Goal: Information Seeking & Learning: Learn about a topic

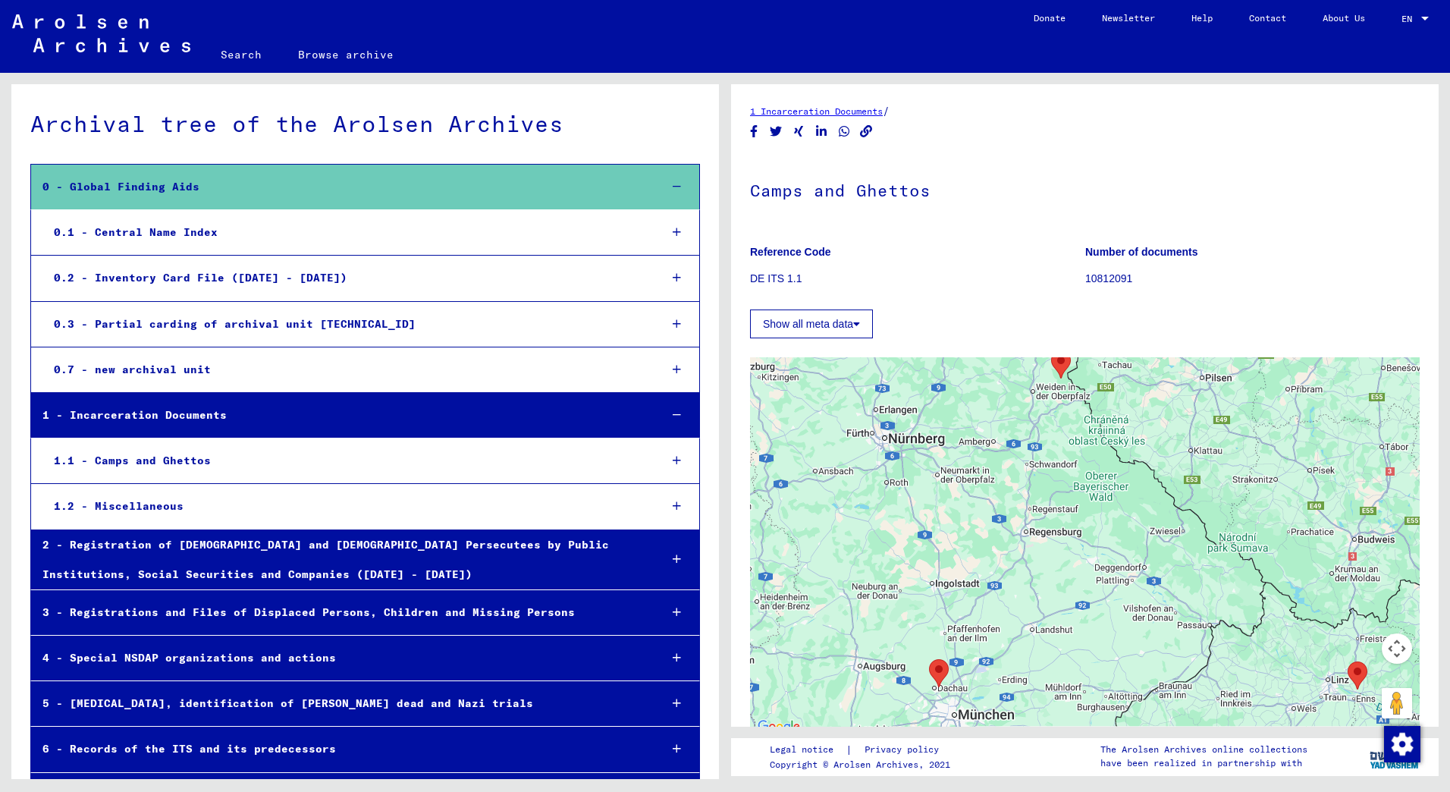
drag, startPoint x: 1087, startPoint y: 659, endPoint x: 1122, endPoint y: 450, distance: 211.4
click at [1122, 450] on div at bounding box center [1085, 546] width 670 height 379
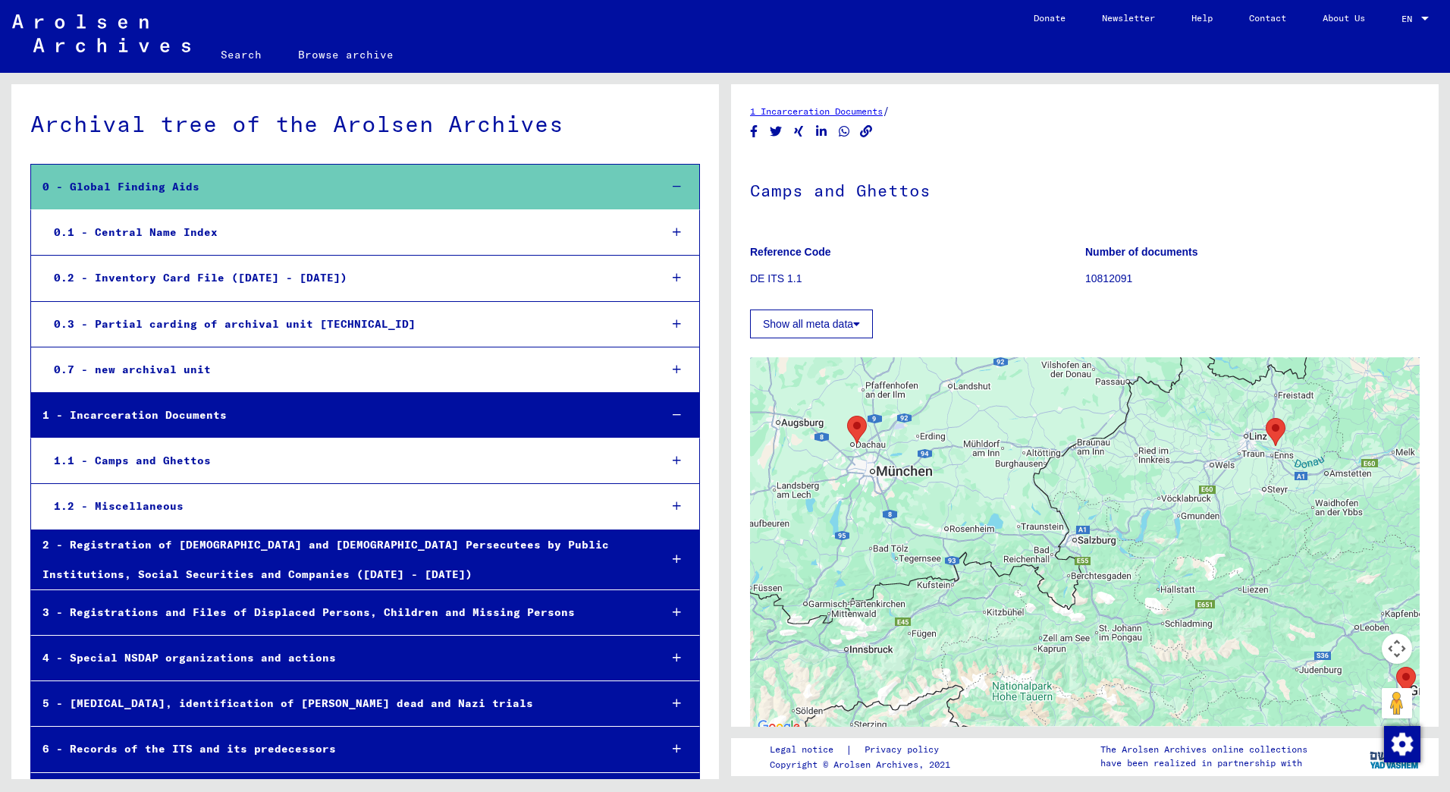
drag, startPoint x: 1159, startPoint y: 635, endPoint x: 1075, endPoint y: 398, distance: 251.6
click at [1075, 398] on div at bounding box center [1085, 546] width 670 height 379
click at [855, 425] on img "Dachau Concentration Camp" at bounding box center [857, 430] width 20 height 28
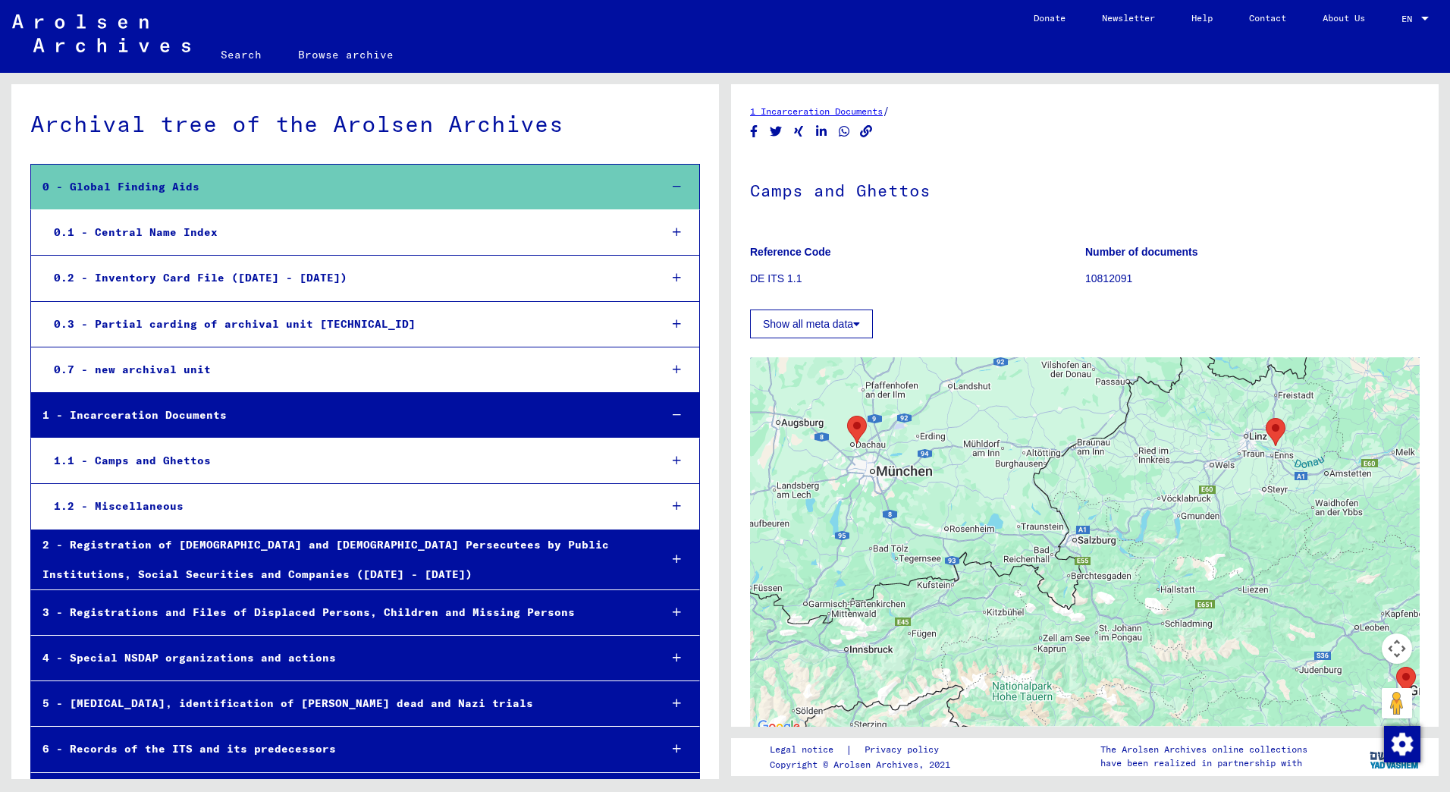
scroll to position [93, 0]
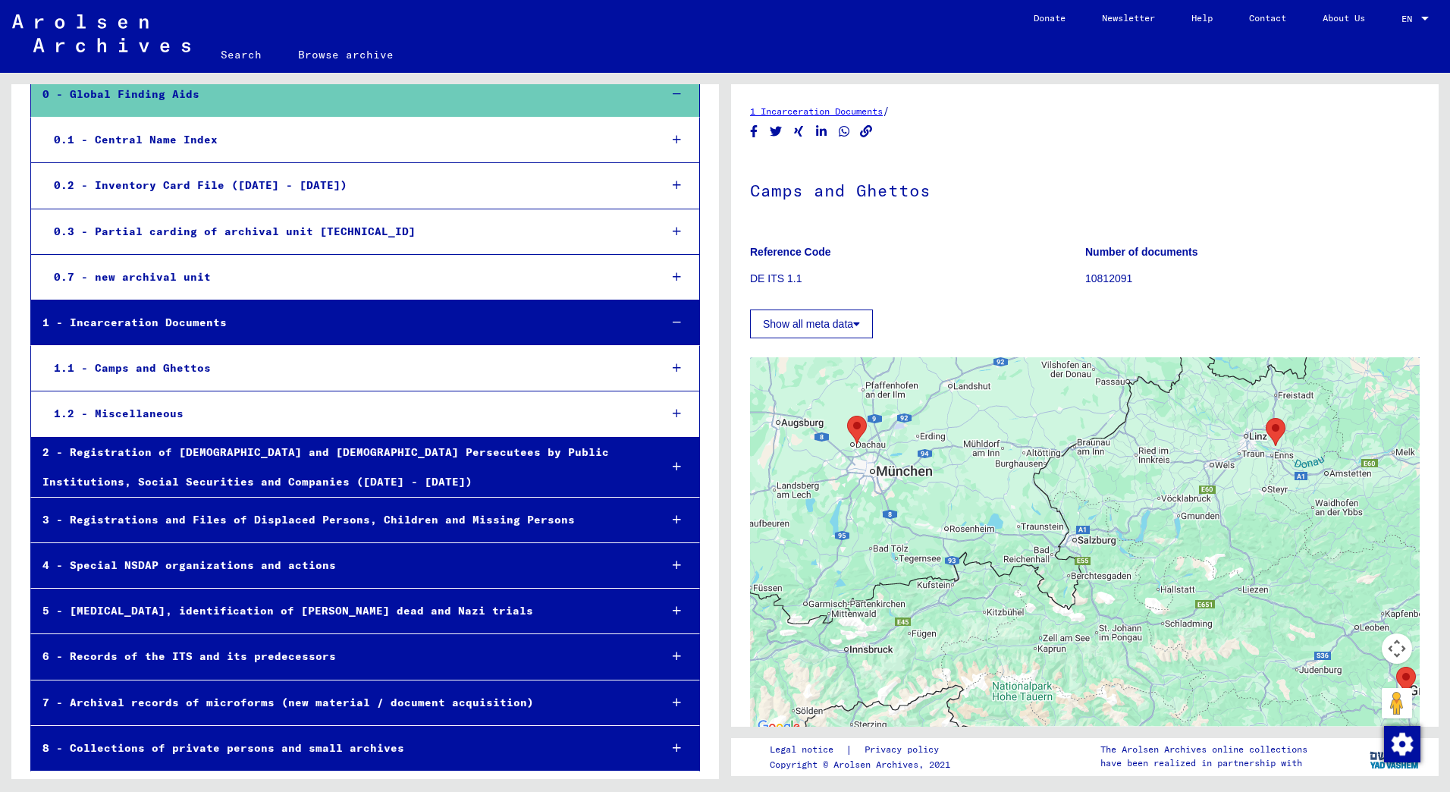
click at [265, 607] on div "5 - [MEDICAL_DATA], identification of [PERSON_NAME] dead and Nazi trials" at bounding box center [339, 611] width 617 height 30
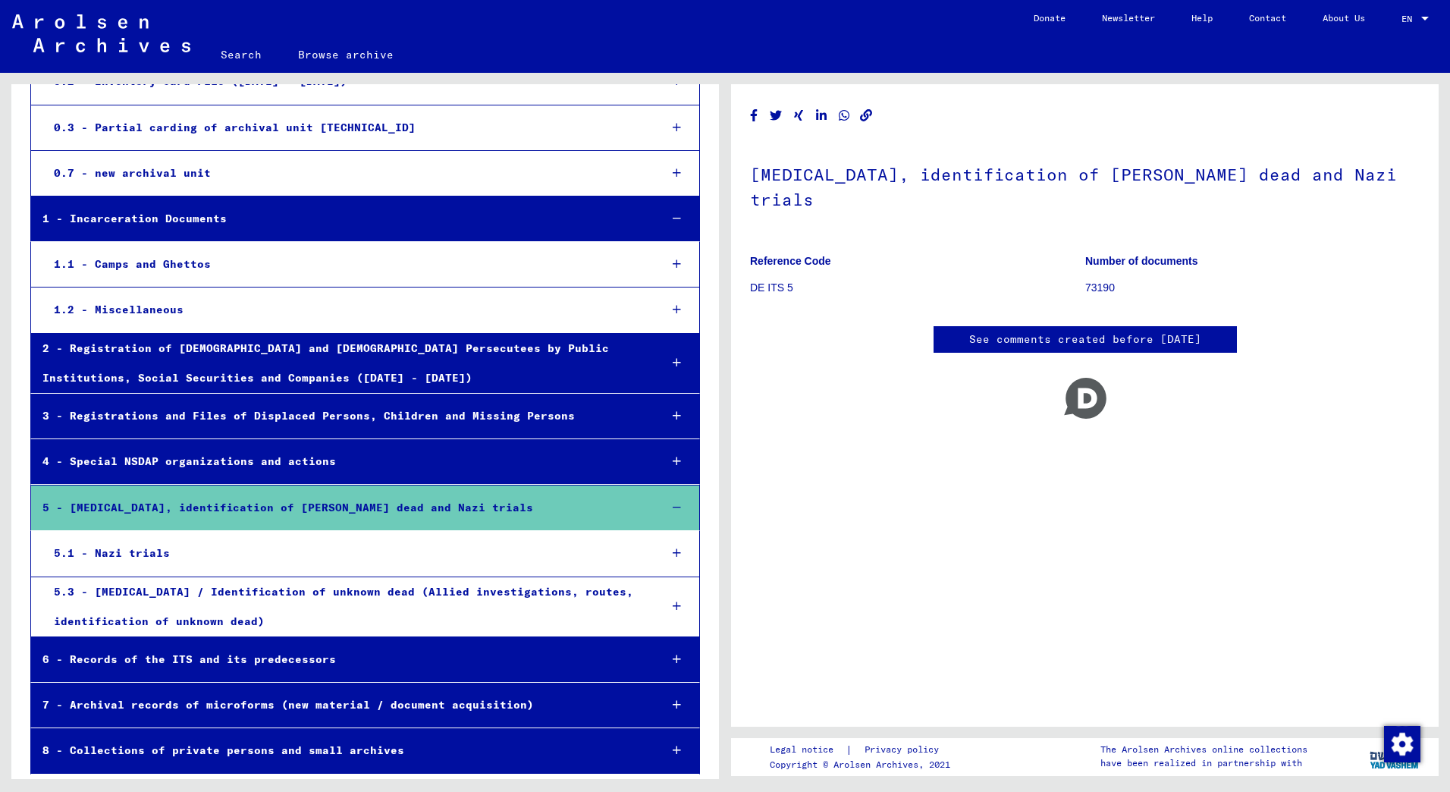
scroll to position [199, 0]
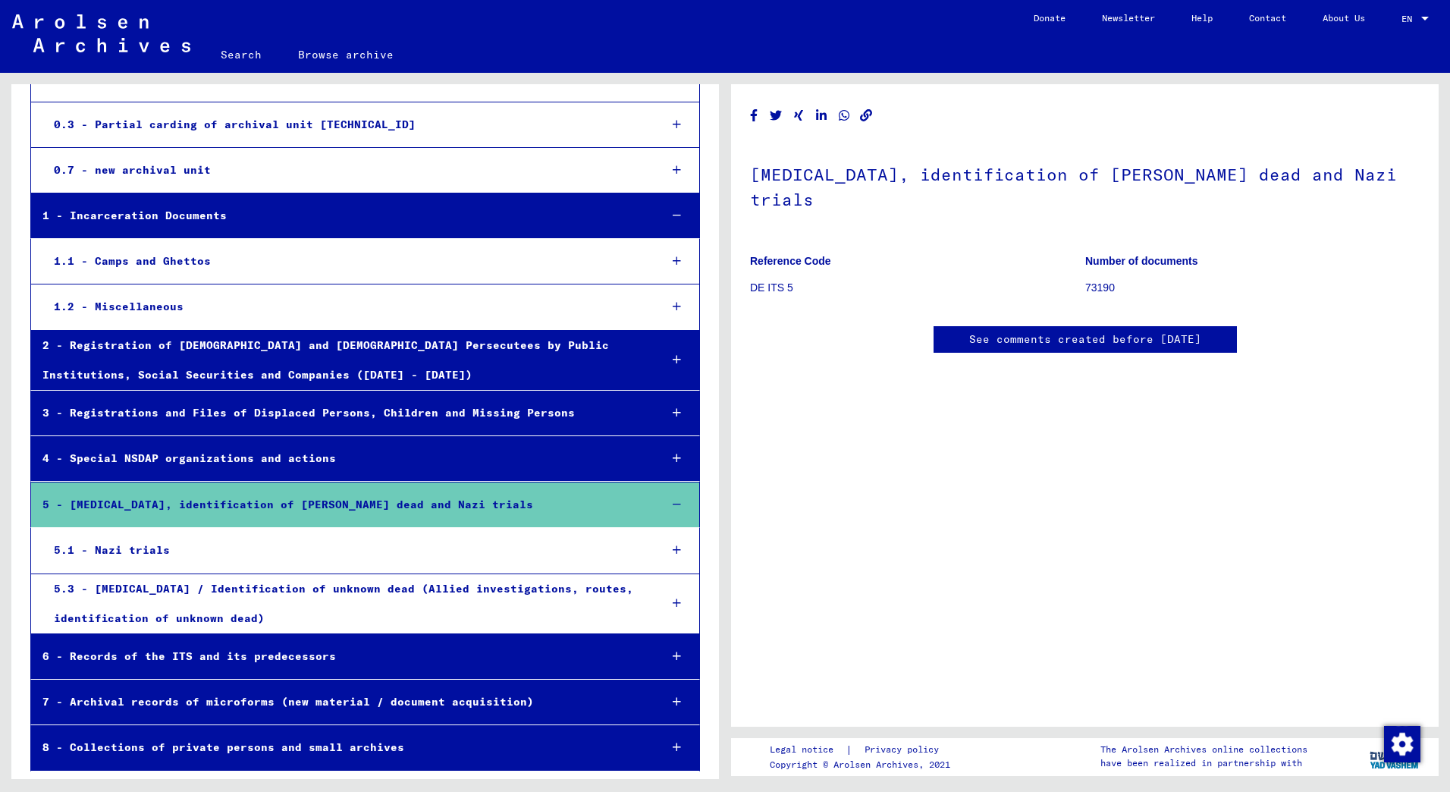
click at [347, 594] on div "5.3 - [MEDICAL_DATA] / Identification of unknown dead (Allied investigations, r…" at bounding box center [344, 603] width 605 height 59
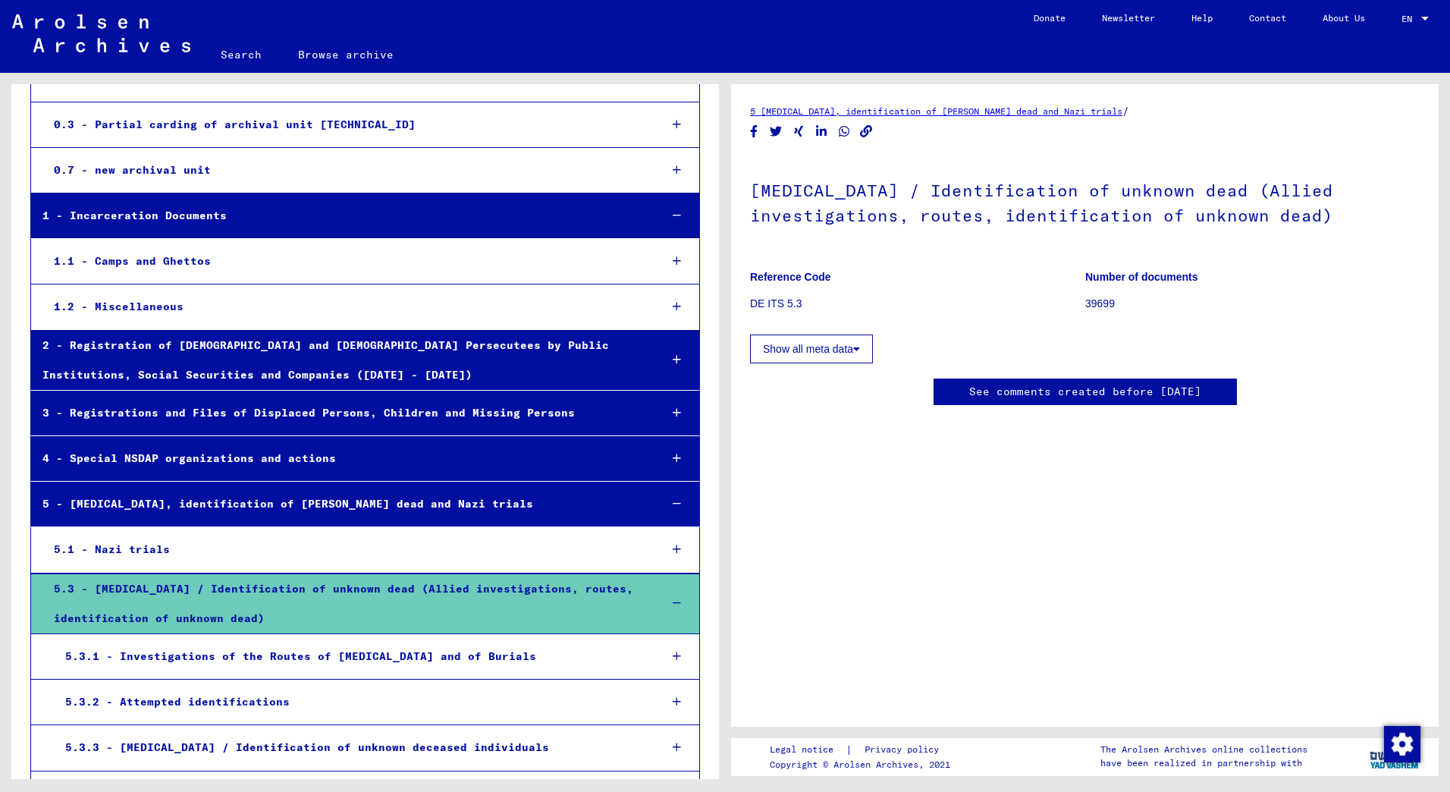
click at [814, 352] on button "Show all meta data" at bounding box center [811, 348] width 123 height 29
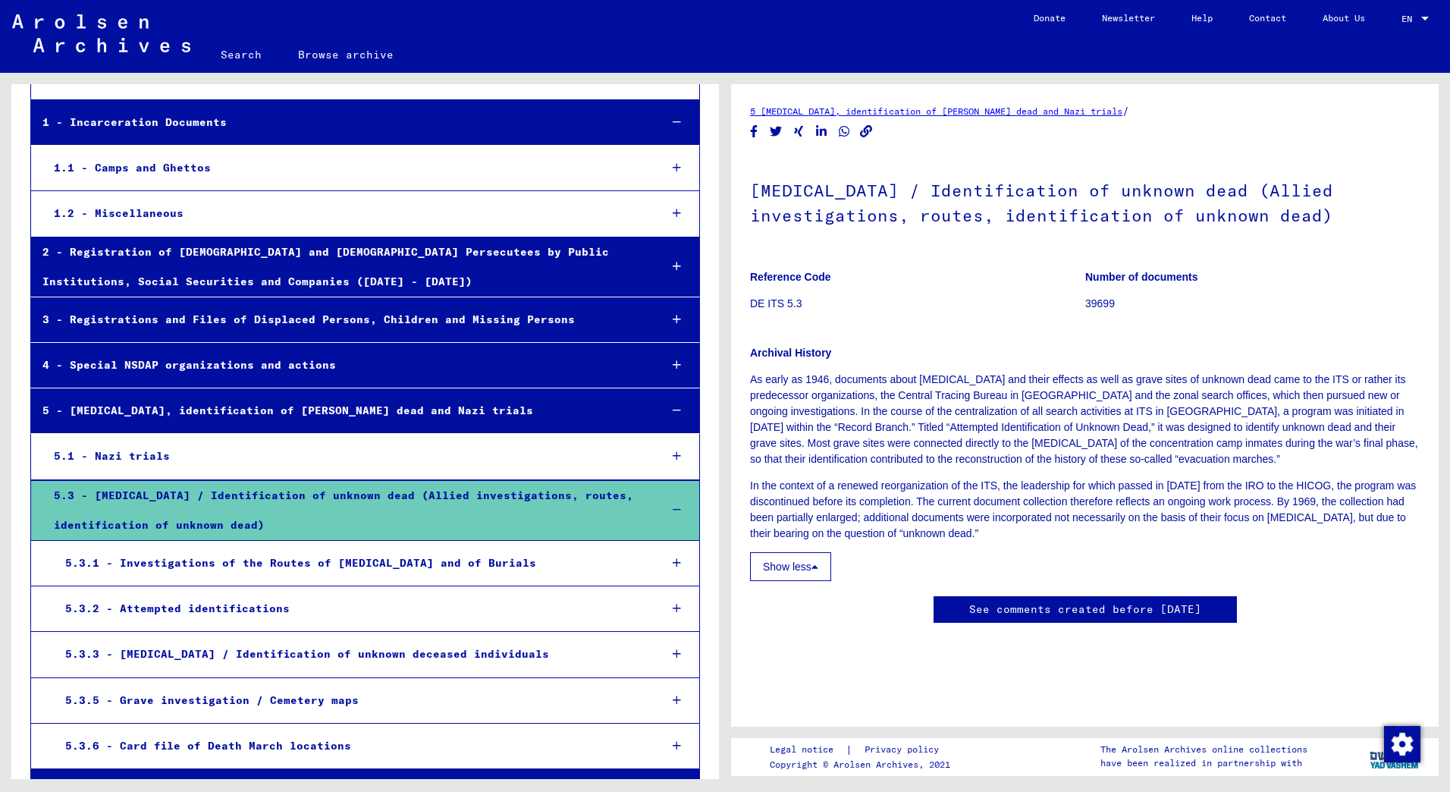
scroll to position [427, 0]
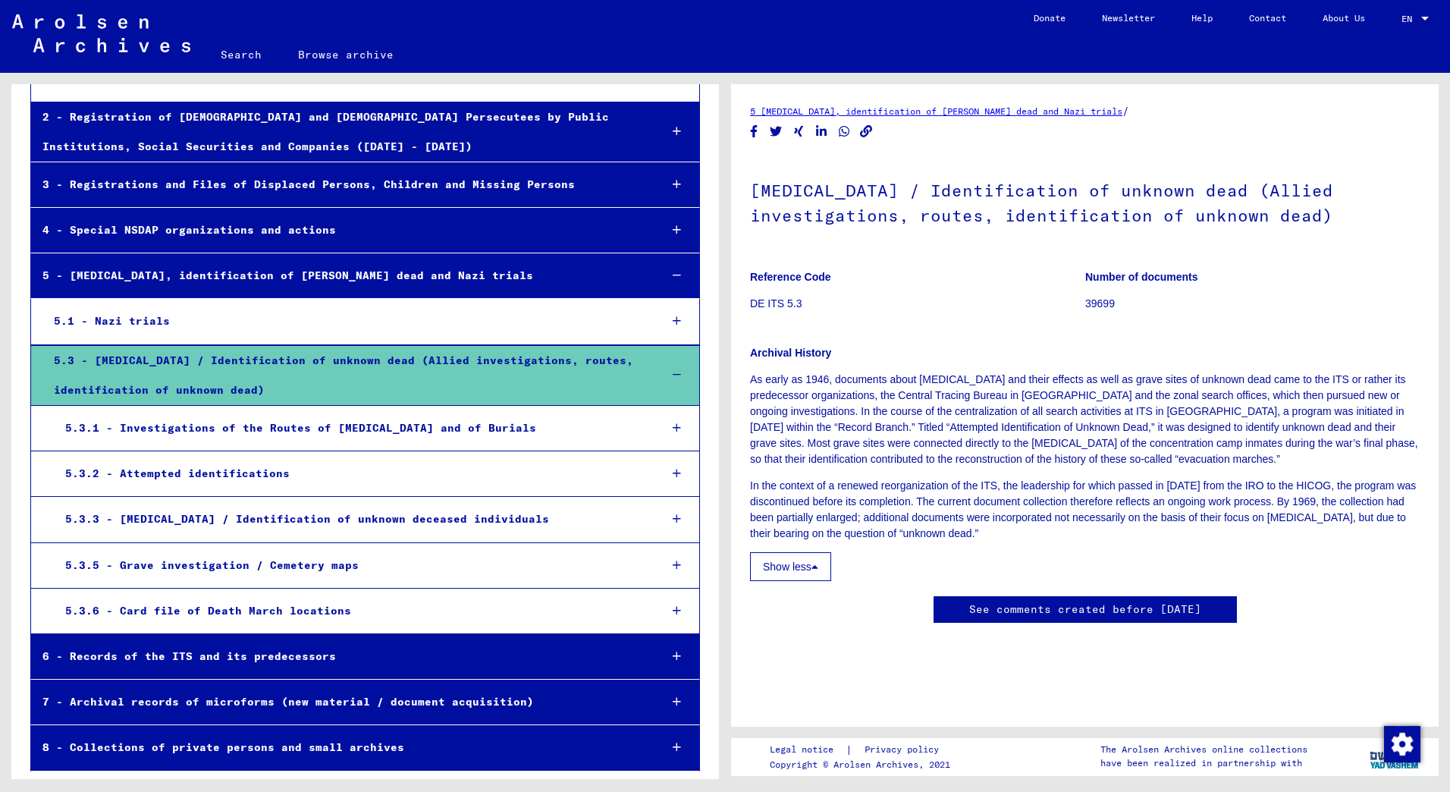
click at [324, 427] on div "5.3.1 - Investigations of the Routes of [MEDICAL_DATA] and of Burials" at bounding box center [351, 428] width 594 height 30
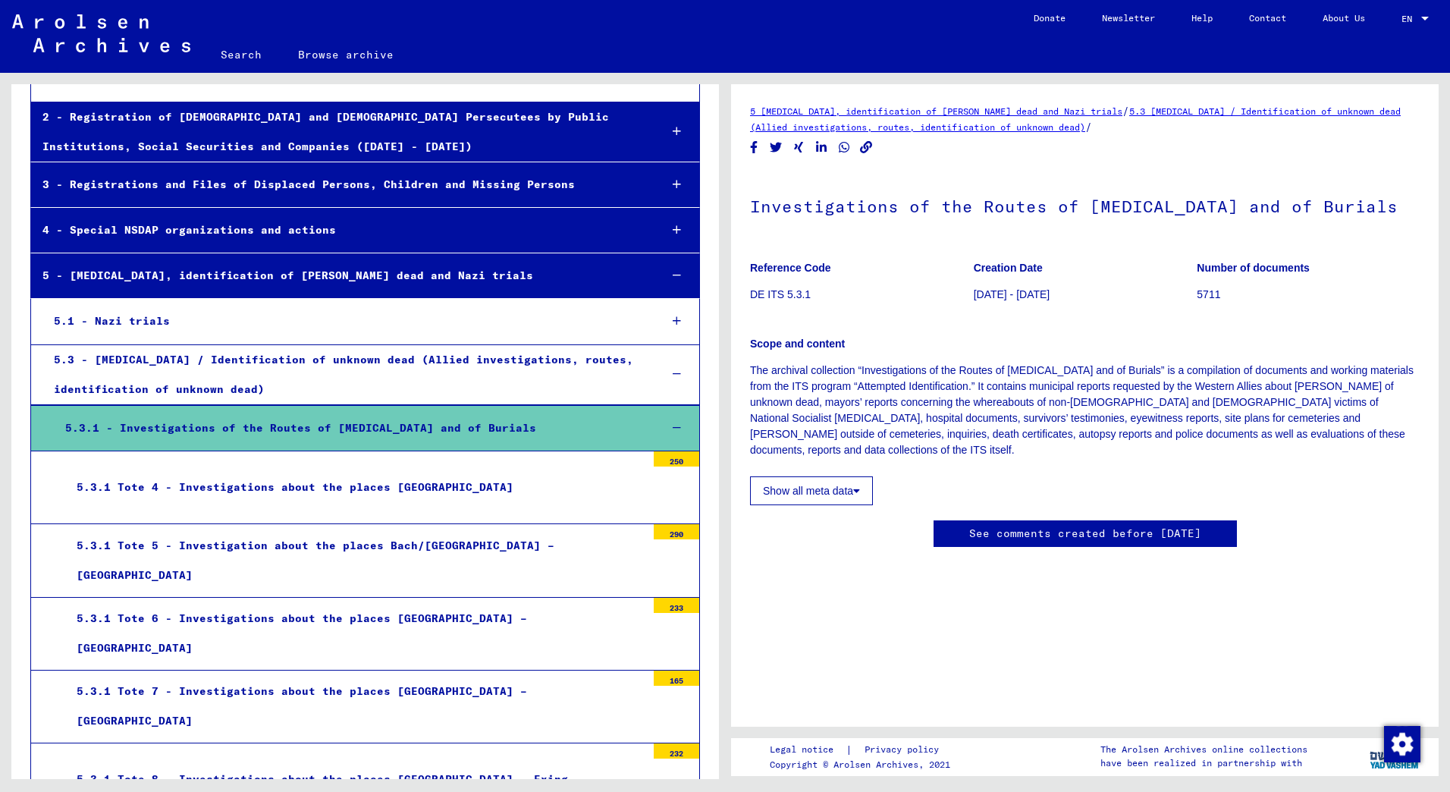
click at [325, 49] on link "Browse archive" at bounding box center [346, 54] width 132 height 36
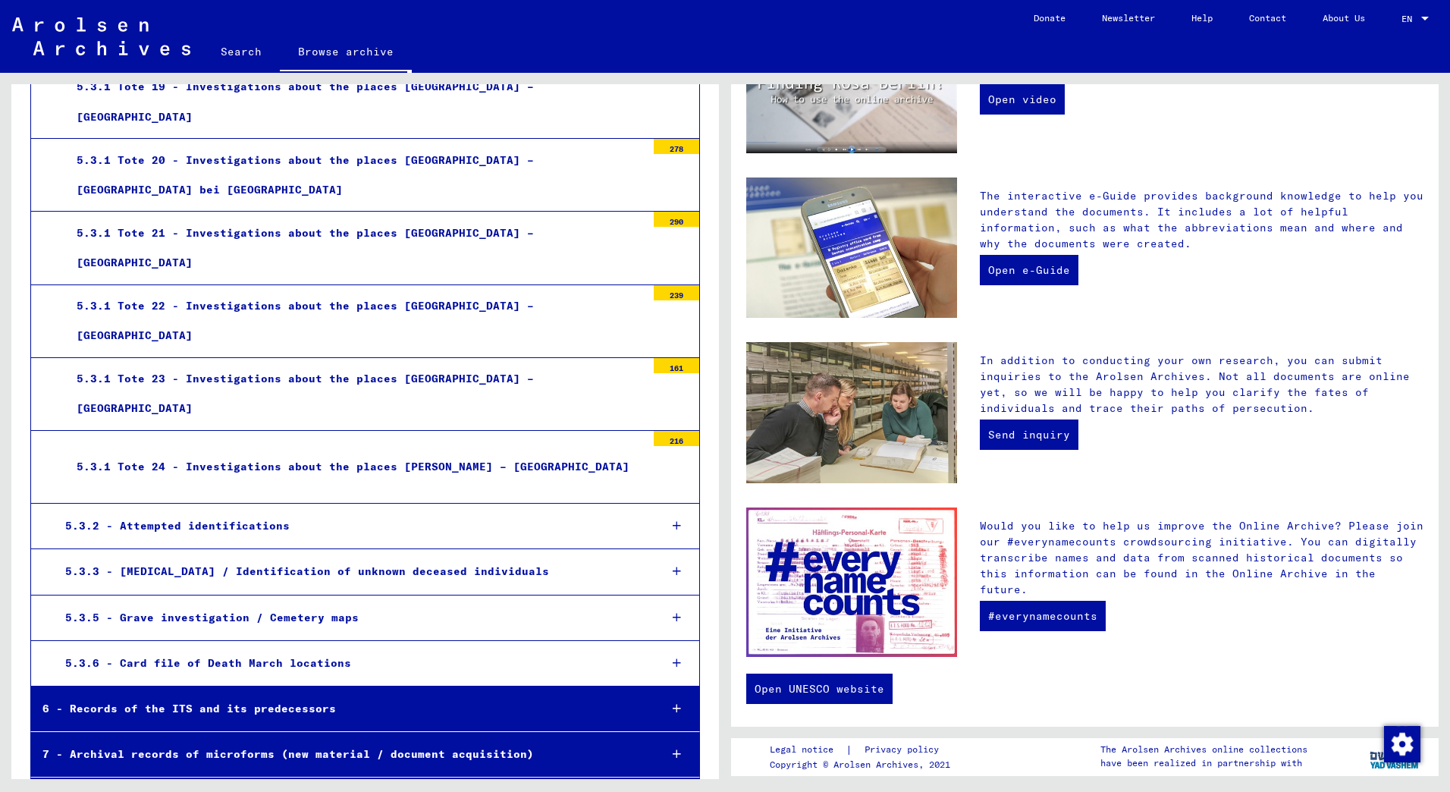
scroll to position [1944, 0]
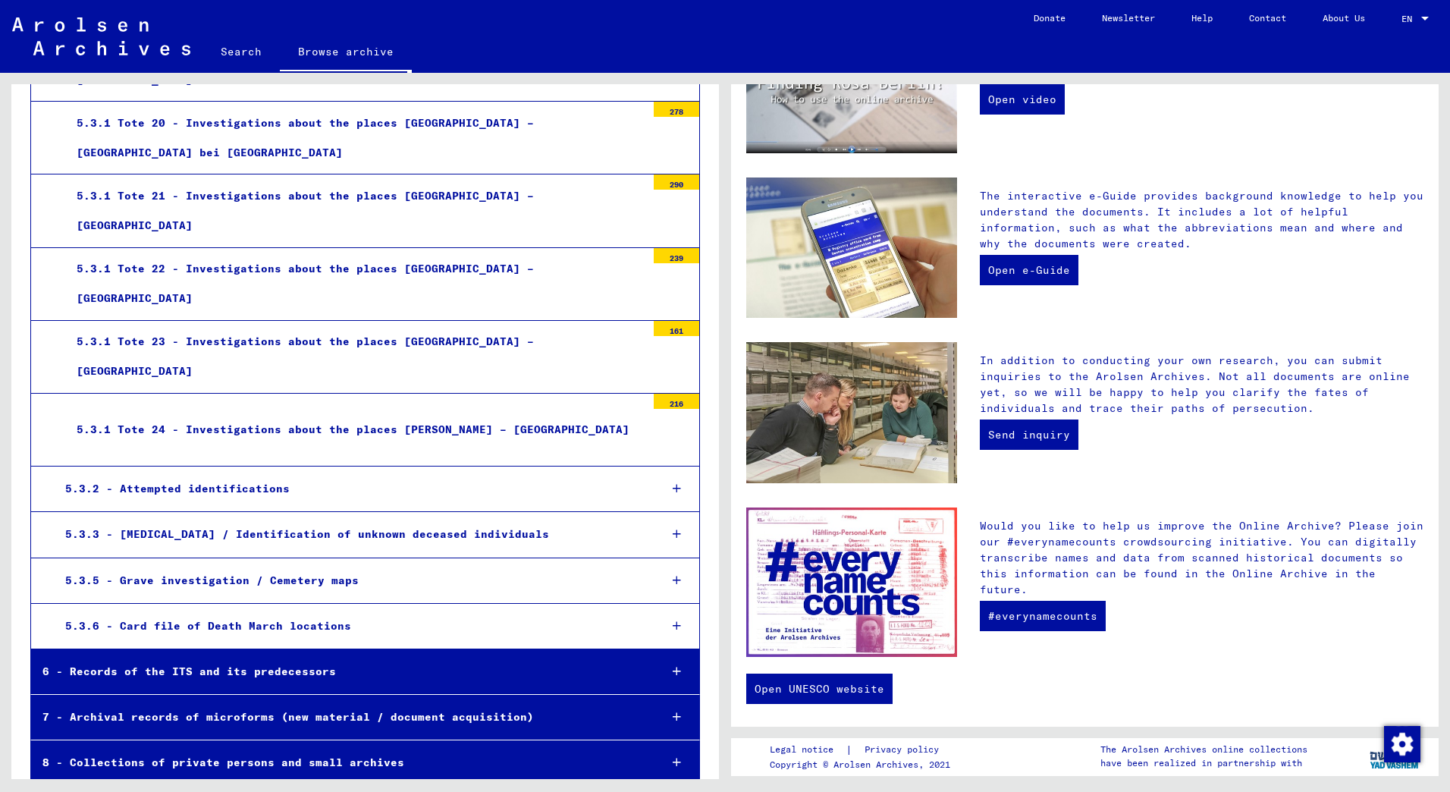
click at [631, 534] on div "5.3.3 - [MEDICAL_DATA] / Identification of unknown deceased individuals" at bounding box center [350, 534] width 593 height 30
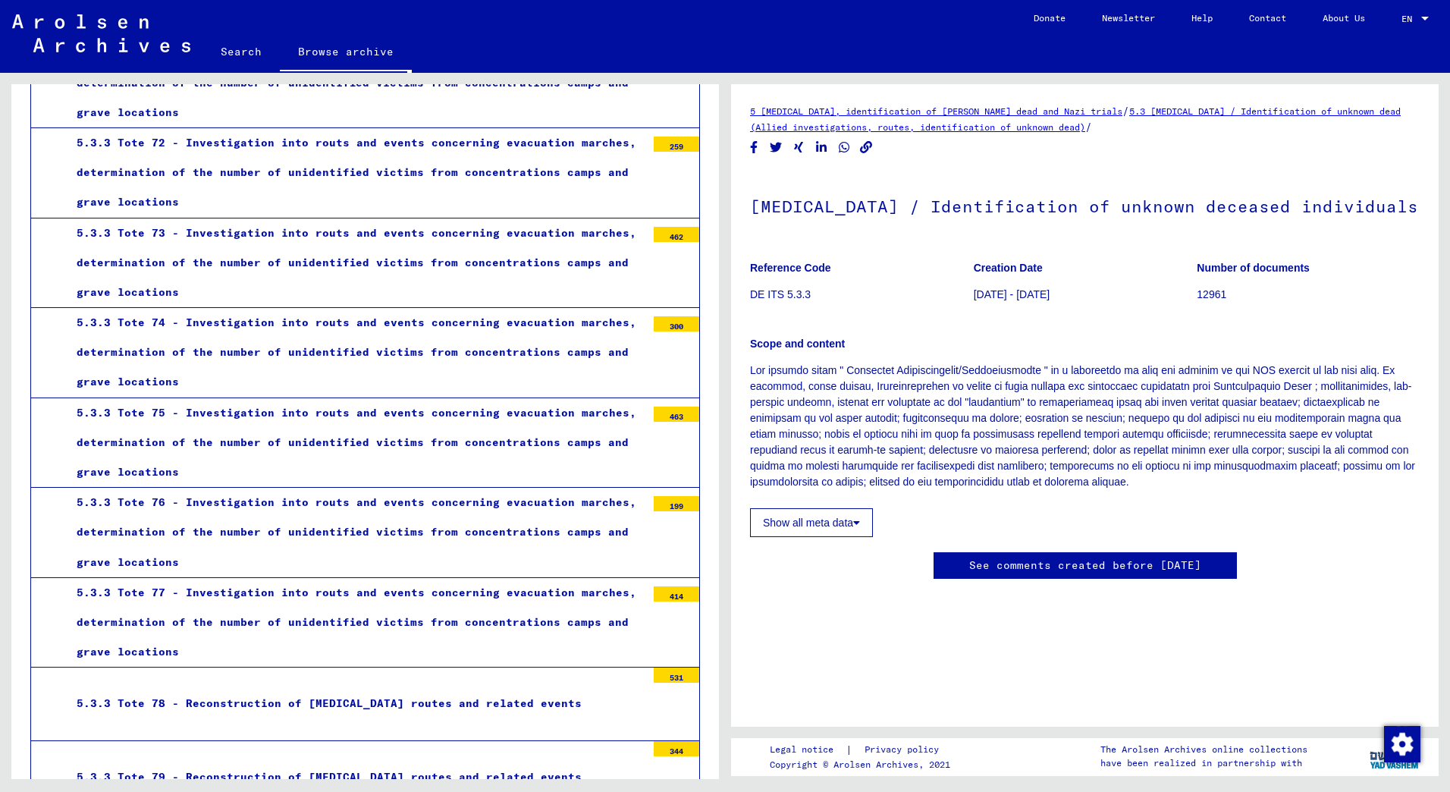
scroll to position [6138, 0]
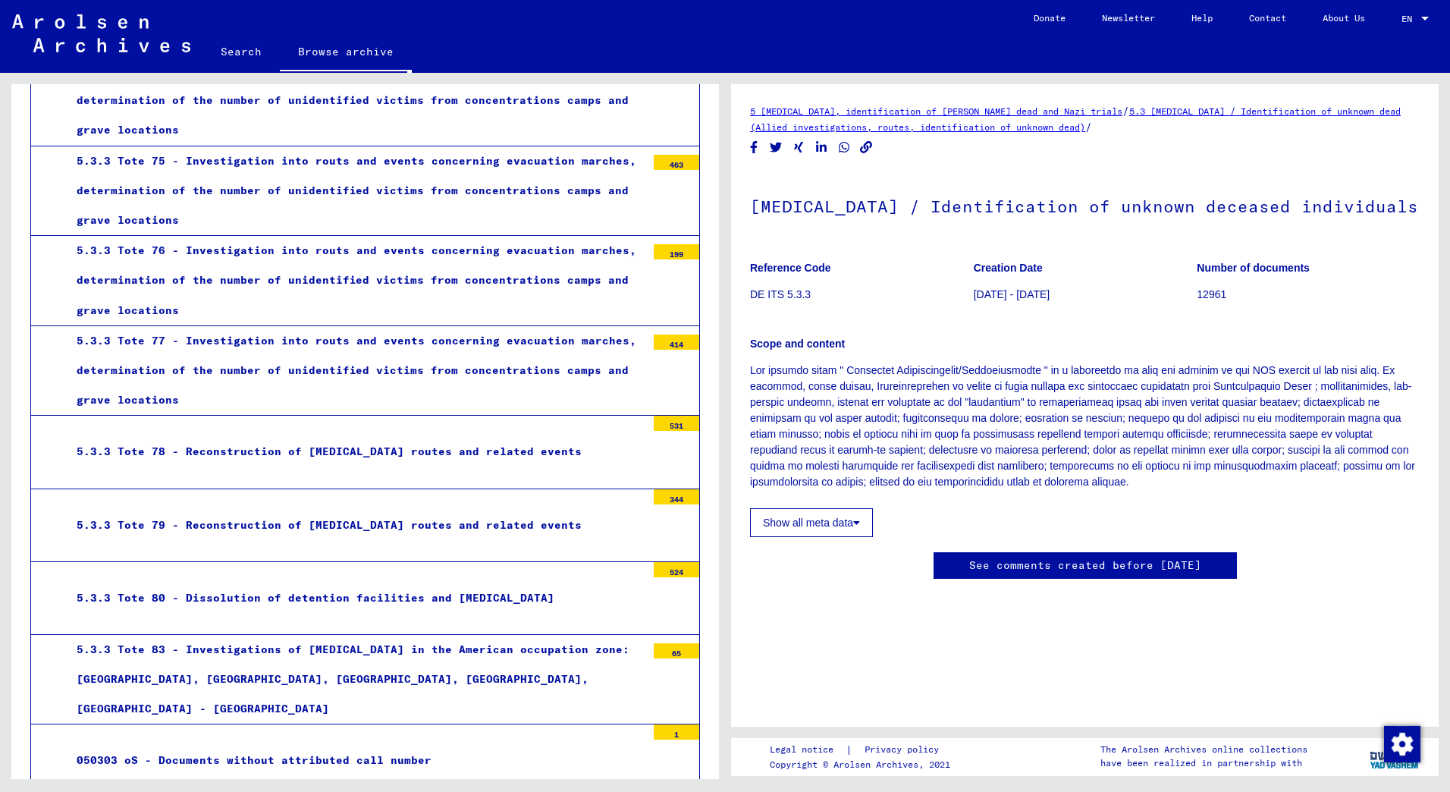
click at [383, 635] on div "5.3.3 Tote 83 - Investigations of [MEDICAL_DATA] in the American occupation zon…" at bounding box center [355, 679] width 581 height 89
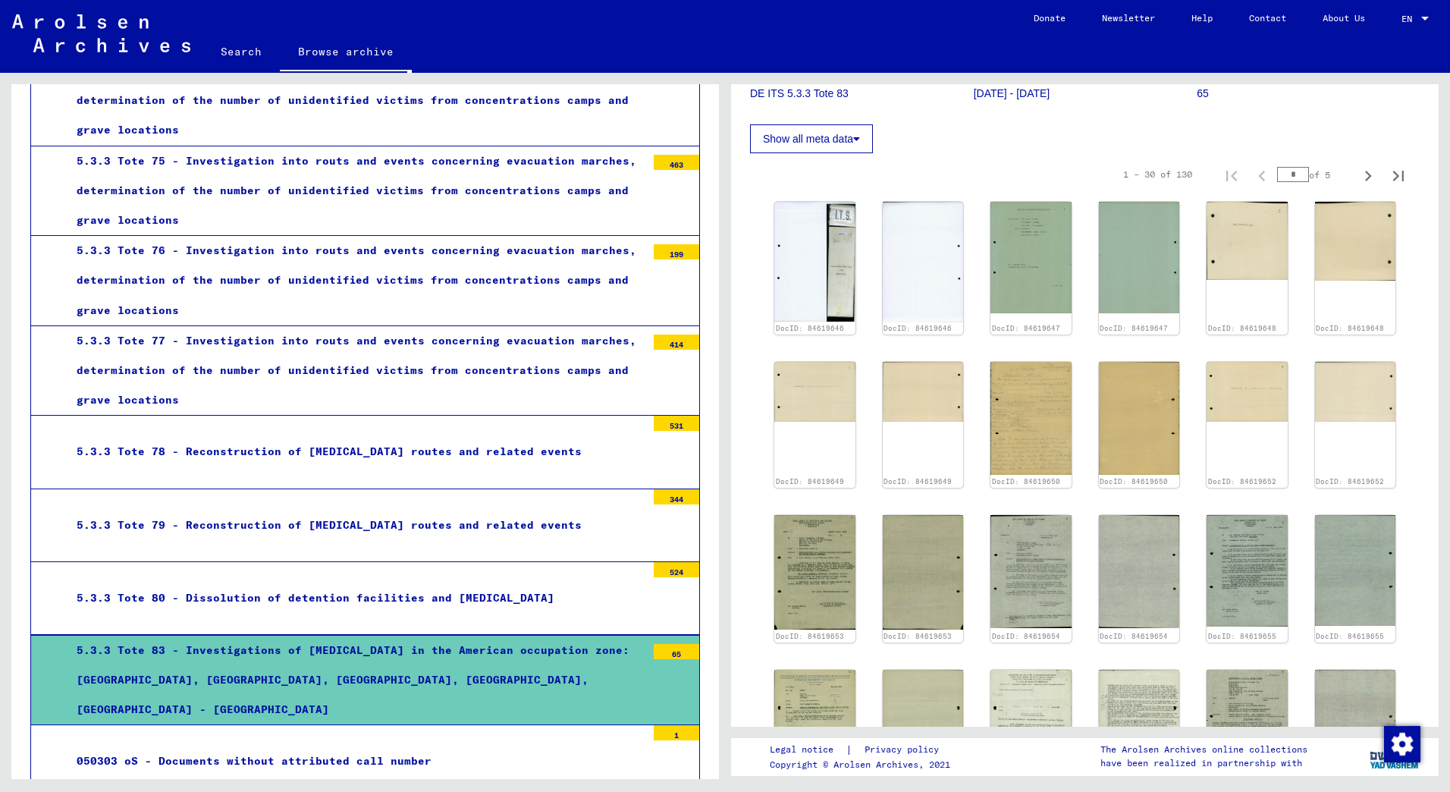
scroll to position [303, 0]
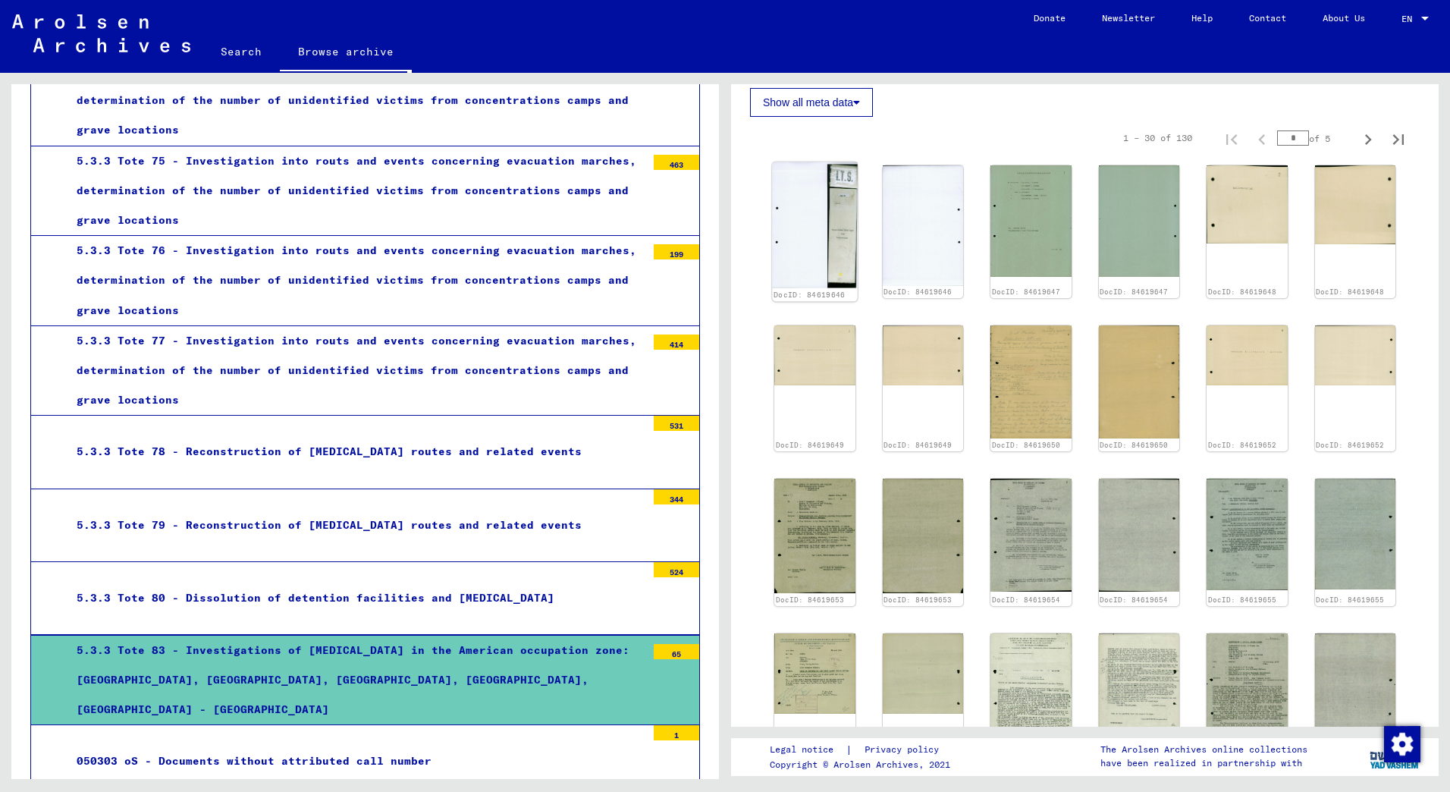
click at [819, 224] on img at bounding box center [814, 225] width 85 height 126
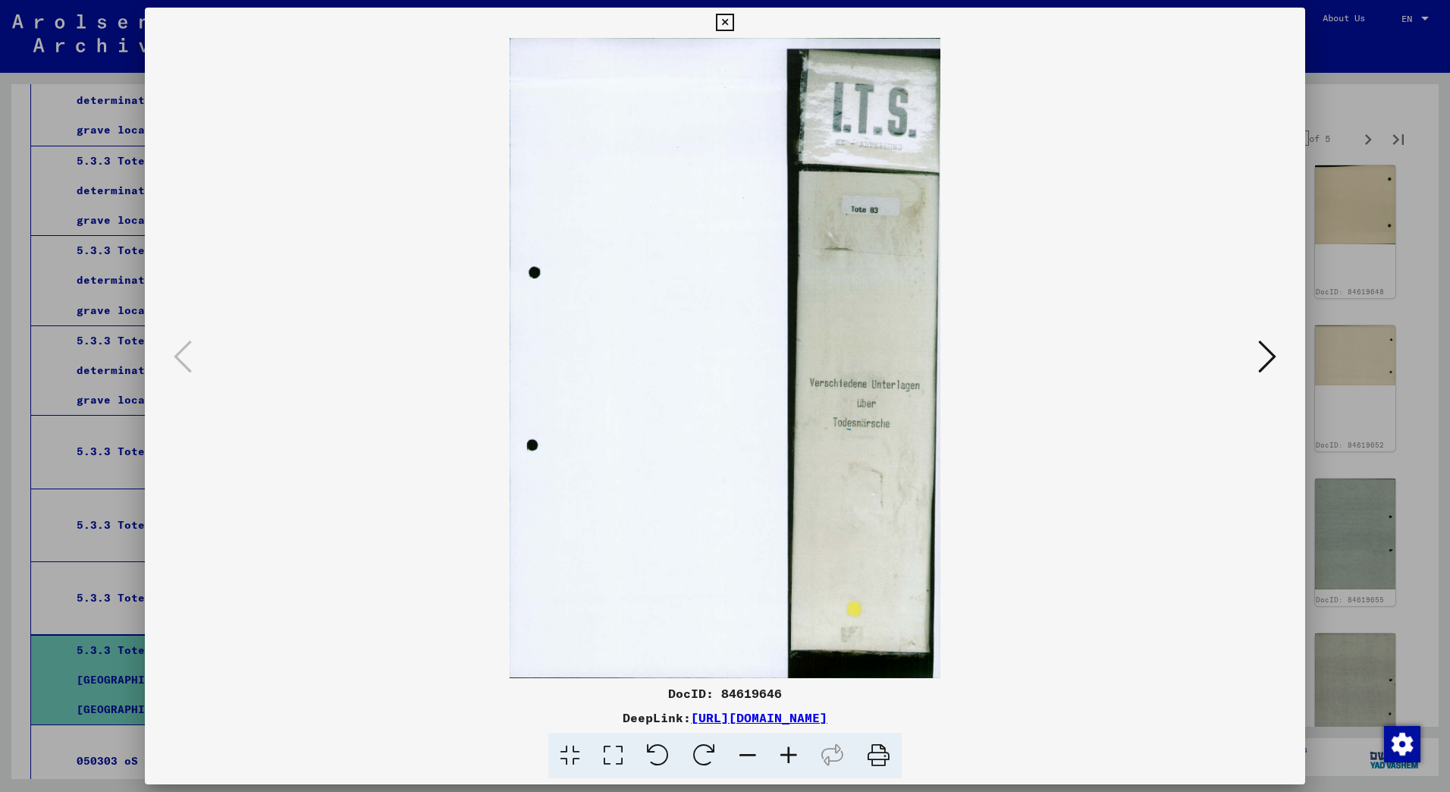
click at [1264, 354] on icon at bounding box center [1267, 356] width 18 height 36
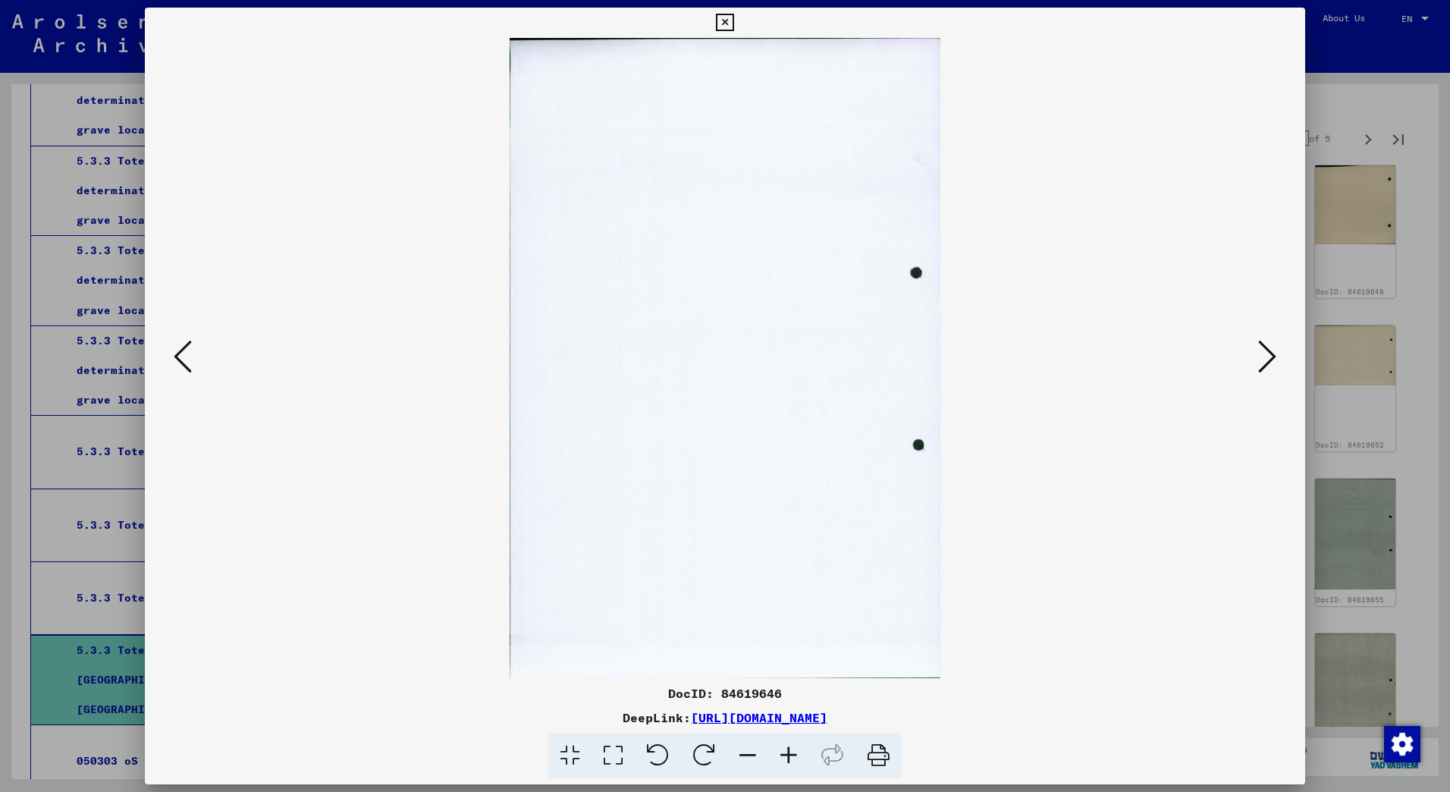
click at [1266, 352] on icon at bounding box center [1267, 356] width 18 height 36
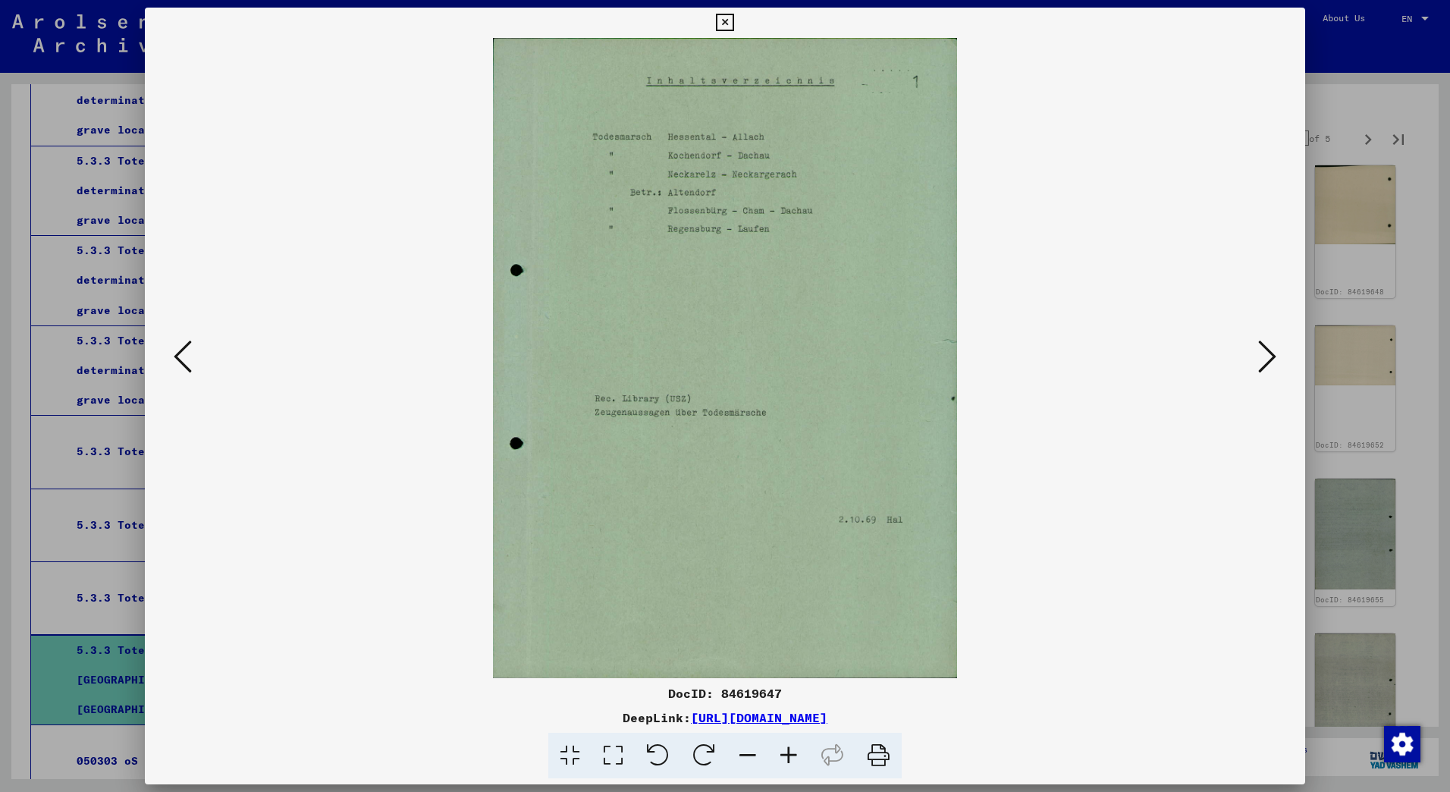
click at [1260, 356] on icon at bounding box center [1267, 356] width 18 height 36
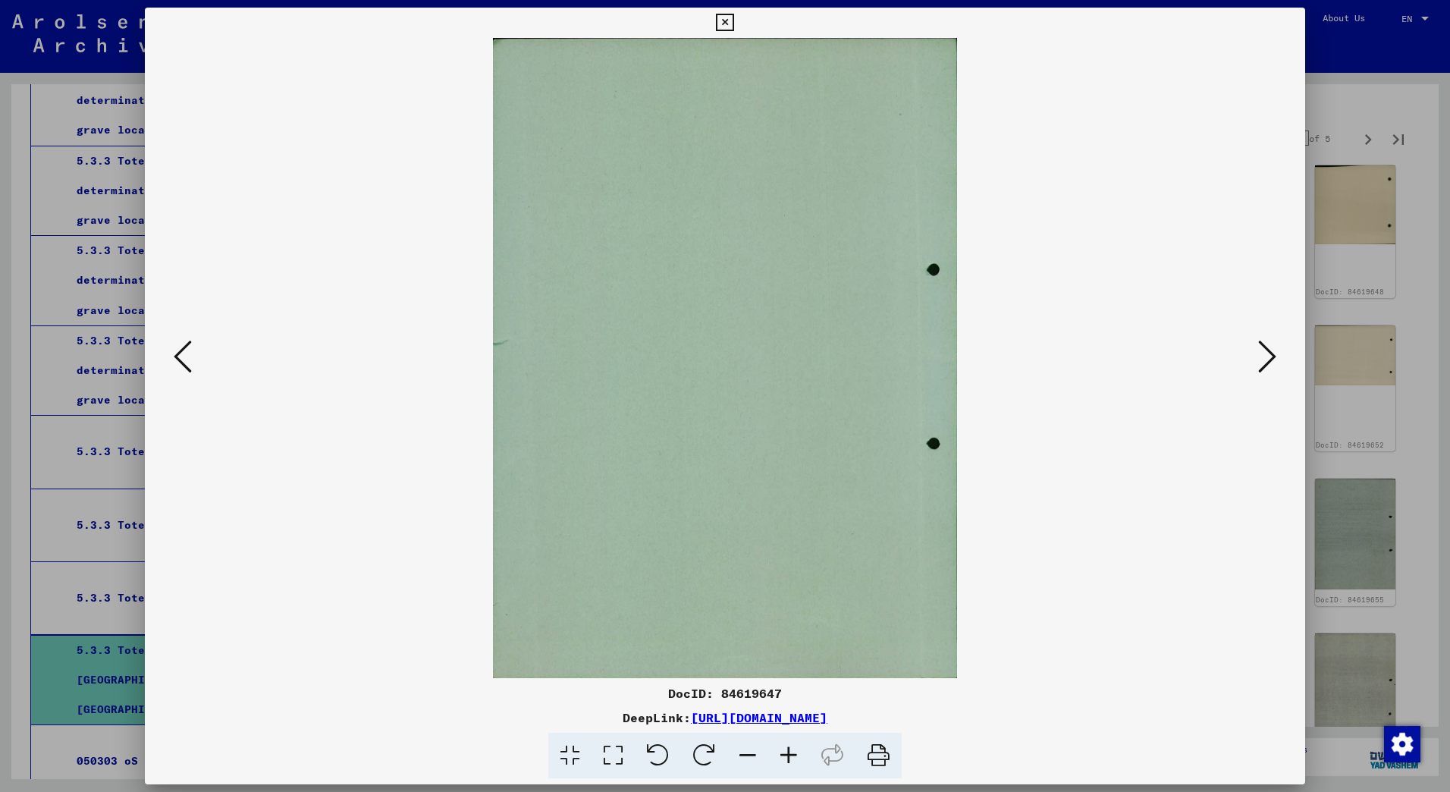
click at [186, 357] on icon at bounding box center [183, 356] width 18 height 36
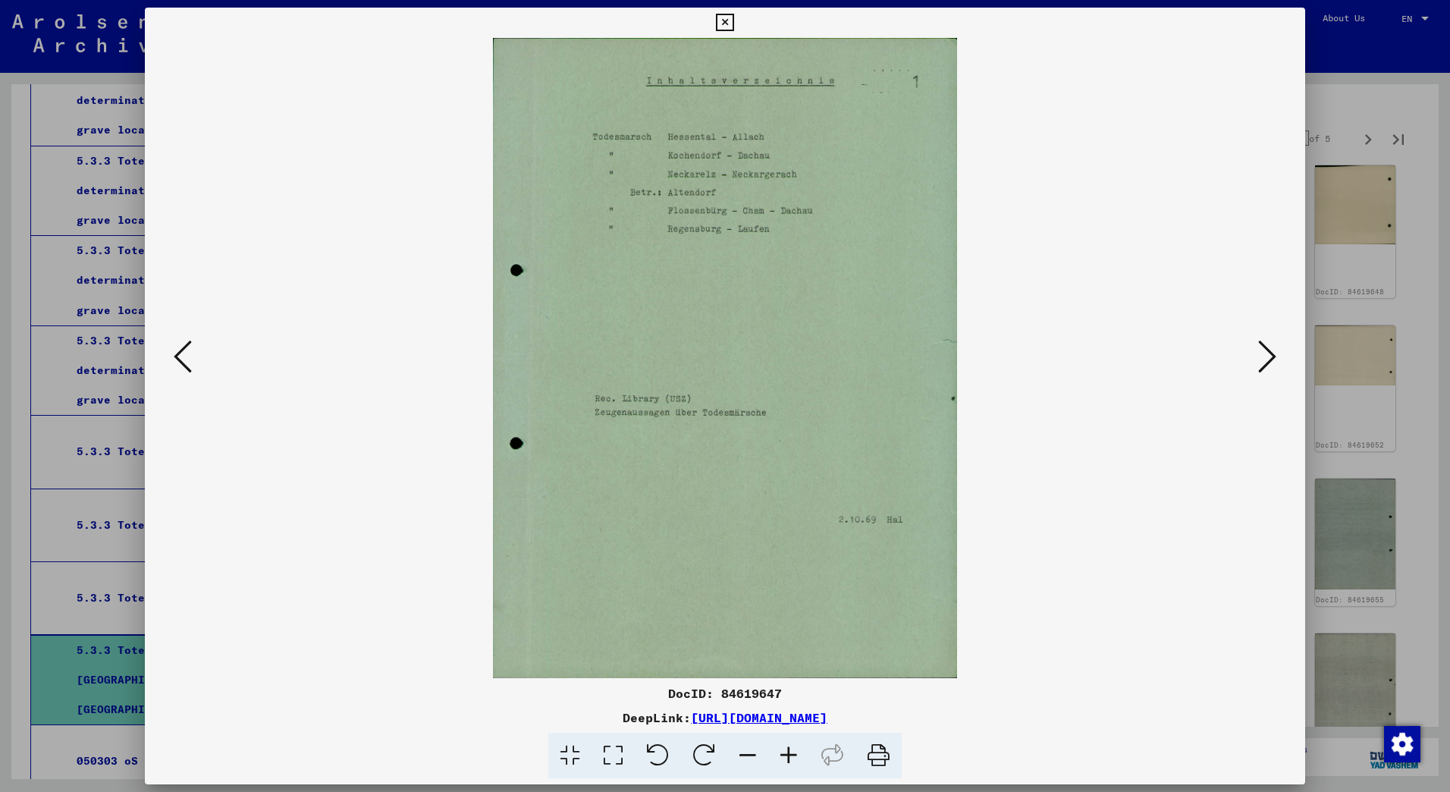
click at [1266, 359] on icon at bounding box center [1267, 356] width 18 height 36
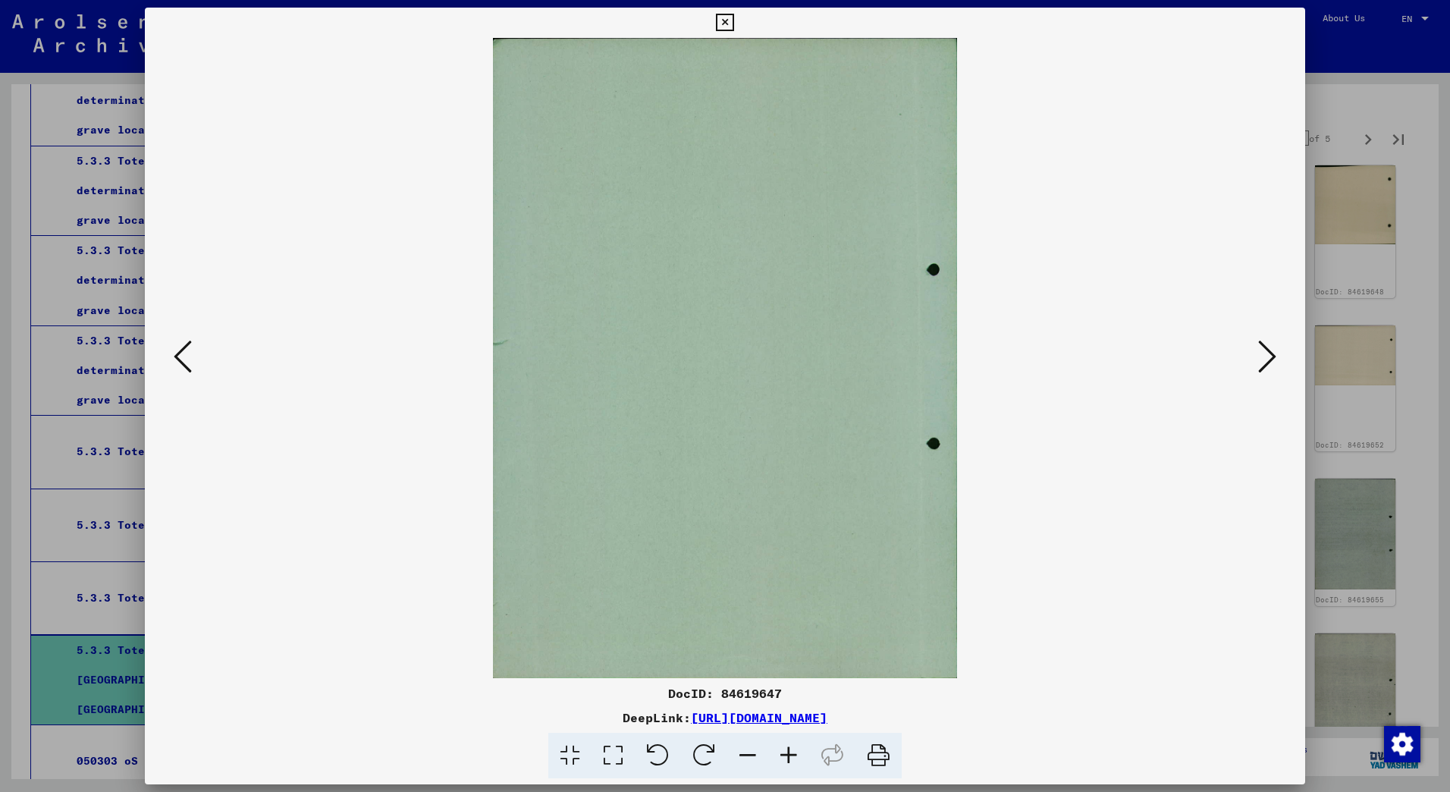
click at [1266, 359] on icon at bounding box center [1267, 356] width 18 height 36
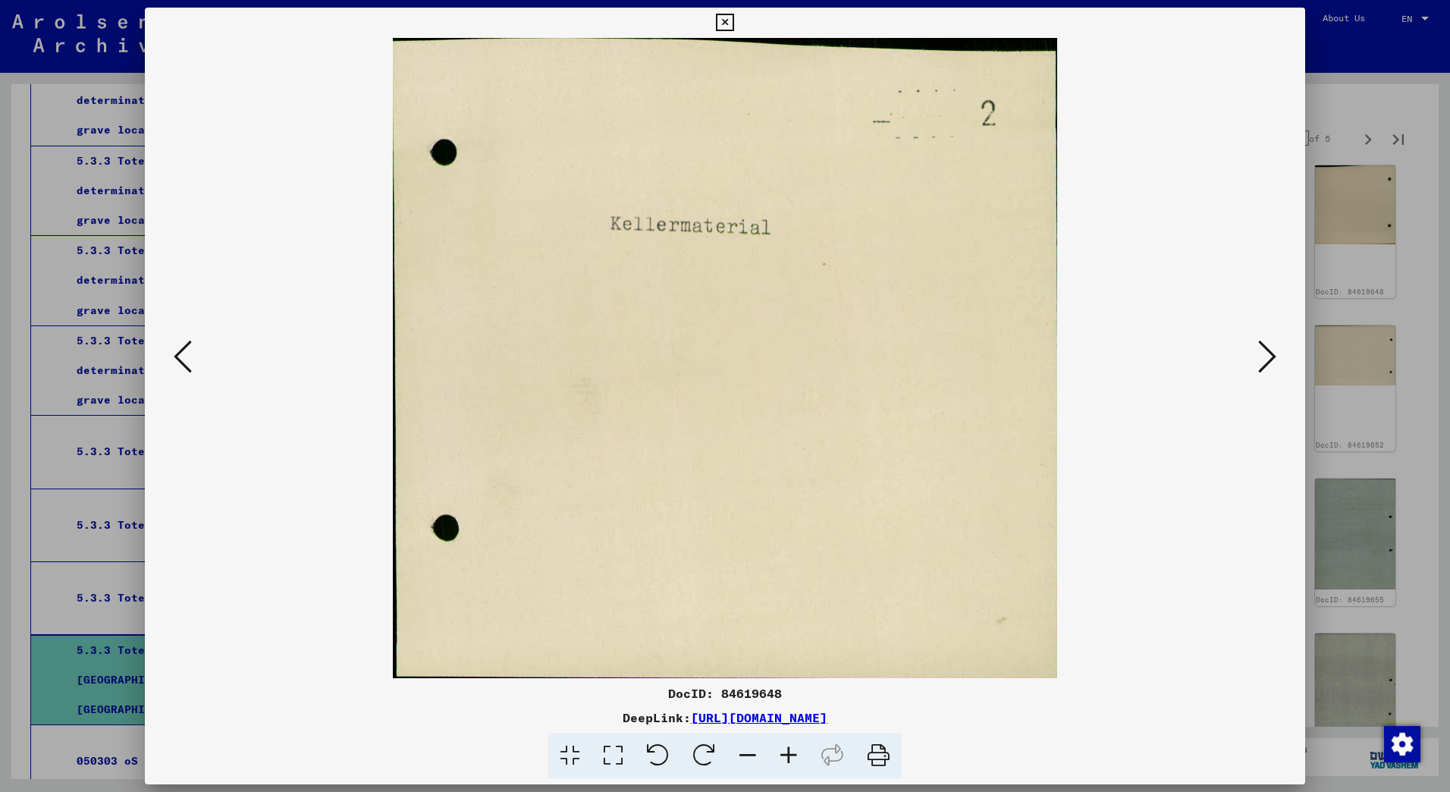
click at [1269, 358] on icon at bounding box center [1267, 356] width 18 height 36
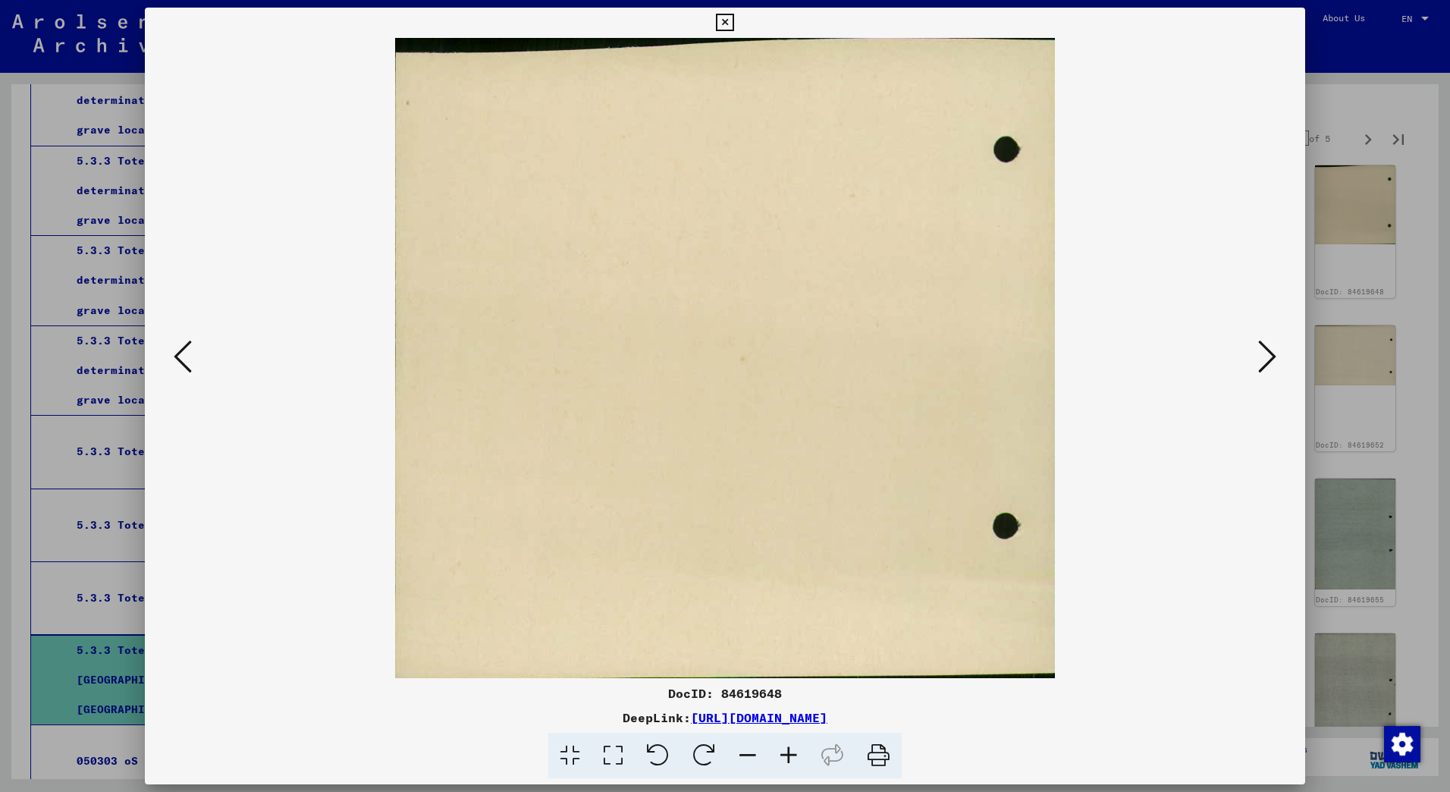
click at [1269, 352] on icon at bounding box center [1267, 356] width 18 height 36
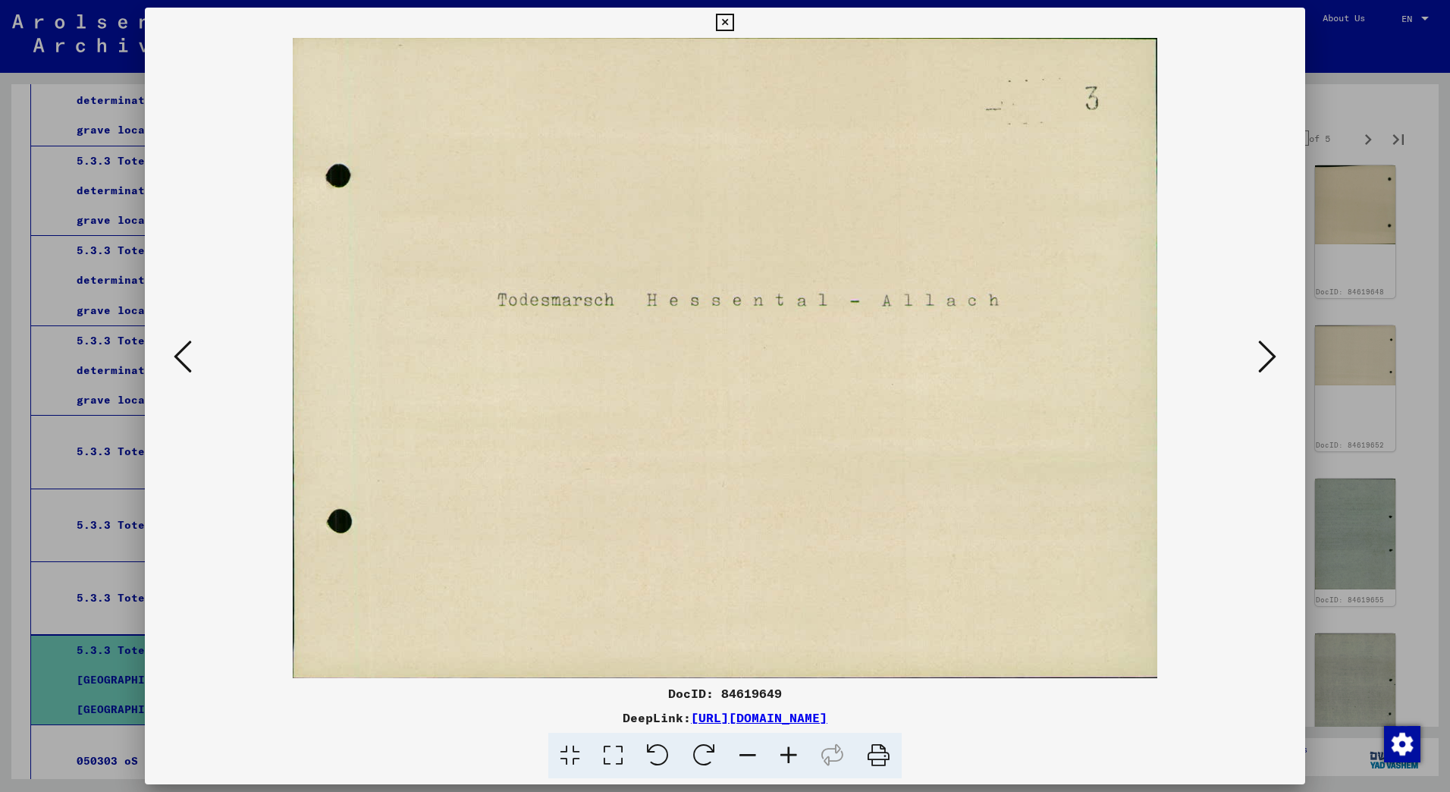
click at [1269, 362] on icon at bounding box center [1267, 356] width 18 height 36
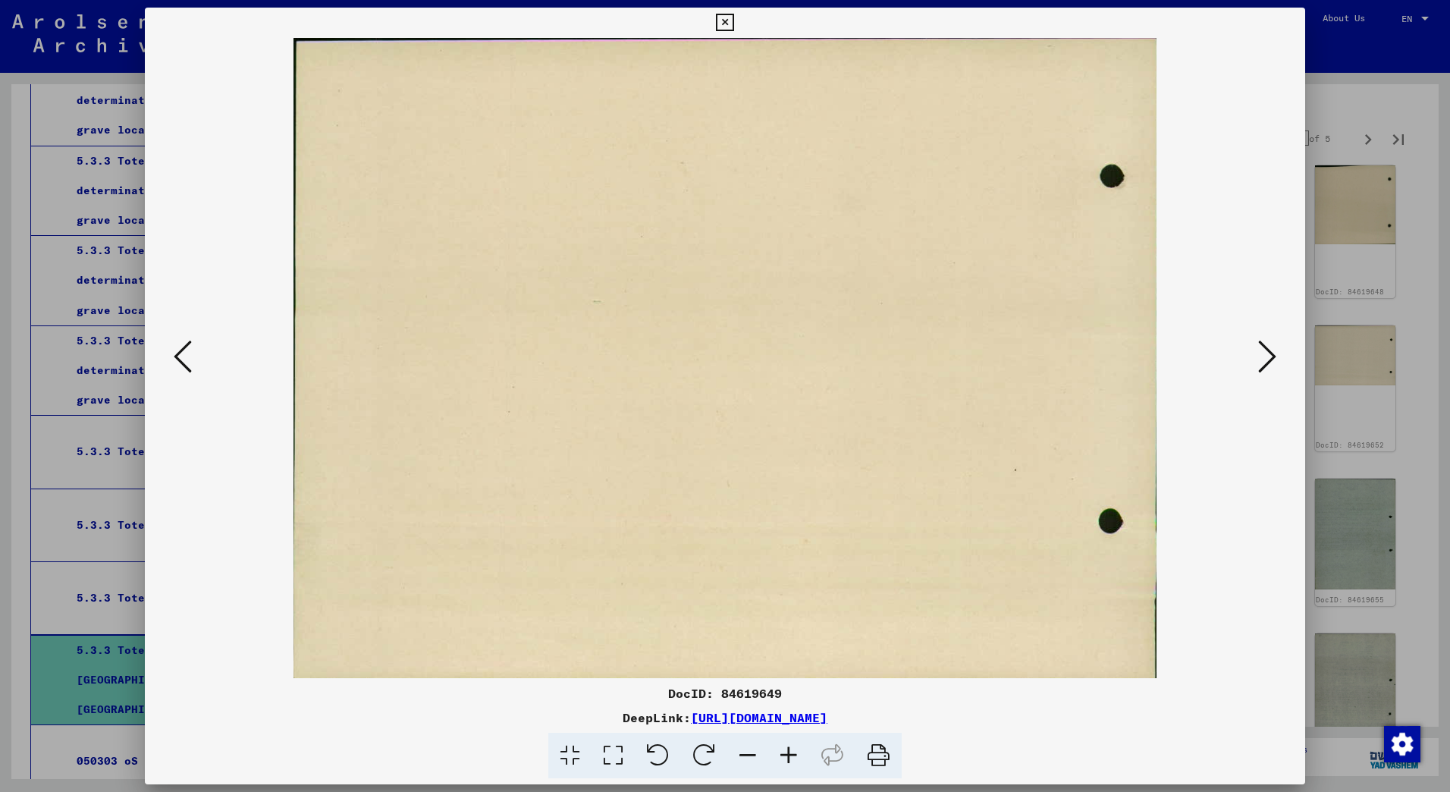
click at [1269, 362] on icon at bounding box center [1267, 356] width 18 height 36
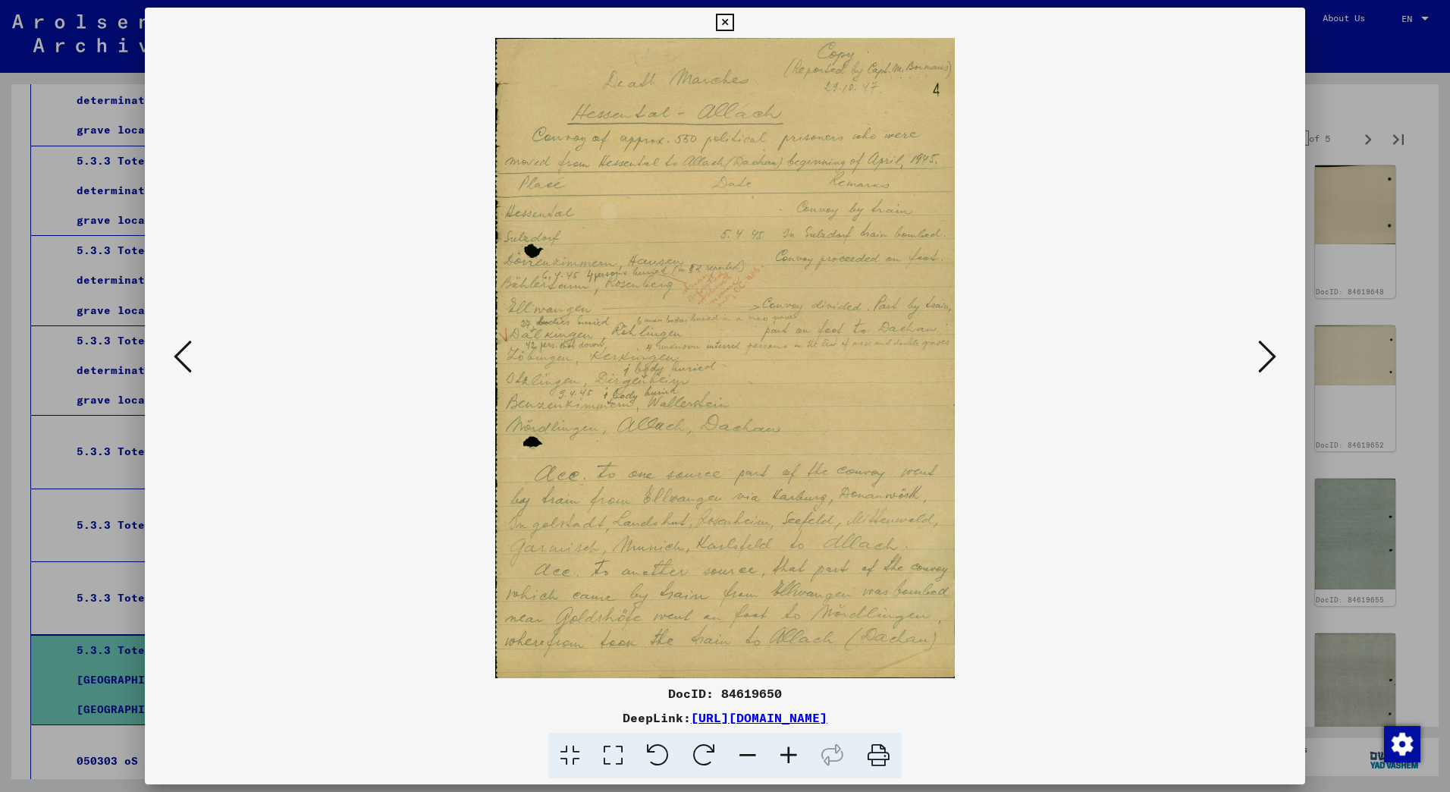
click at [1269, 362] on icon at bounding box center [1267, 356] width 18 height 36
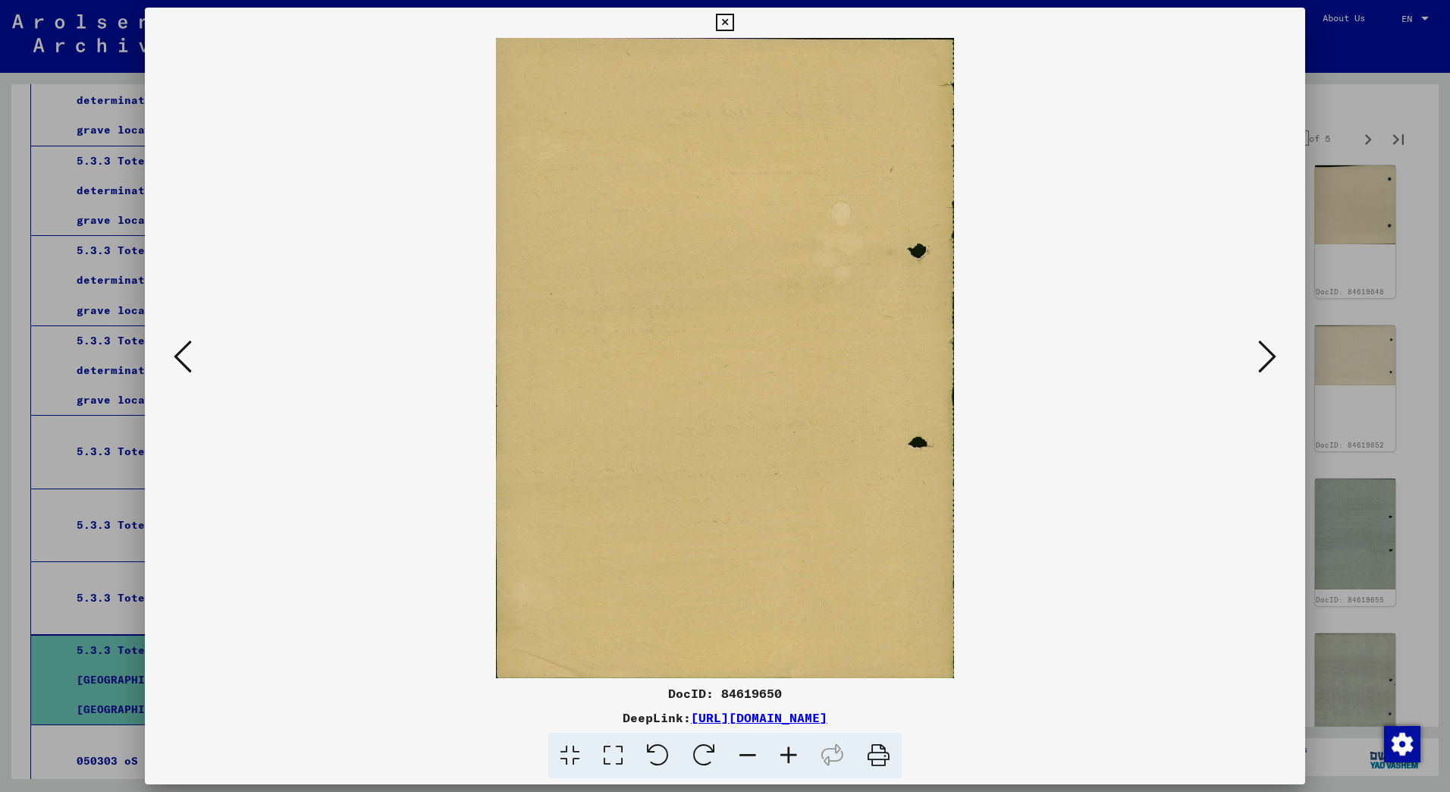
click at [1269, 362] on icon at bounding box center [1267, 356] width 18 height 36
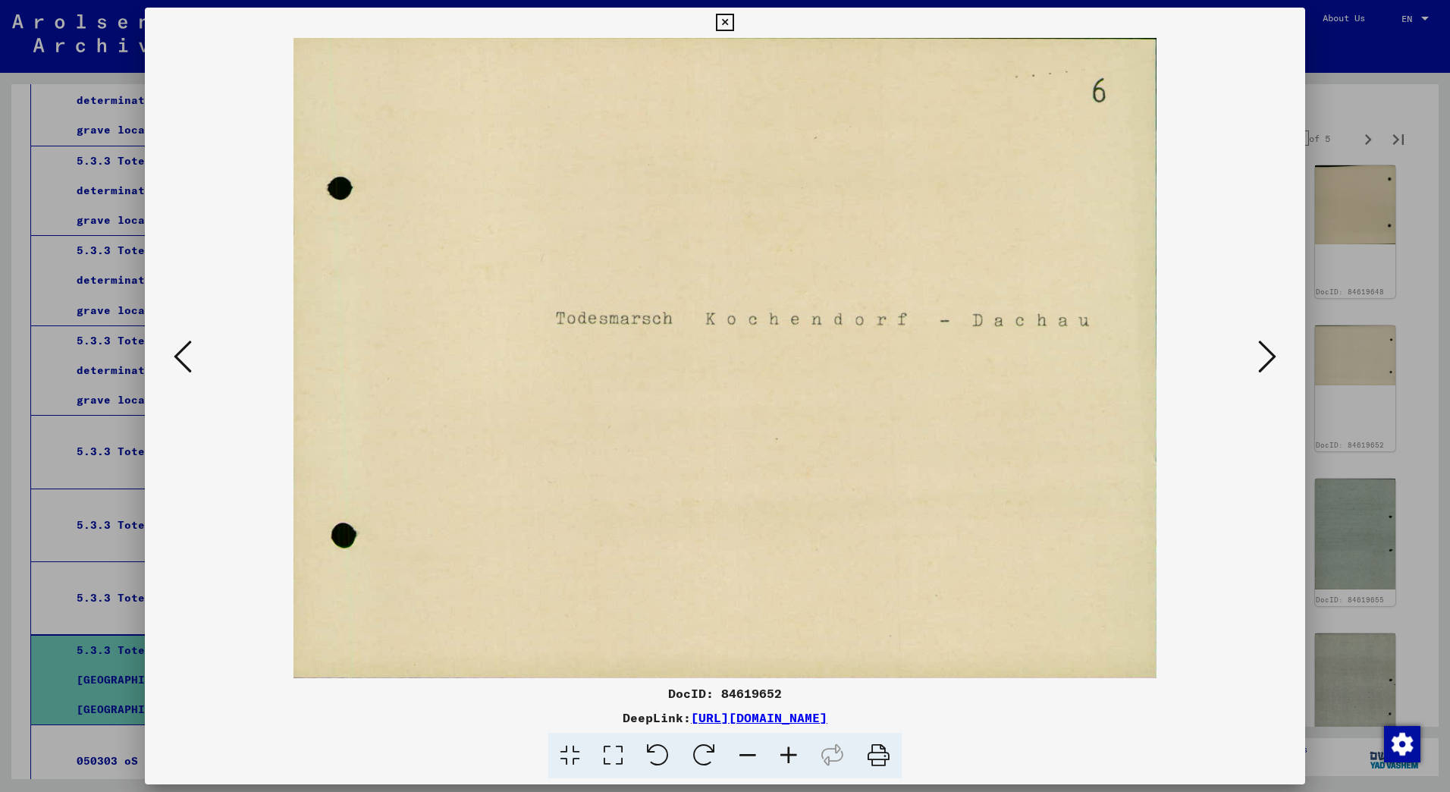
click at [1269, 362] on icon at bounding box center [1267, 356] width 18 height 36
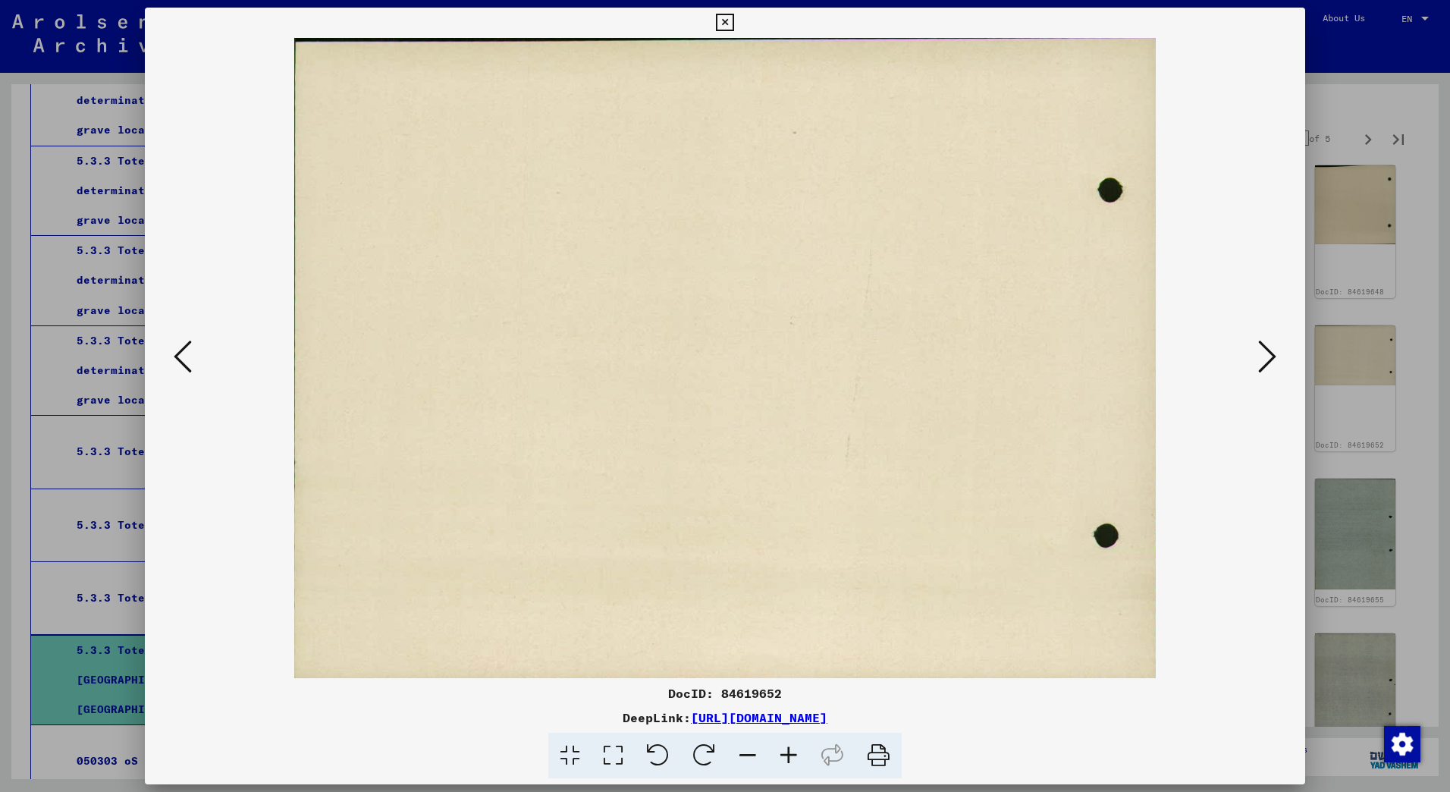
click at [1269, 362] on icon at bounding box center [1267, 356] width 18 height 36
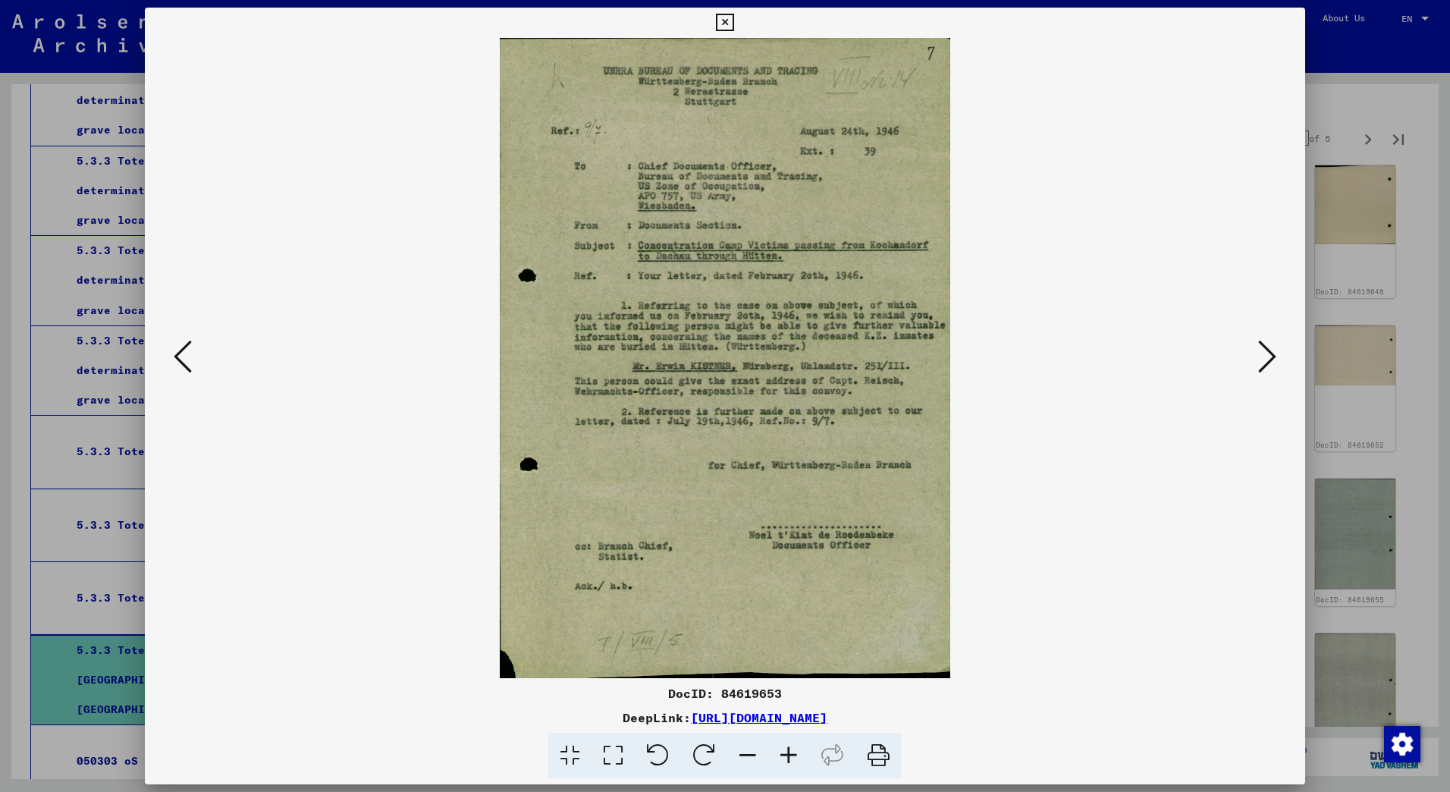
click at [1269, 362] on icon at bounding box center [1267, 356] width 18 height 36
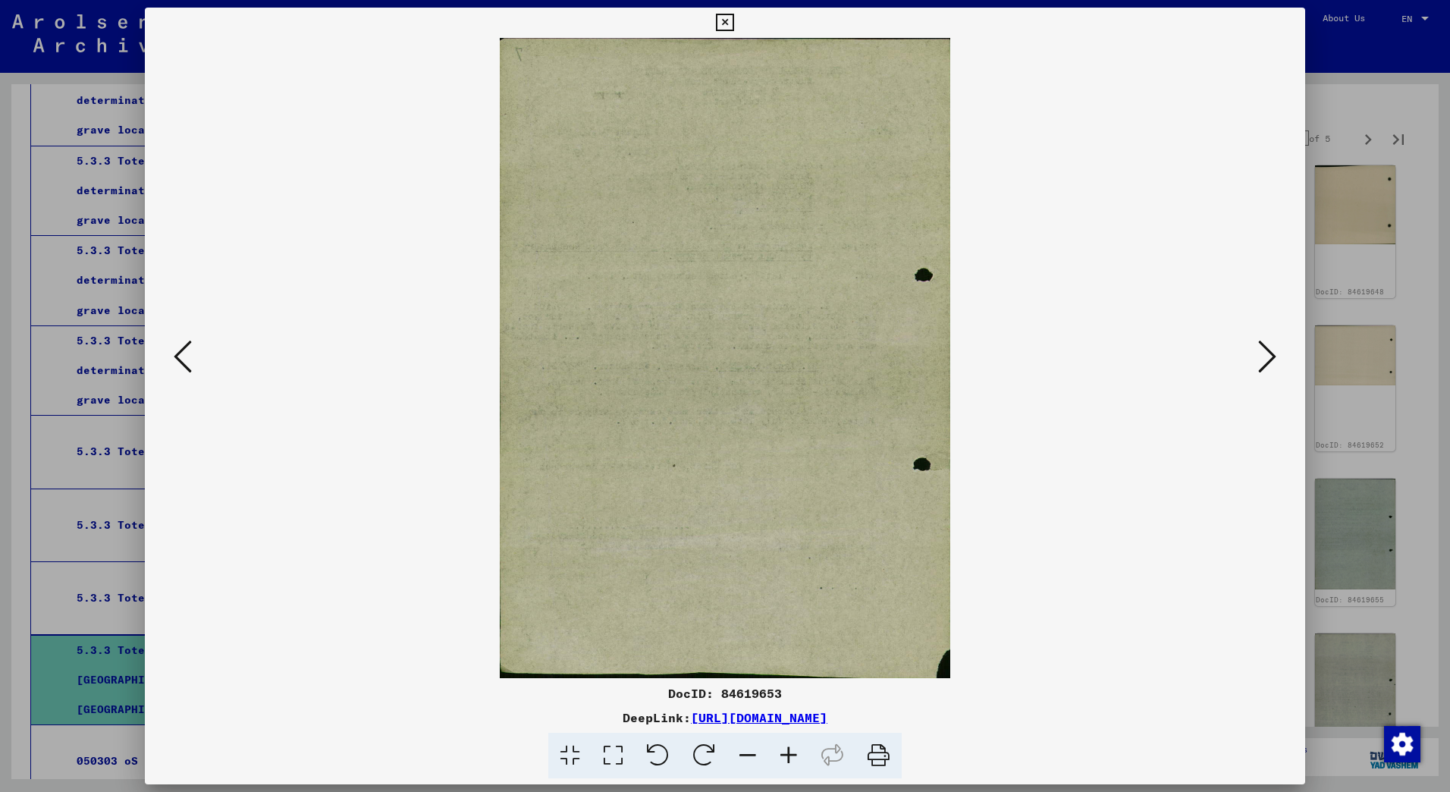
click at [1269, 362] on icon at bounding box center [1267, 356] width 18 height 36
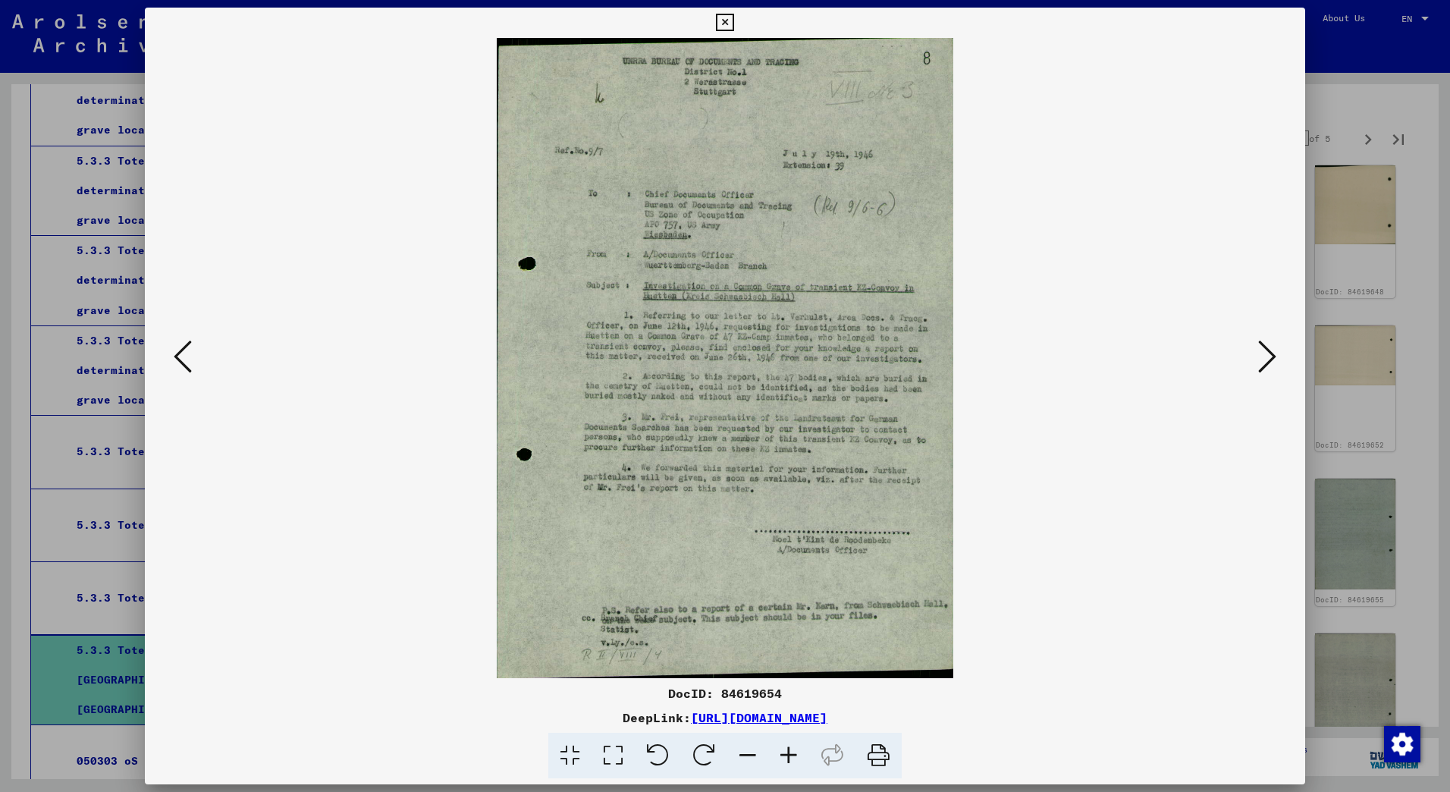
click at [1269, 362] on icon at bounding box center [1267, 356] width 18 height 36
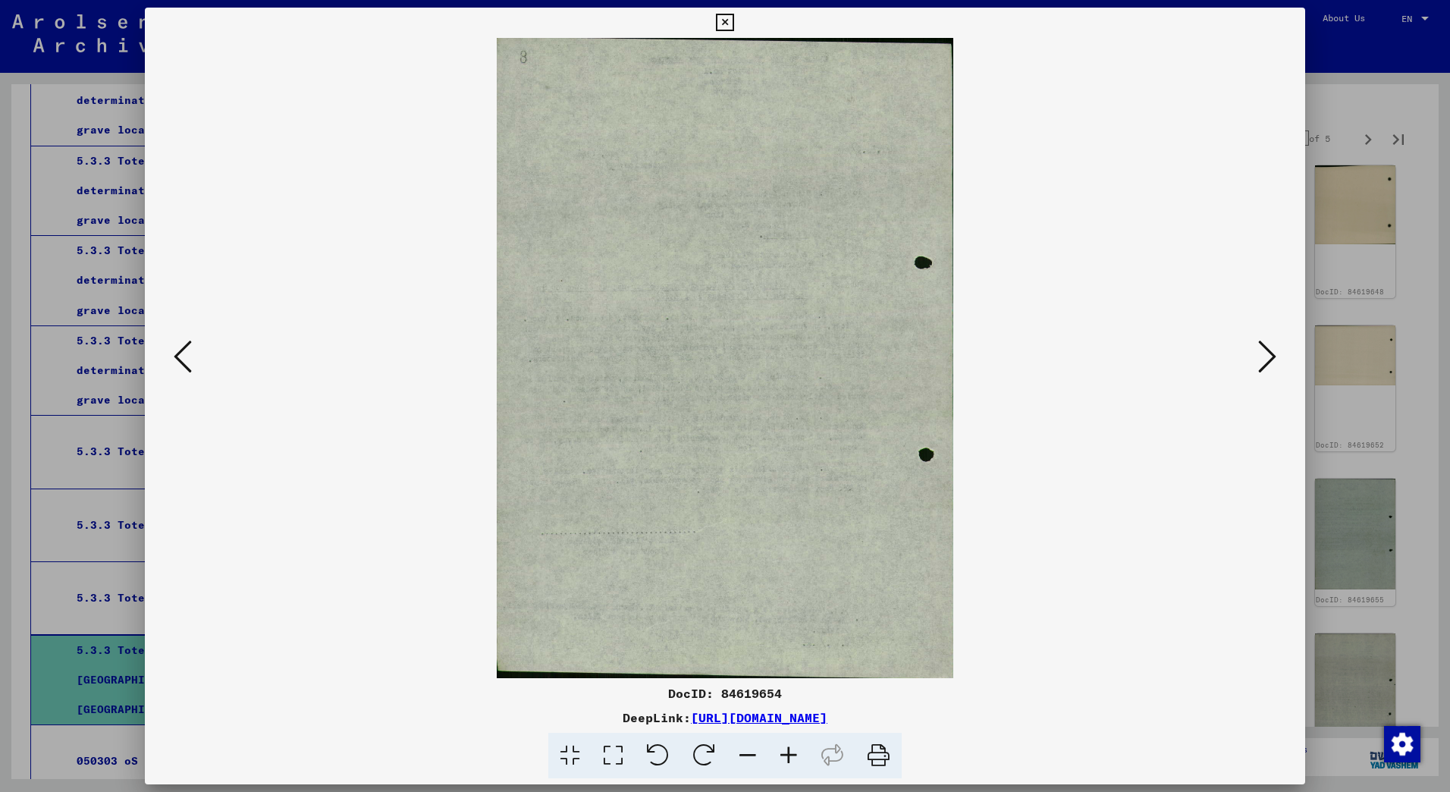
click at [1269, 362] on icon at bounding box center [1267, 356] width 18 height 36
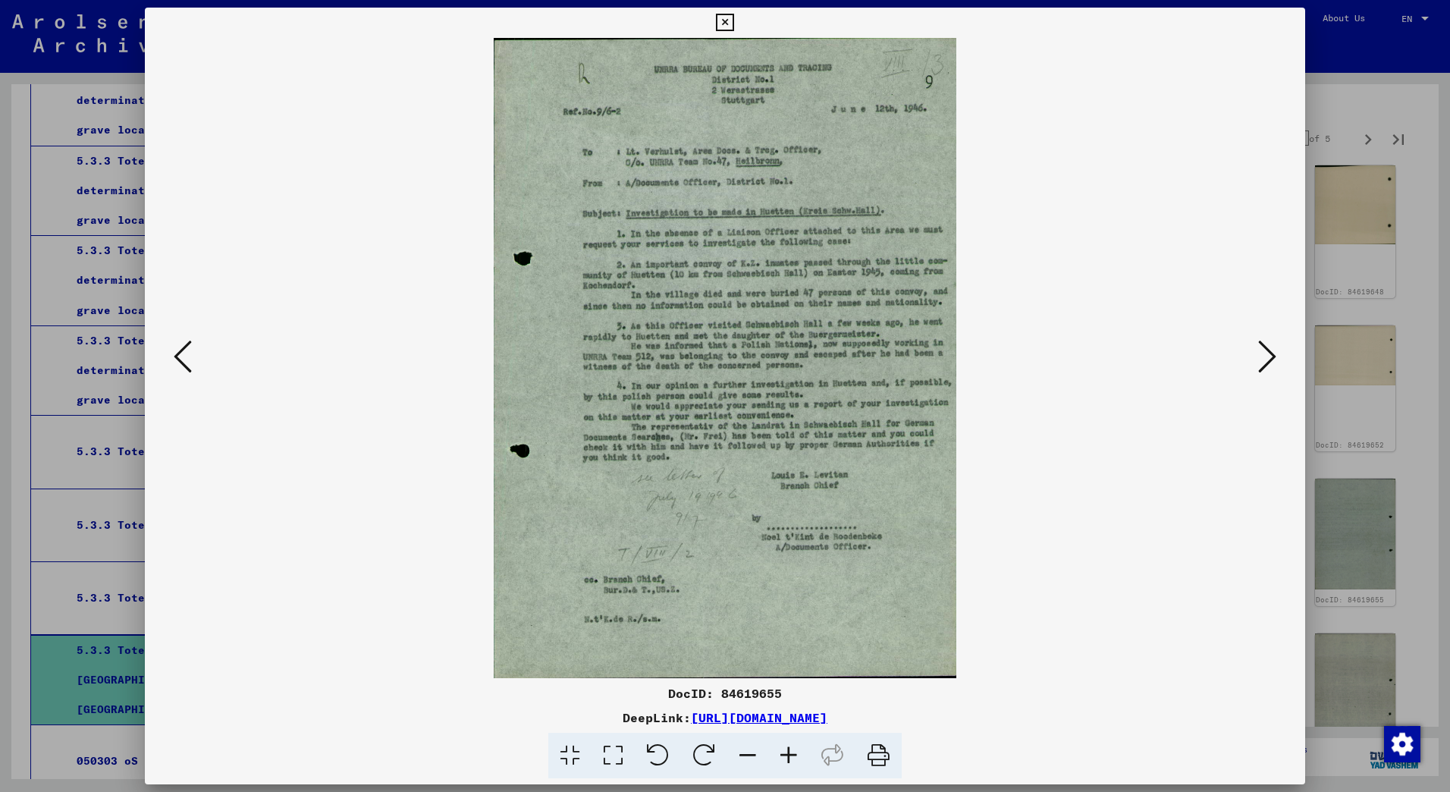
click at [1269, 362] on icon at bounding box center [1267, 356] width 18 height 36
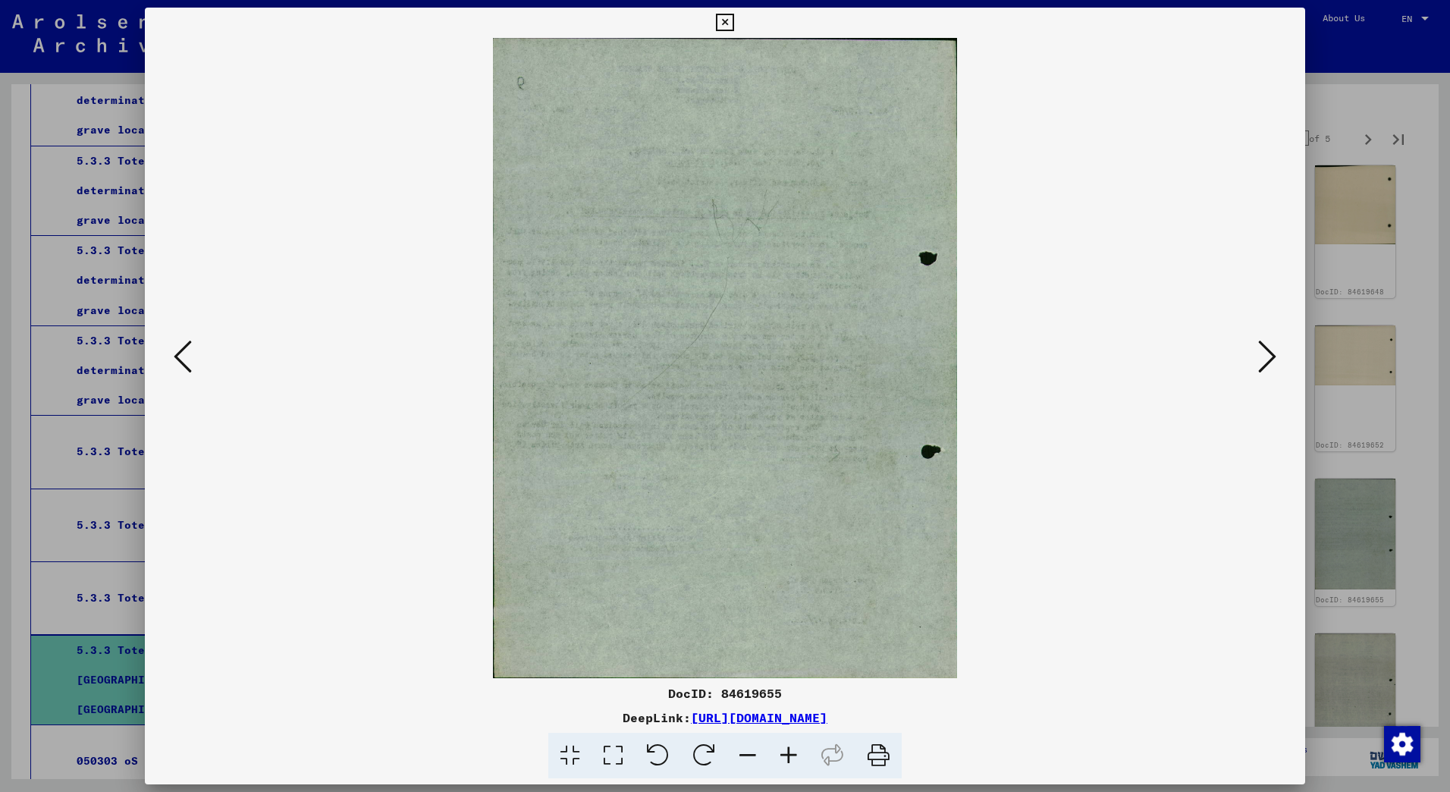
click at [1269, 362] on icon at bounding box center [1267, 356] width 18 height 36
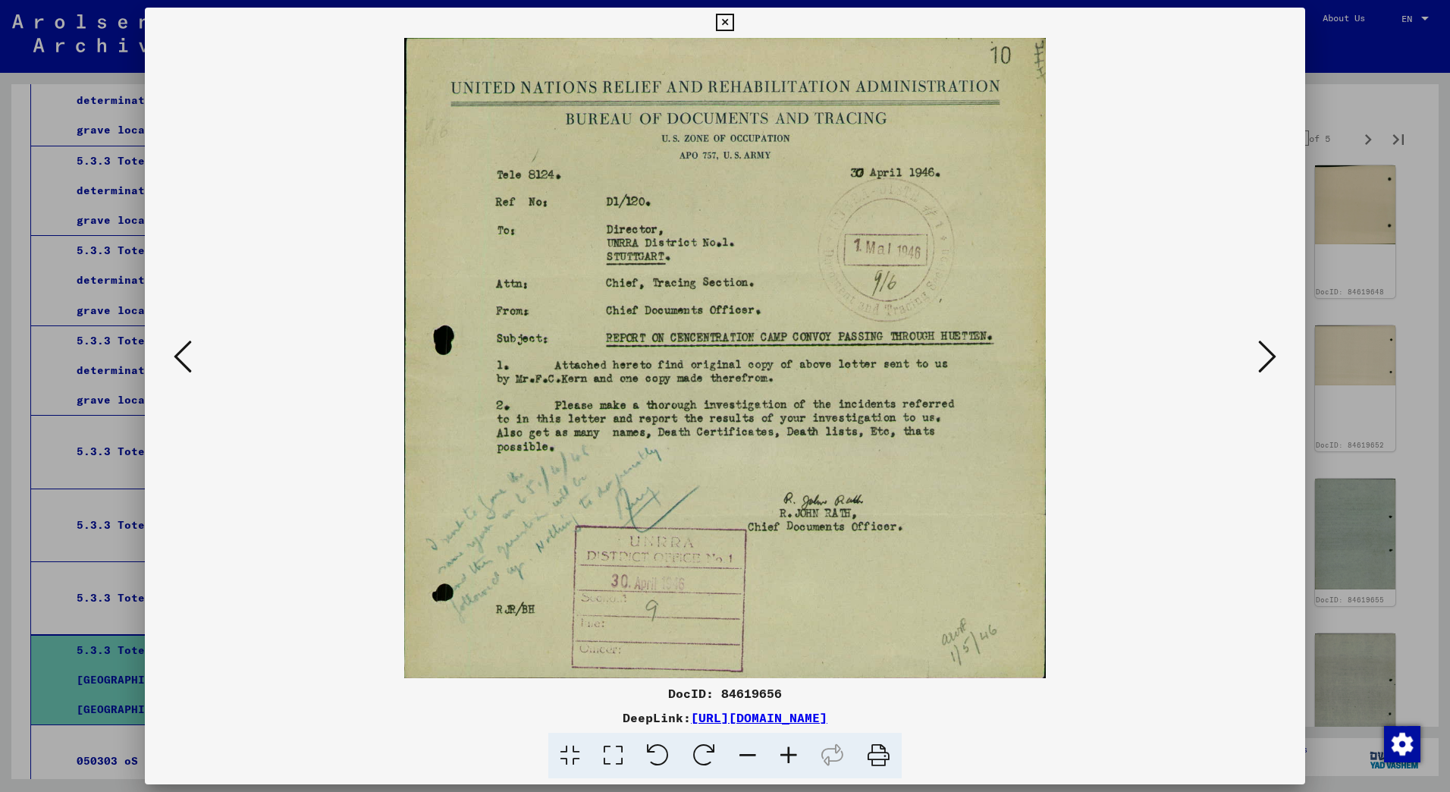
click at [1269, 362] on icon at bounding box center [1267, 356] width 18 height 36
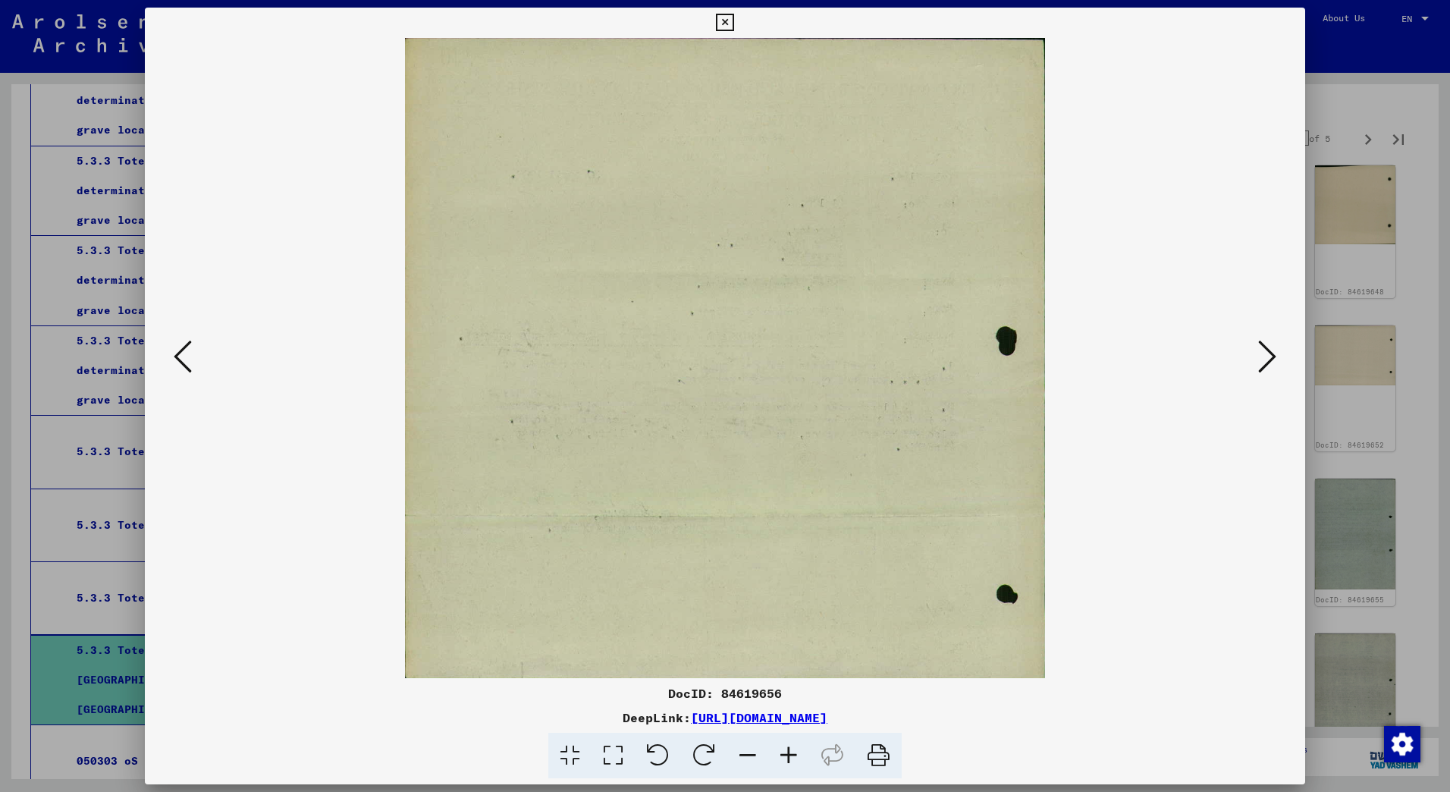
click at [1269, 362] on icon at bounding box center [1267, 356] width 18 height 36
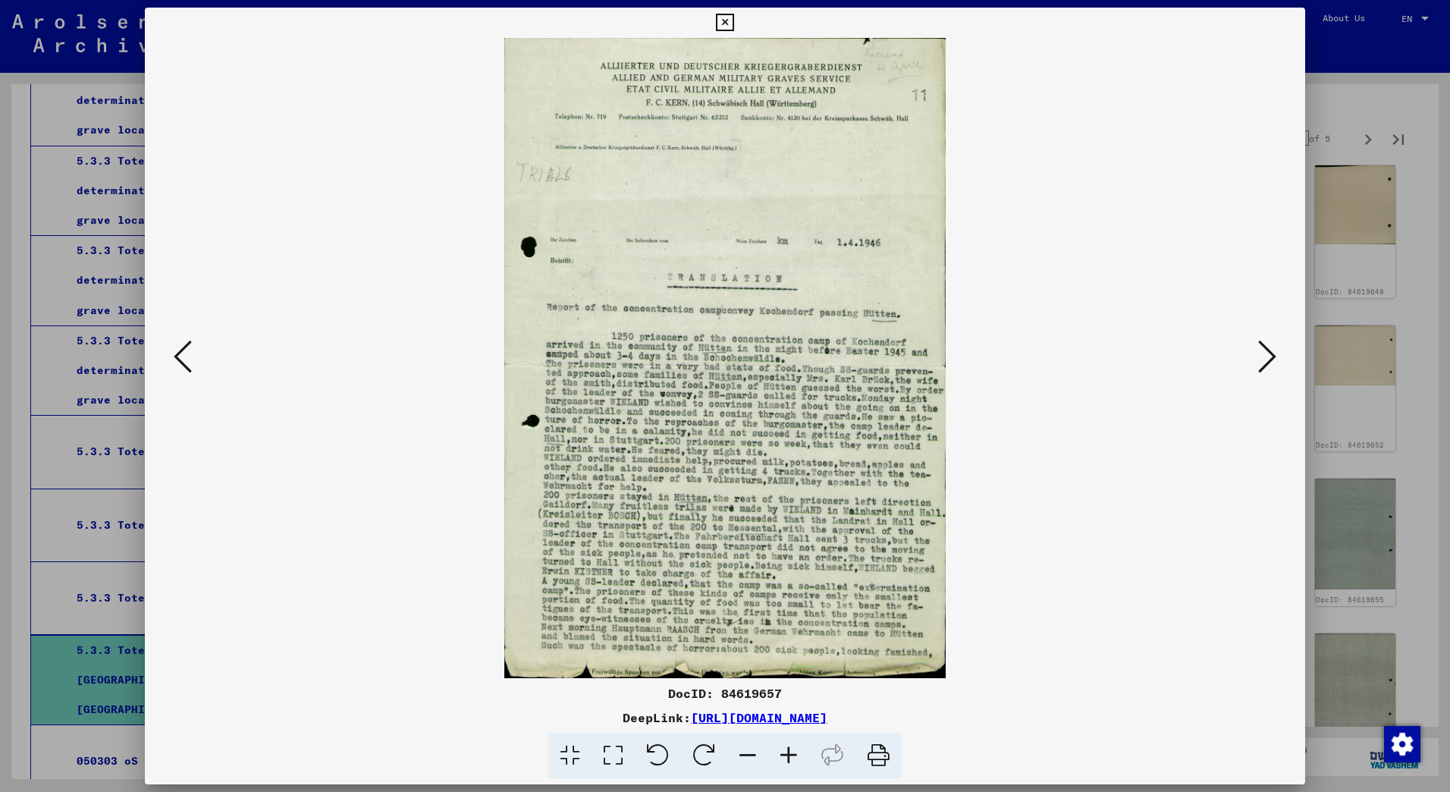
click at [1263, 356] on icon at bounding box center [1267, 356] width 18 height 36
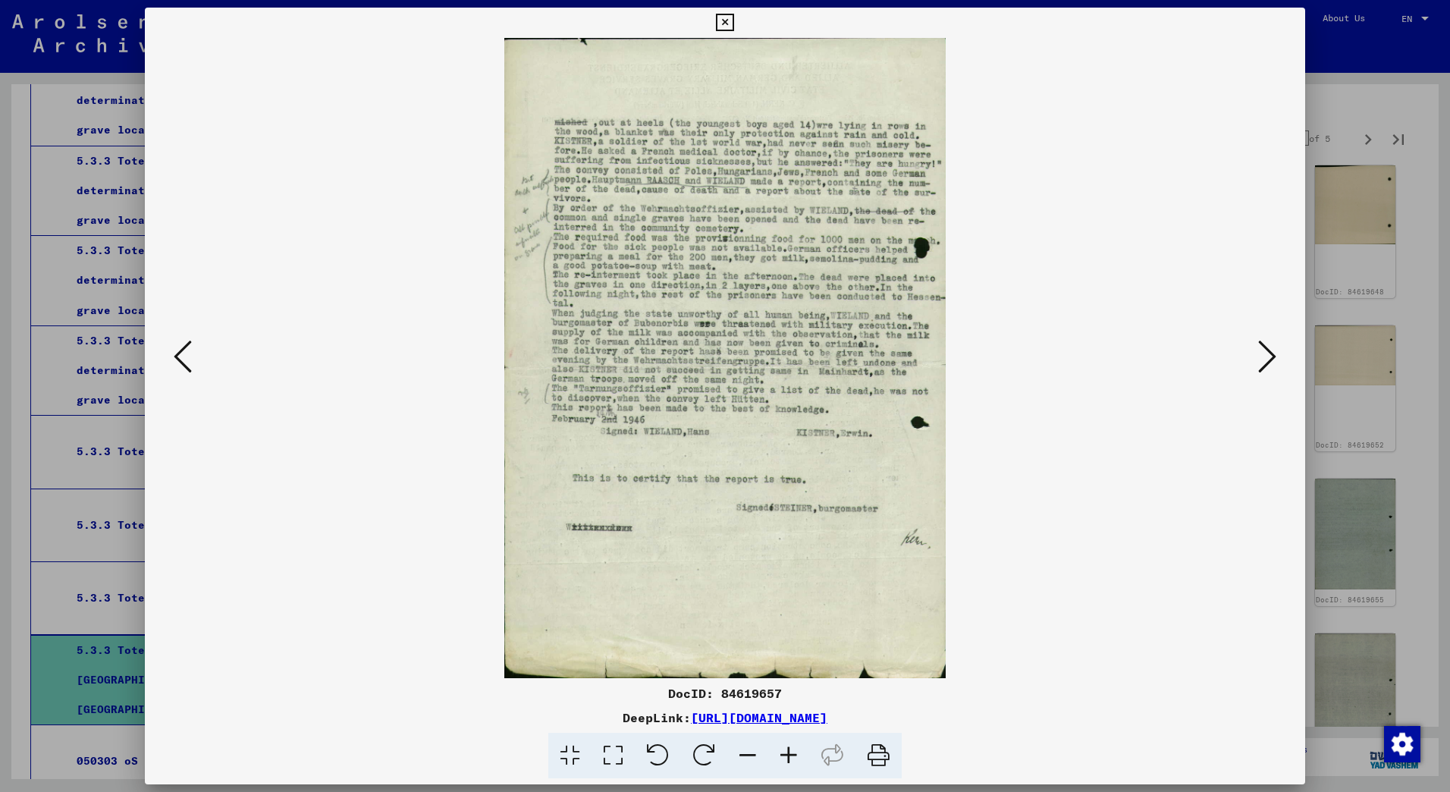
click at [1263, 356] on icon at bounding box center [1267, 356] width 18 height 36
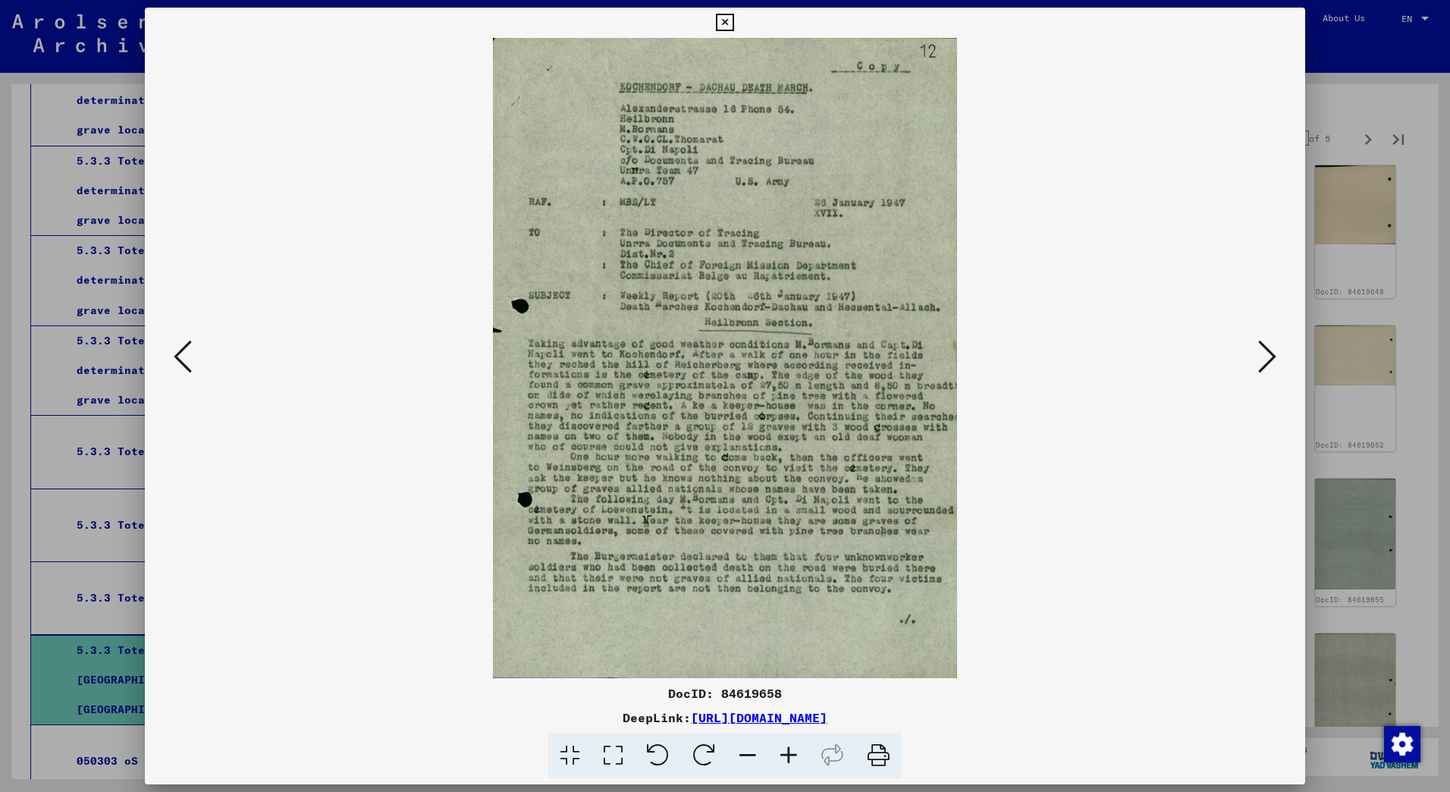
click at [1263, 356] on icon at bounding box center [1267, 356] width 18 height 36
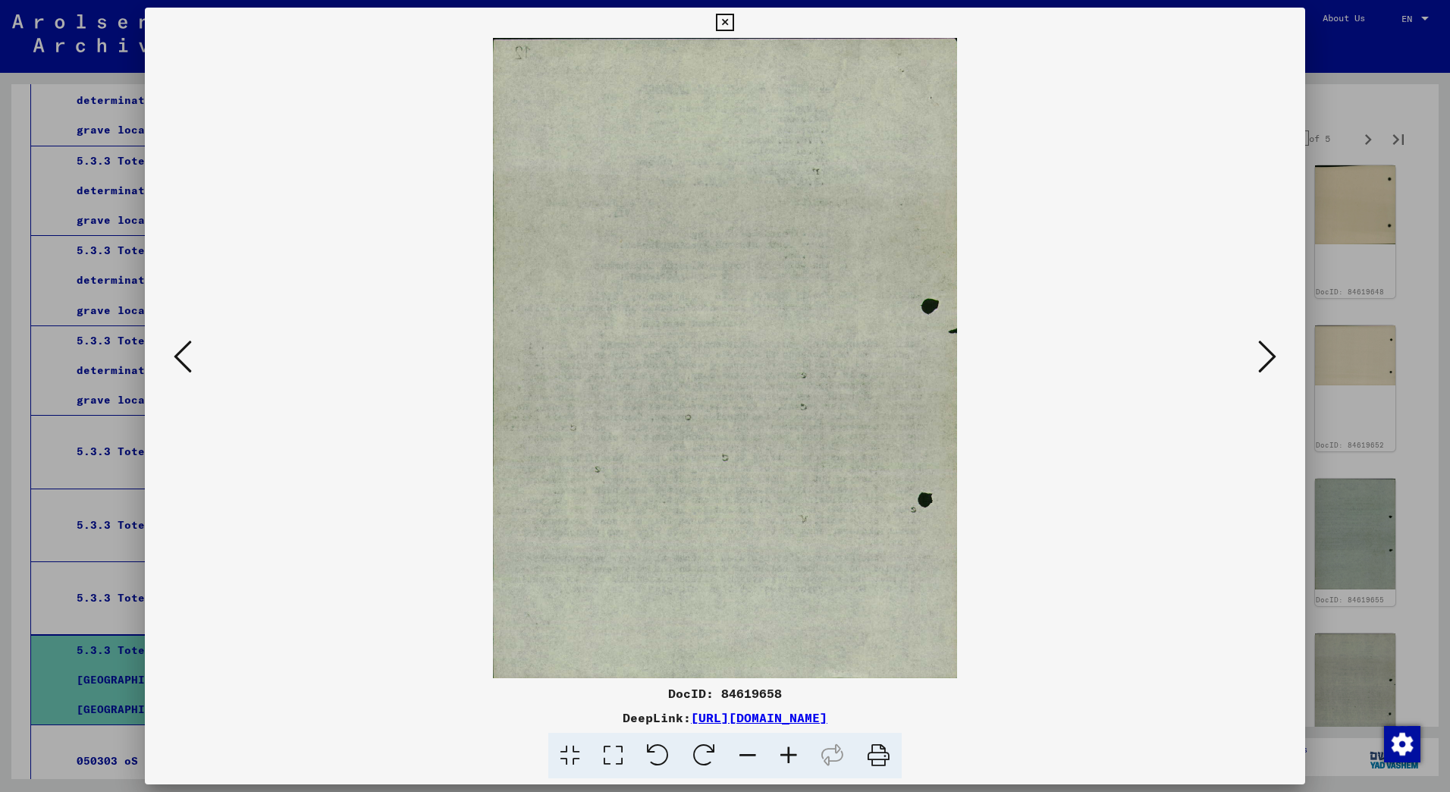
click at [1263, 356] on icon at bounding box center [1267, 356] width 18 height 36
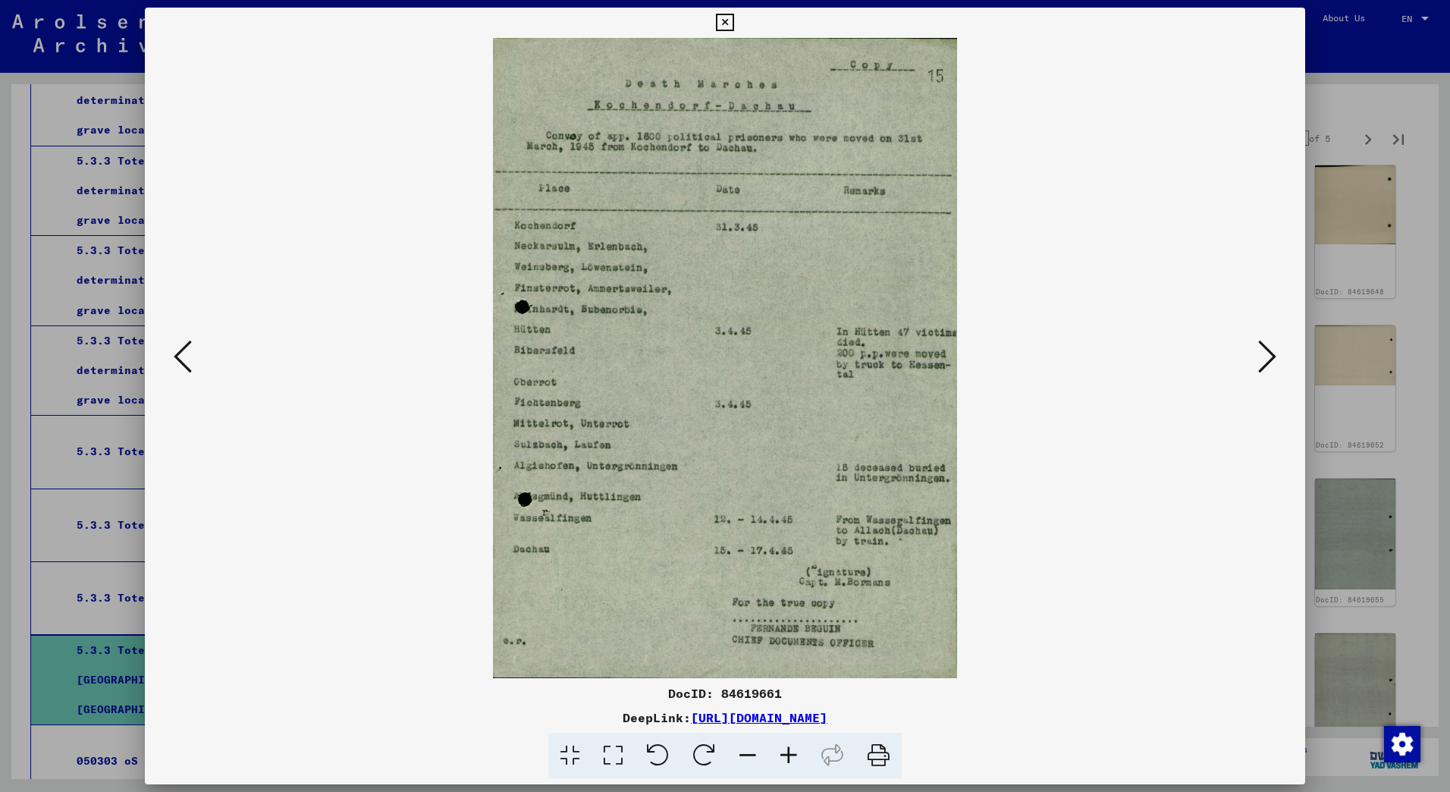
click at [1263, 356] on icon at bounding box center [1267, 356] width 18 height 36
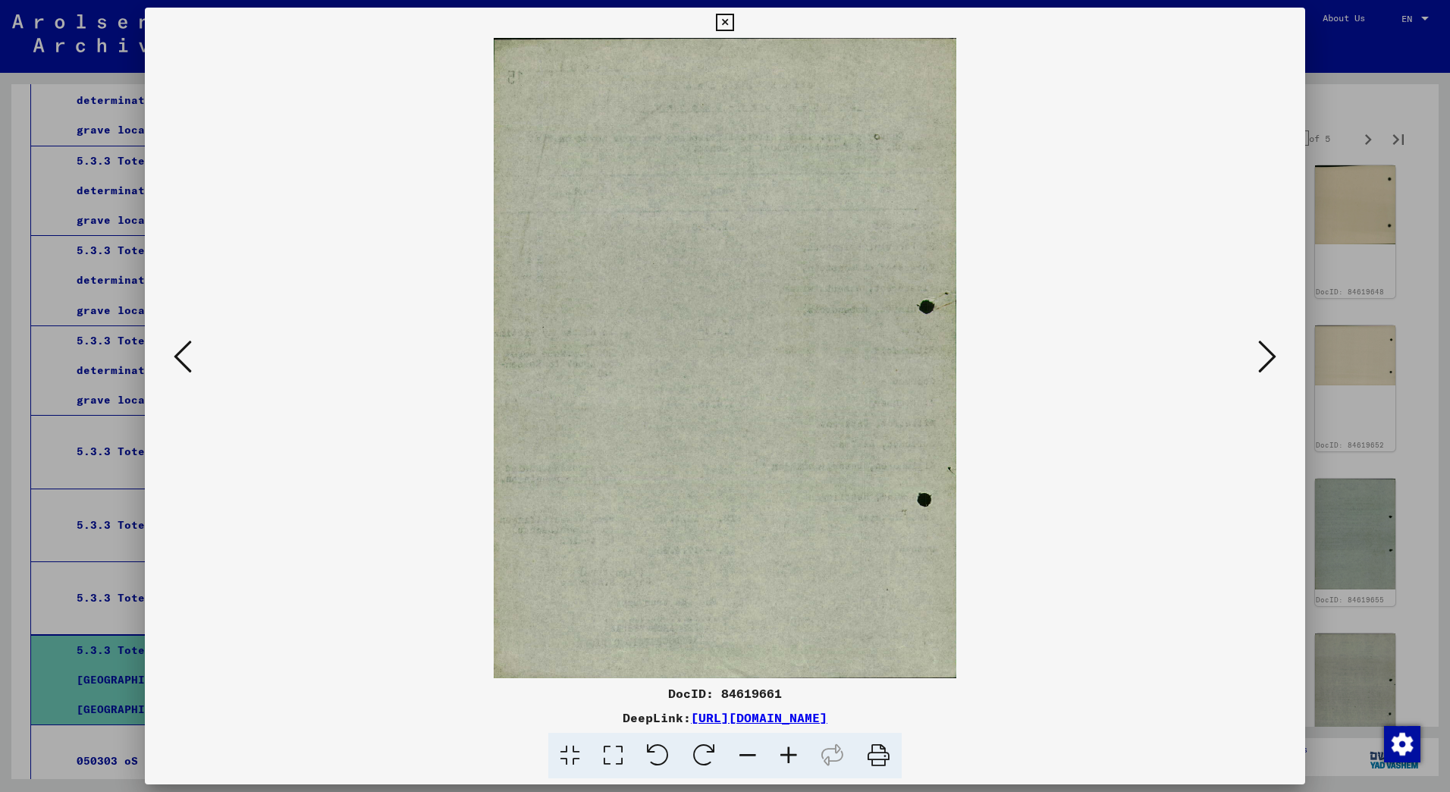
click at [1263, 356] on icon at bounding box center [1267, 356] width 18 height 36
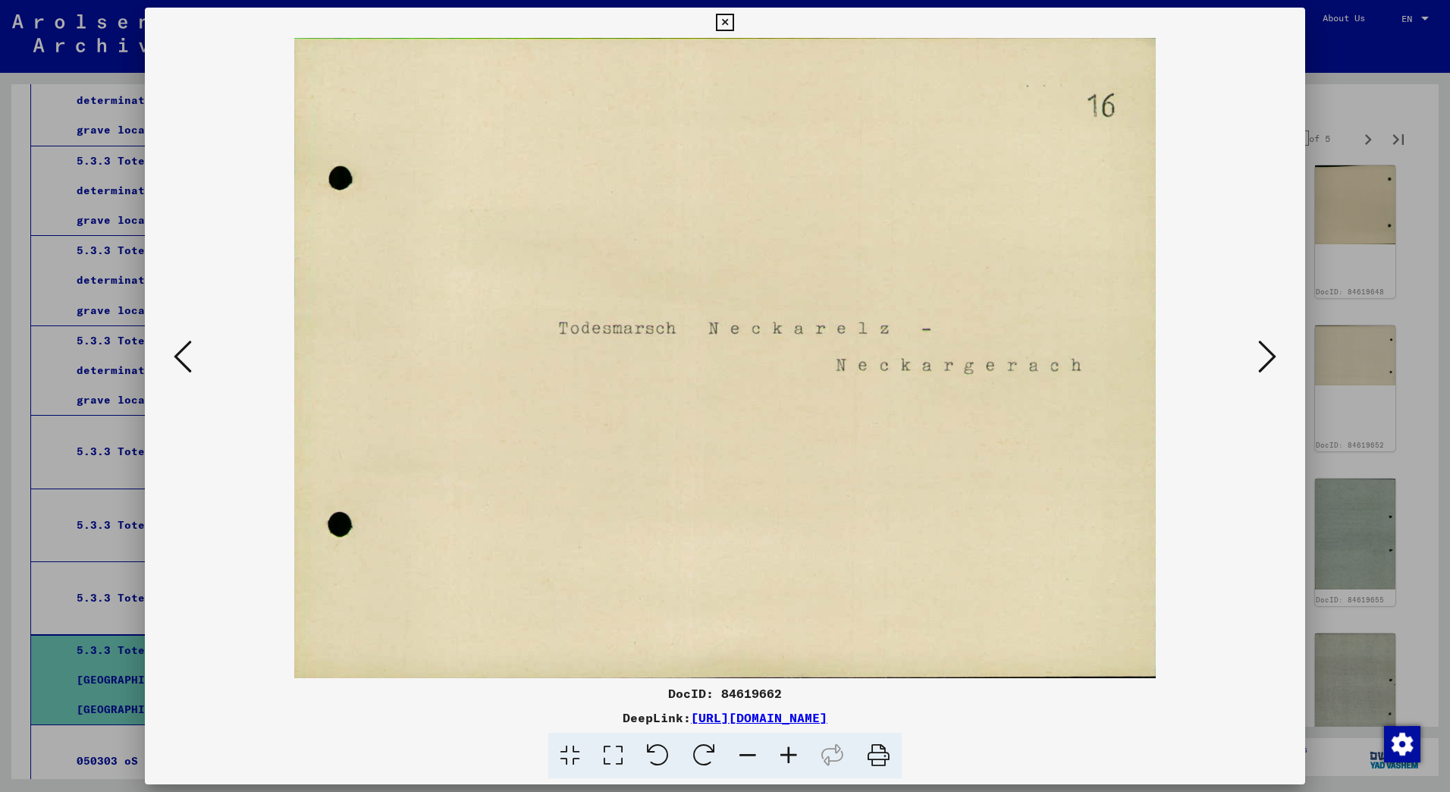
click at [1263, 356] on icon at bounding box center [1267, 356] width 18 height 36
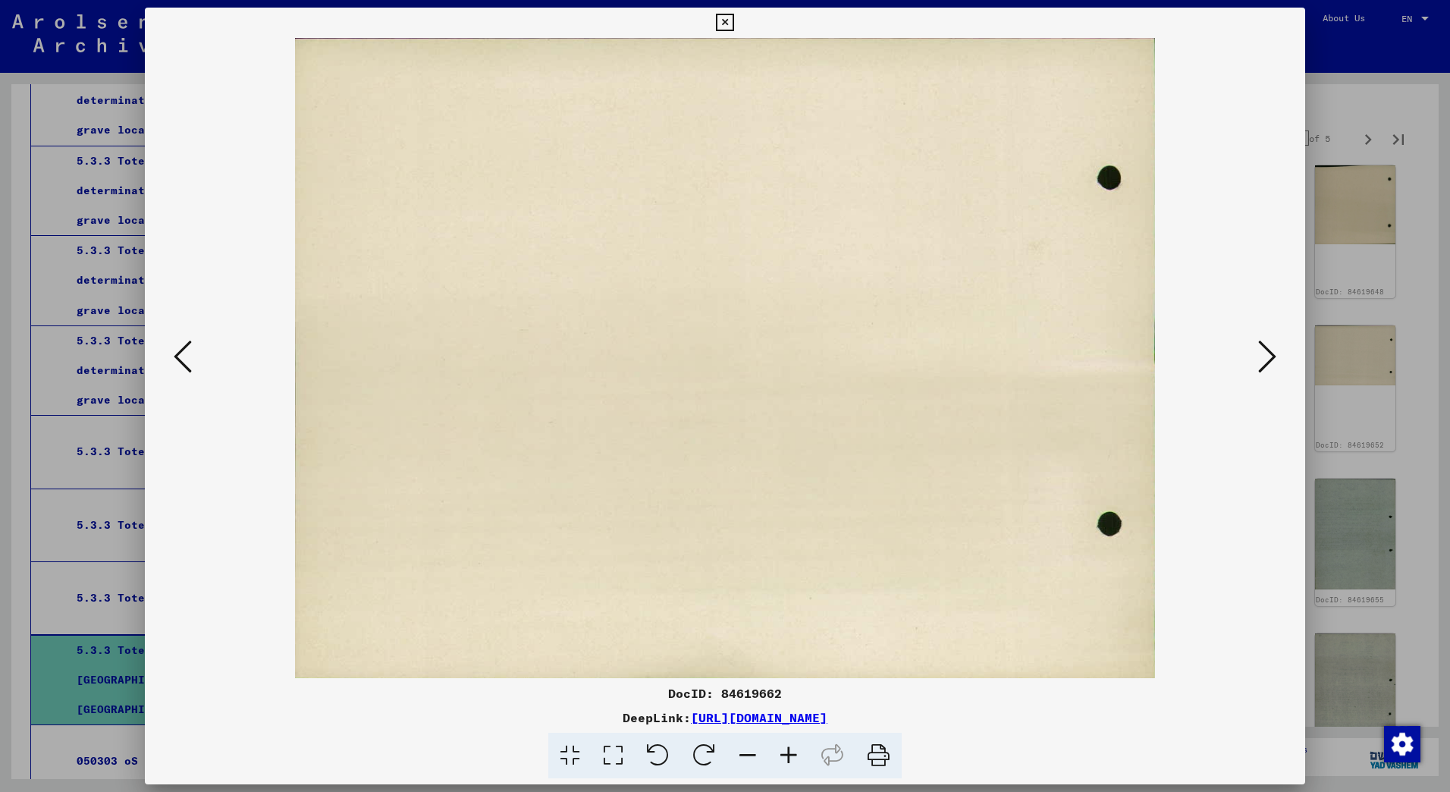
click at [1263, 356] on icon at bounding box center [1267, 356] width 18 height 36
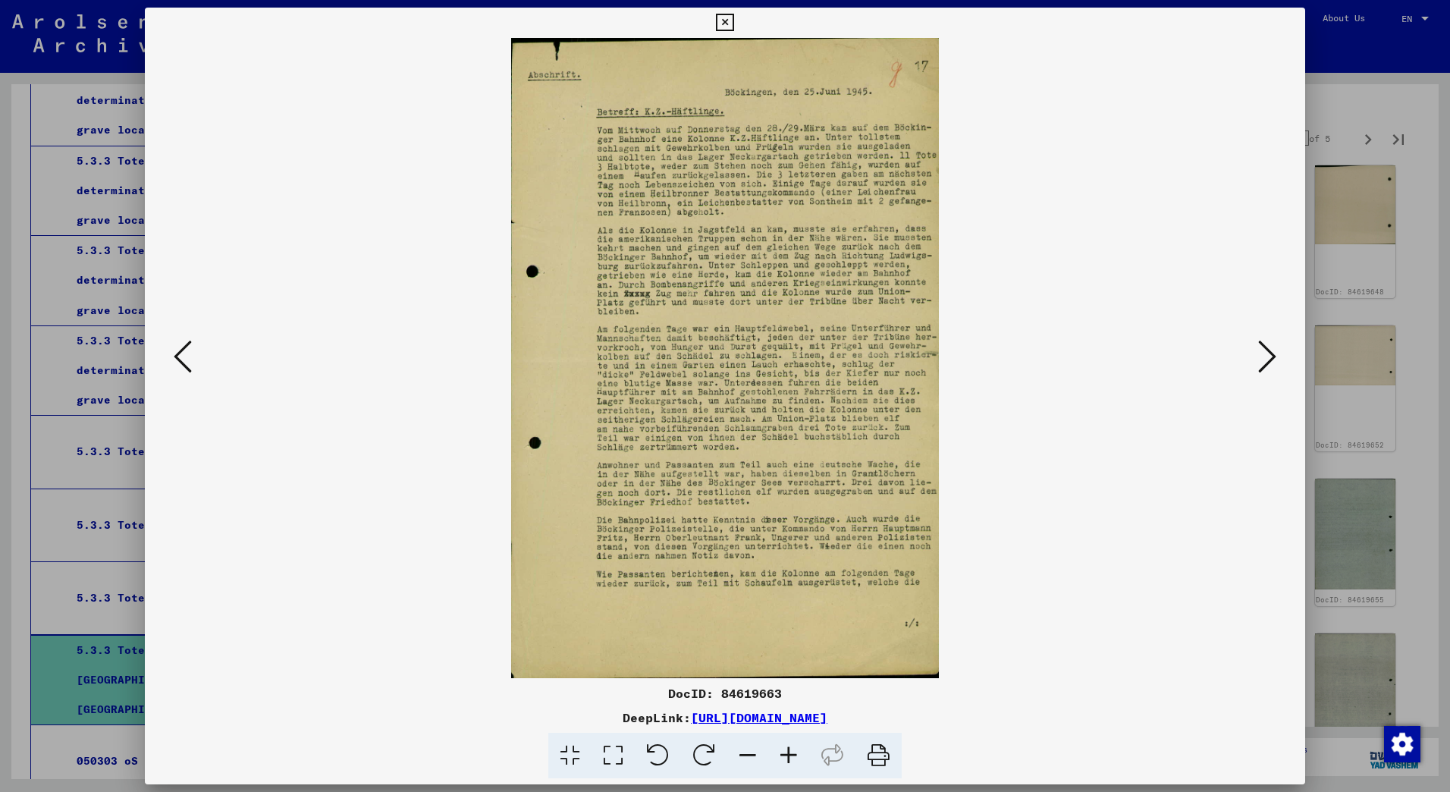
click at [1263, 356] on icon at bounding box center [1267, 356] width 18 height 36
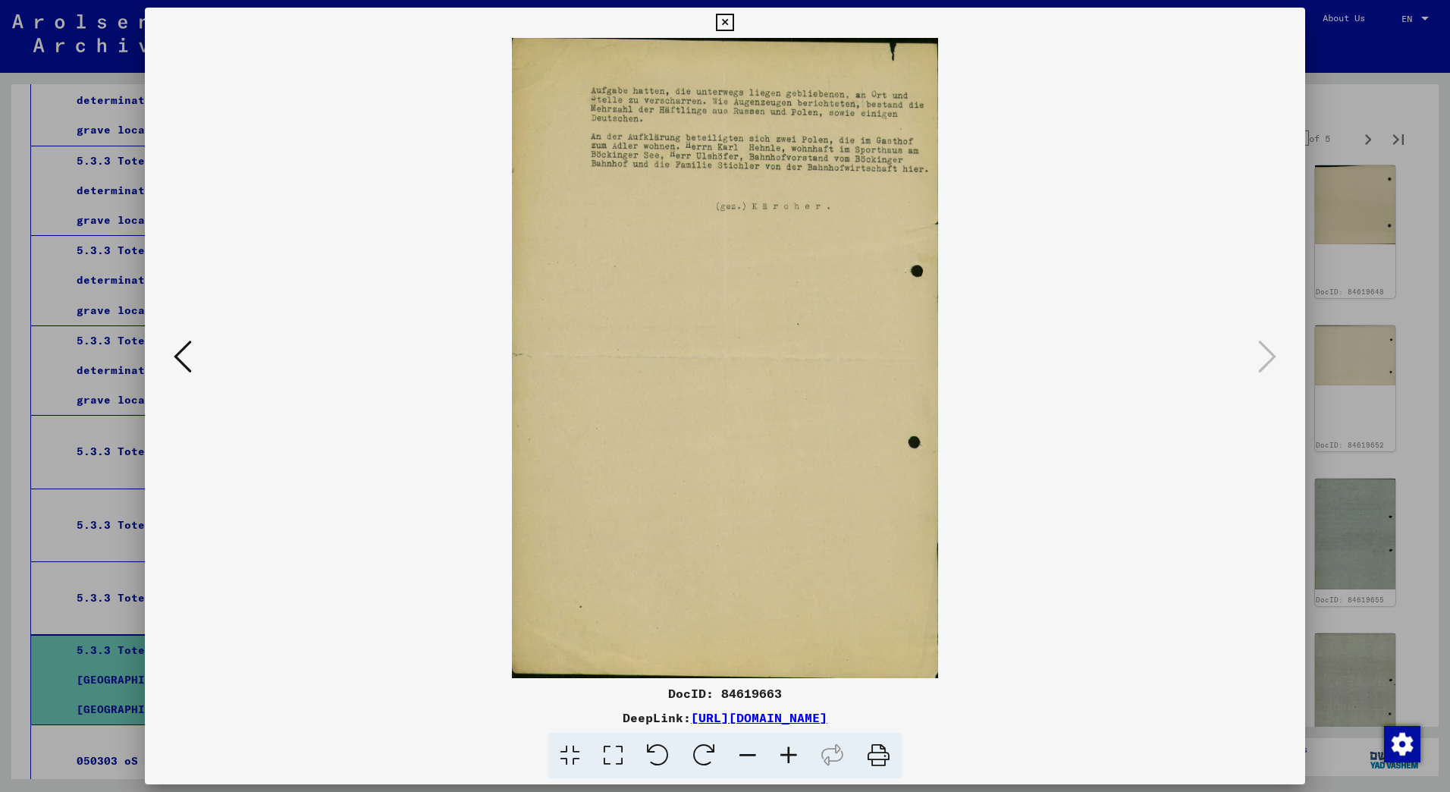
click at [180, 362] on icon at bounding box center [183, 356] width 18 height 36
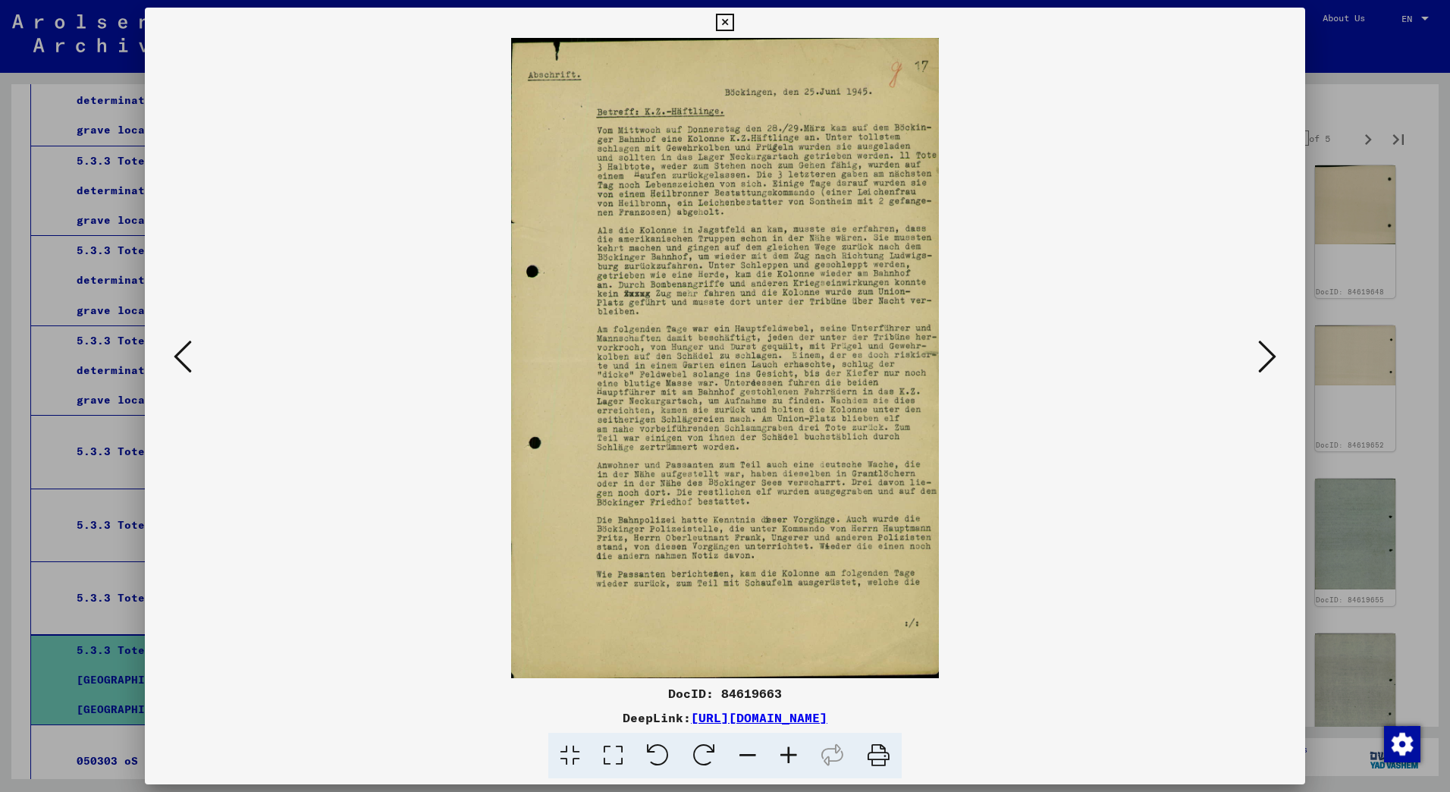
click at [184, 361] on icon at bounding box center [183, 356] width 18 height 36
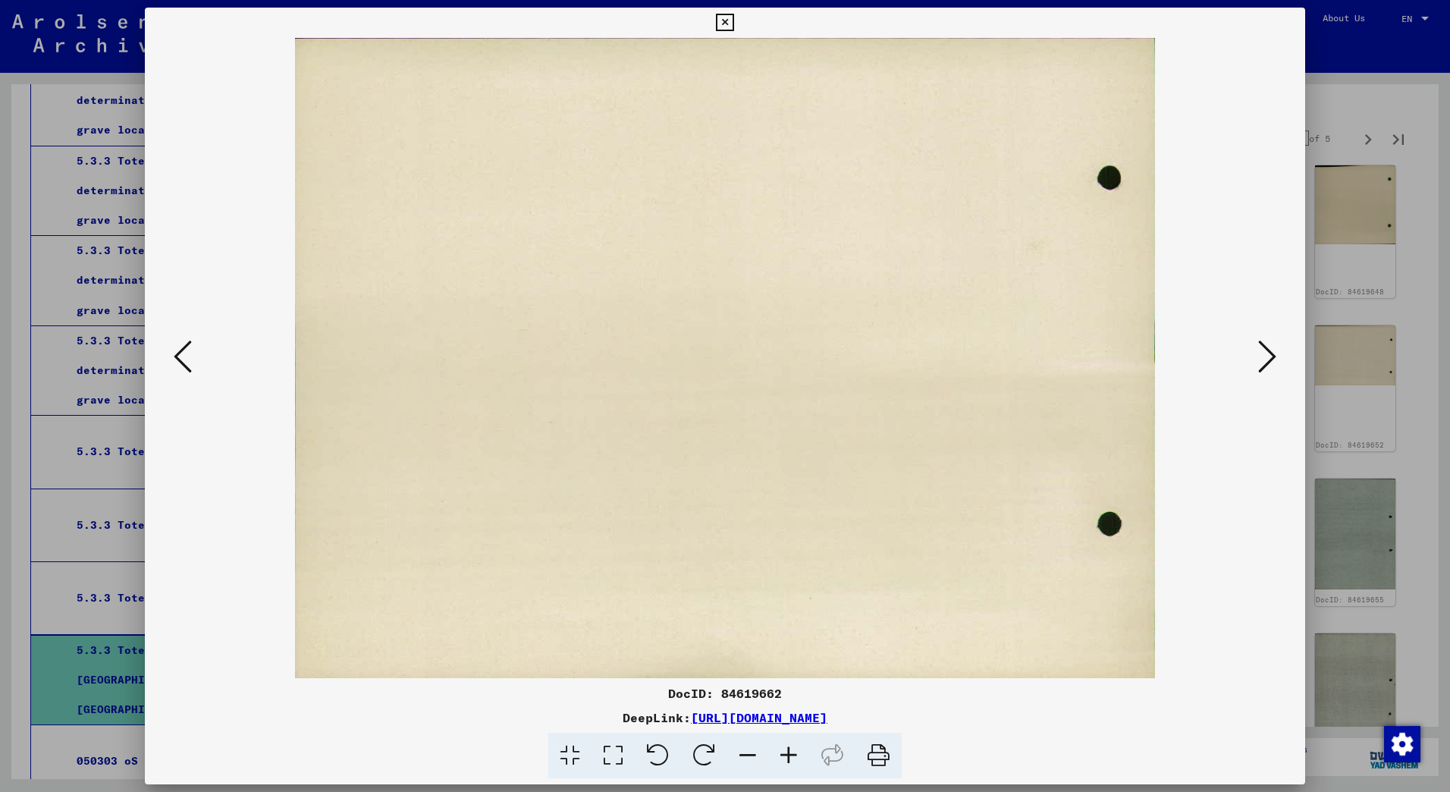
click at [184, 361] on icon at bounding box center [183, 356] width 18 height 36
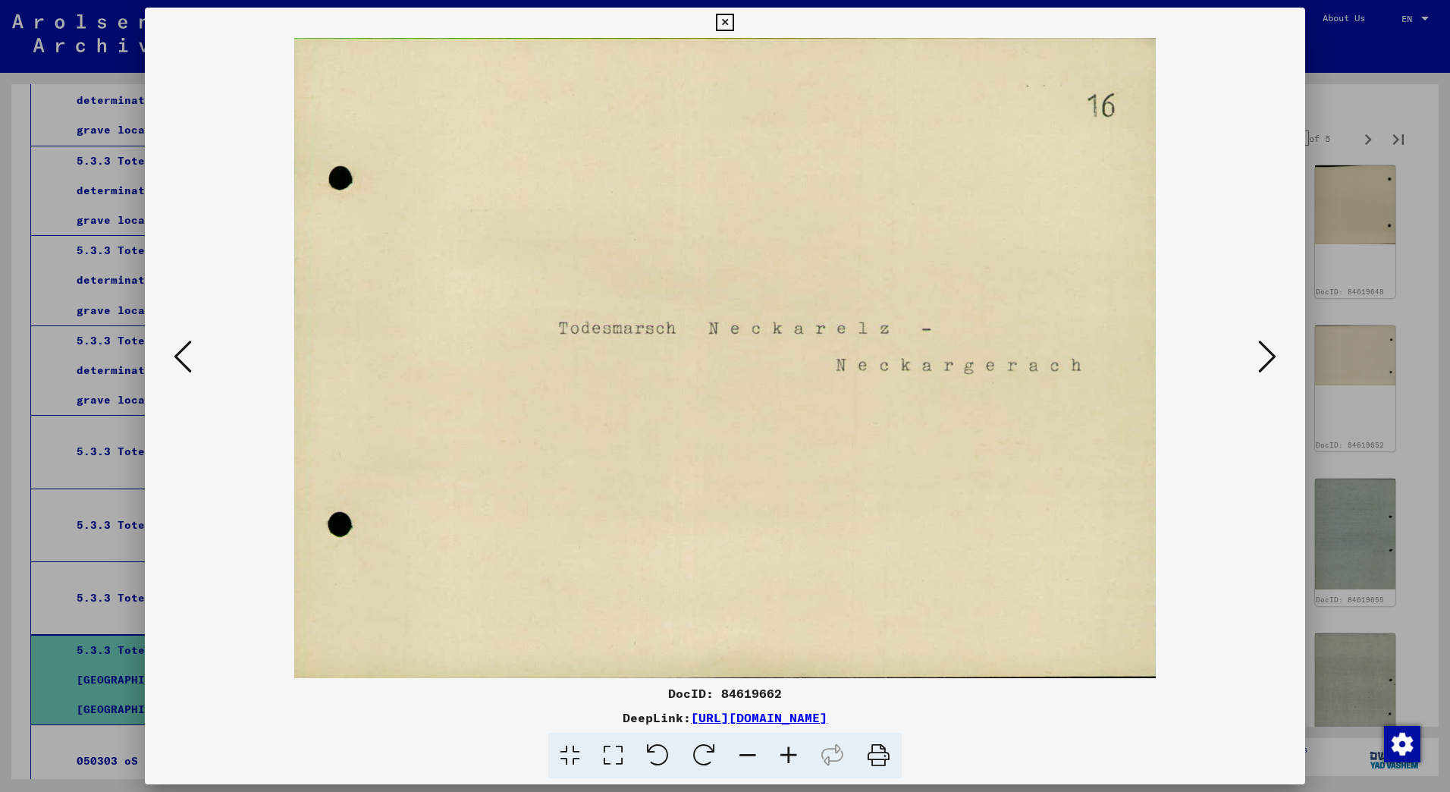
click at [1260, 353] on icon at bounding box center [1267, 356] width 18 height 36
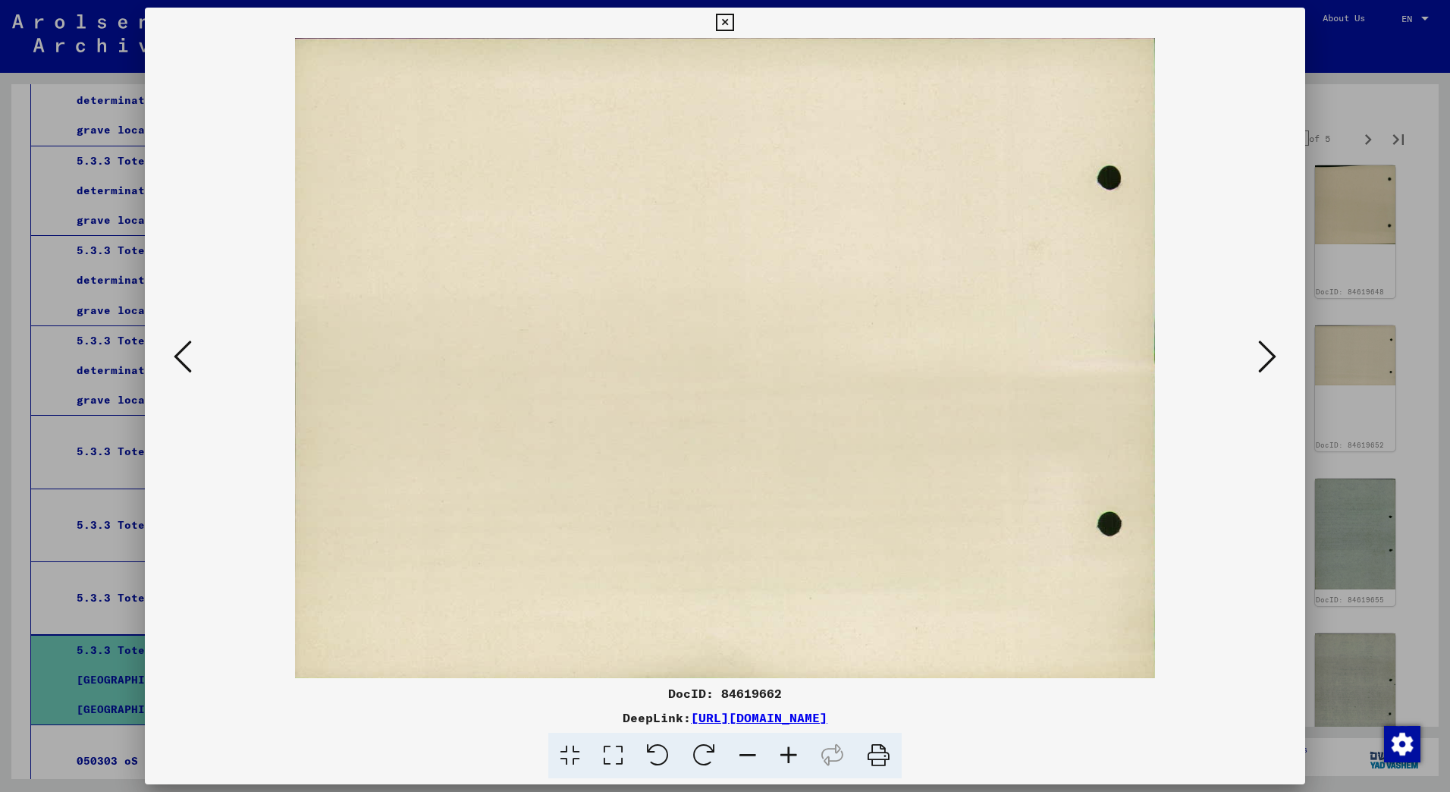
click at [1260, 353] on icon at bounding box center [1267, 356] width 18 height 36
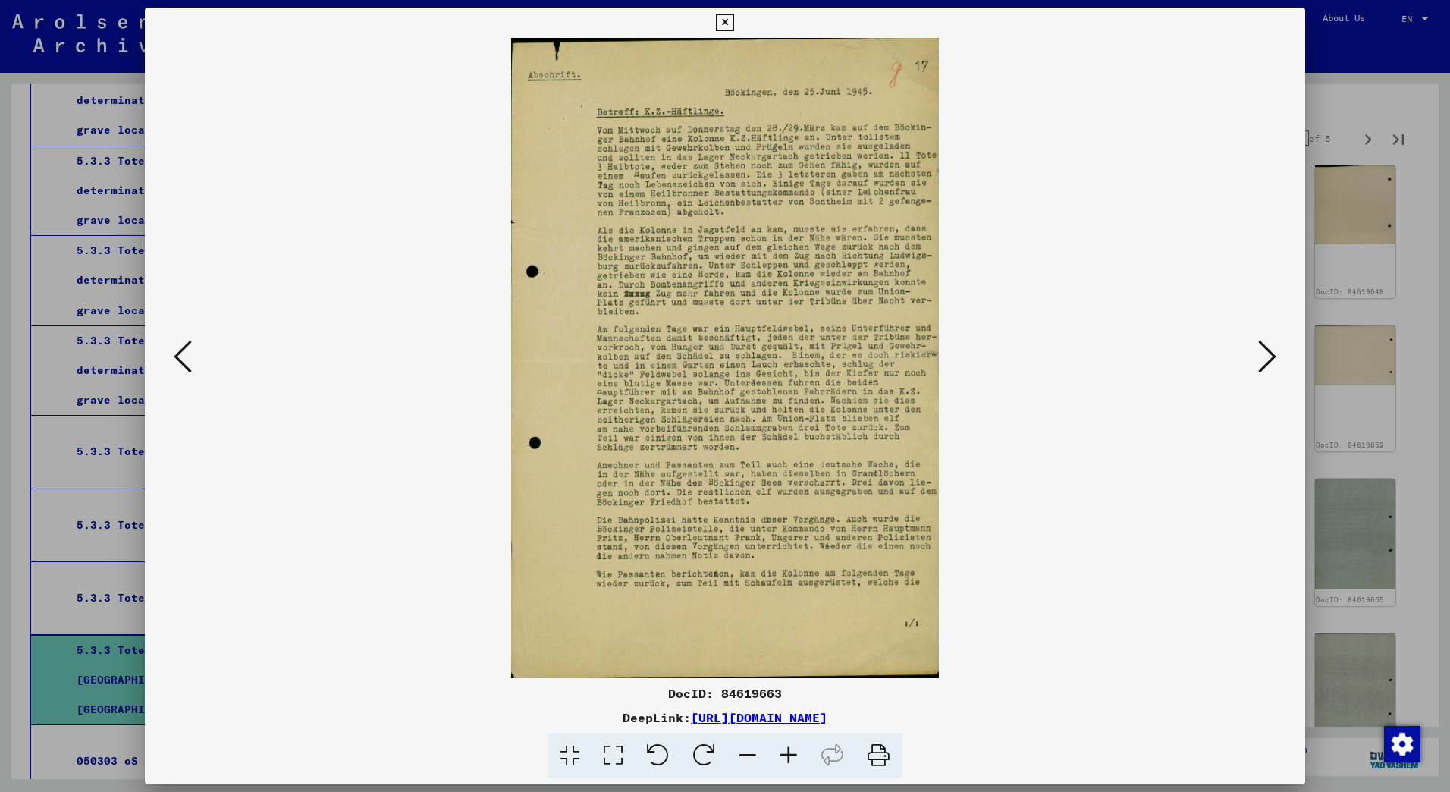
click at [1260, 353] on icon at bounding box center [1267, 356] width 18 height 36
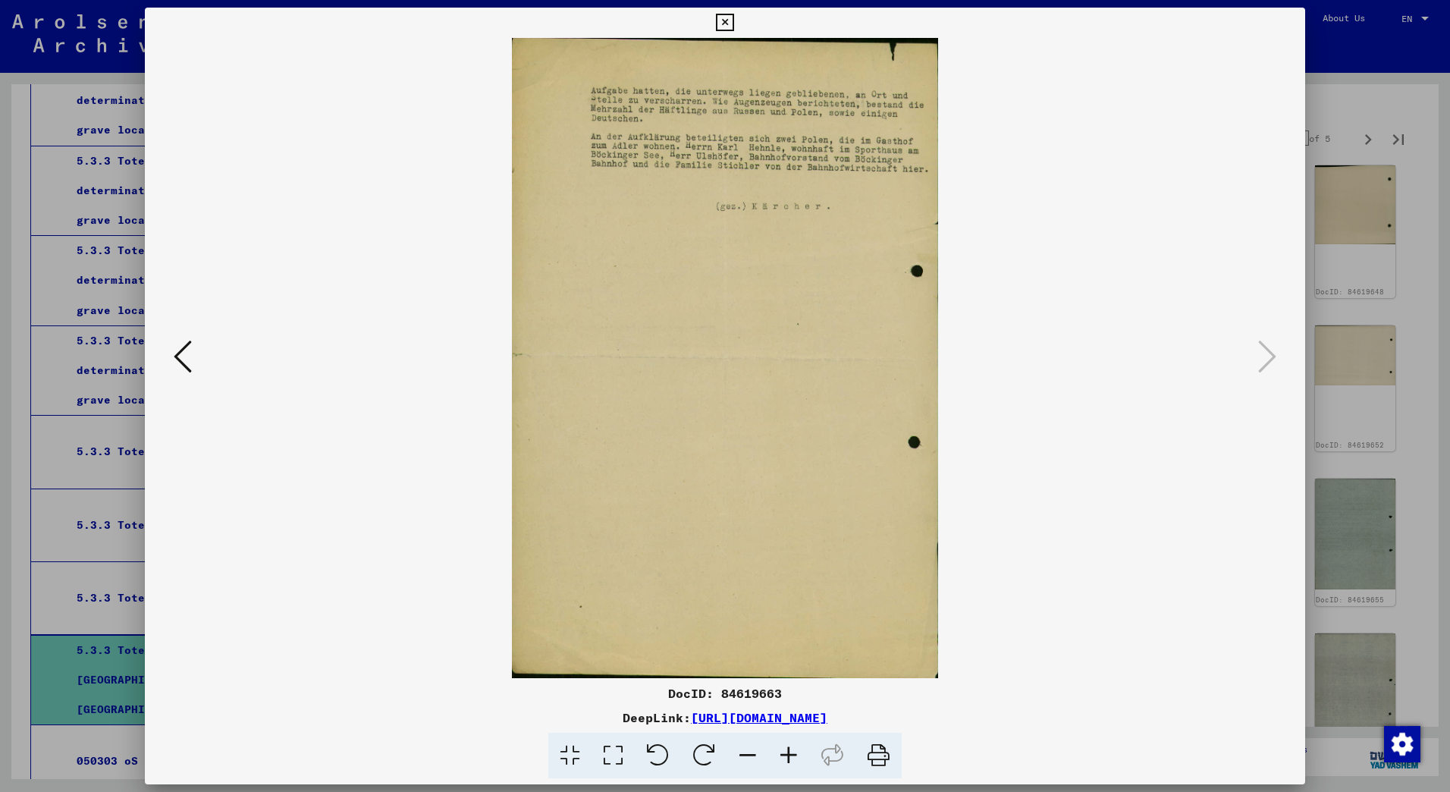
click at [727, 18] on icon at bounding box center [724, 23] width 17 height 18
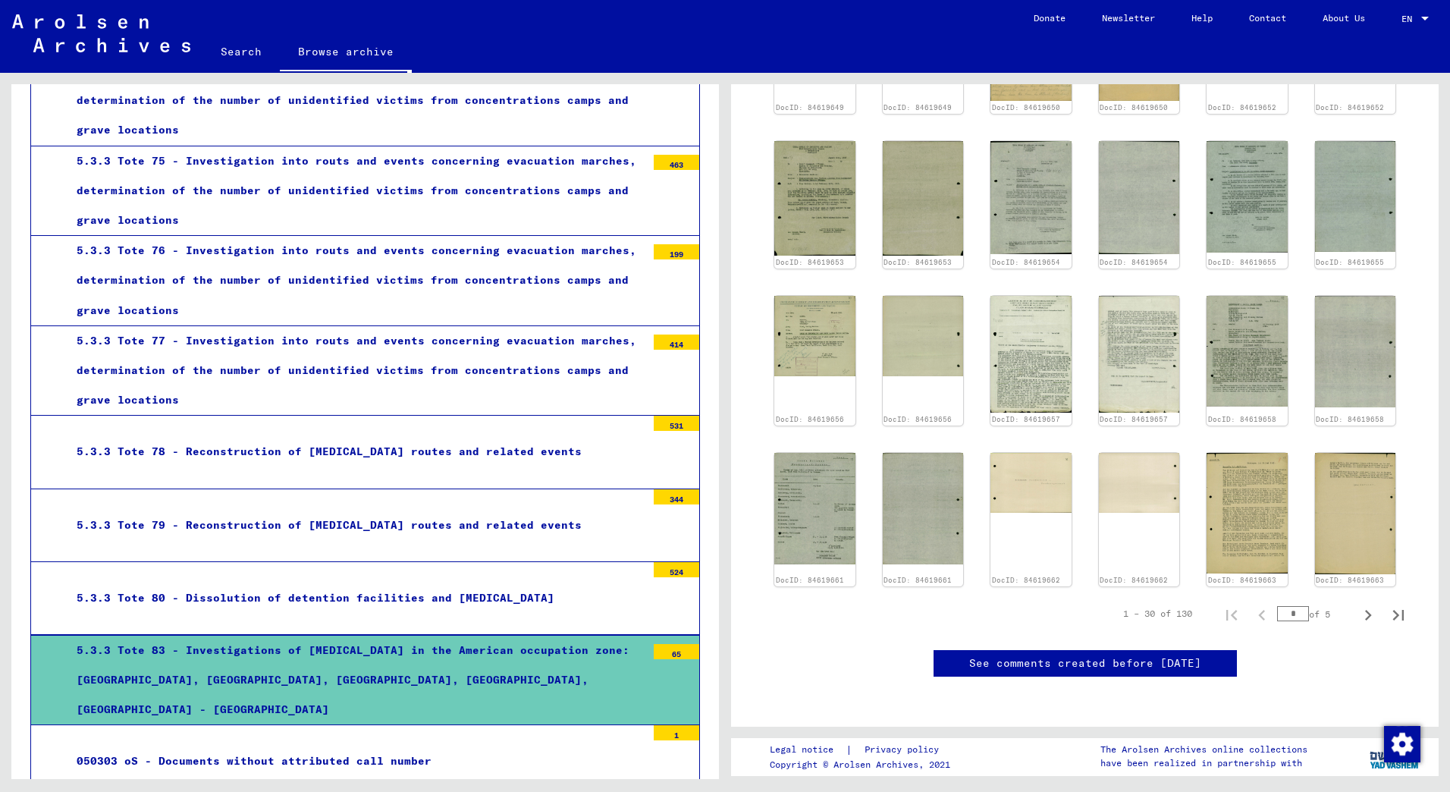
scroll to position [698, 0]
click at [1357, 604] on icon "Next page" at bounding box center [1367, 614] width 21 height 21
type input "*"
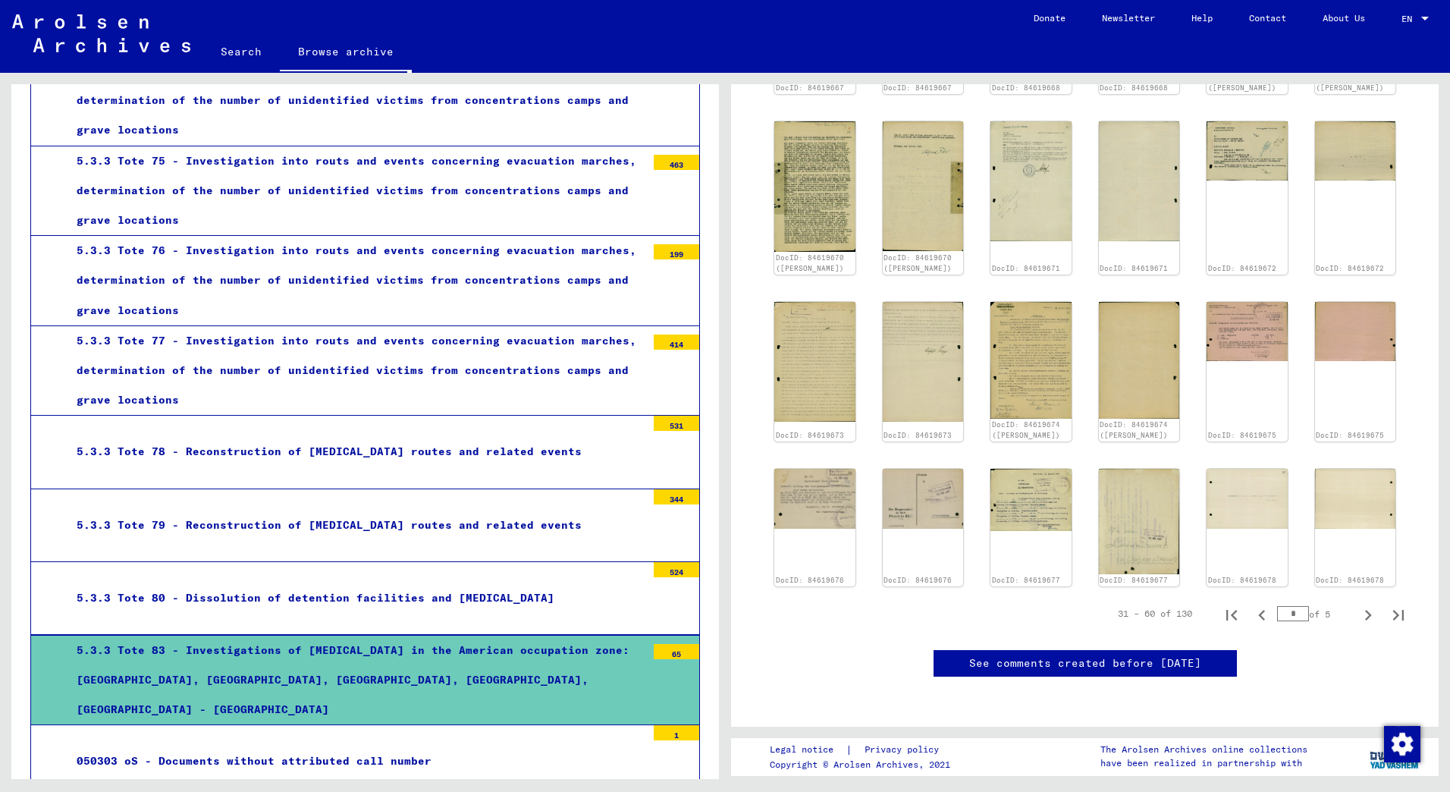
scroll to position [1002, 0]
click at [1357, 604] on icon "Next page" at bounding box center [1367, 614] width 21 height 21
type input "*"
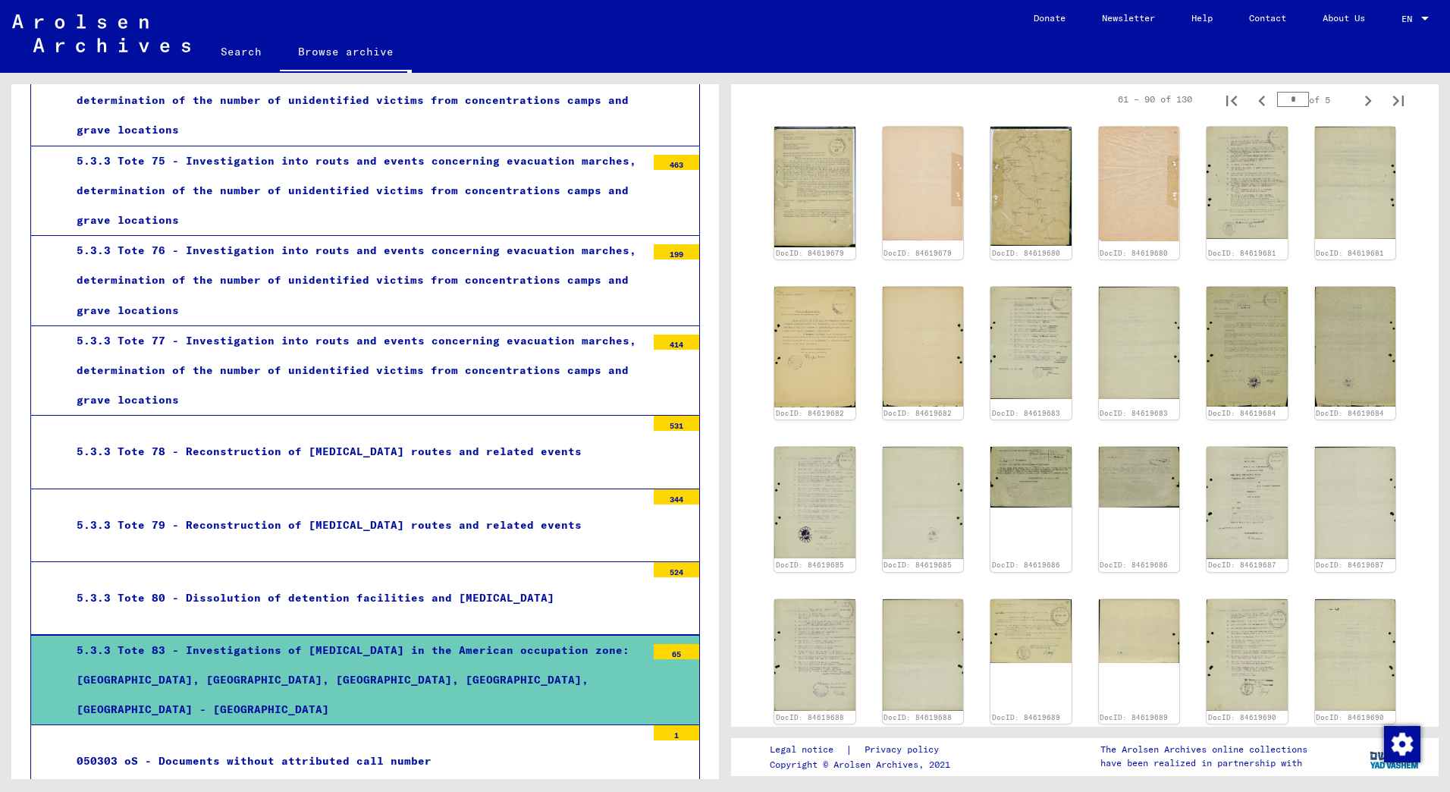
scroll to position [275, 0]
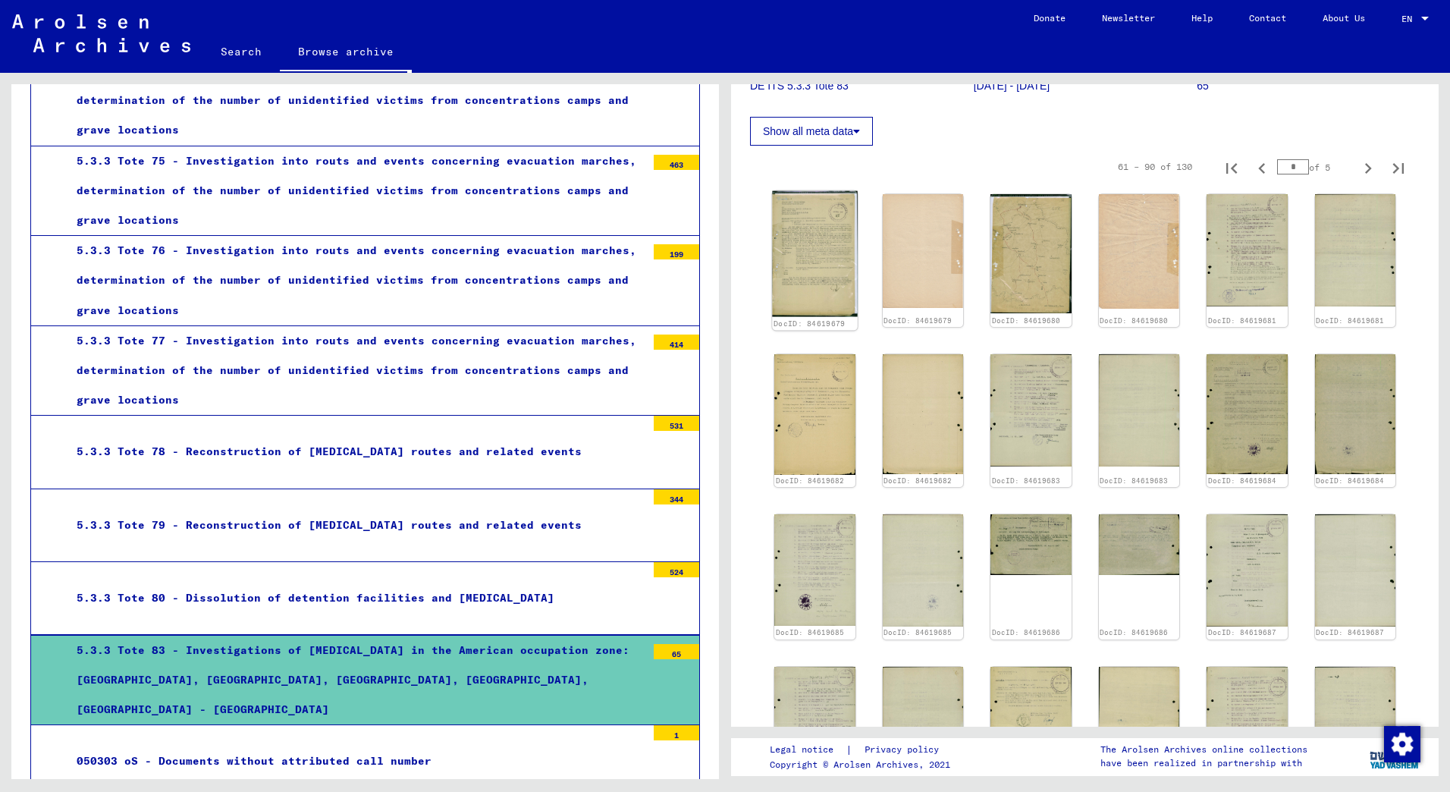
click at [819, 238] on img at bounding box center [814, 254] width 85 height 126
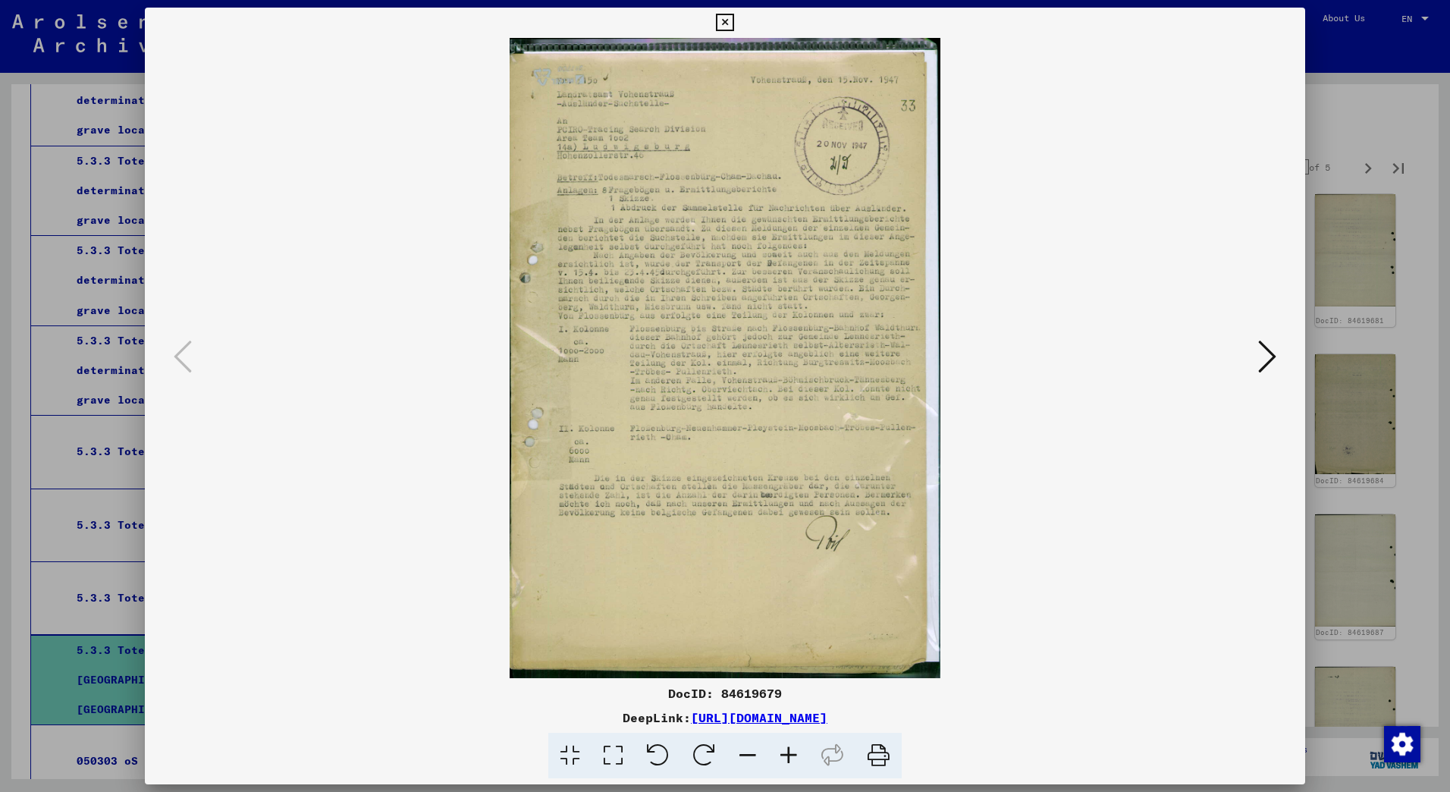
click at [1266, 350] on icon at bounding box center [1267, 356] width 18 height 36
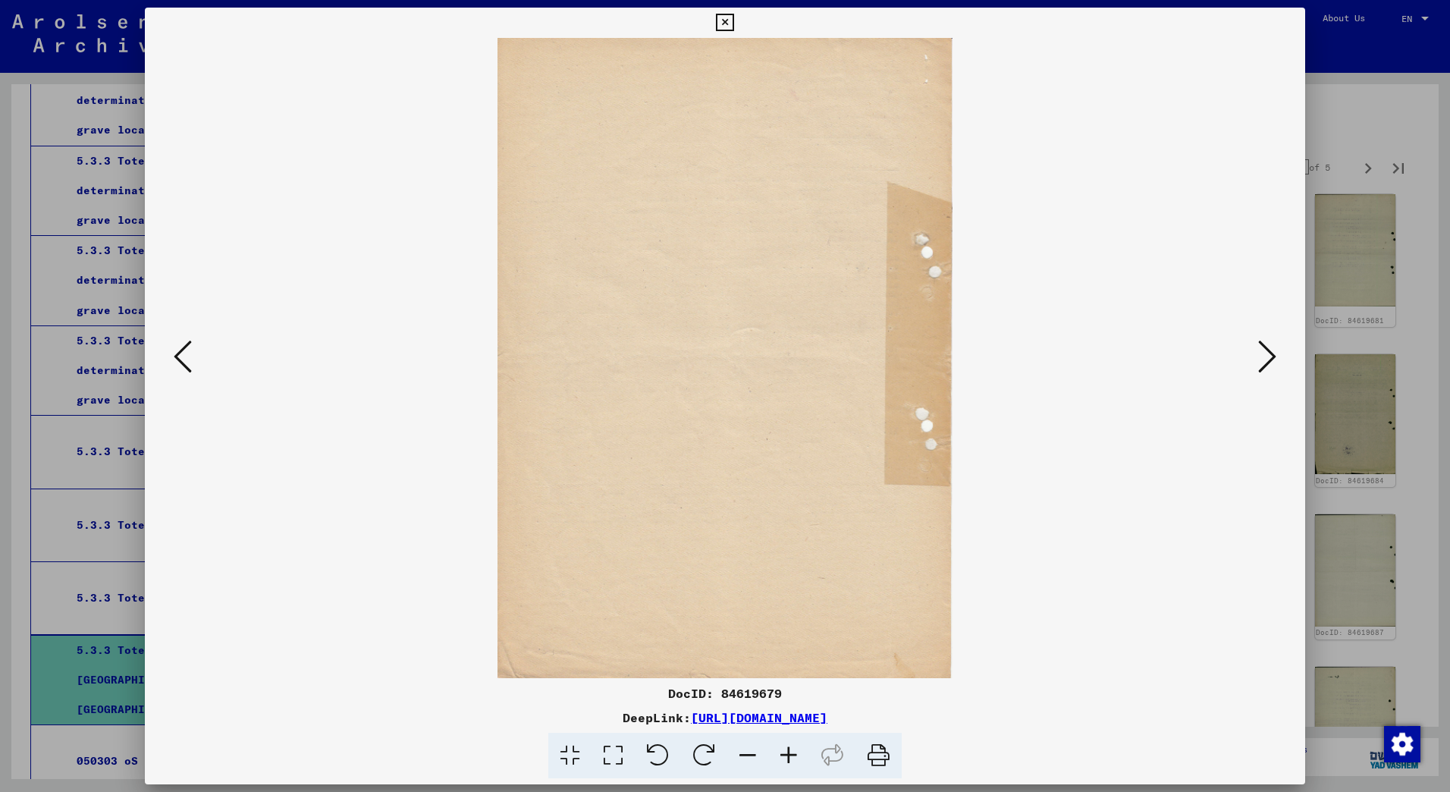
click at [1266, 350] on icon at bounding box center [1267, 356] width 18 height 36
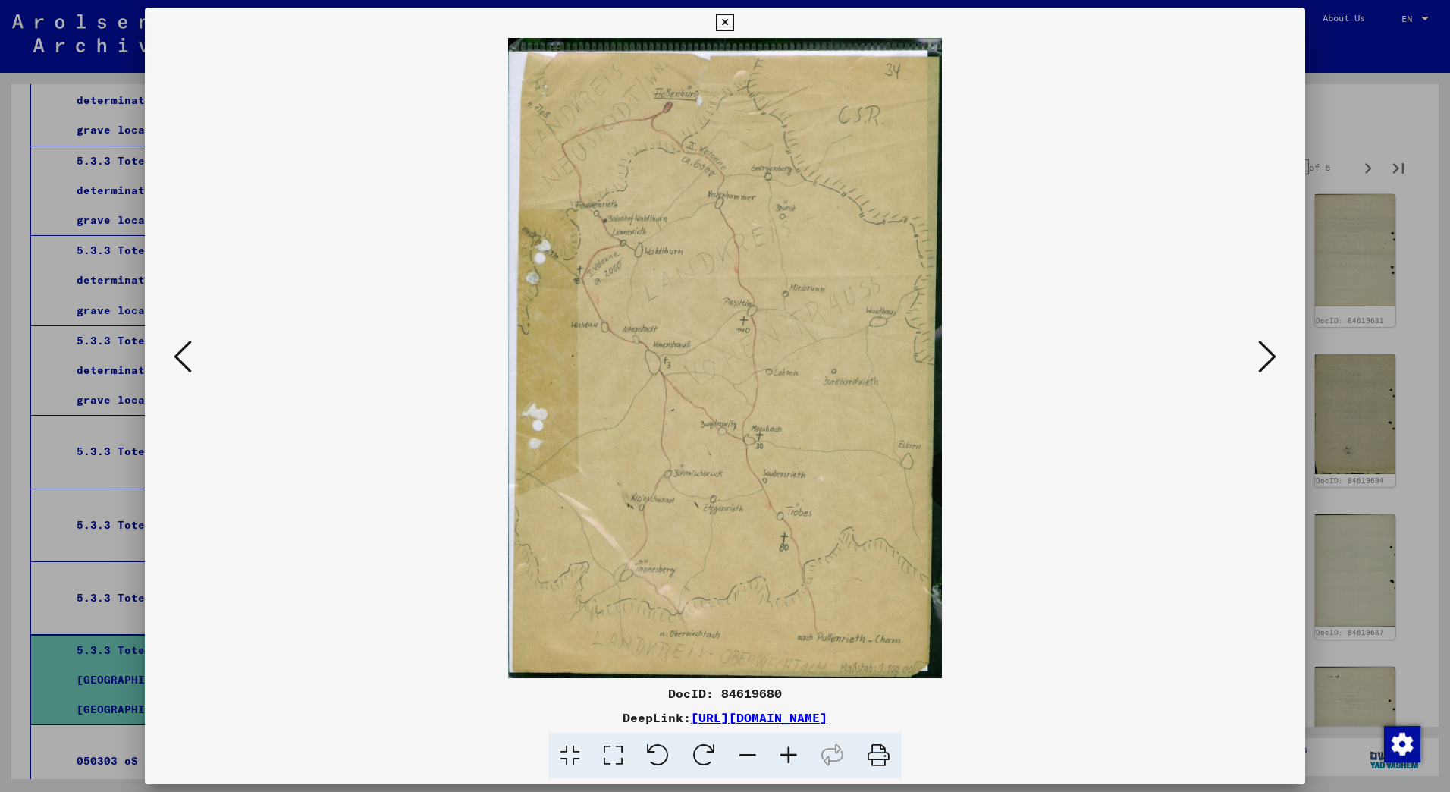
click at [1266, 350] on icon at bounding box center [1267, 356] width 18 height 36
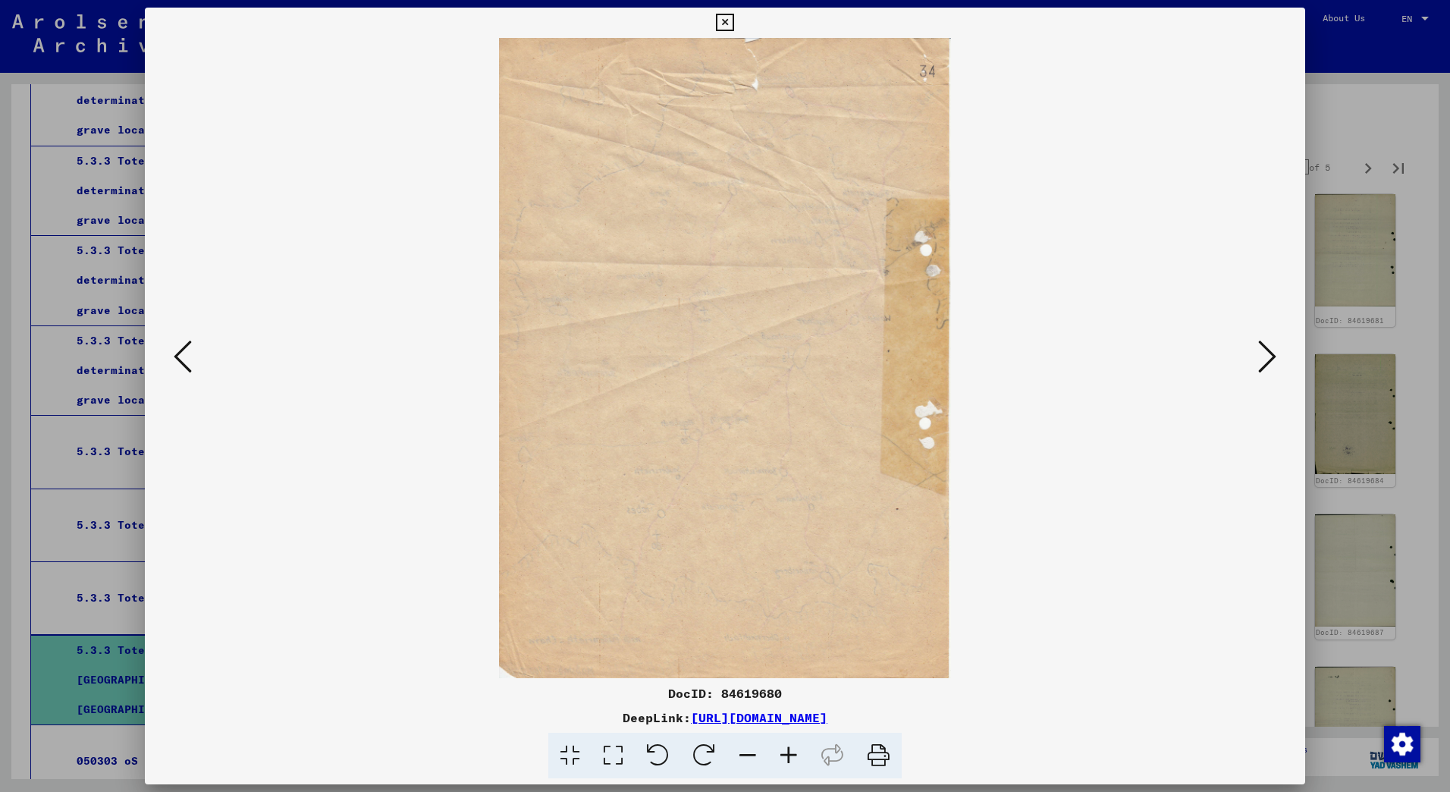
click at [1266, 350] on icon at bounding box center [1267, 356] width 18 height 36
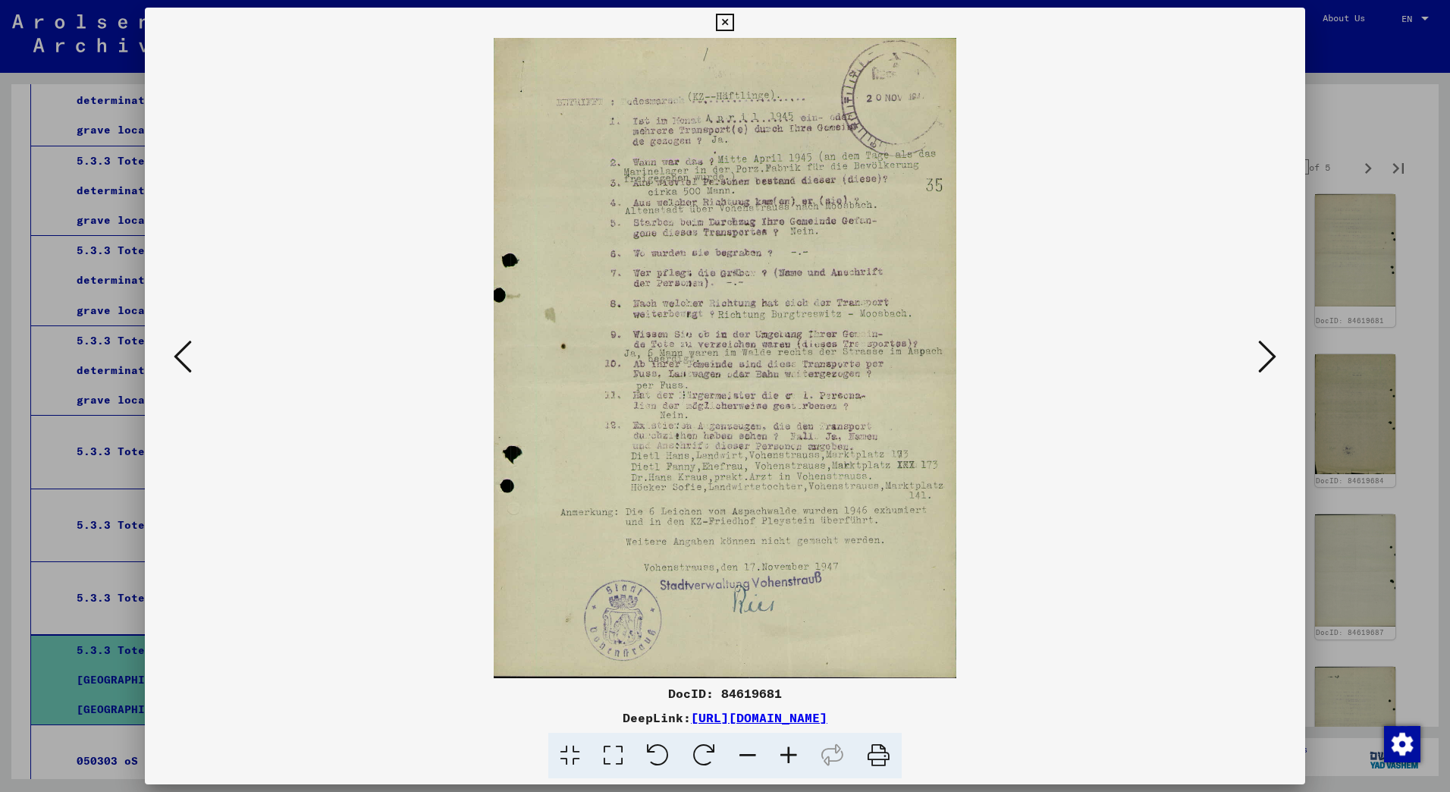
click at [1265, 350] on icon at bounding box center [1267, 356] width 18 height 36
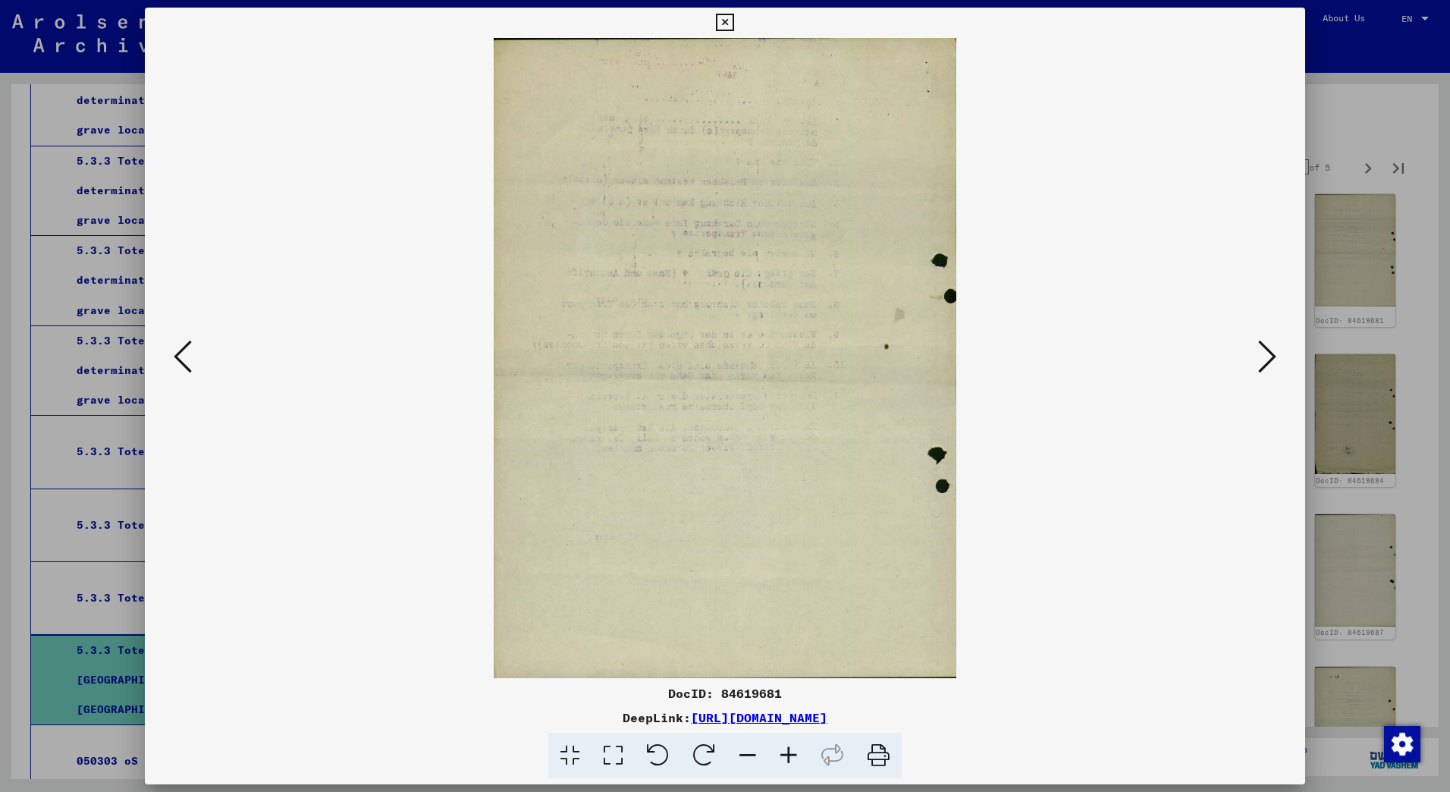
click at [1264, 351] on icon at bounding box center [1267, 356] width 18 height 36
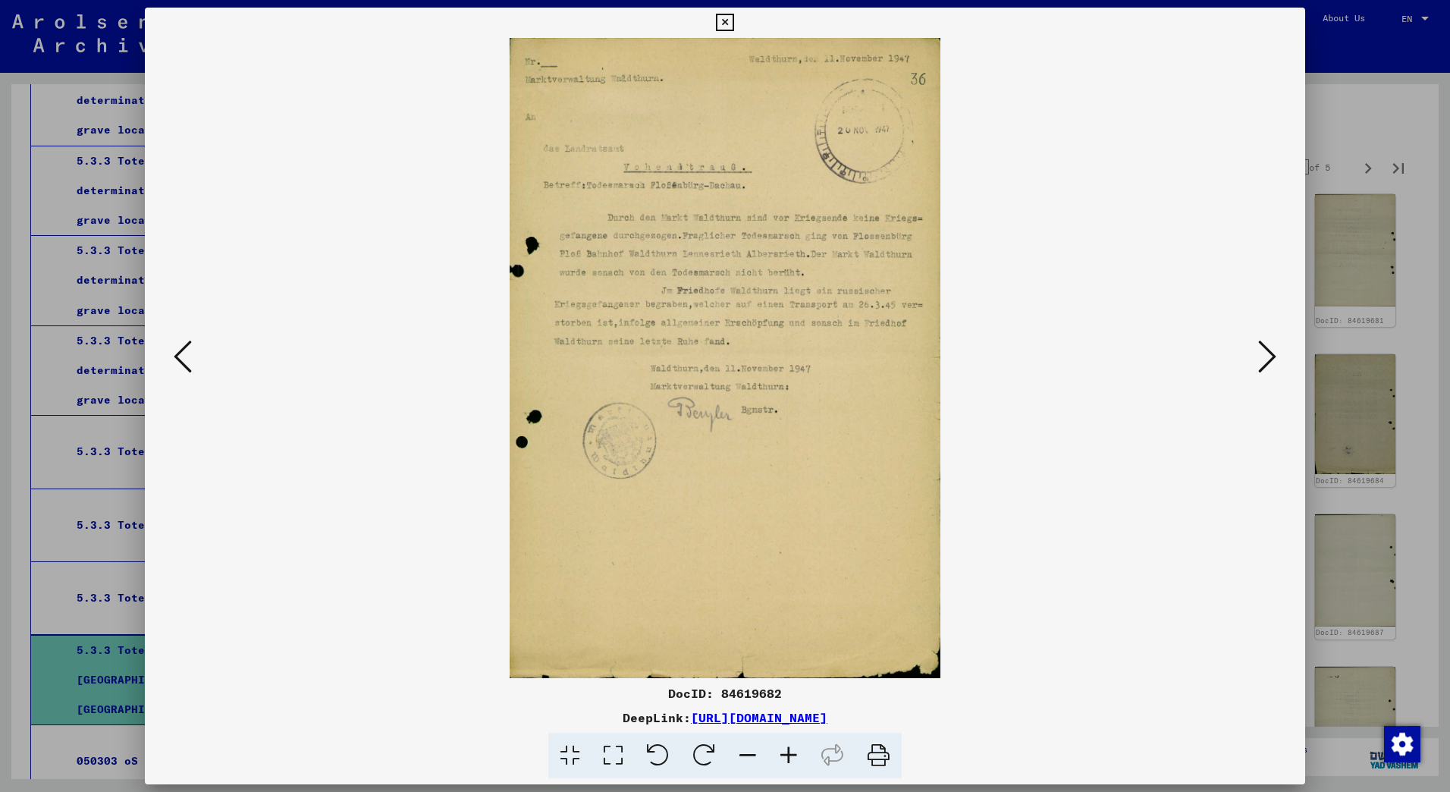
click at [1266, 355] on icon at bounding box center [1267, 356] width 18 height 36
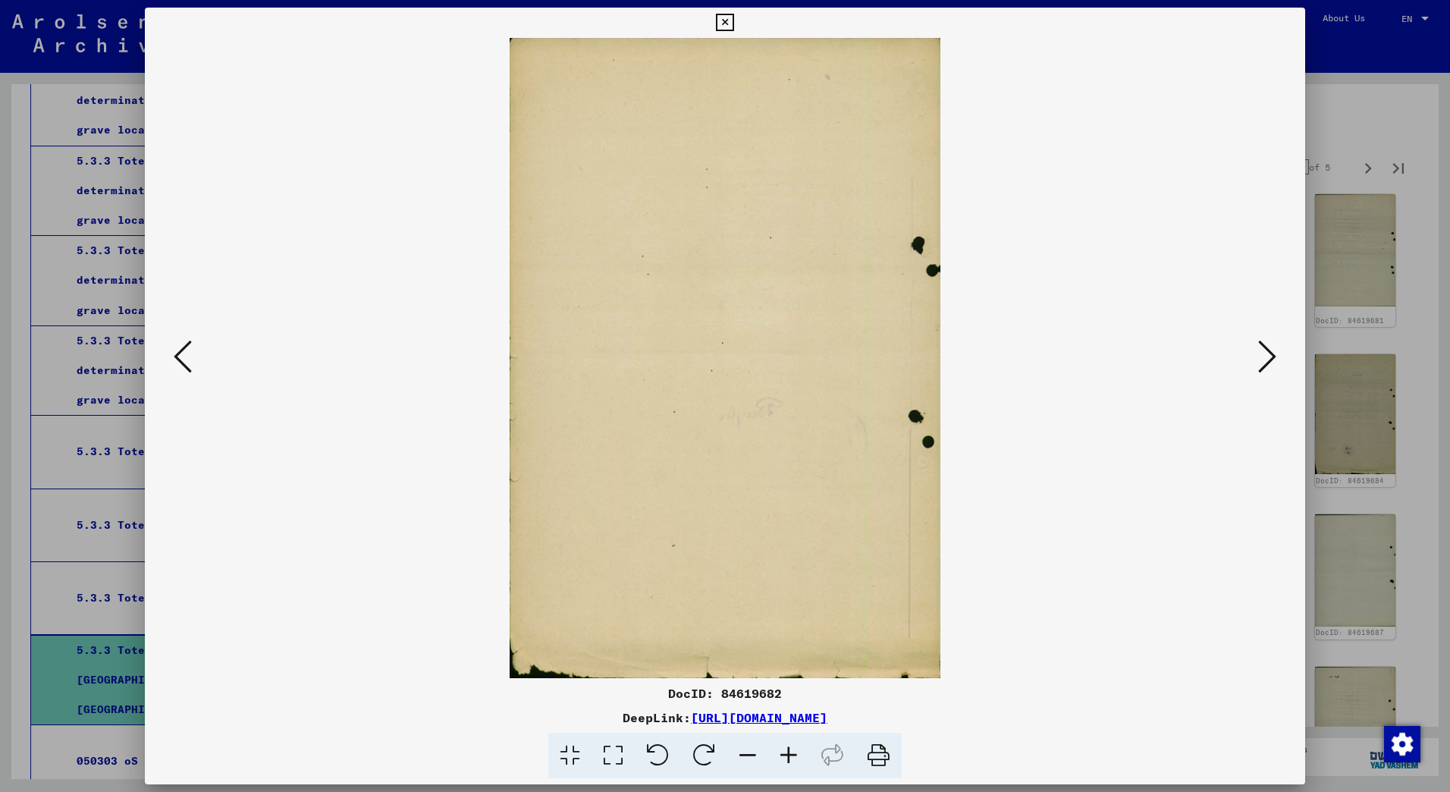
click at [1266, 355] on icon at bounding box center [1267, 356] width 18 height 36
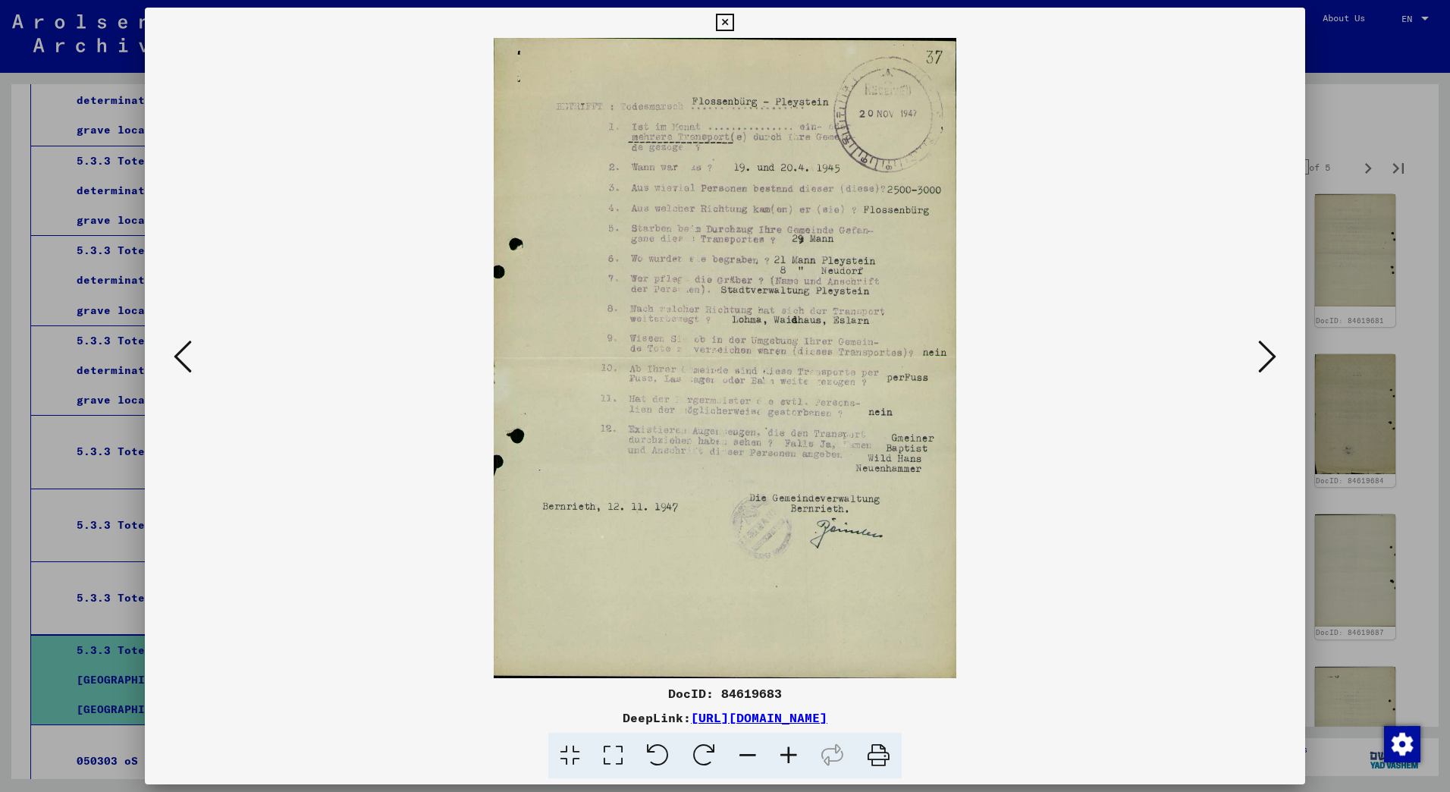
click at [1266, 352] on icon at bounding box center [1267, 356] width 18 height 36
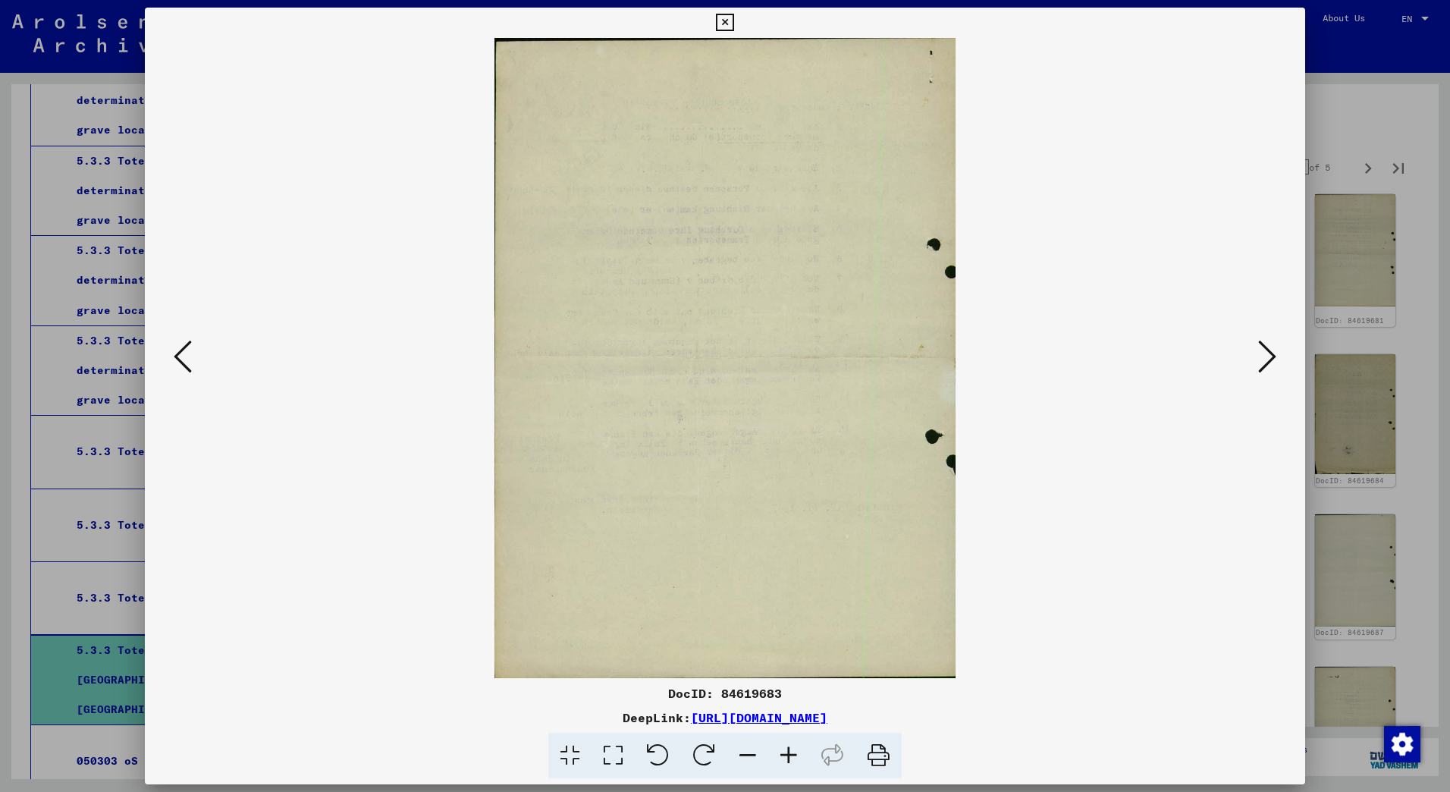
click at [1266, 352] on icon at bounding box center [1267, 356] width 18 height 36
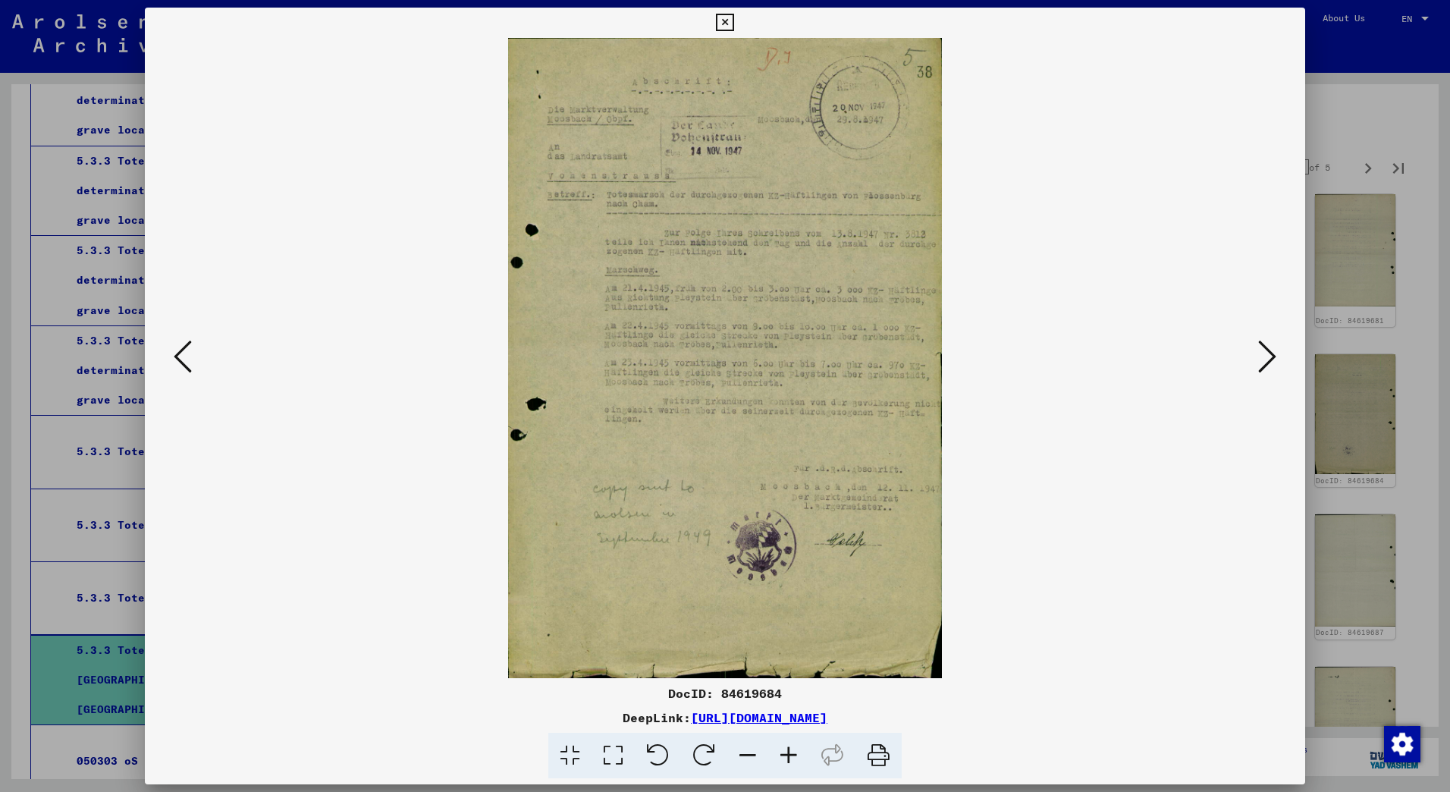
click at [1266, 351] on icon at bounding box center [1267, 356] width 18 height 36
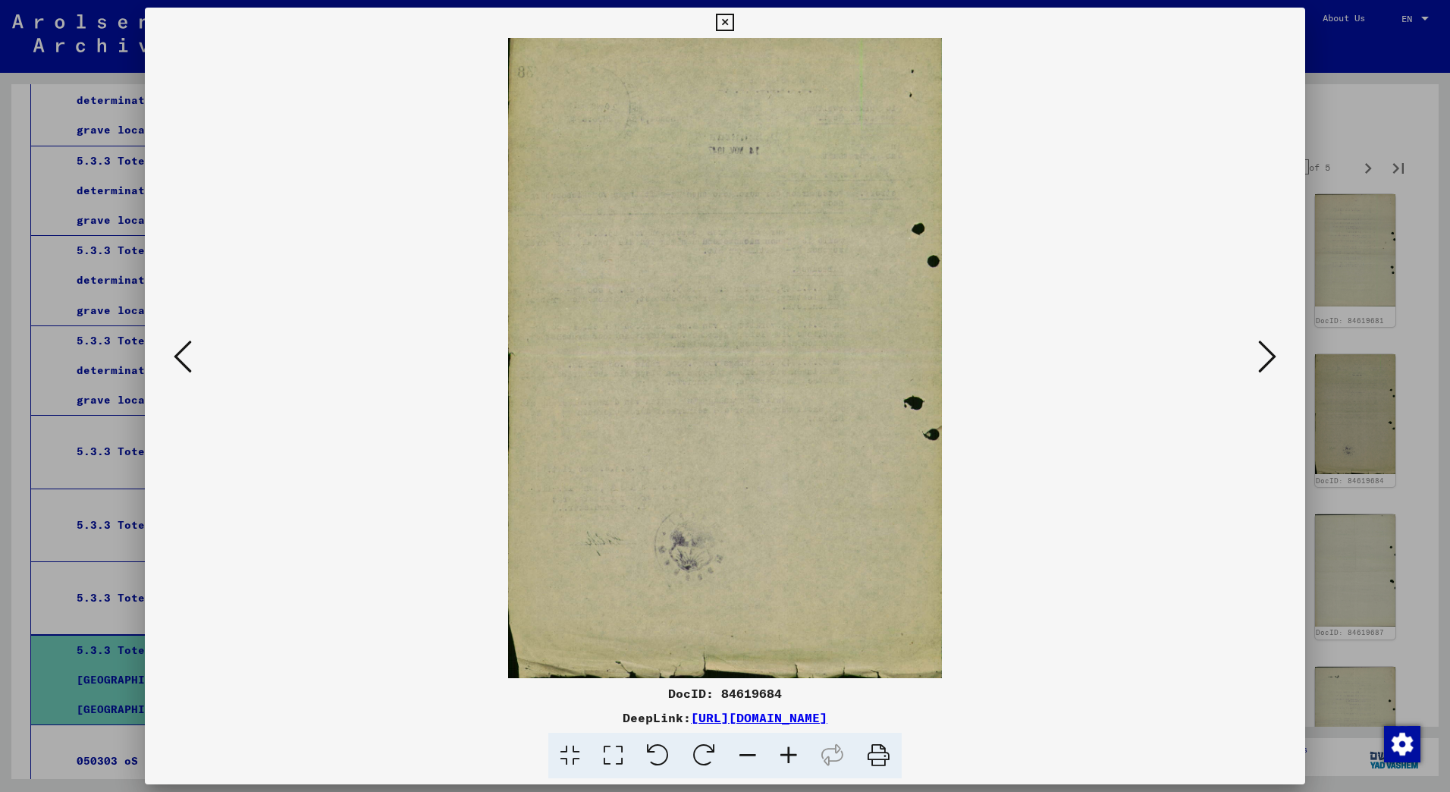
click at [1266, 351] on icon at bounding box center [1267, 356] width 18 height 36
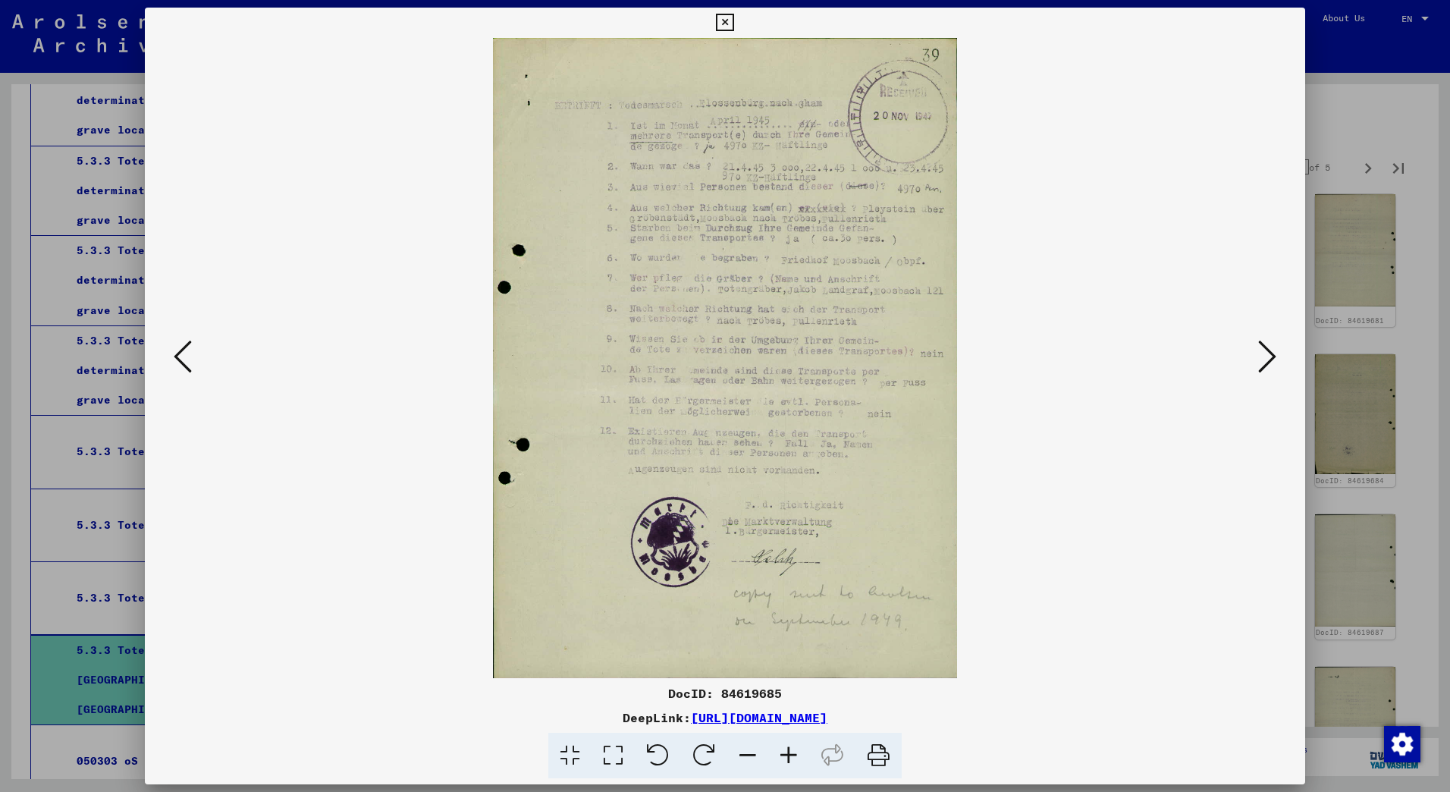
click at [1266, 351] on icon at bounding box center [1267, 356] width 18 height 36
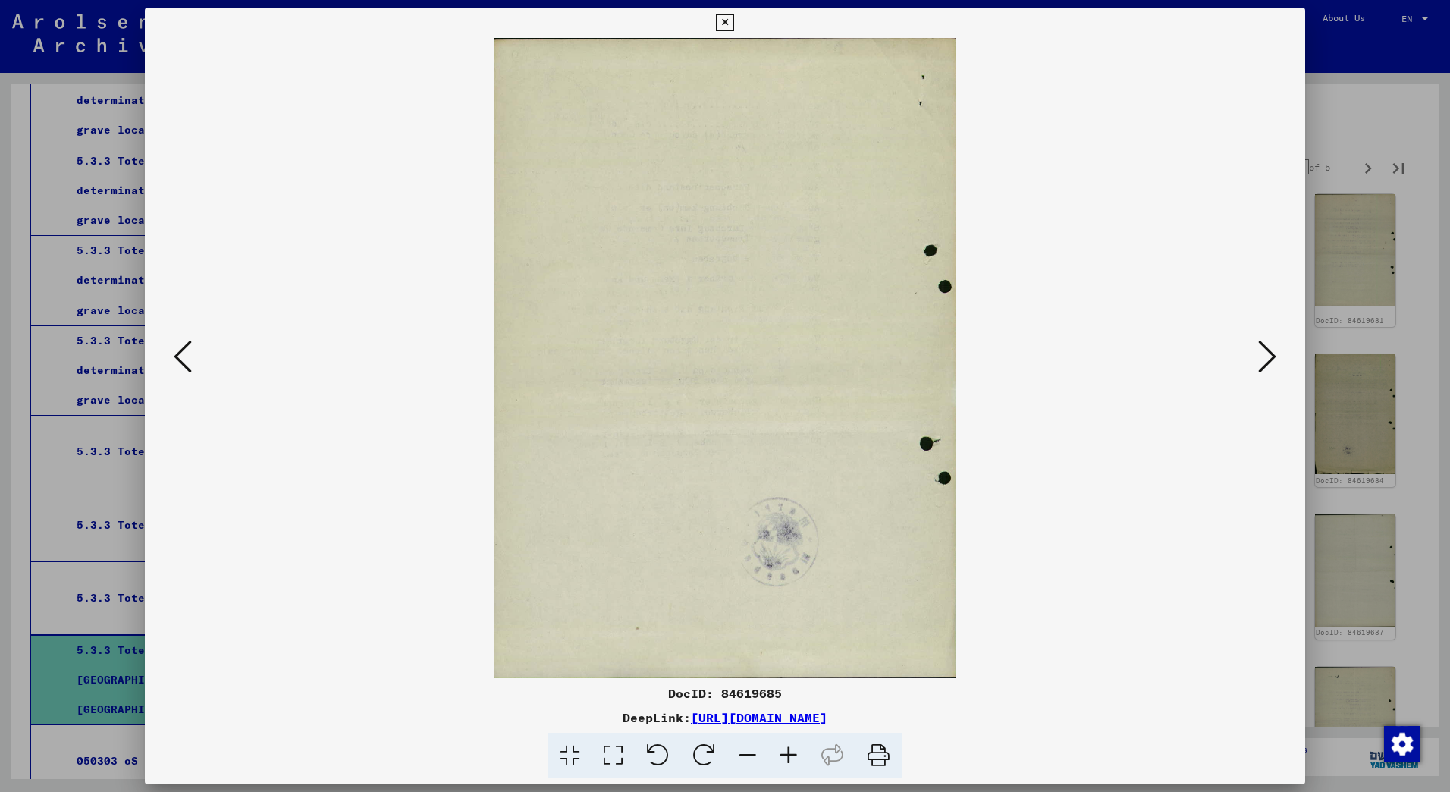
click at [1266, 351] on icon at bounding box center [1267, 356] width 18 height 36
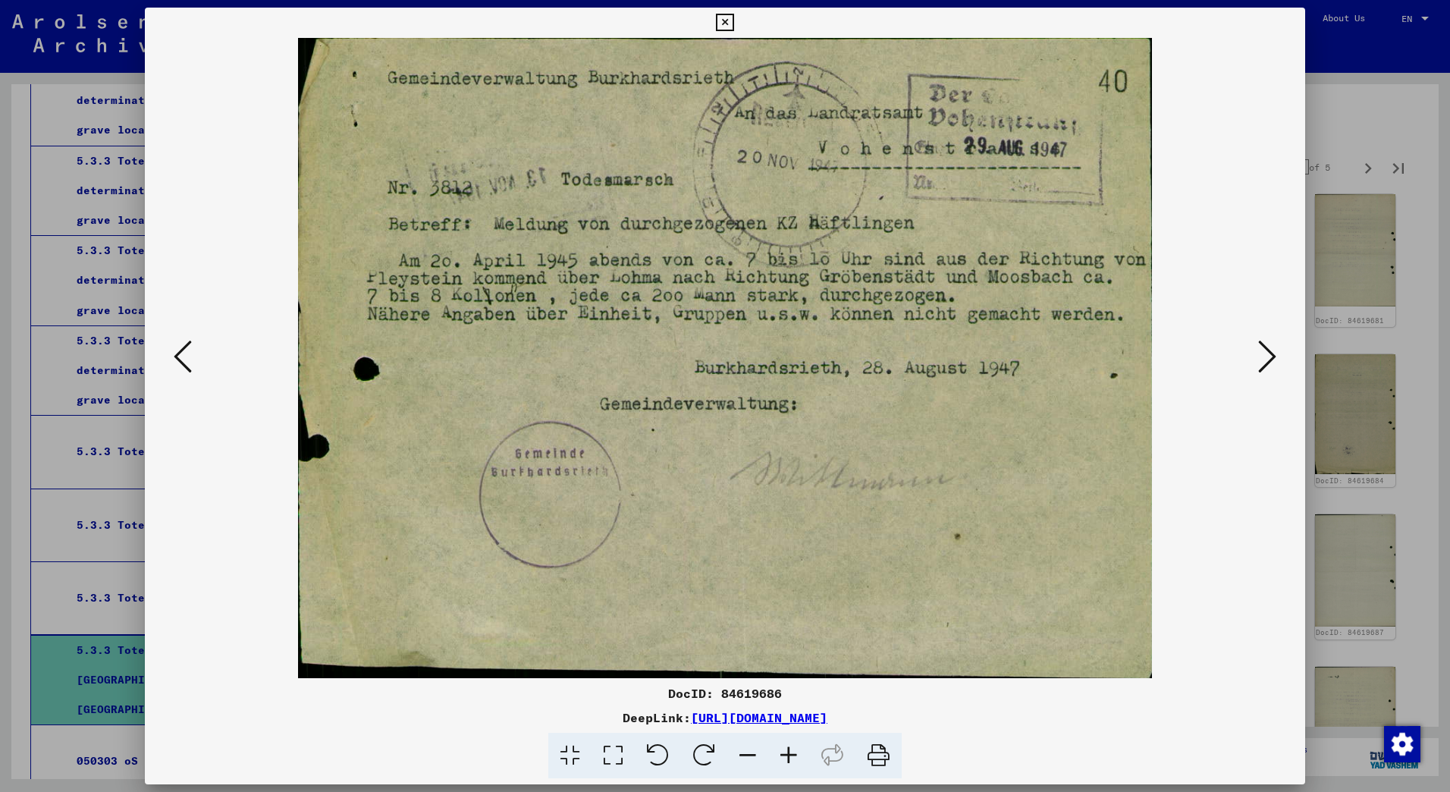
click at [1266, 351] on icon at bounding box center [1267, 356] width 18 height 36
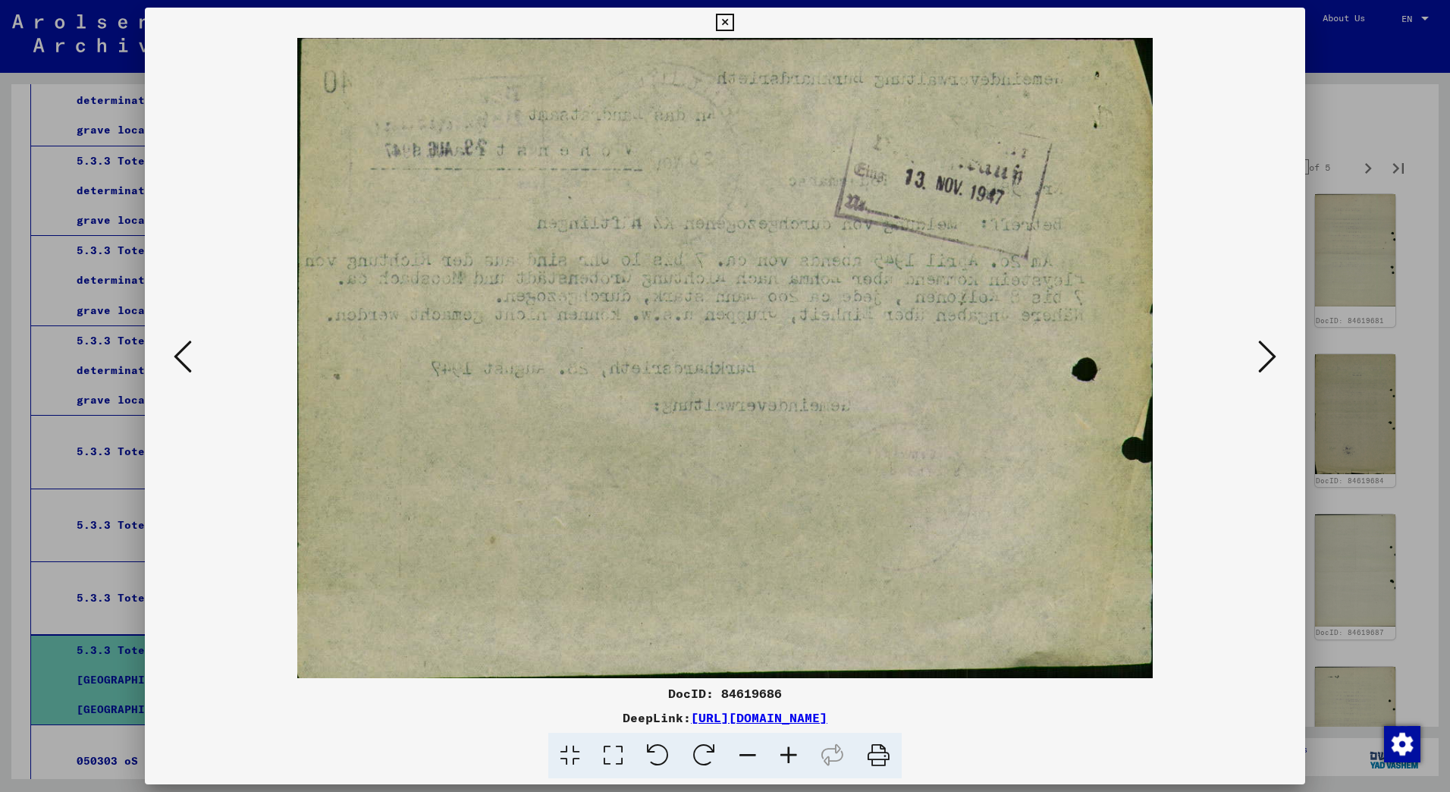
click at [1266, 351] on icon at bounding box center [1267, 356] width 18 height 36
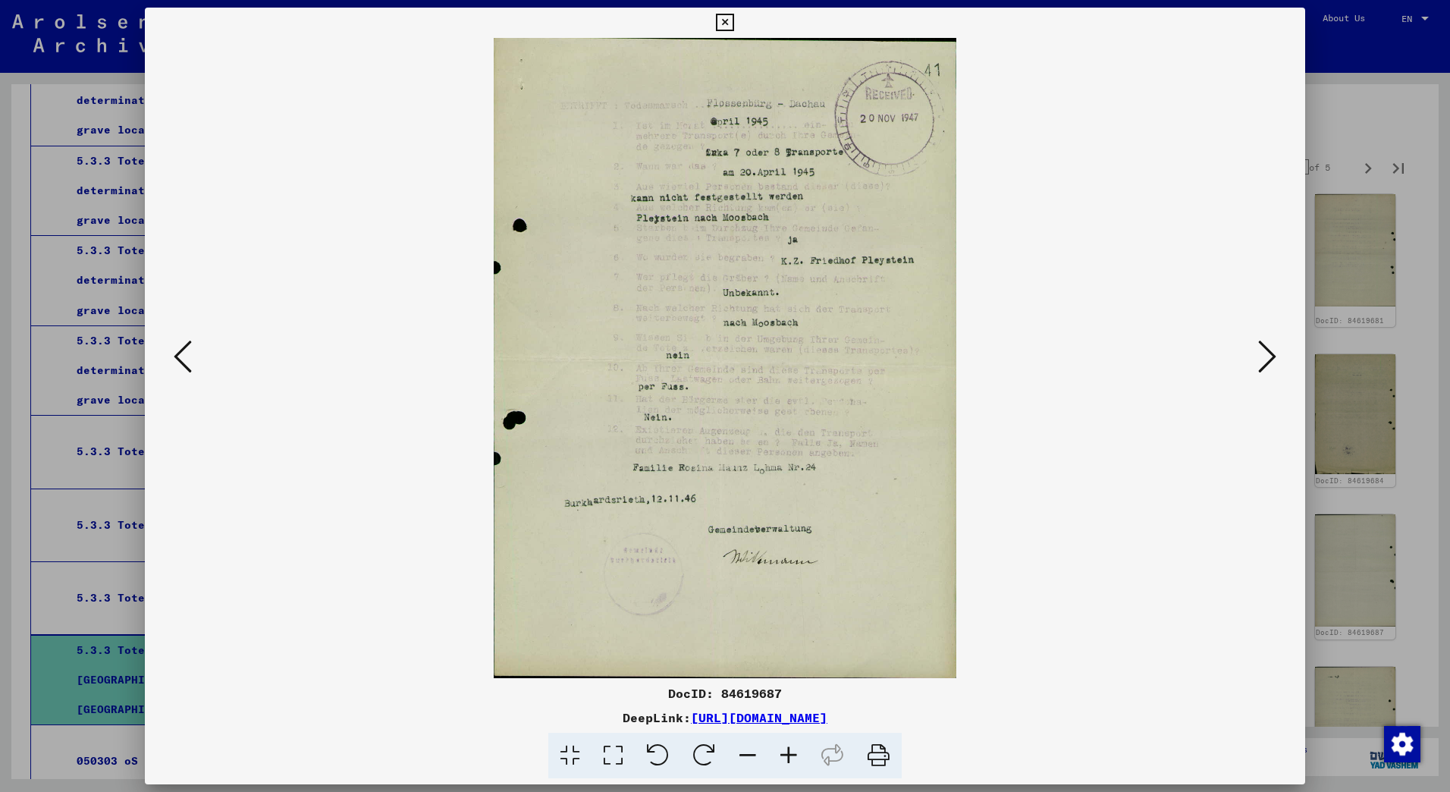
click at [1266, 351] on icon at bounding box center [1267, 356] width 18 height 36
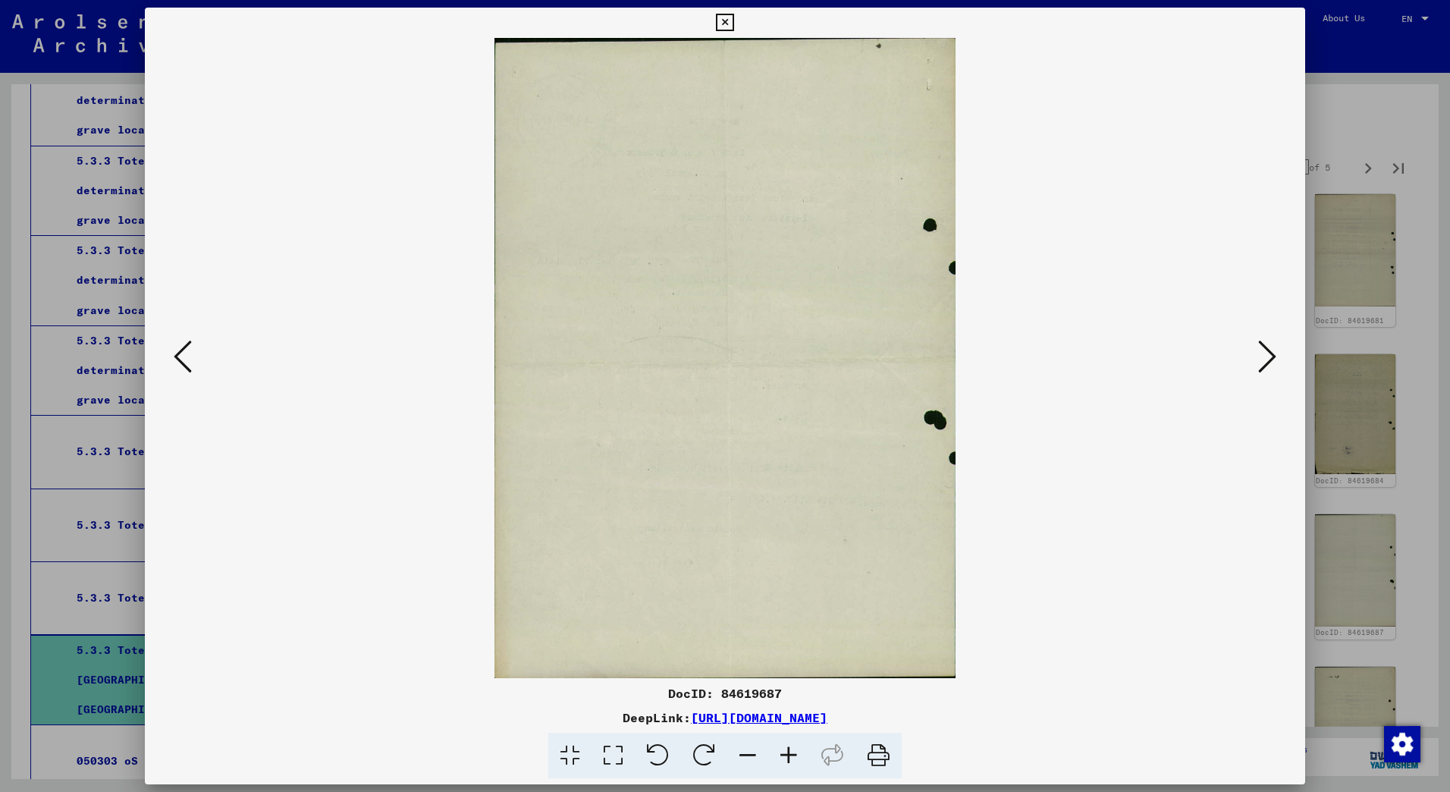
click at [1266, 351] on icon at bounding box center [1267, 356] width 18 height 36
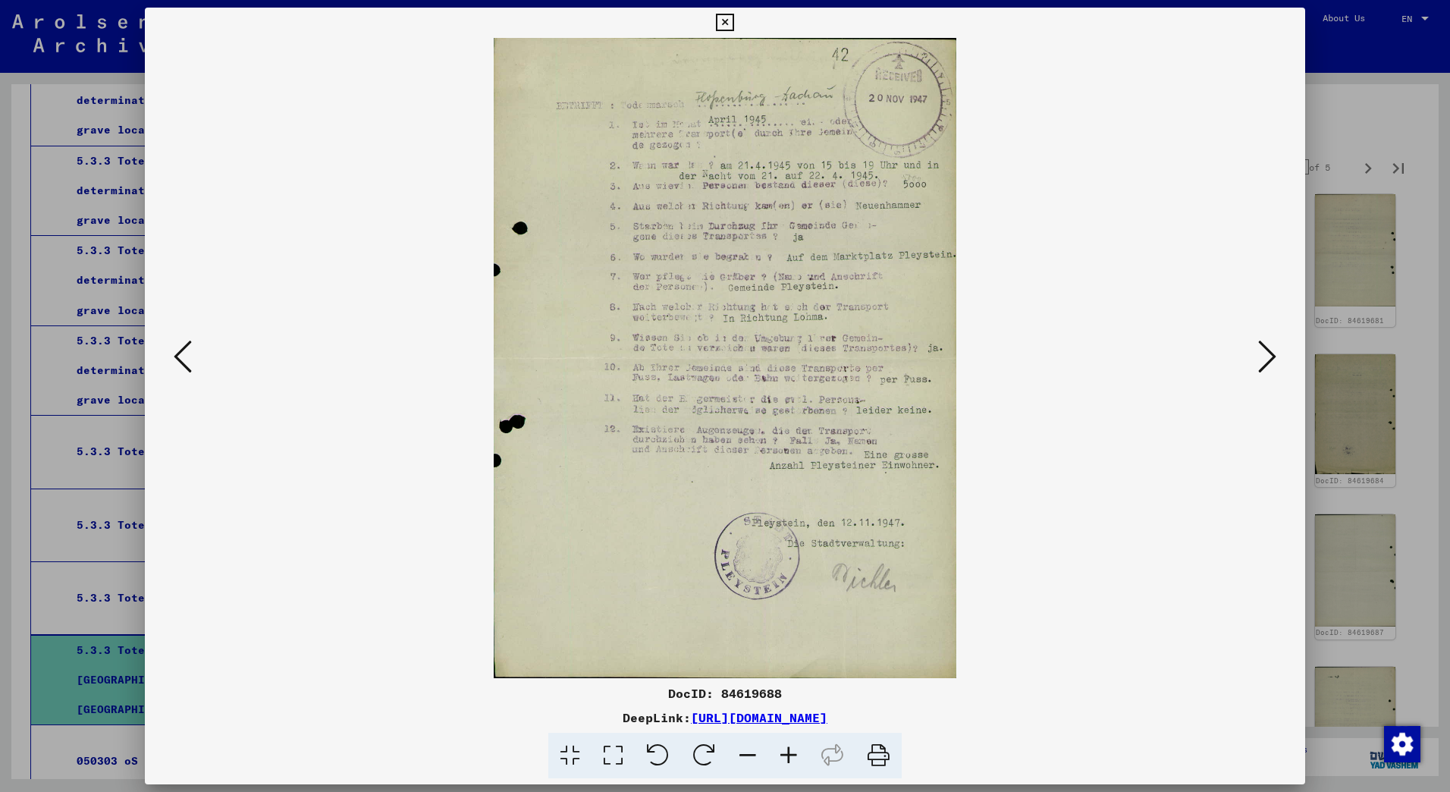
click at [1266, 351] on icon at bounding box center [1267, 356] width 18 height 36
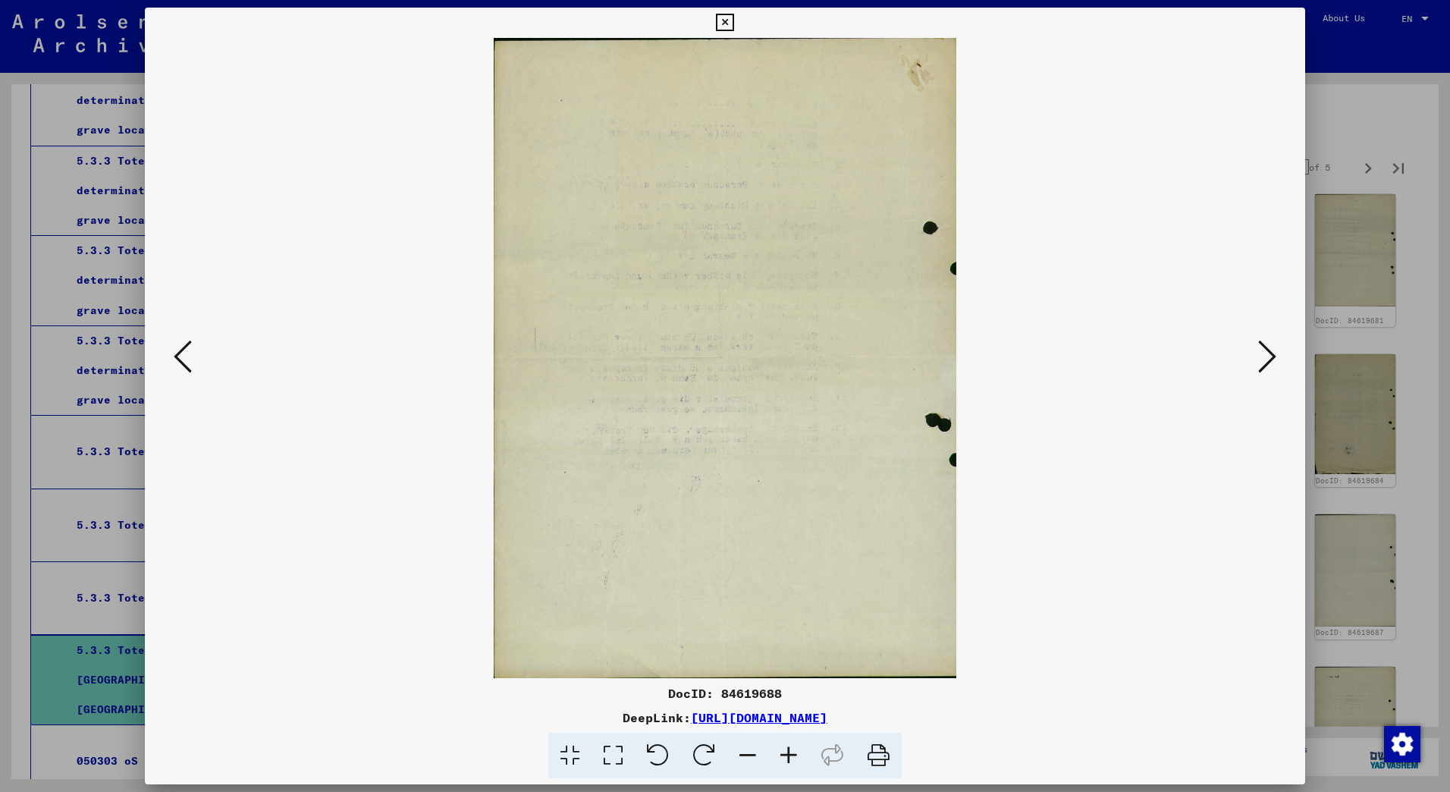
click at [1266, 351] on icon at bounding box center [1267, 356] width 18 height 36
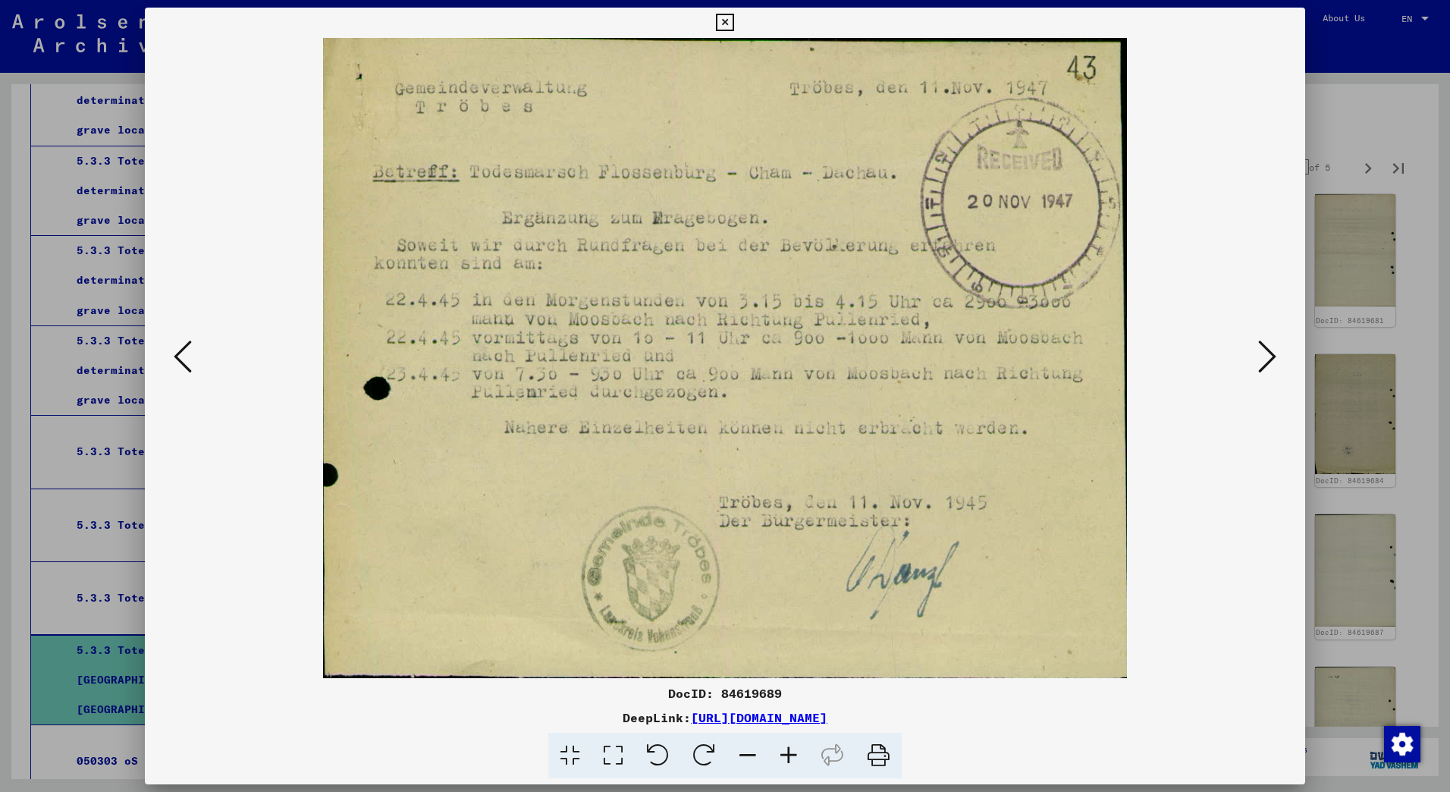
click at [1266, 351] on icon at bounding box center [1267, 356] width 18 height 36
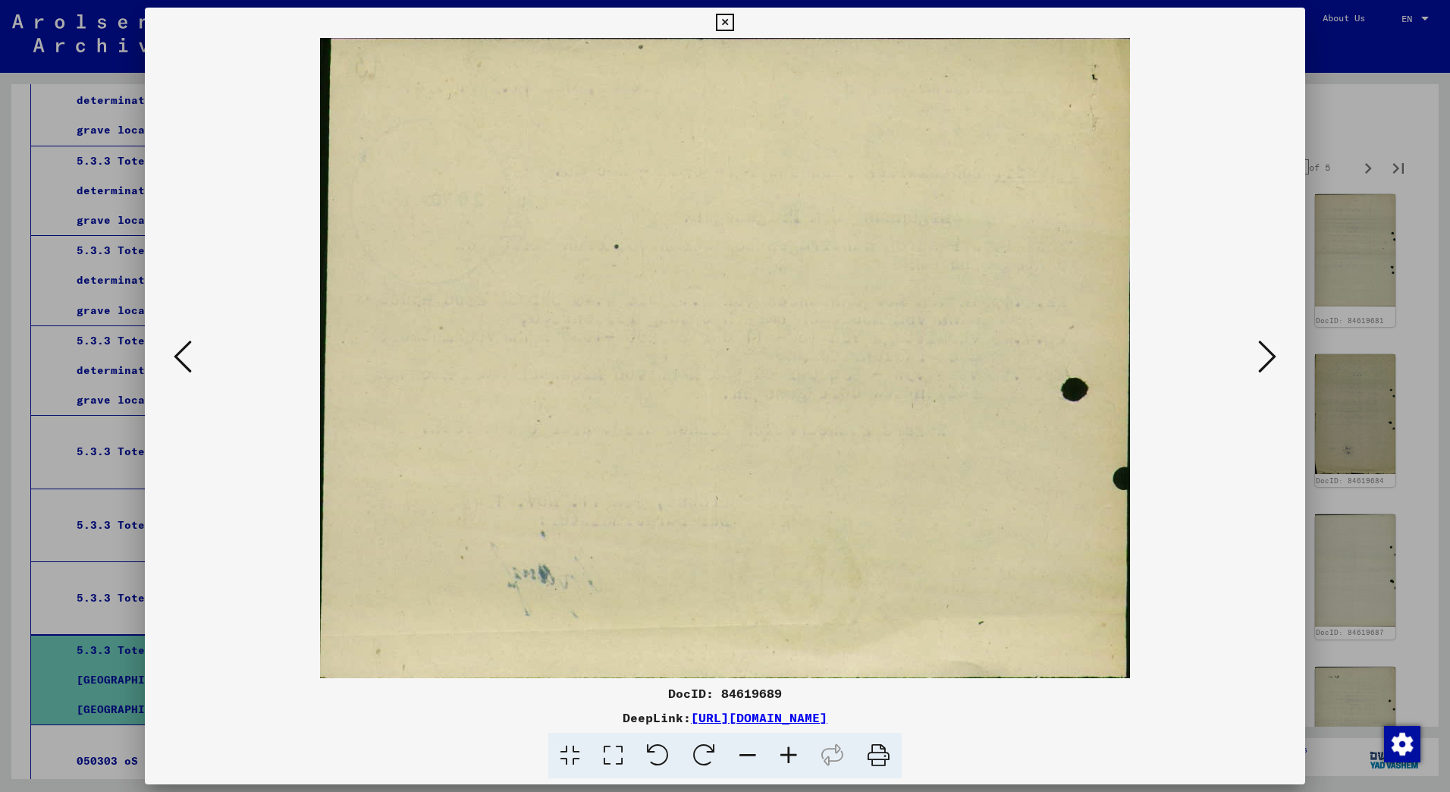
click at [1266, 351] on icon at bounding box center [1267, 356] width 18 height 36
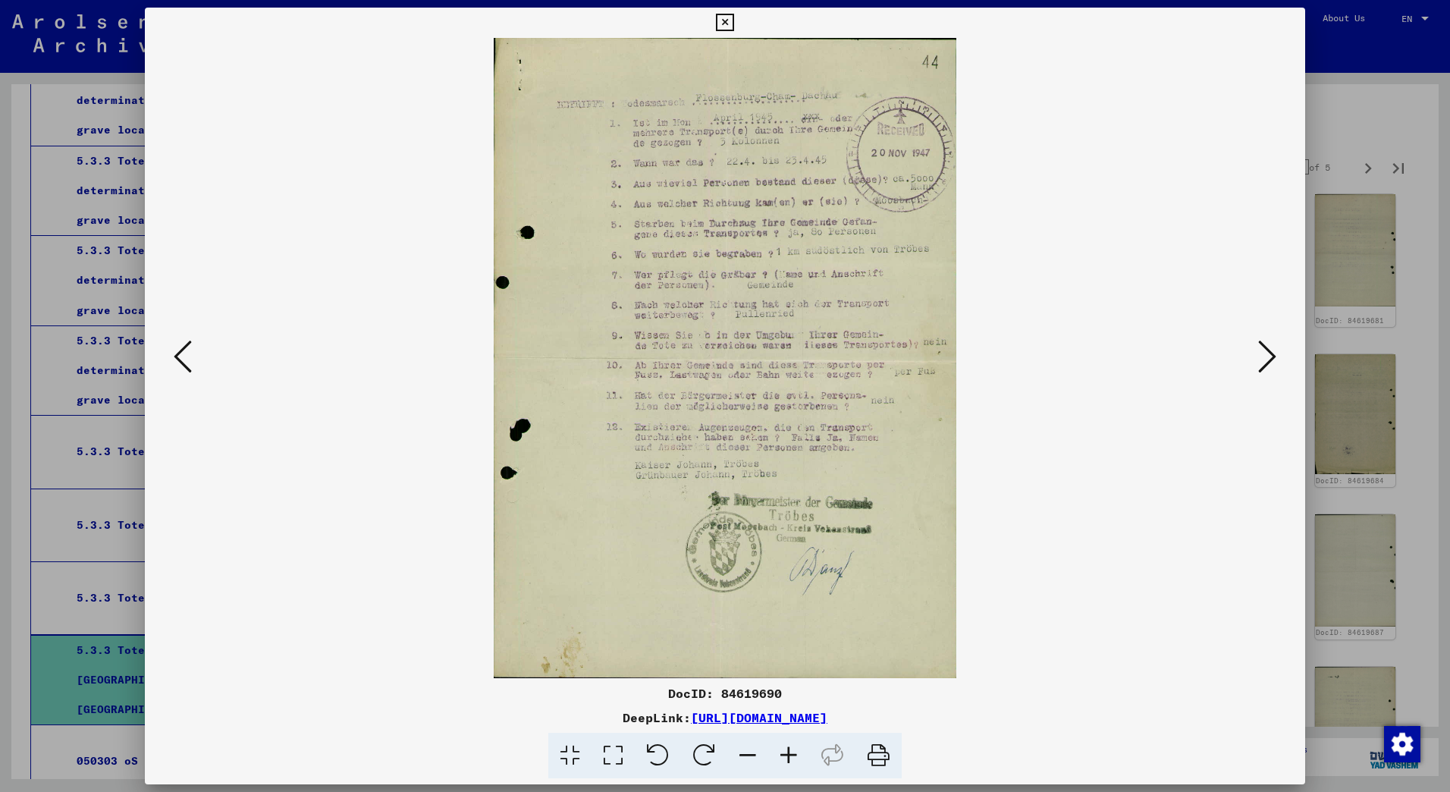
click at [1266, 351] on icon at bounding box center [1267, 356] width 18 height 36
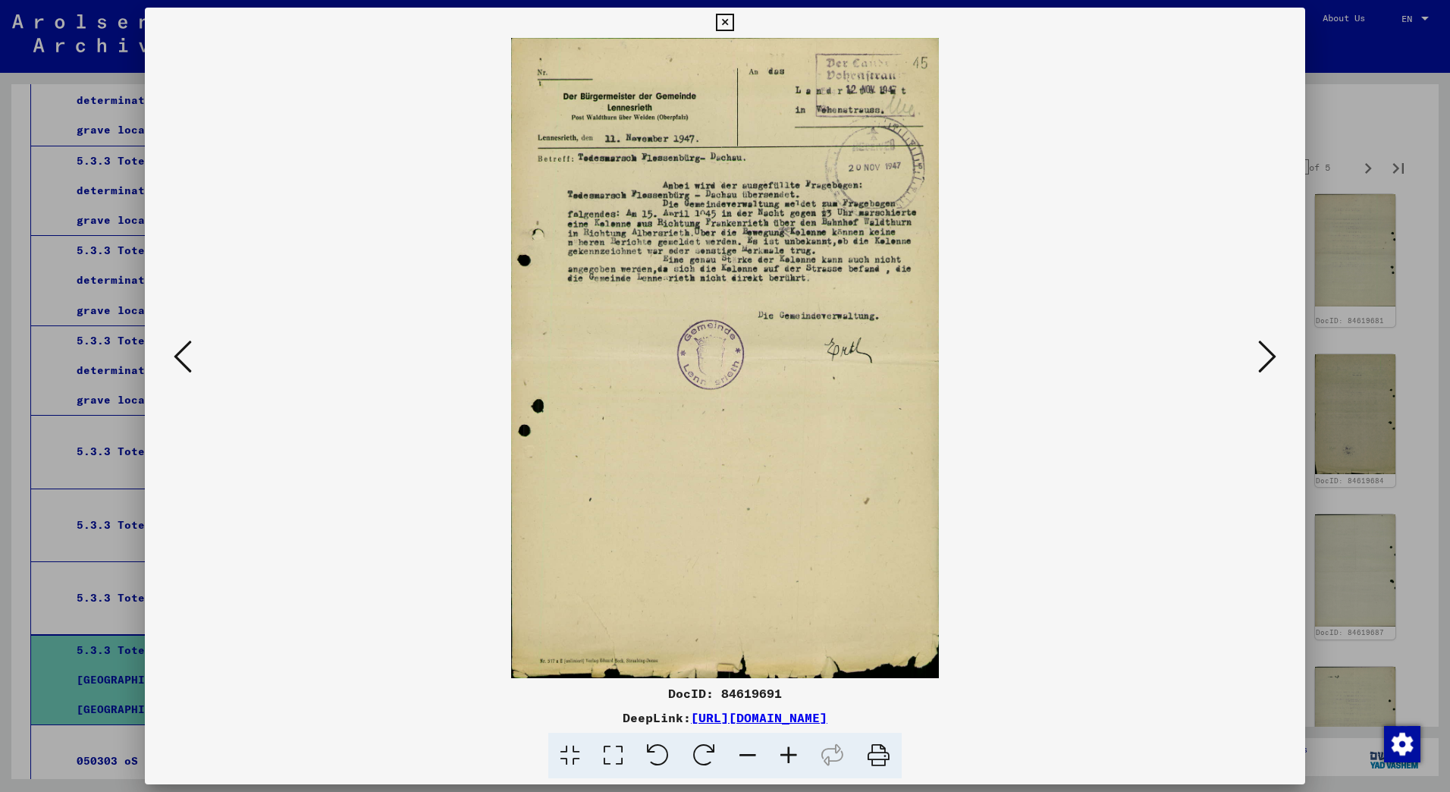
click at [1266, 351] on icon at bounding box center [1267, 356] width 18 height 36
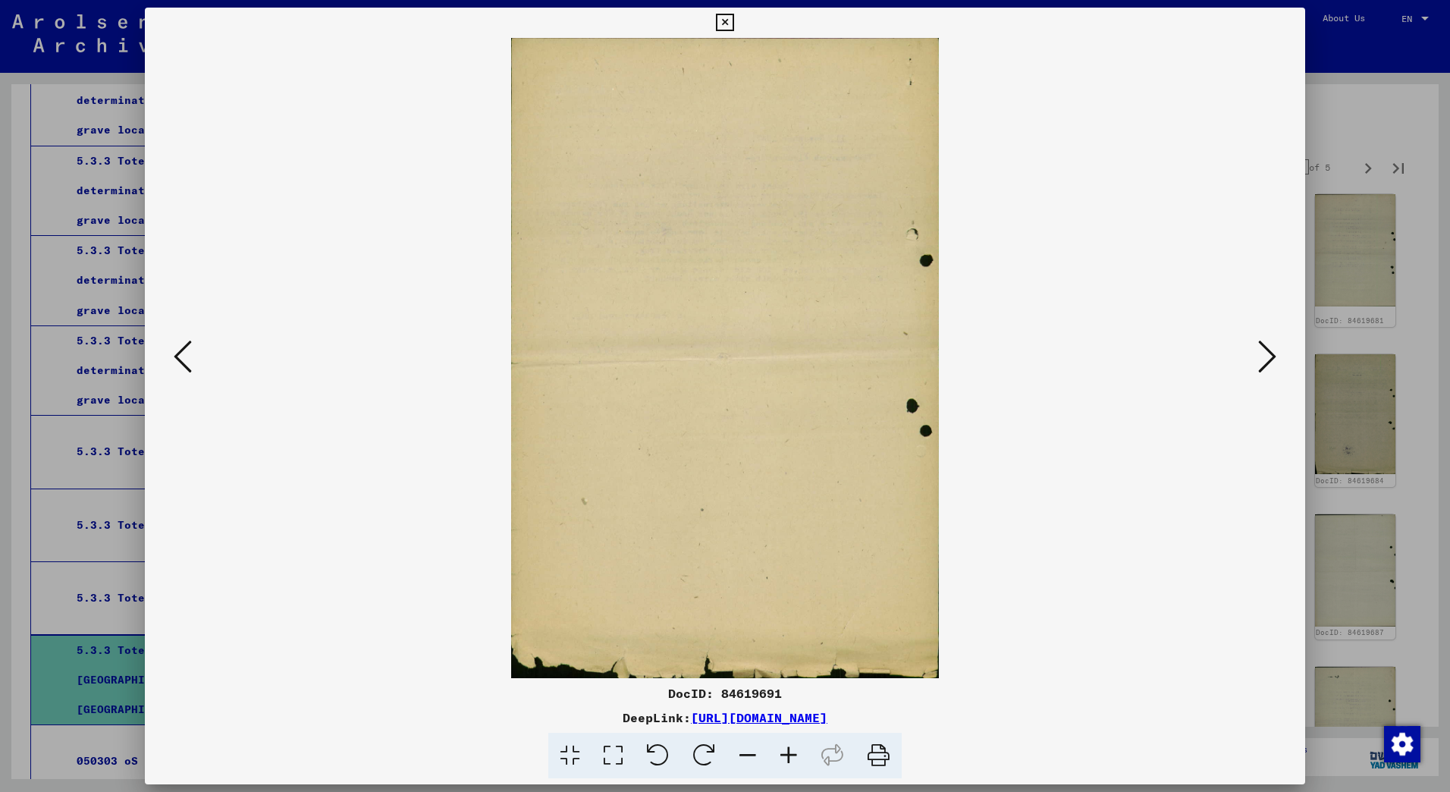
click at [1266, 351] on icon at bounding box center [1267, 356] width 18 height 36
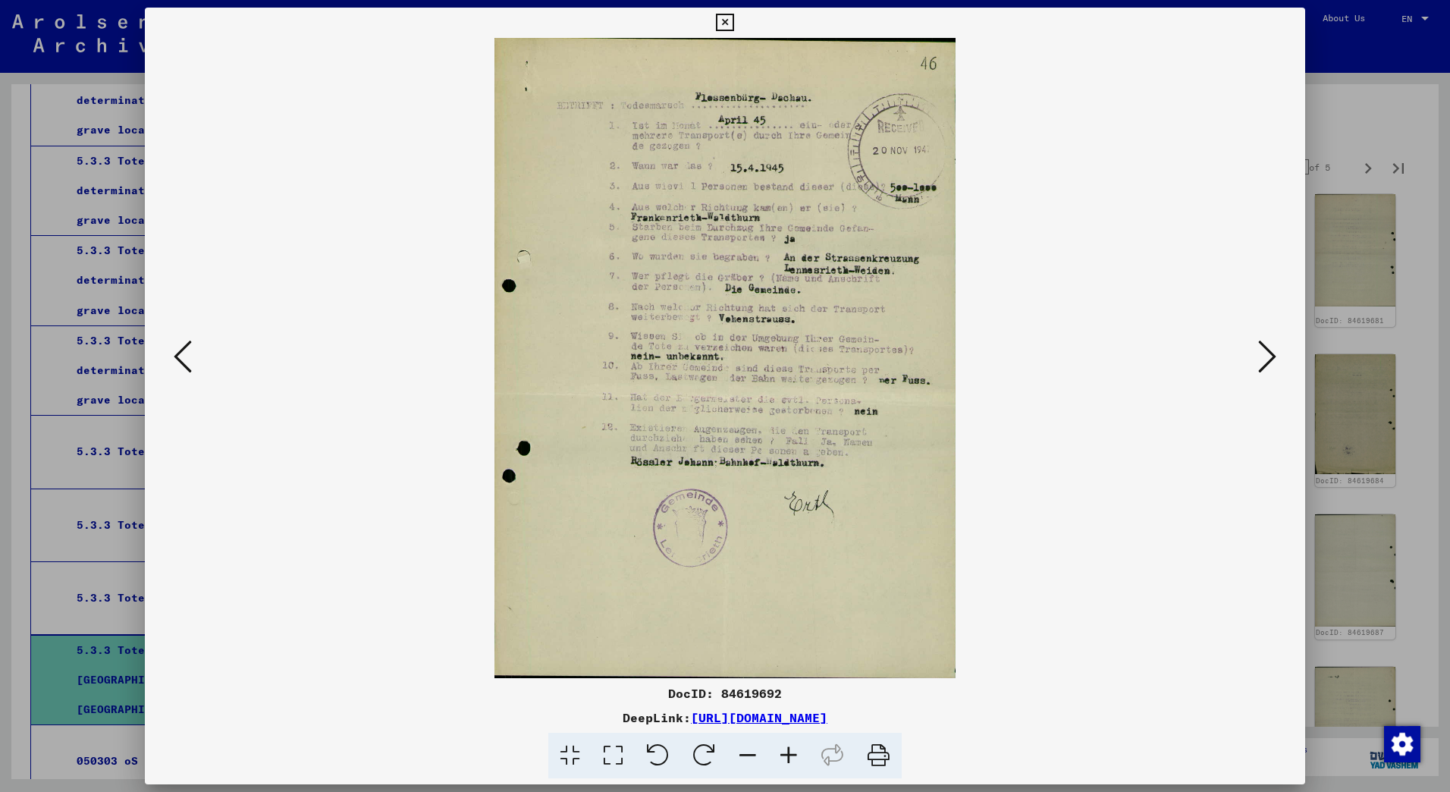
click at [1266, 351] on icon at bounding box center [1267, 356] width 18 height 36
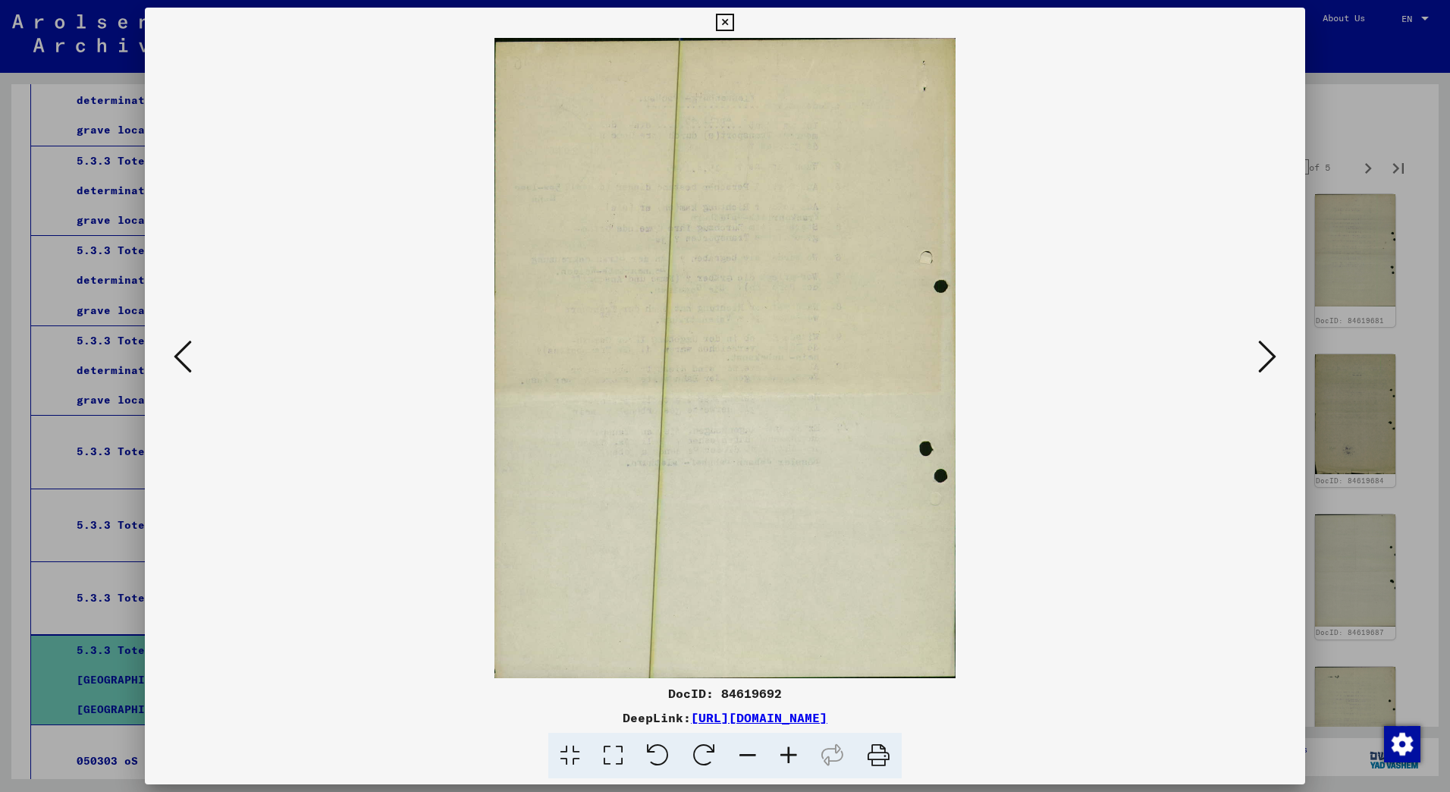
click at [1266, 351] on icon at bounding box center [1267, 356] width 18 height 36
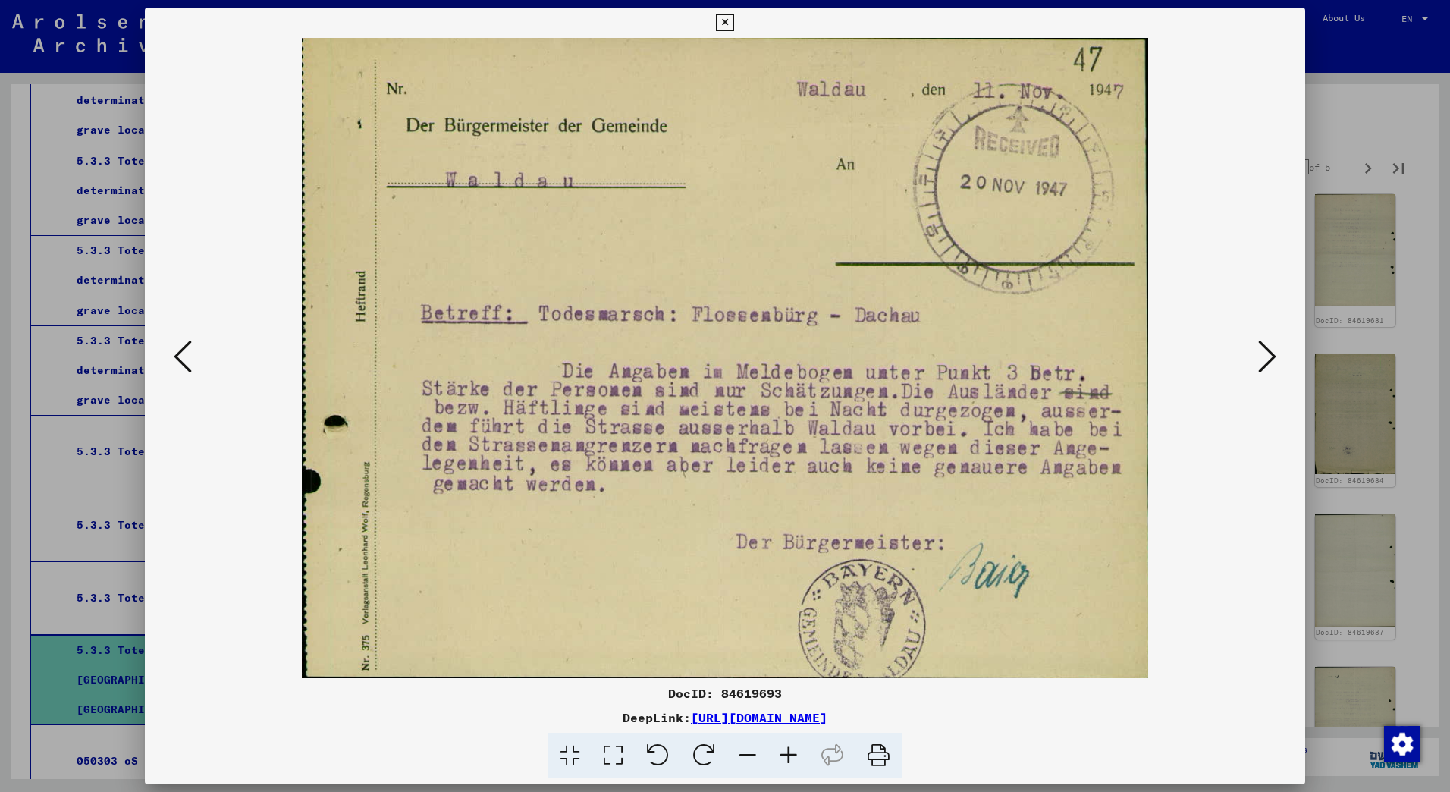
click at [1266, 351] on icon at bounding box center [1267, 356] width 18 height 36
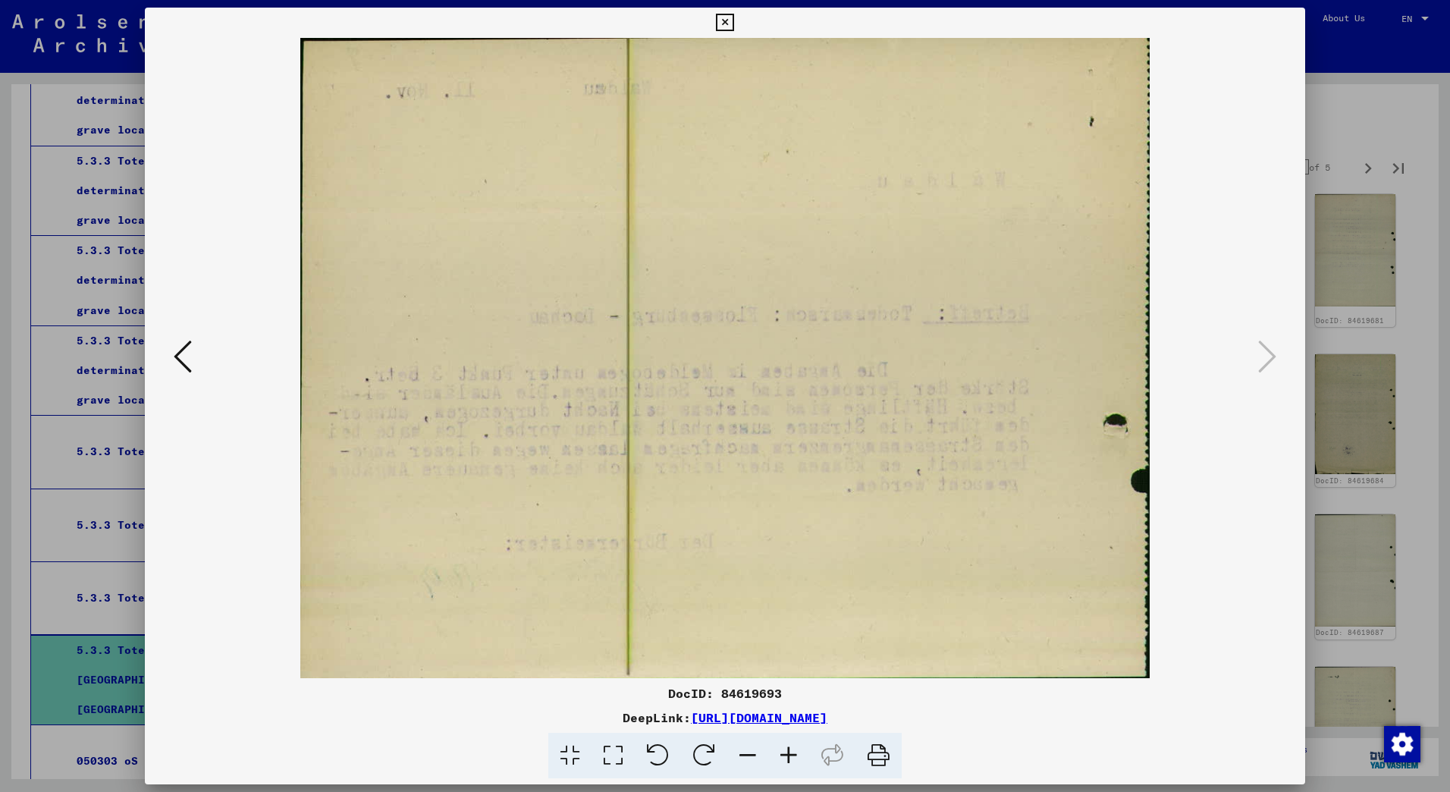
click at [723, 19] on icon at bounding box center [724, 23] width 17 height 18
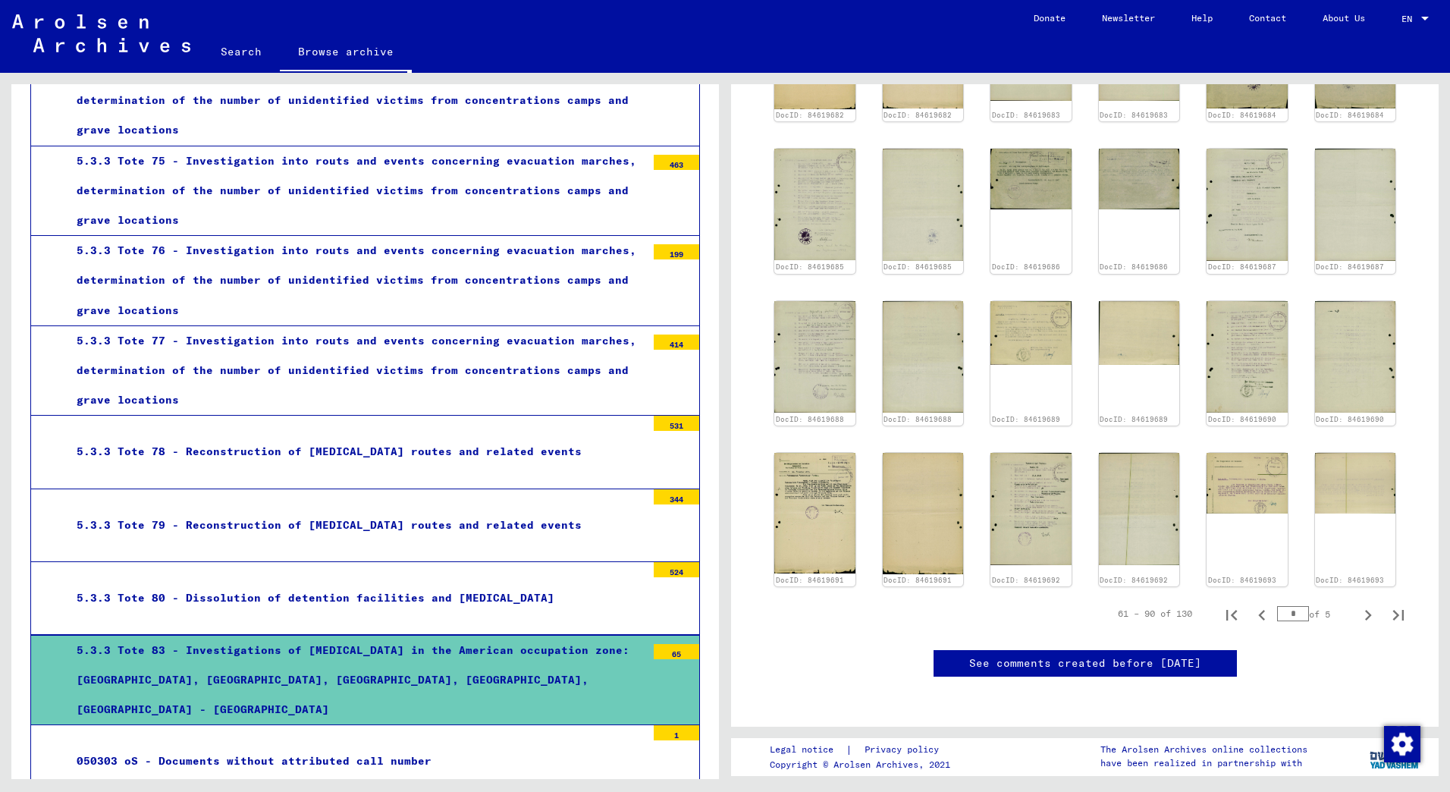
scroll to position [957, 0]
click at [1365, 610] on icon "Next page" at bounding box center [1368, 615] width 7 height 11
type input "*"
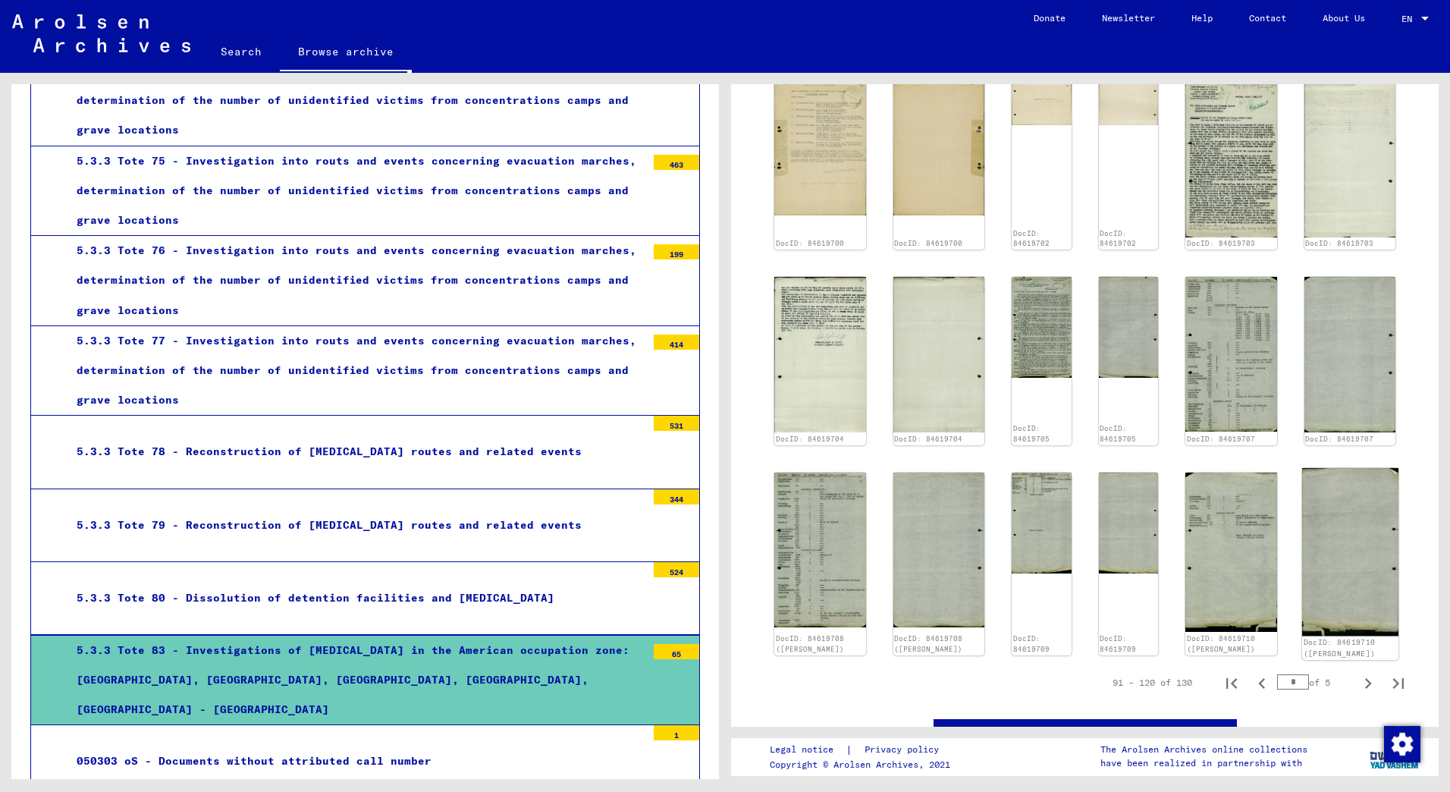
scroll to position [724, 0]
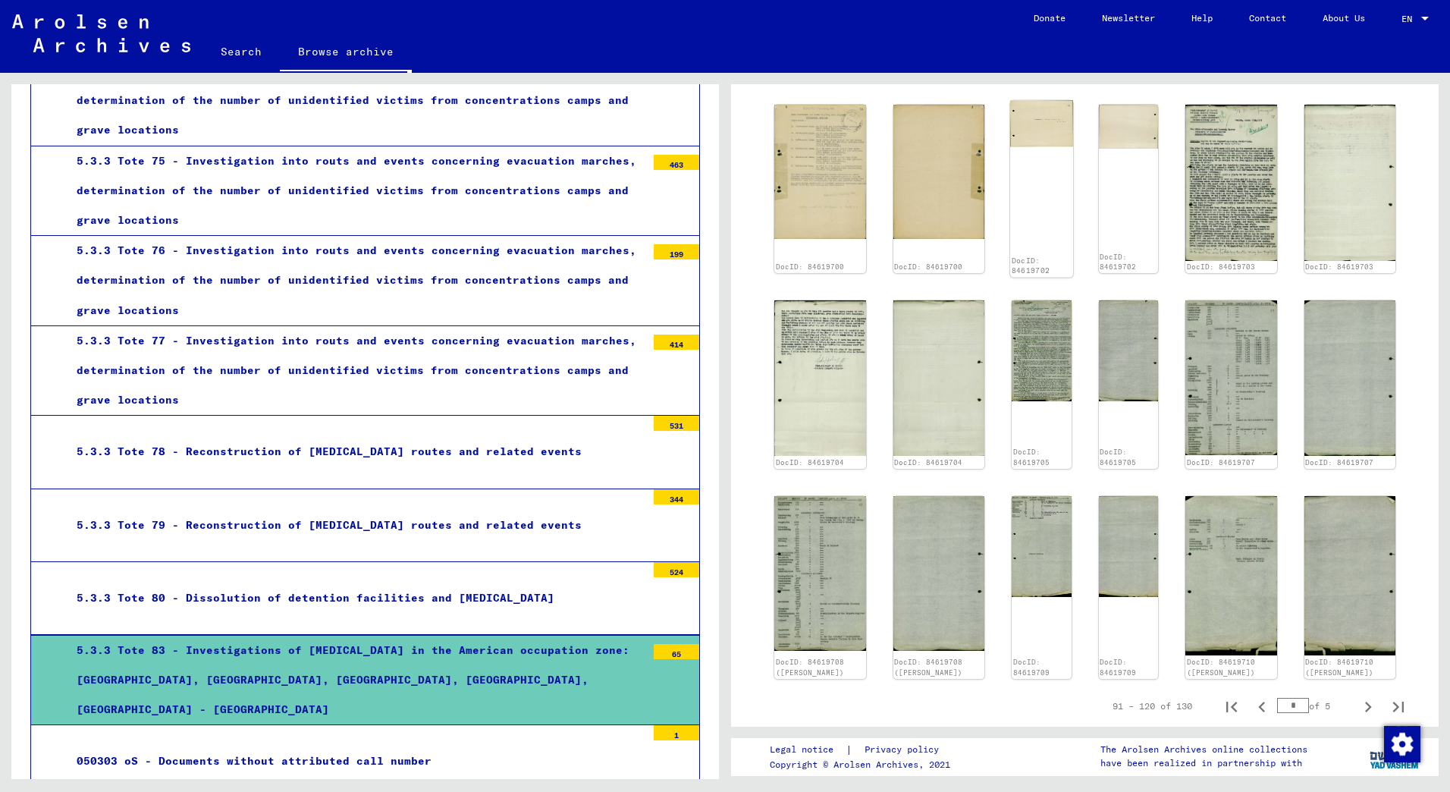
click at [1022, 102] on img at bounding box center [1041, 123] width 62 height 46
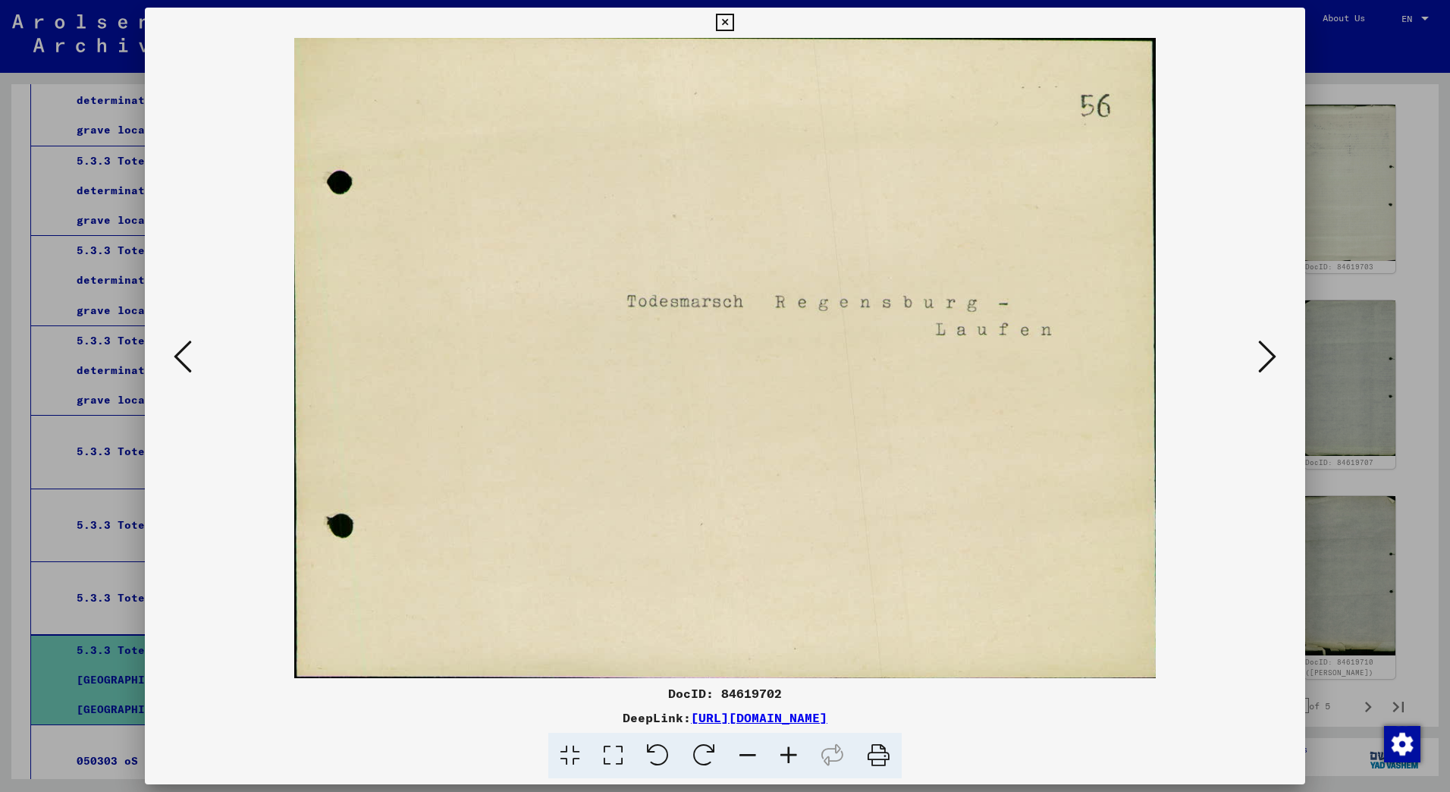
click at [1265, 356] on icon at bounding box center [1267, 356] width 18 height 36
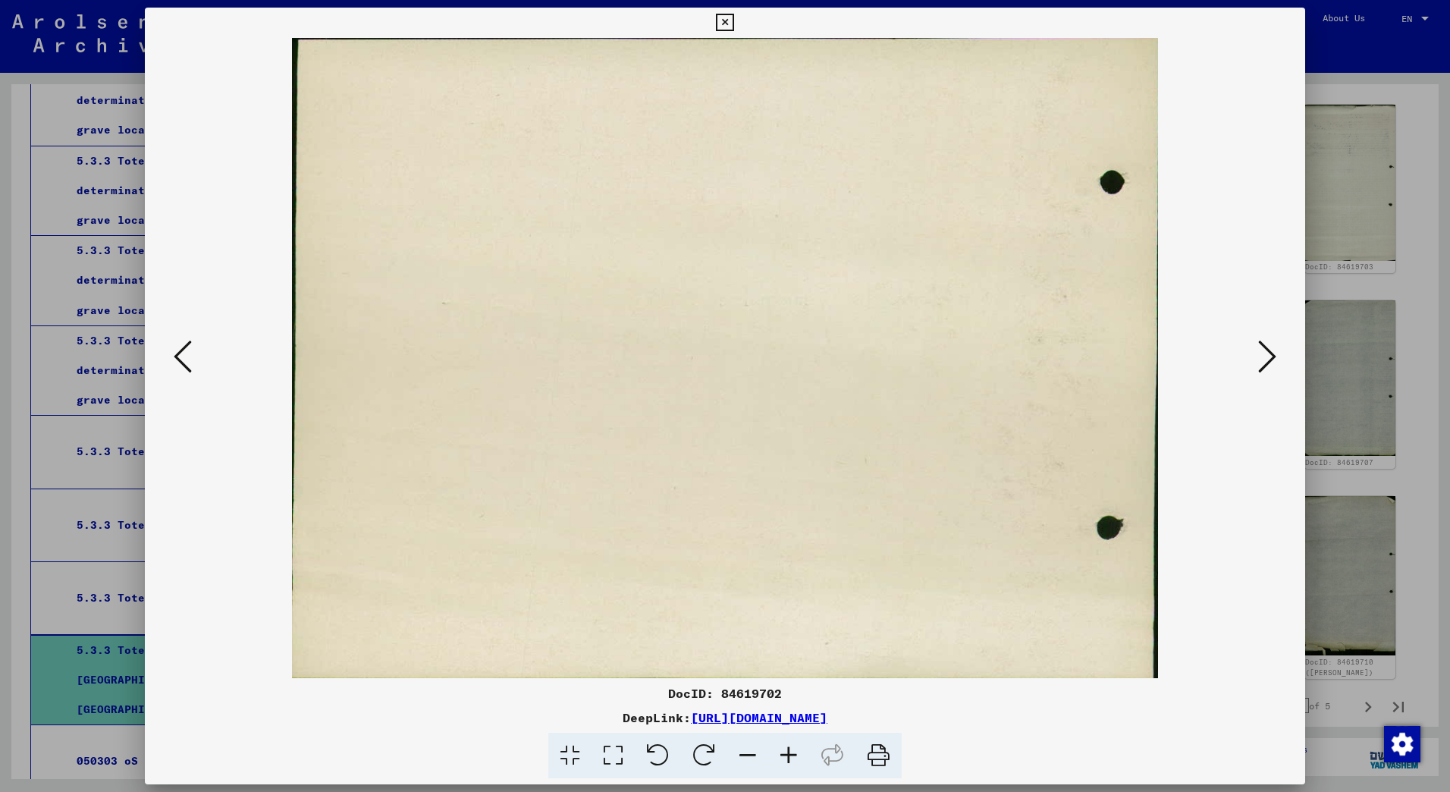
click at [1261, 359] on icon at bounding box center [1267, 356] width 18 height 36
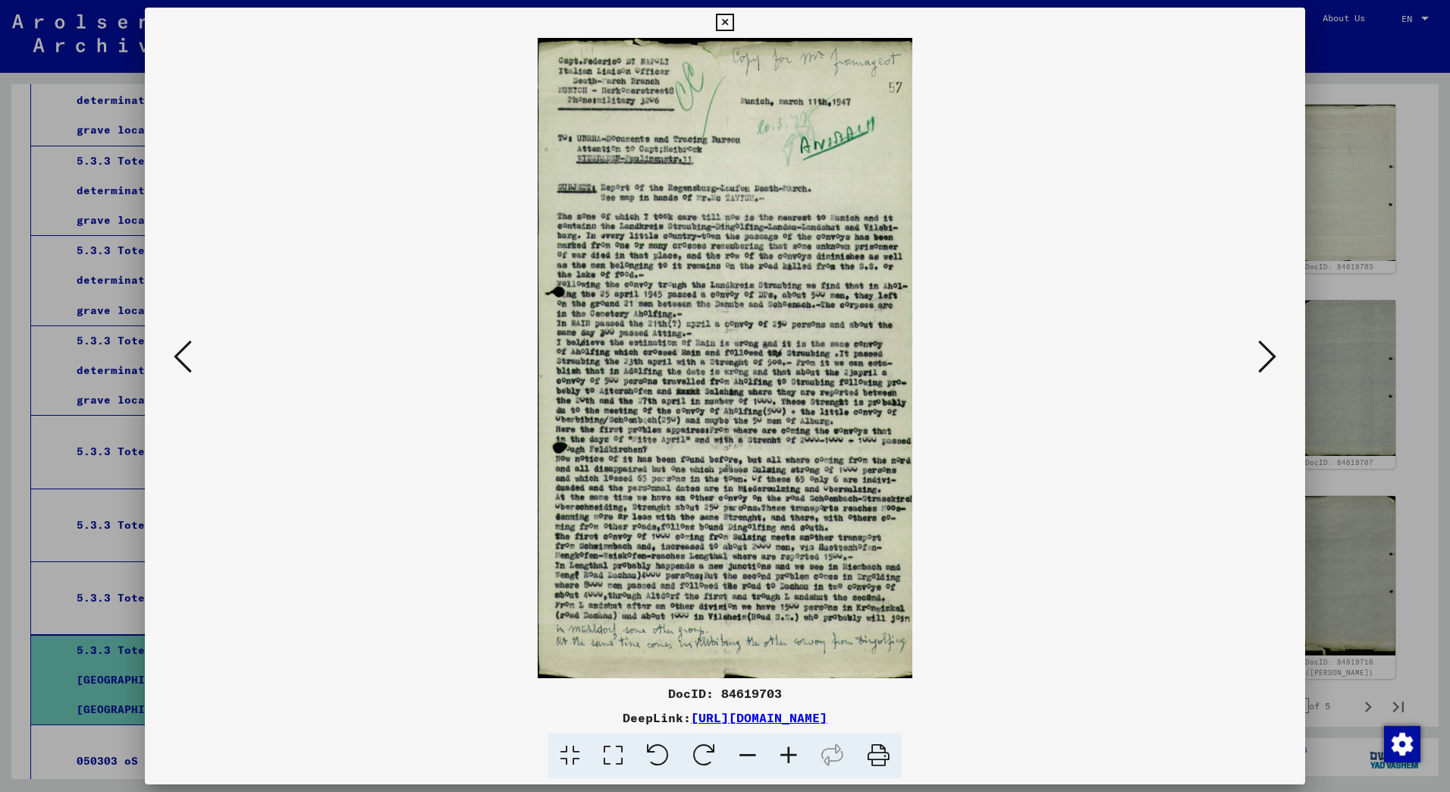
click at [1263, 352] on icon at bounding box center [1267, 356] width 18 height 36
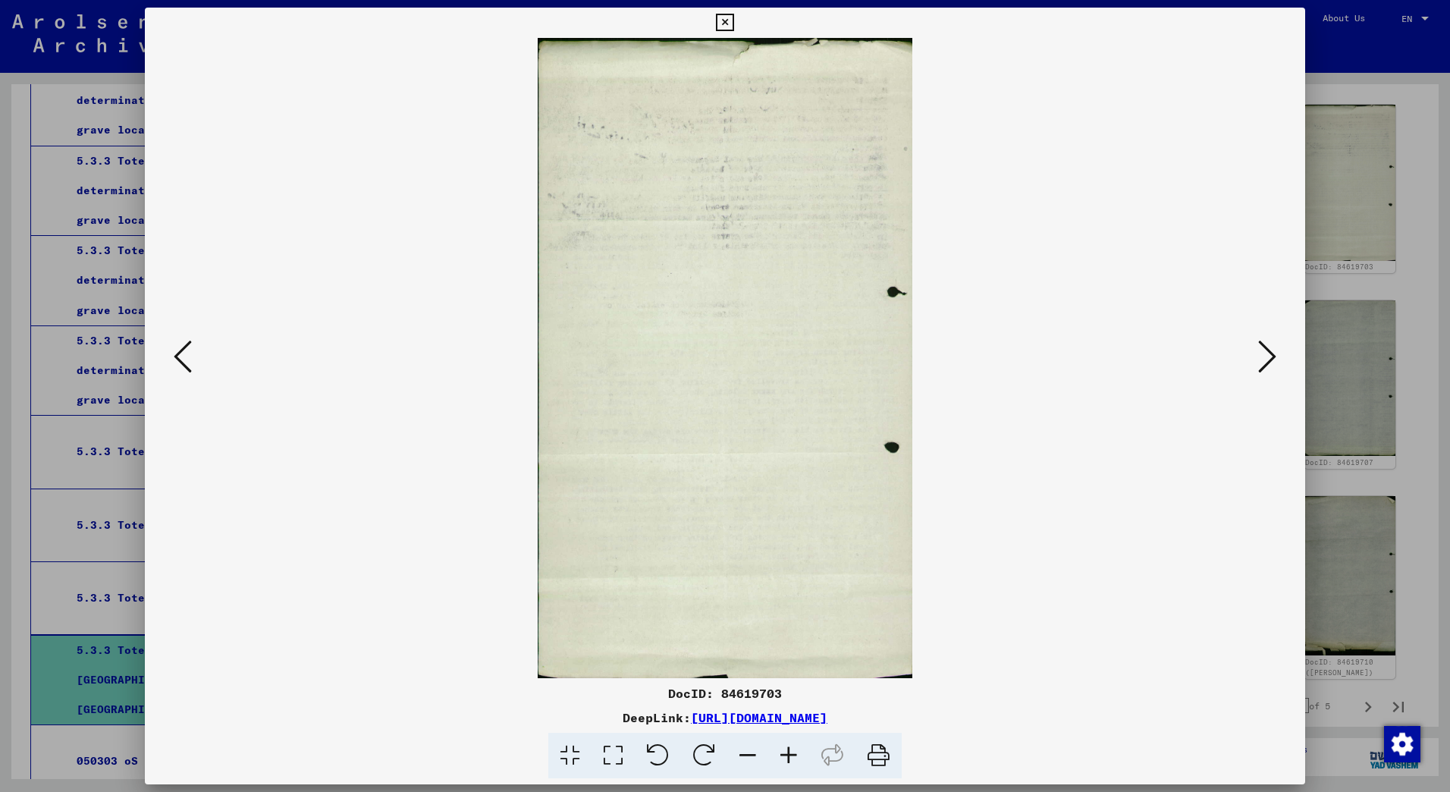
click at [1263, 352] on icon at bounding box center [1267, 356] width 18 height 36
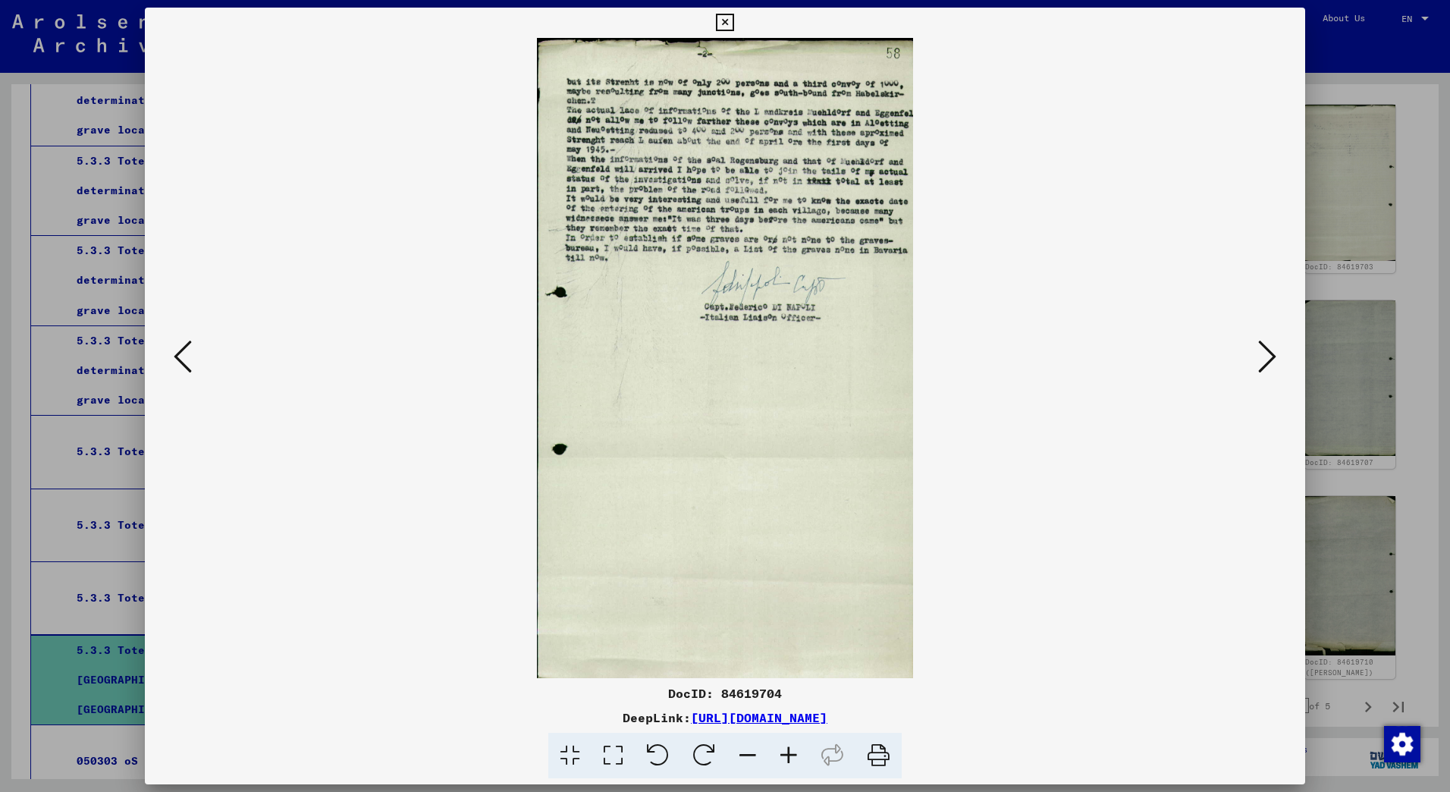
click at [1269, 353] on icon at bounding box center [1267, 356] width 18 height 36
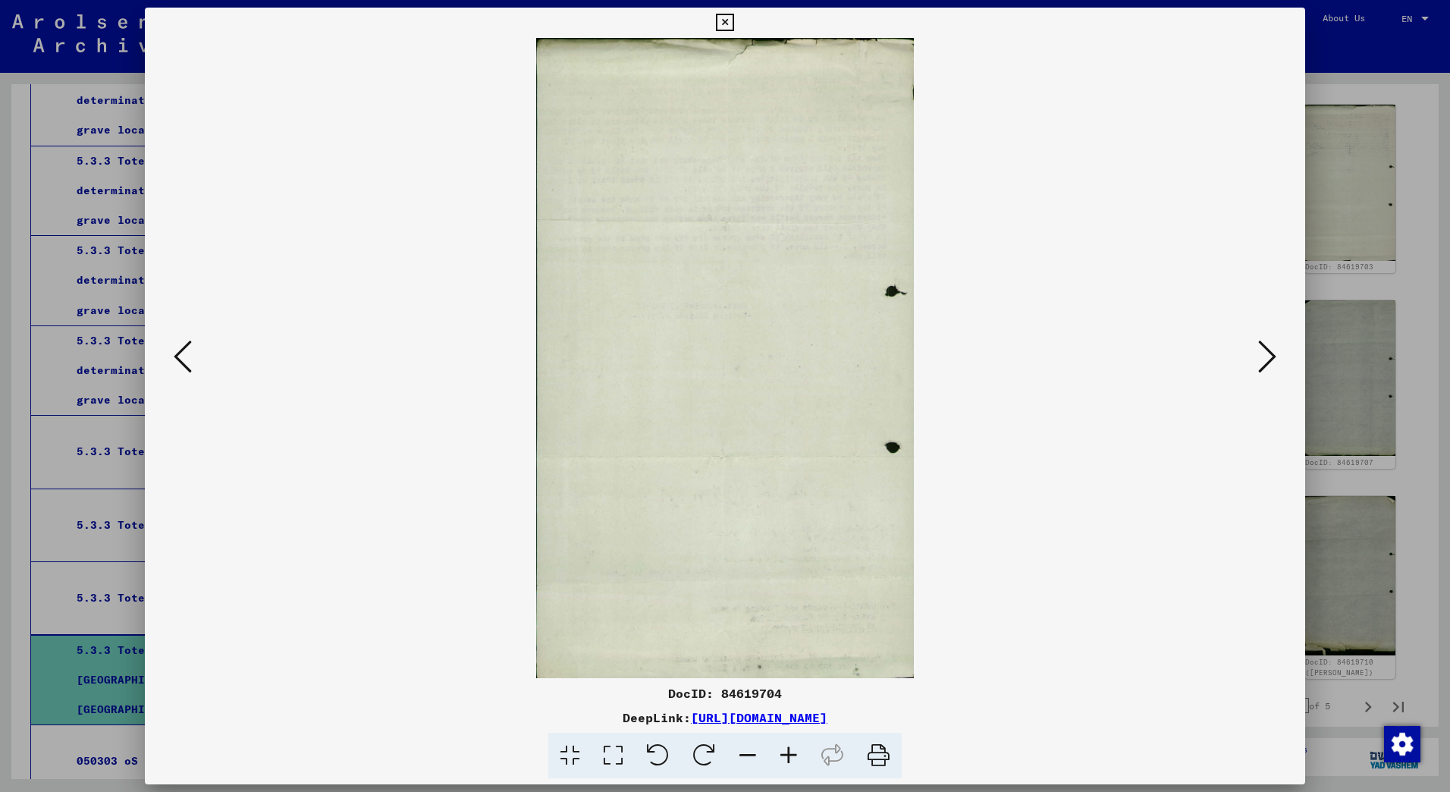
click at [1269, 353] on icon at bounding box center [1267, 356] width 18 height 36
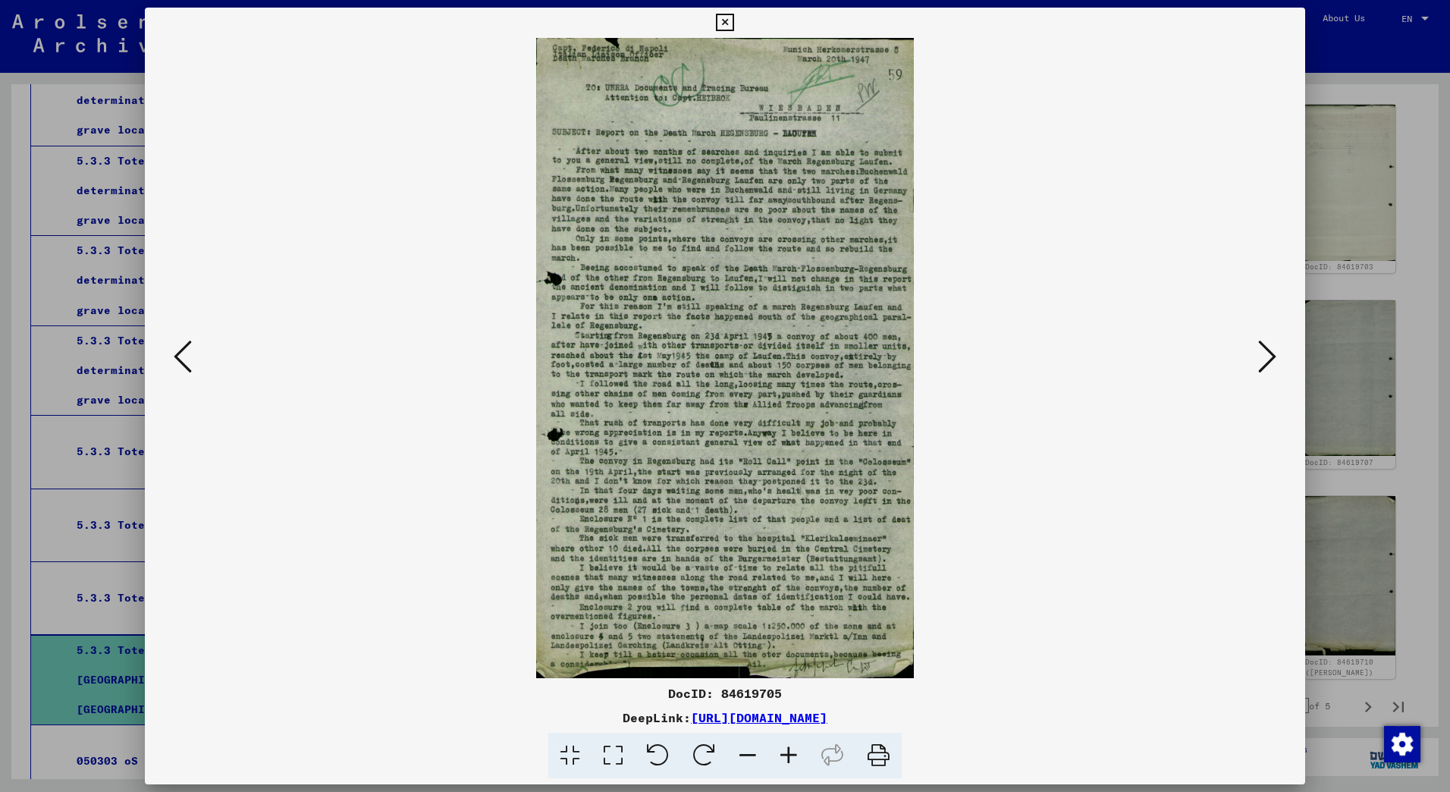
click at [1267, 355] on icon at bounding box center [1267, 356] width 18 height 36
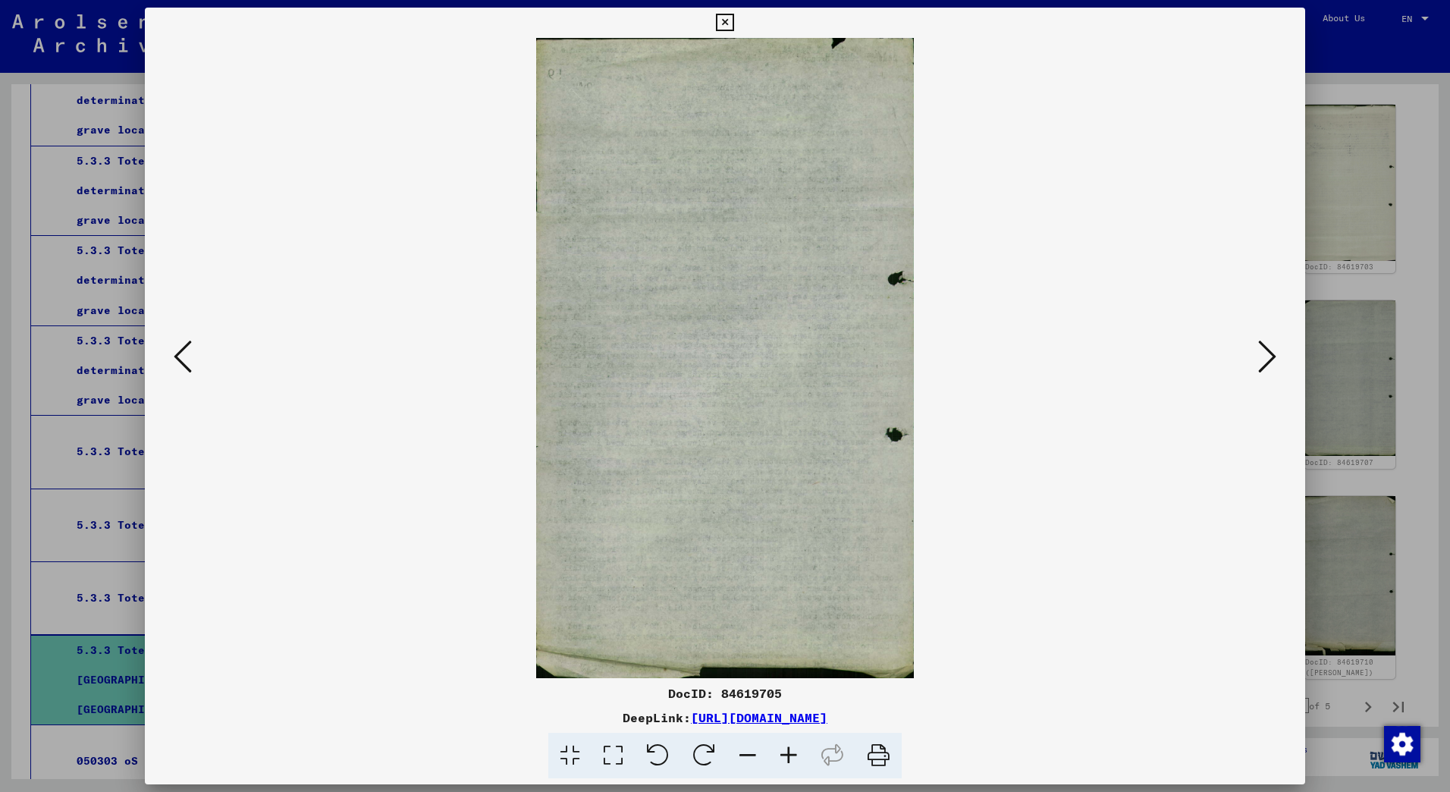
click at [1260, 355] on icon at bounding box center [1267, 356] width 18 height 36
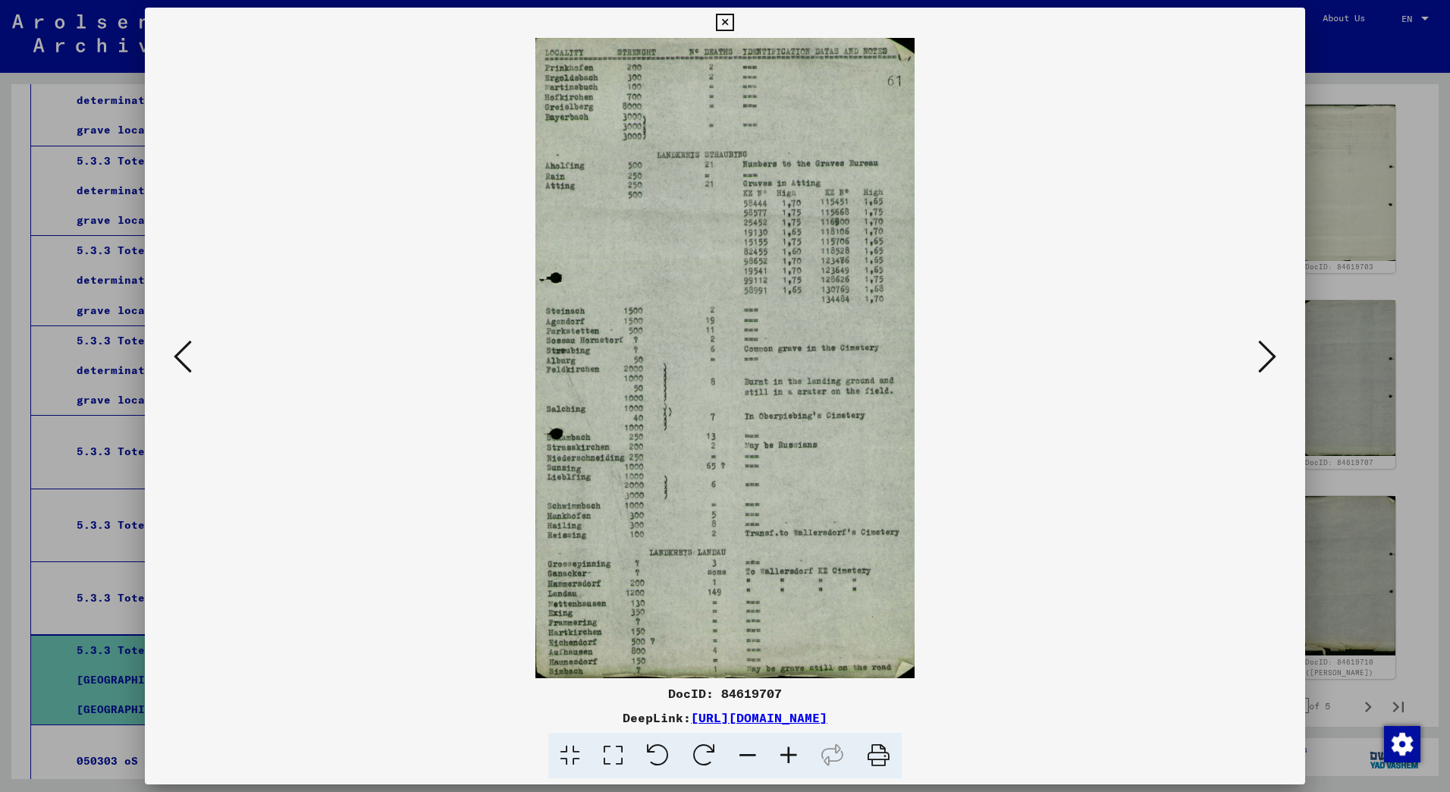
click at [1271, 350] on icon at bounding box center [1267, 356] width 18 height 36
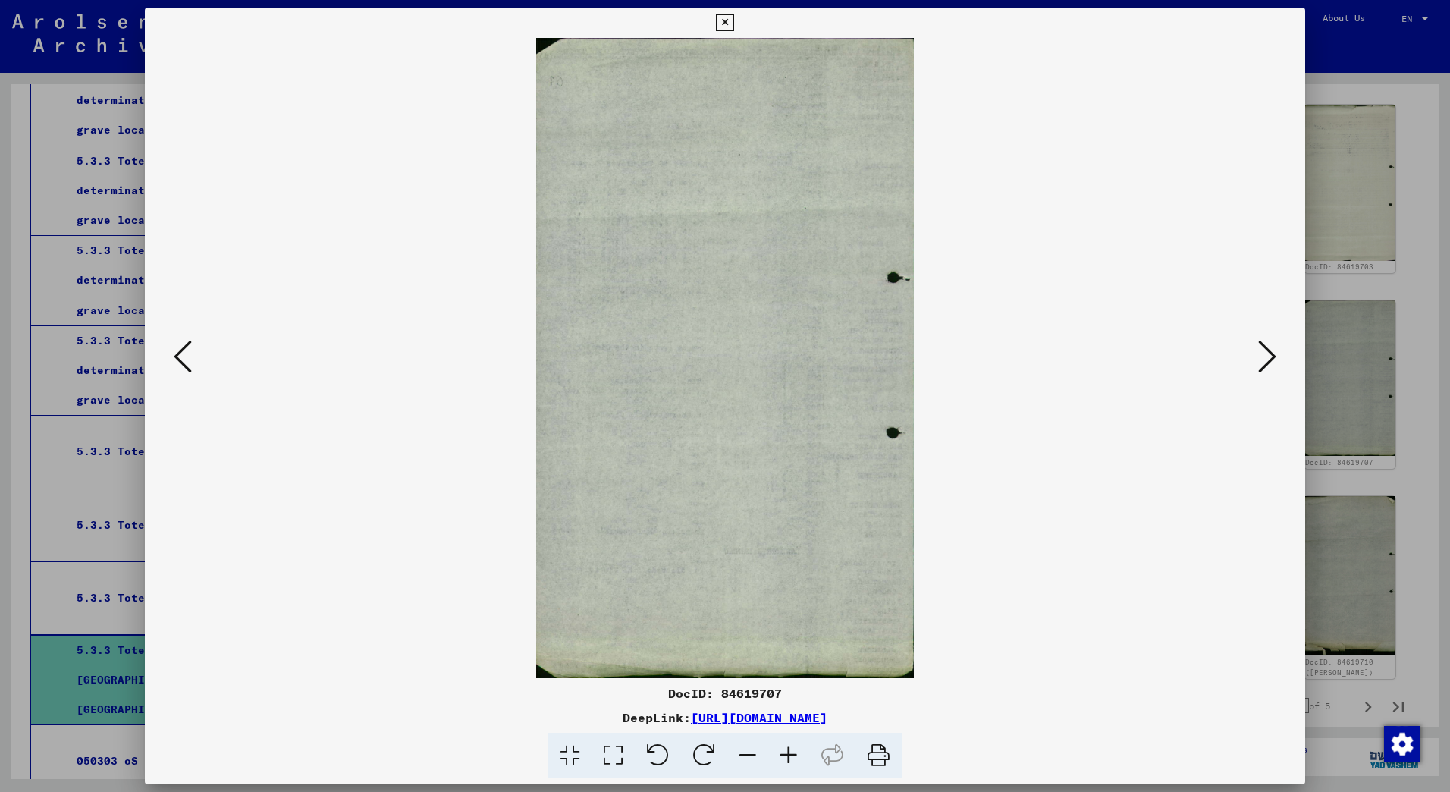
click at [1270, 359] on icon at bounding box center [1267, 356] width 18 height 36
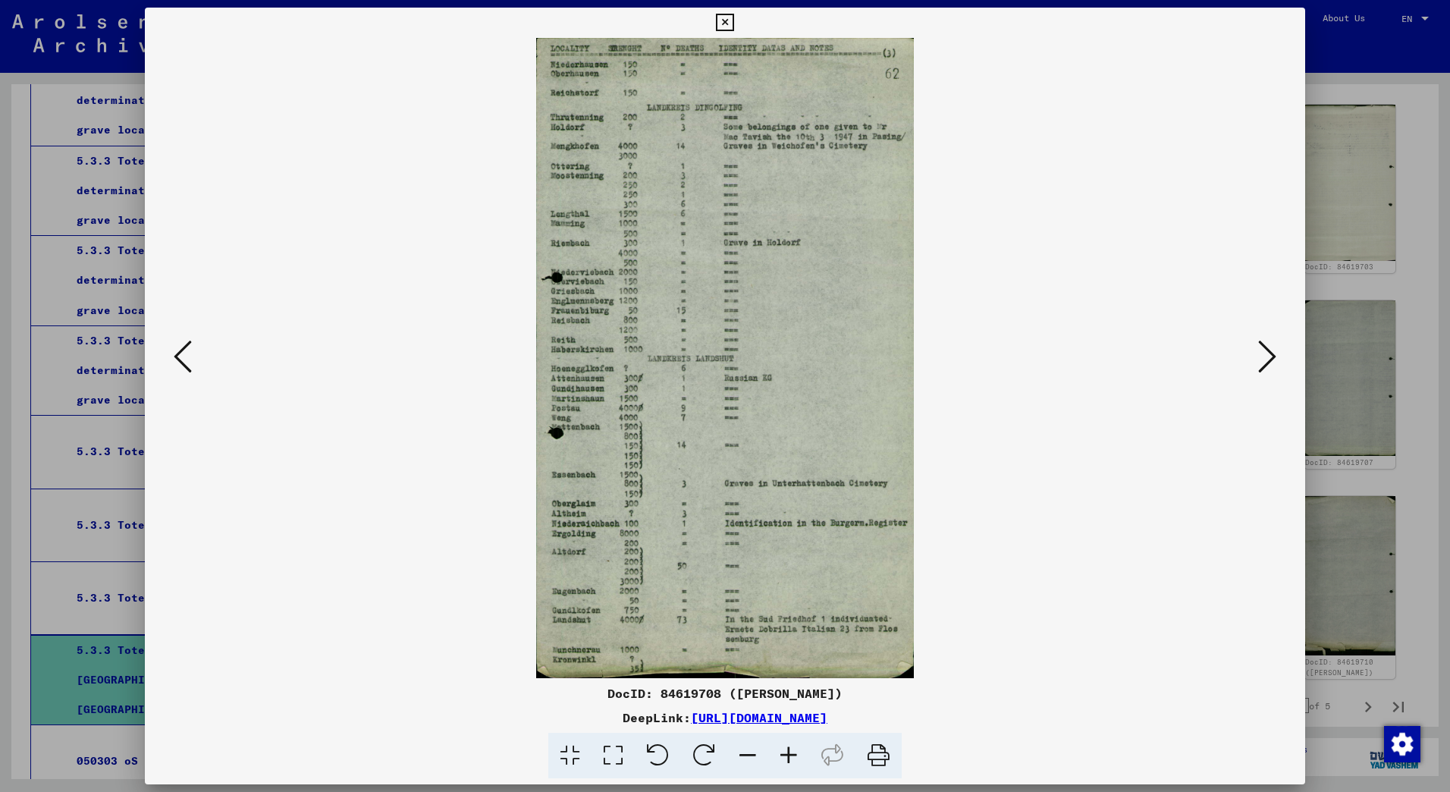
click at [1264, 353] on icon at bounding box center [1267, 356] width 18 height 36
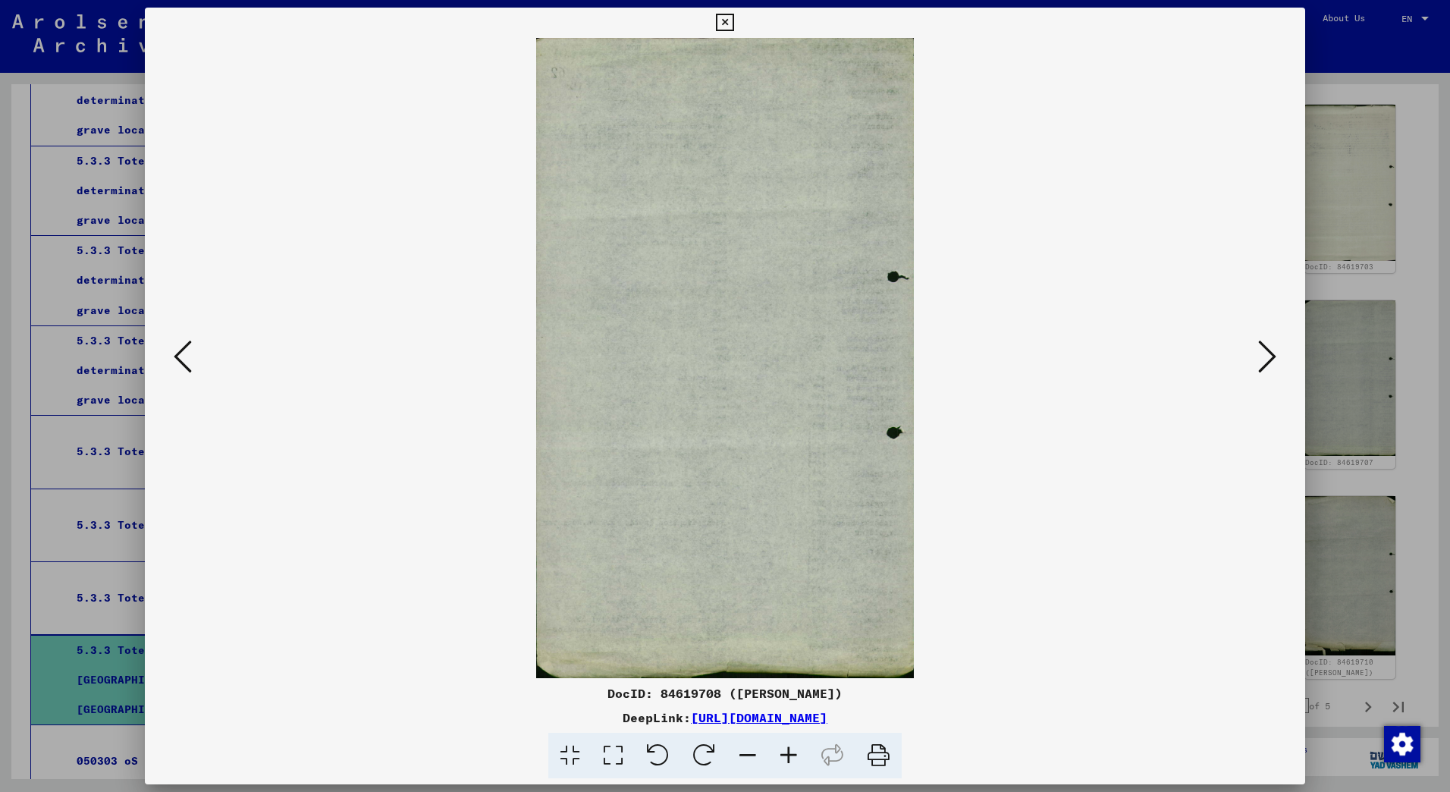
click at [1264, 353] on icon at bounding box center [1267, 356] width 18 height 36
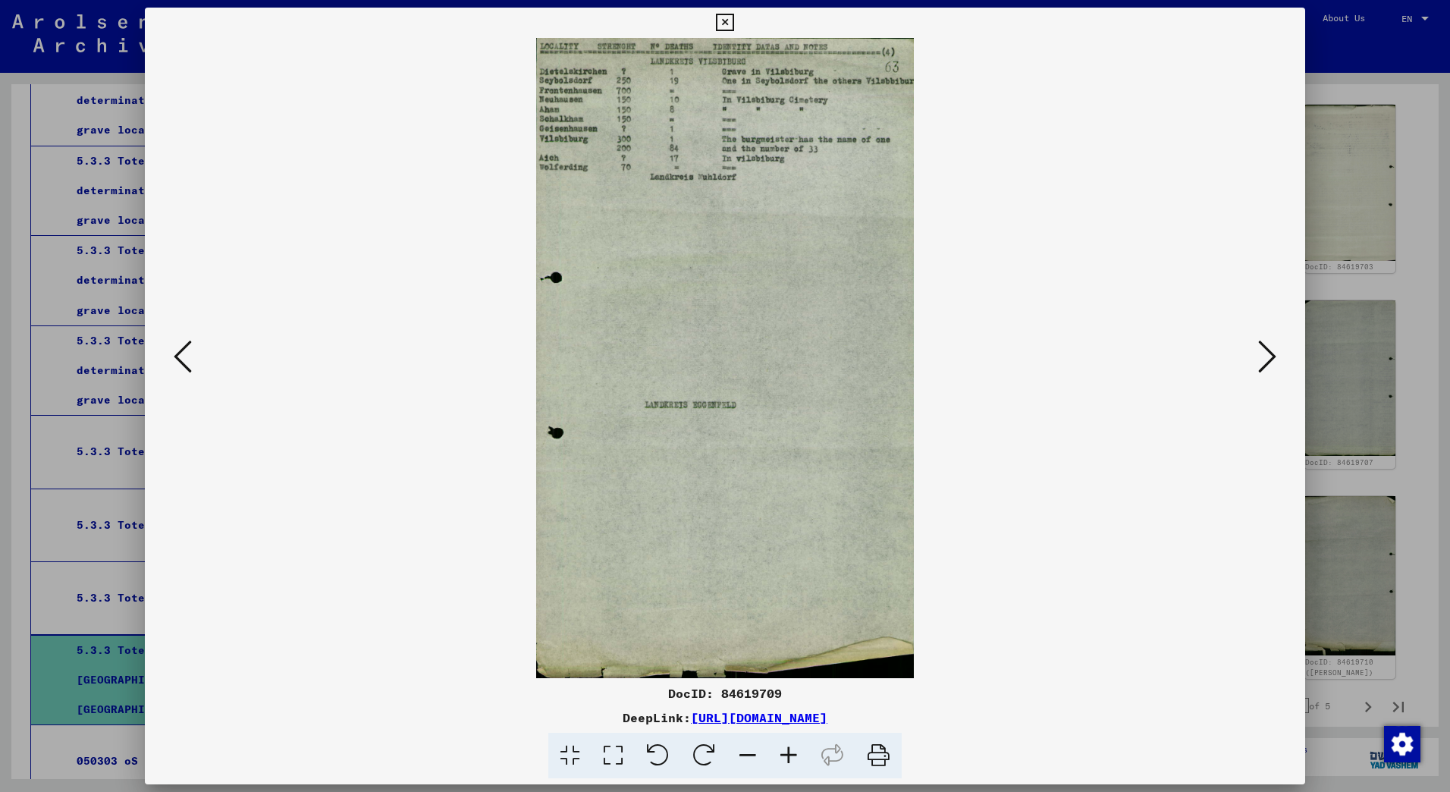
click at [1264, 353] on icon at bounding box center [1267, 356] width 18 height 36
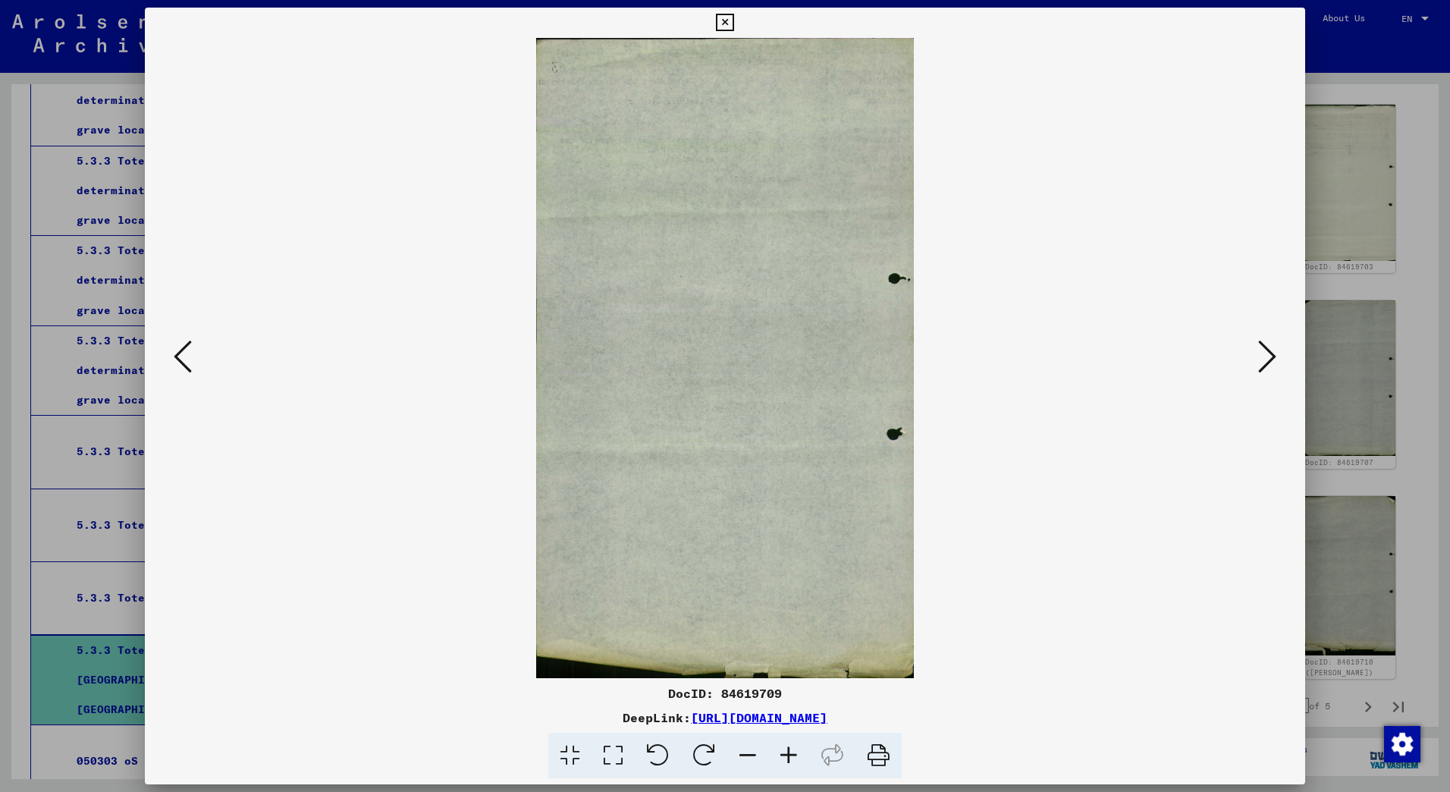
click at [1264, 353] on icon at bounding box center [1267, 356] width 18 height 36
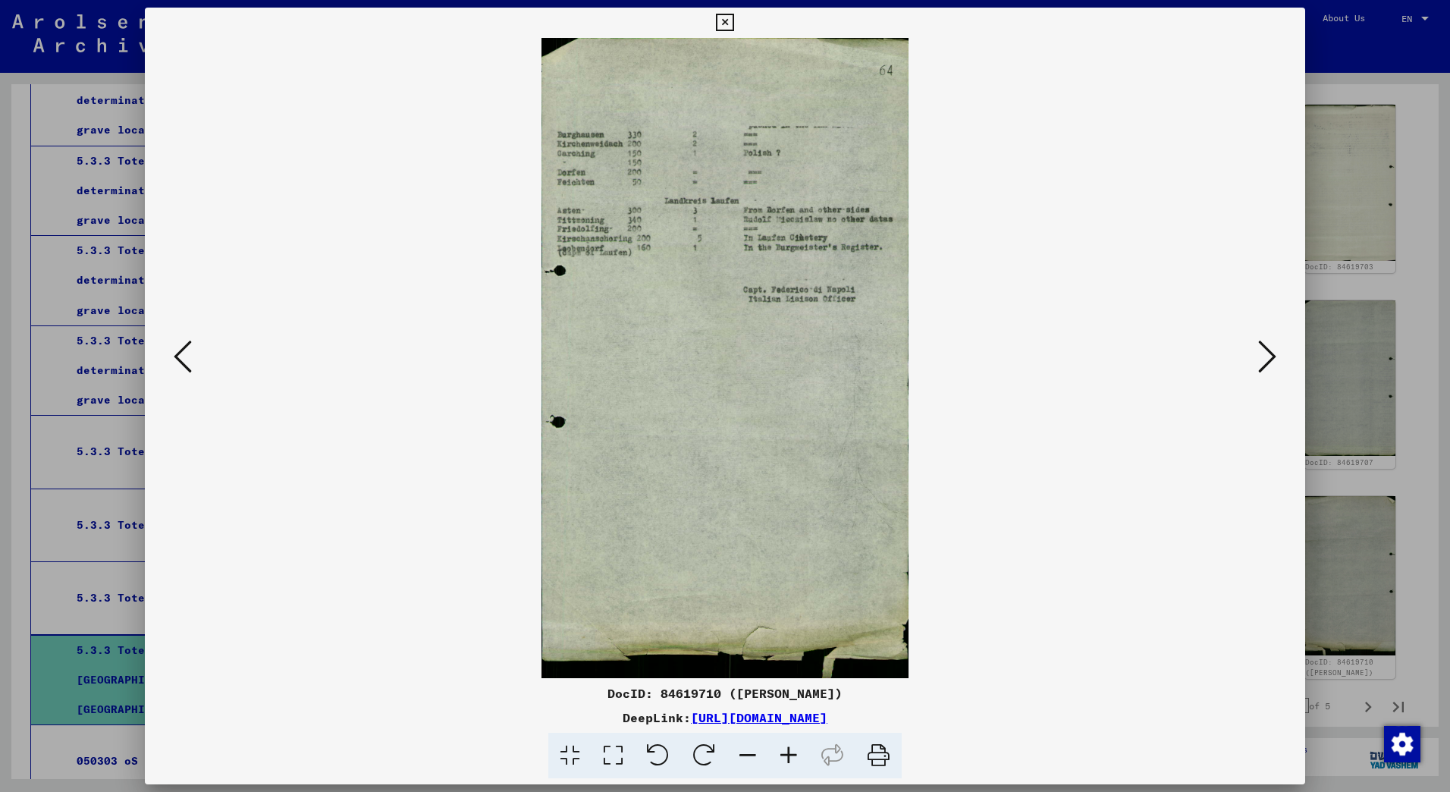
click at [1270, 360] on icon at bounding box center [1267, 356] width 18 height 36
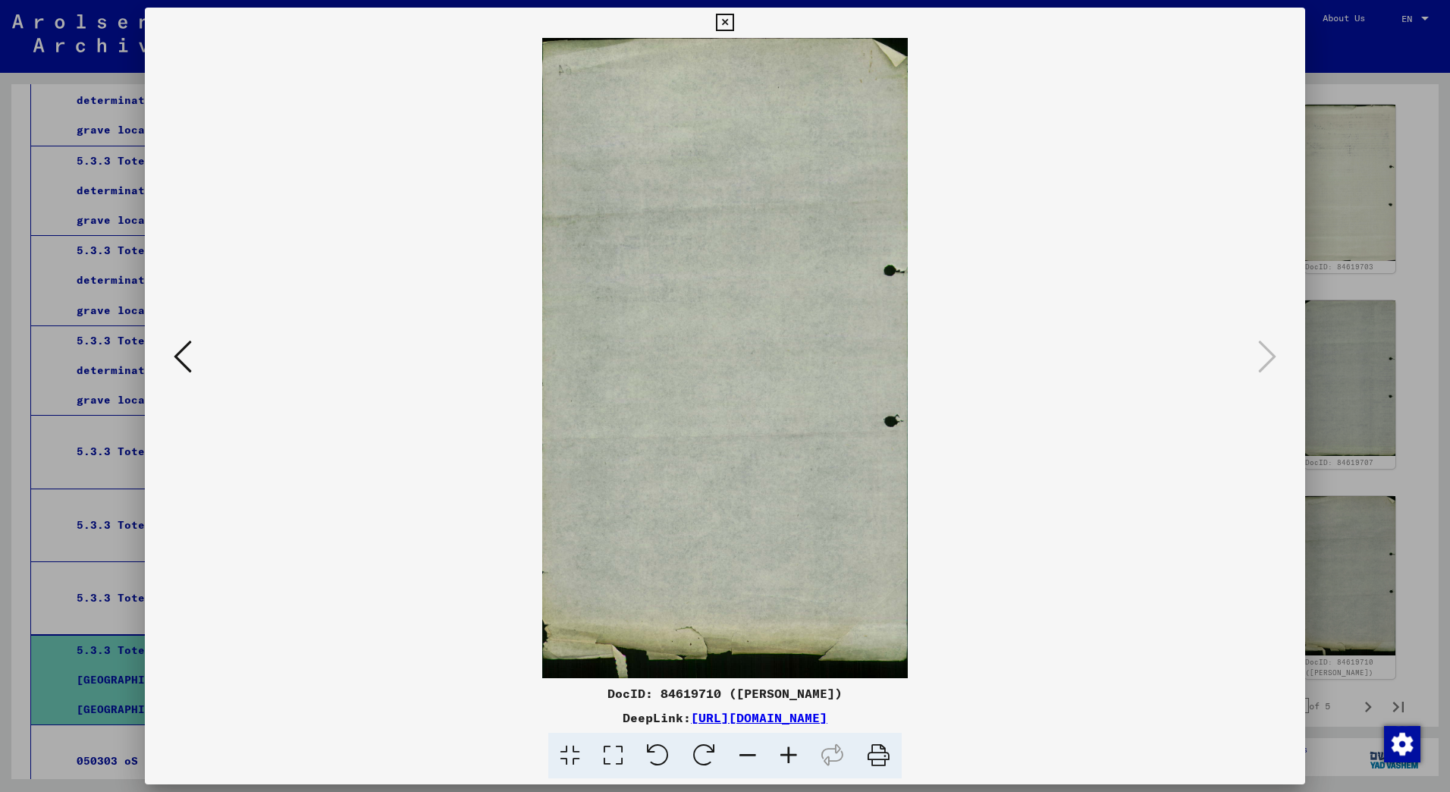
click at [730, 19] on icon at bounding box center [724, 23] width 17 height 18
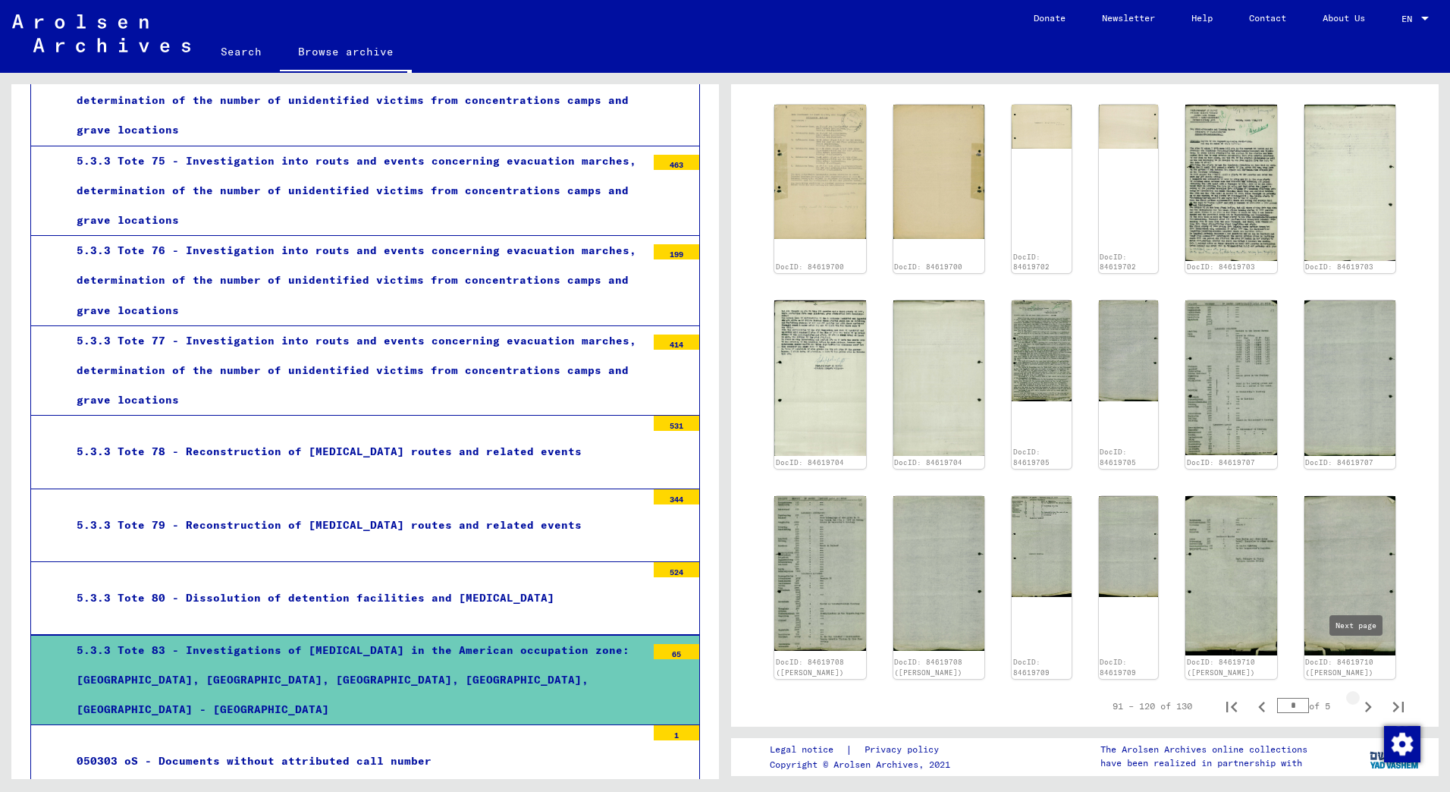
click at [1365, 701] on icon "Next page" at bounding box center [1368, 706] width 7 height 11
type input "*"
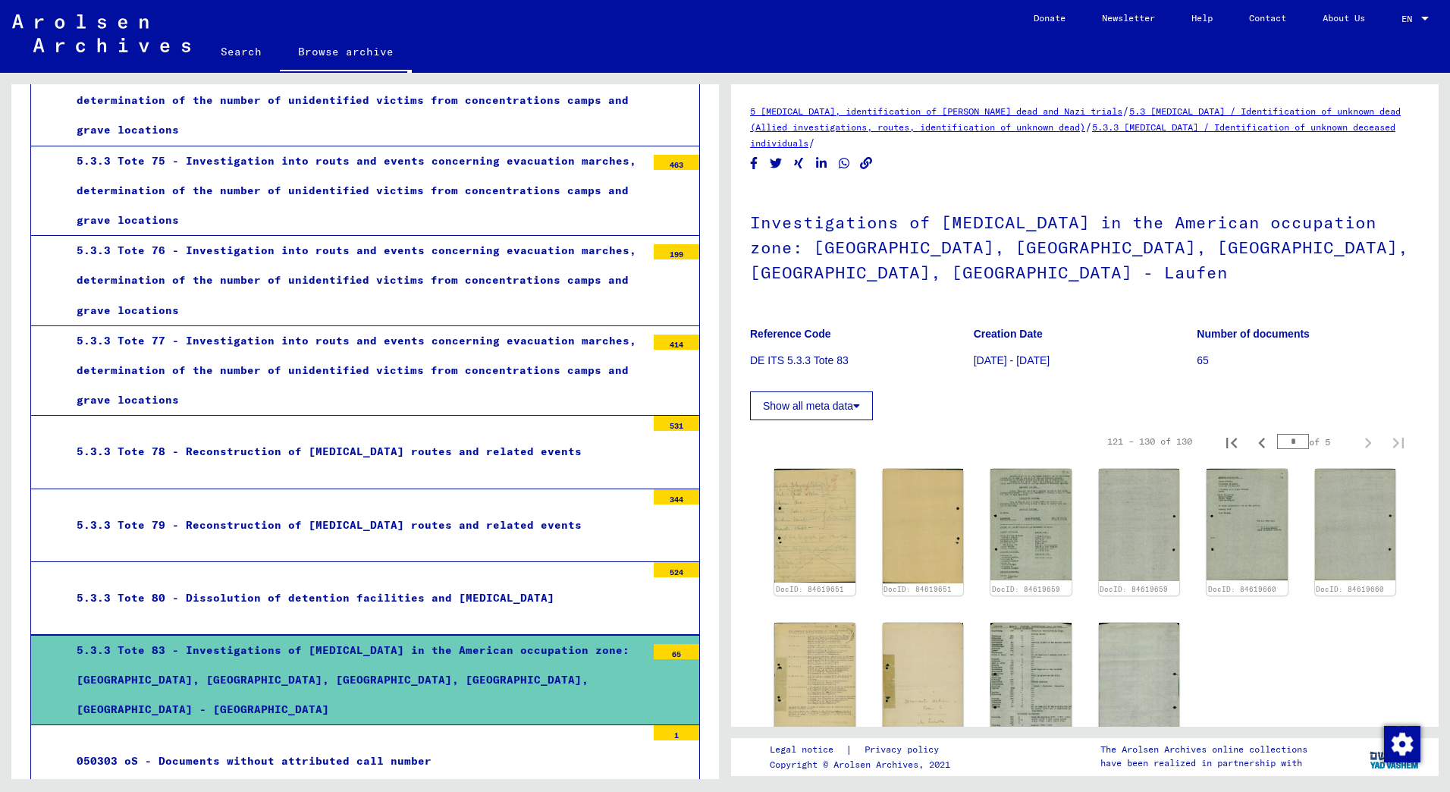
scroll to position [303, 0]
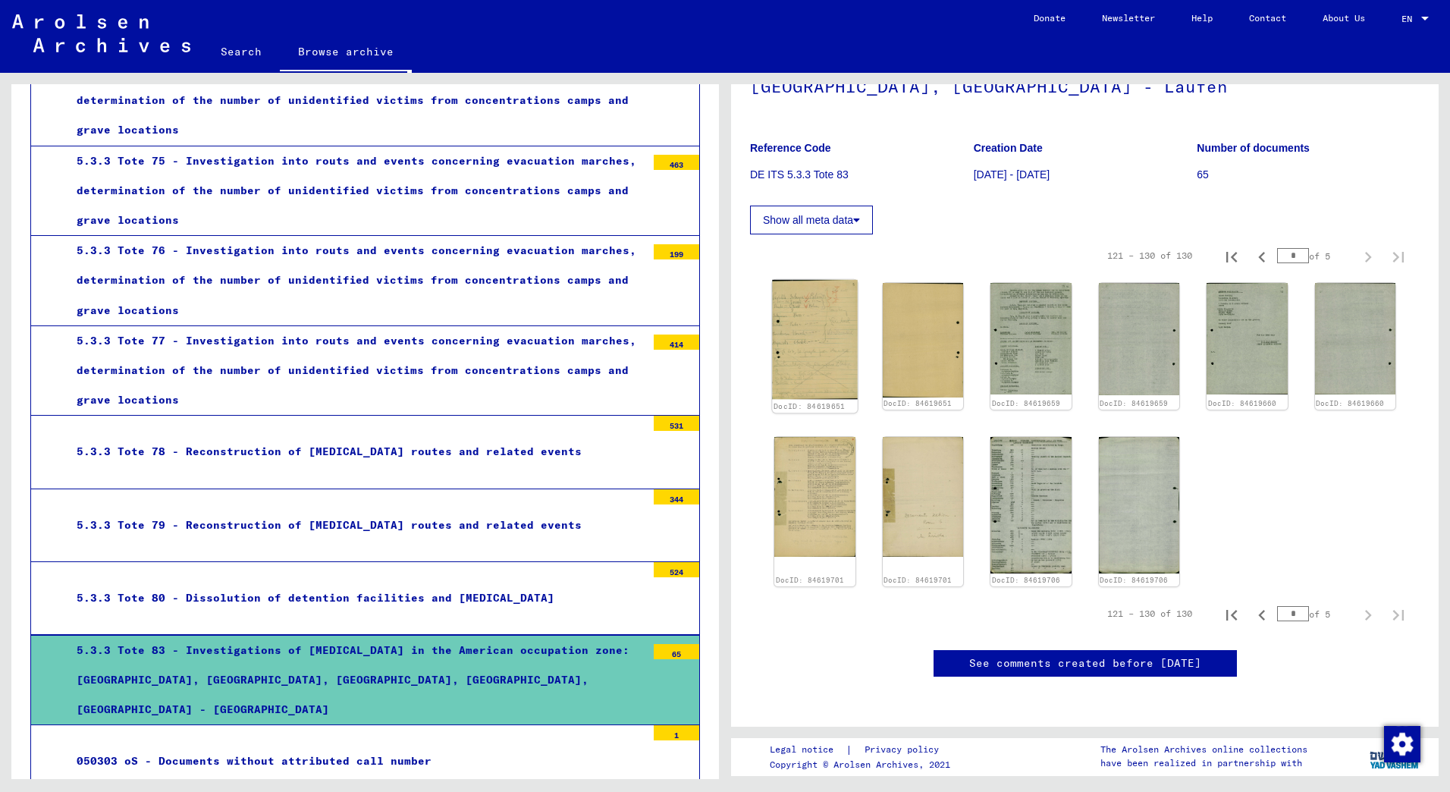
click at [828, 280] on img at bounding box center [814, 340] width 85 height 120
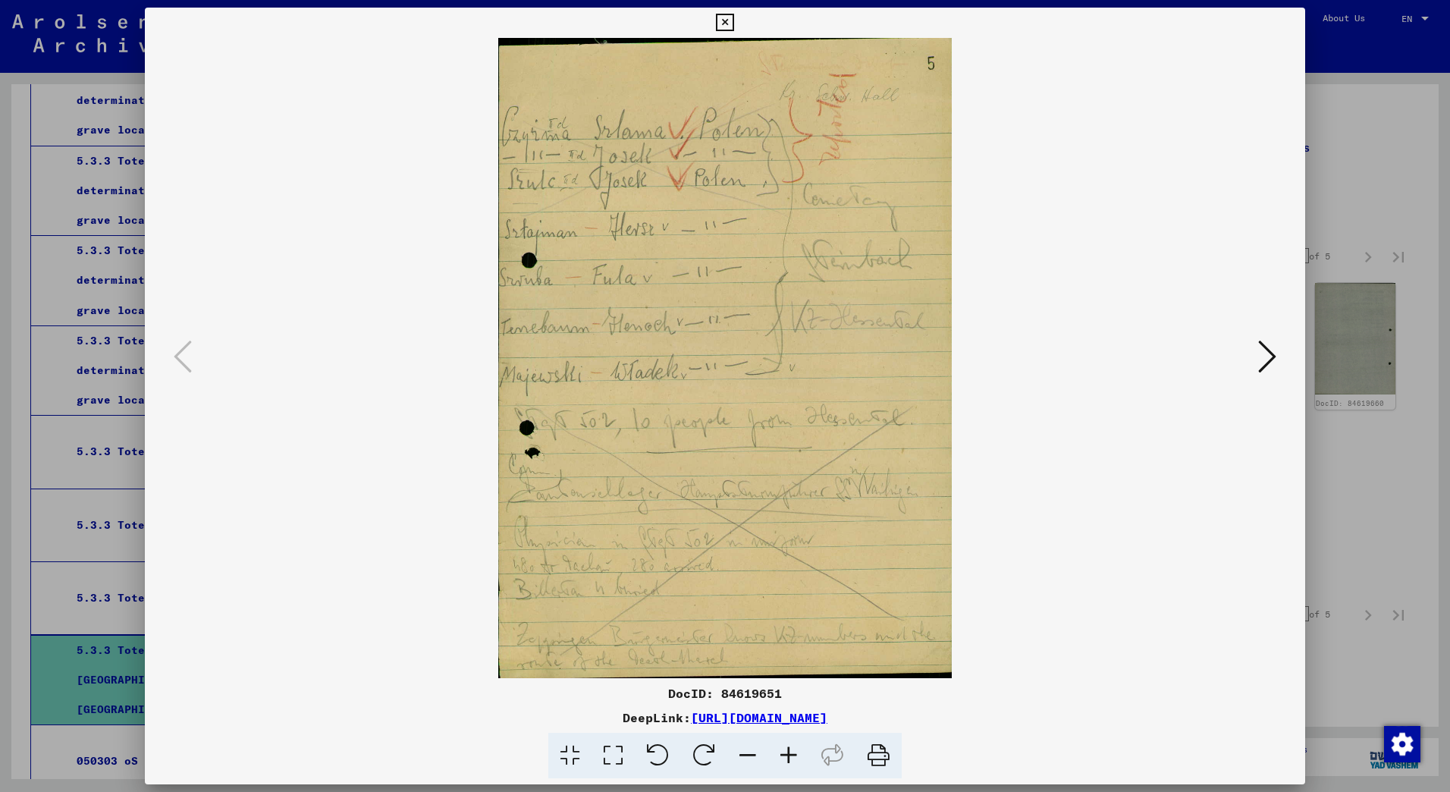
click at [1264, 349] on icon at bounding box center [1267, 356] width 18 height 36
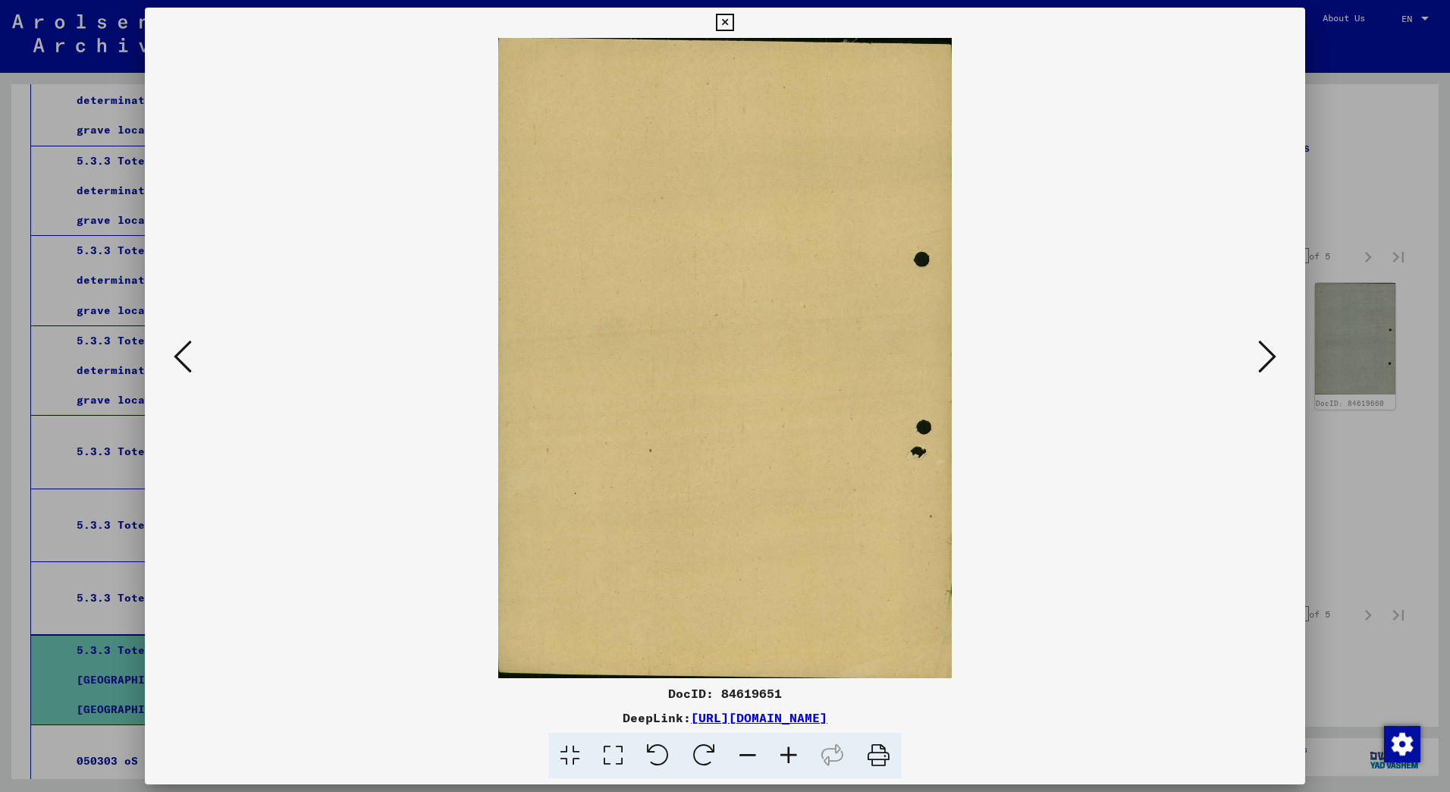
click at [1274, 345] on icon at bounding box center [1267, 356] width 18 height 36
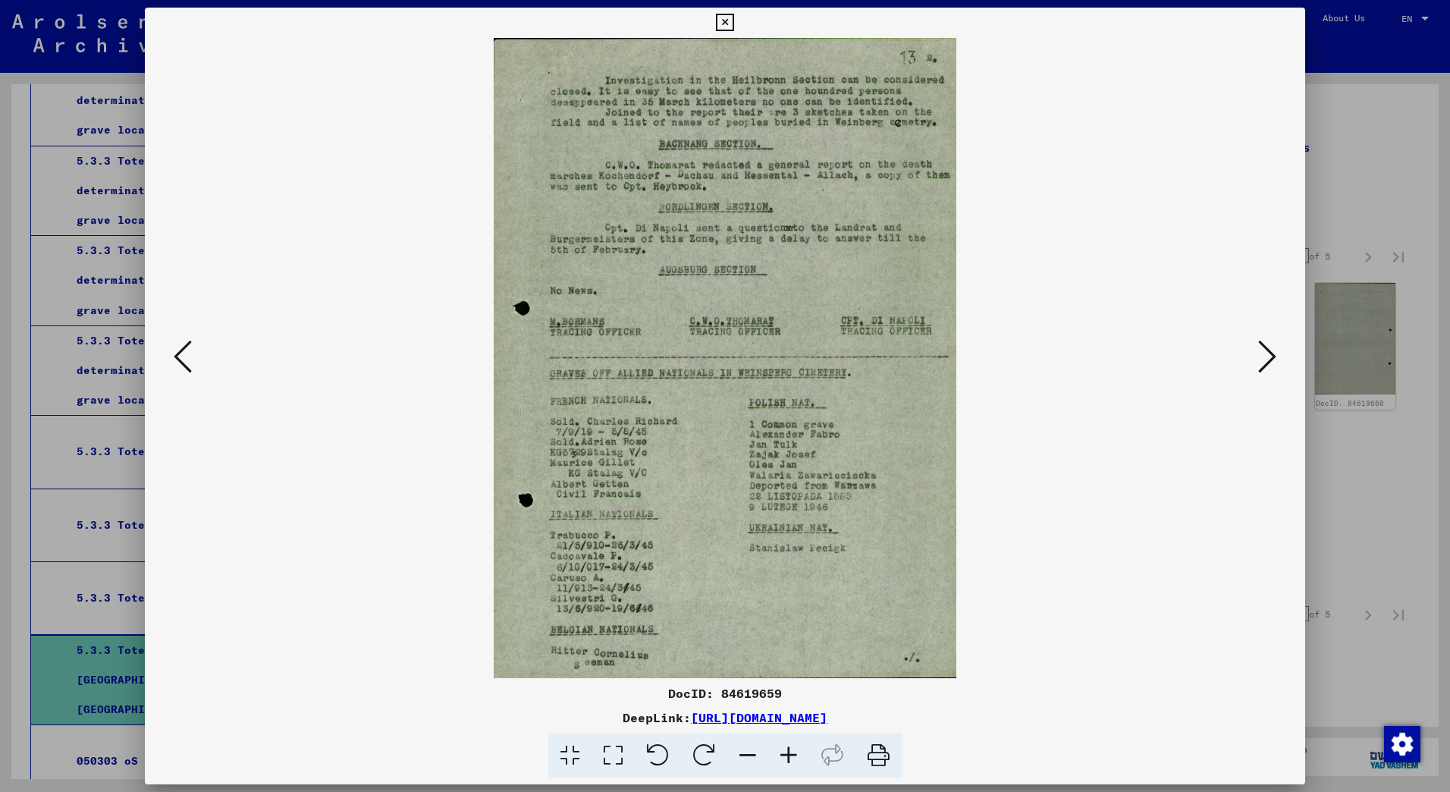
click at [1272, 364] on icon at bounding box center [1267, 356] width 18 height 36
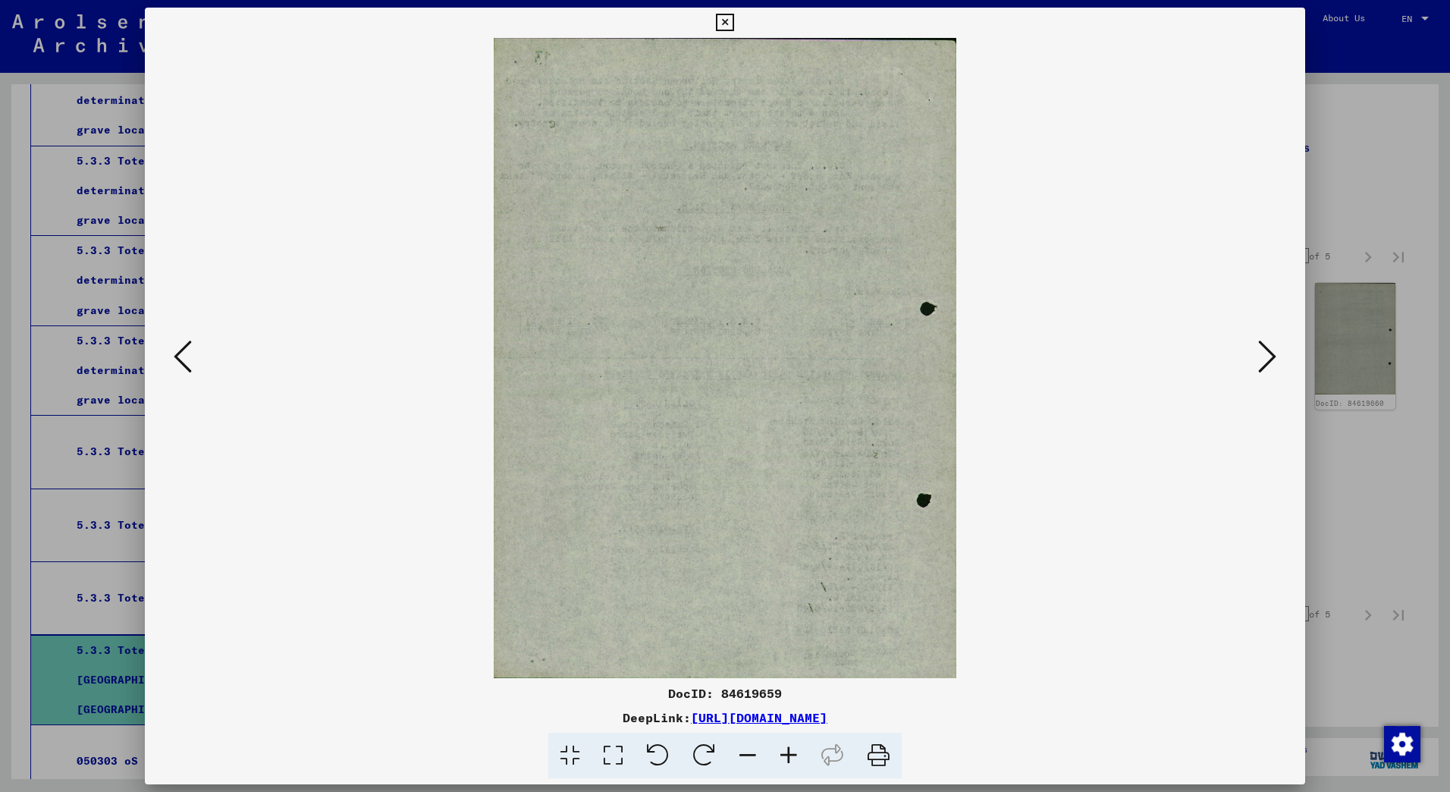
click at [1273, 364] on icon at bounding box center [1267, 356] width 18 height 36
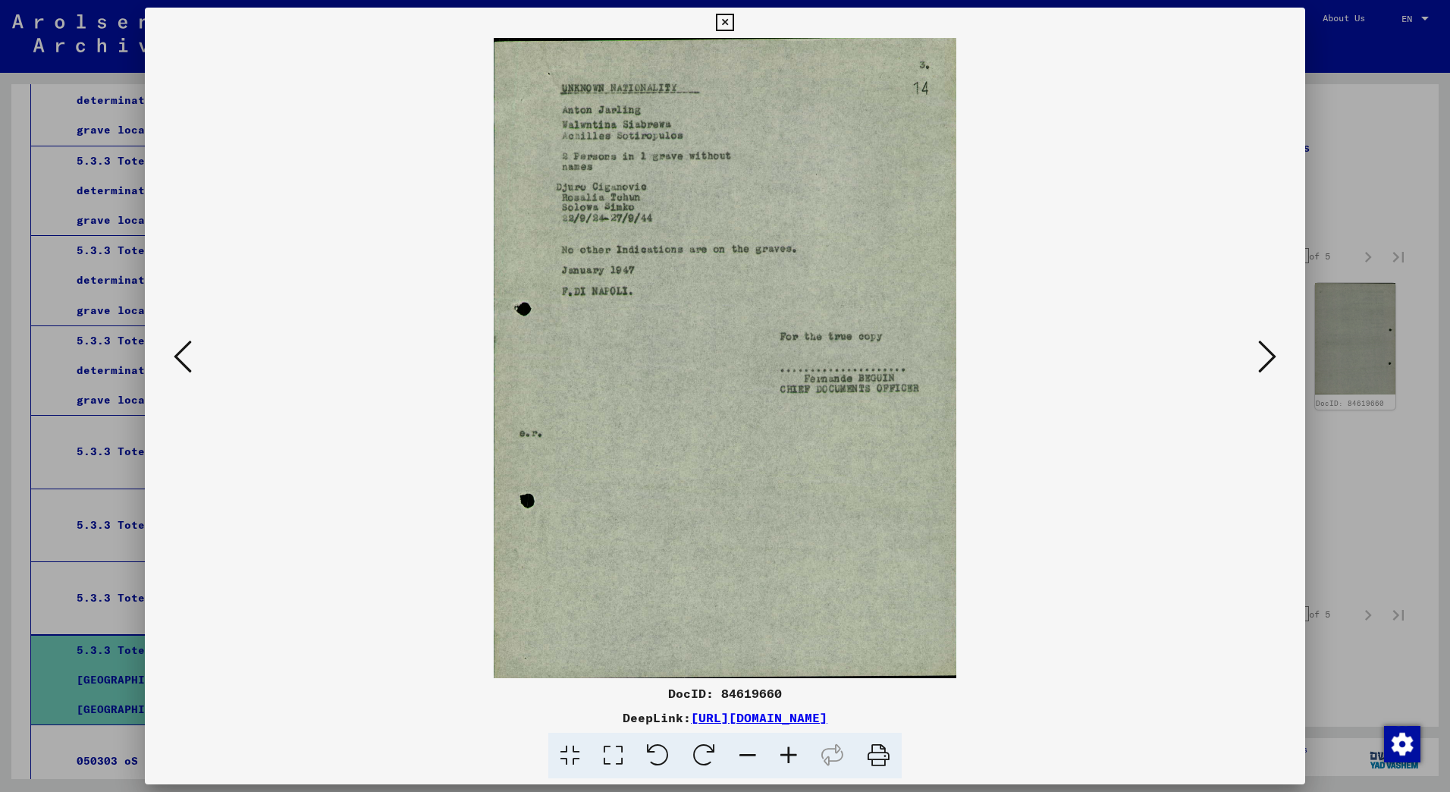
click at [1279, 364] on button at bounding box center [1267, 357] width 27 height 43
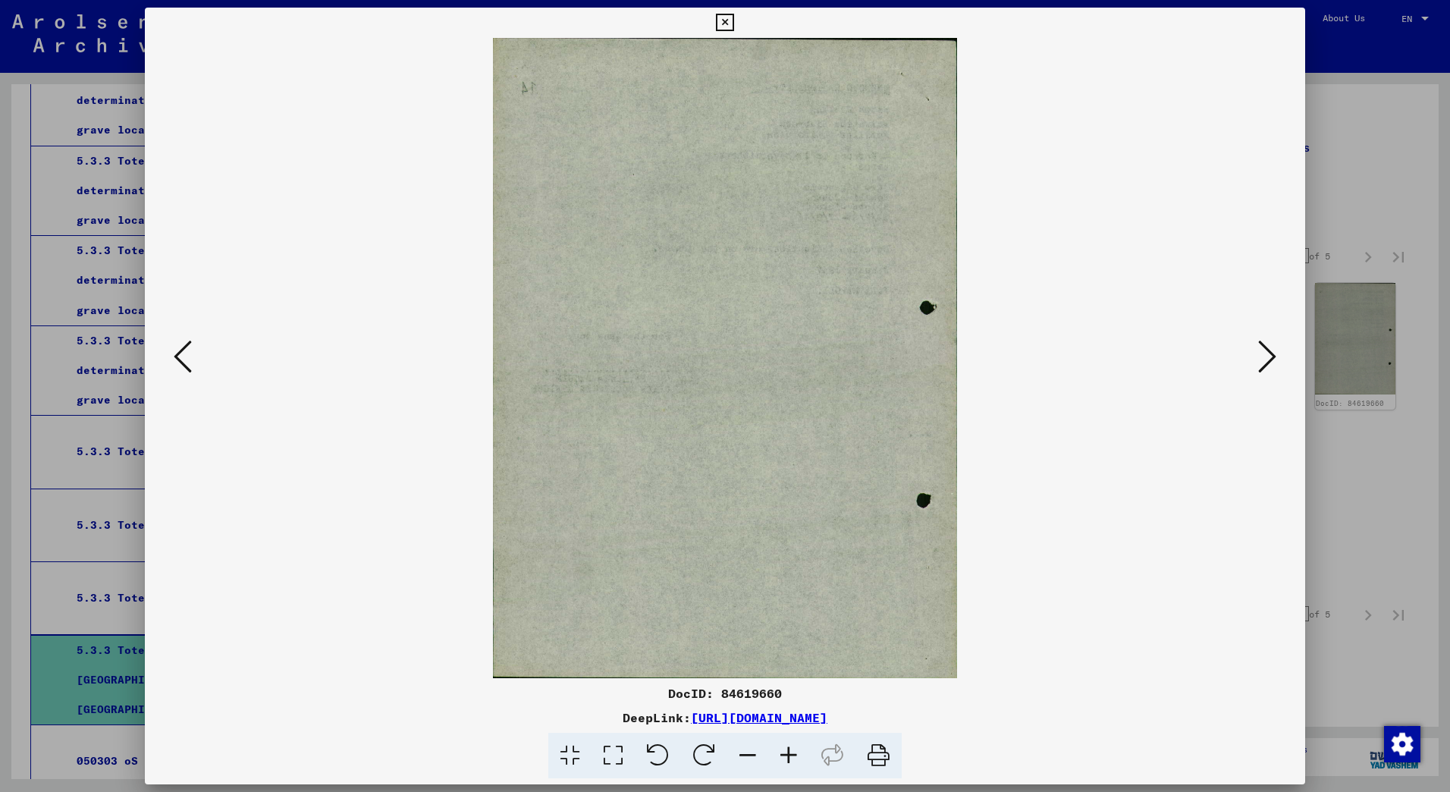
click at [1281, 362] on div at bounding box center [725, 358] width 1160 height 640
click at [1262, 356] on icon at bounding box center [1267, 356] width 18 height 36
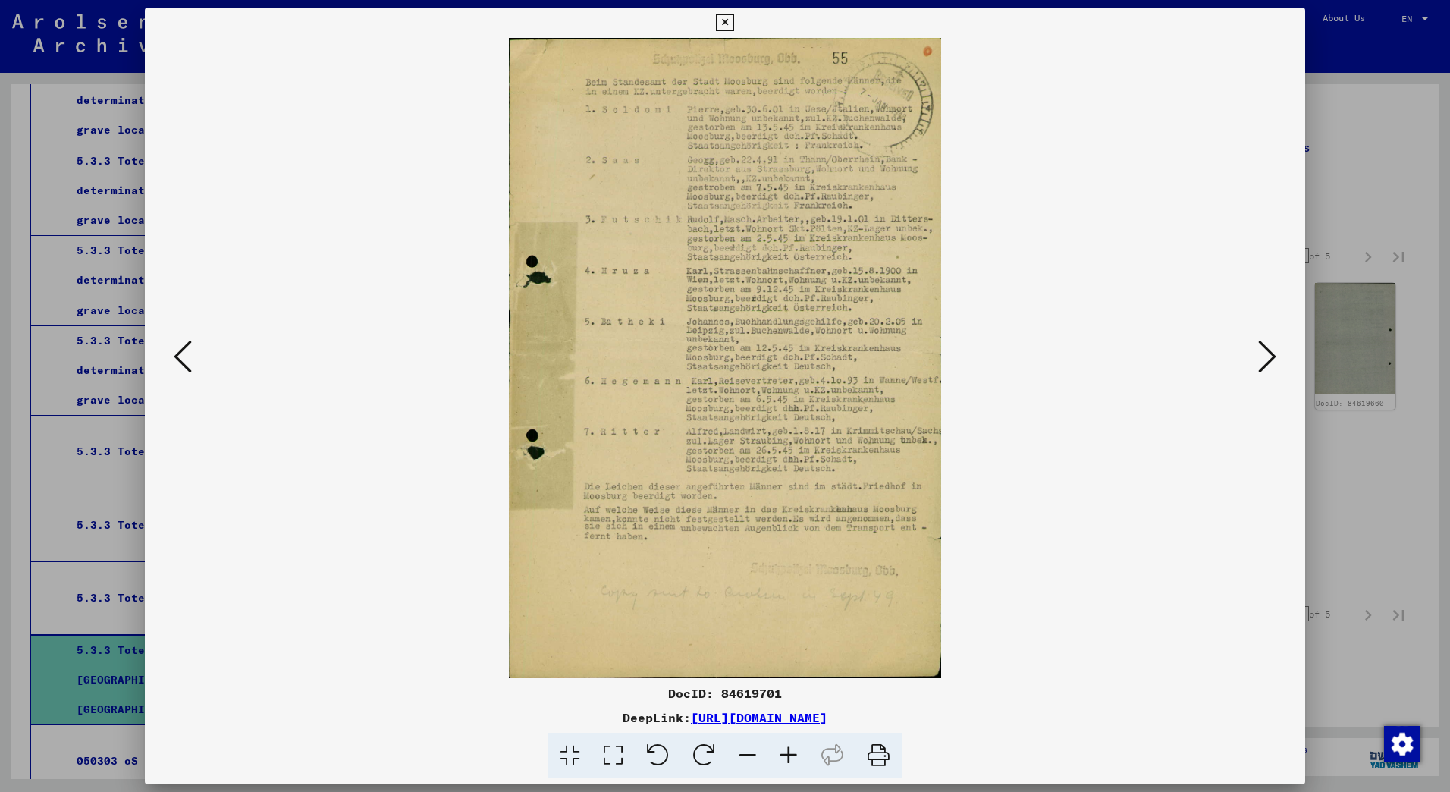
click at [1260, 354] on icon at bounding box center [1267, 356] width 18 height 36
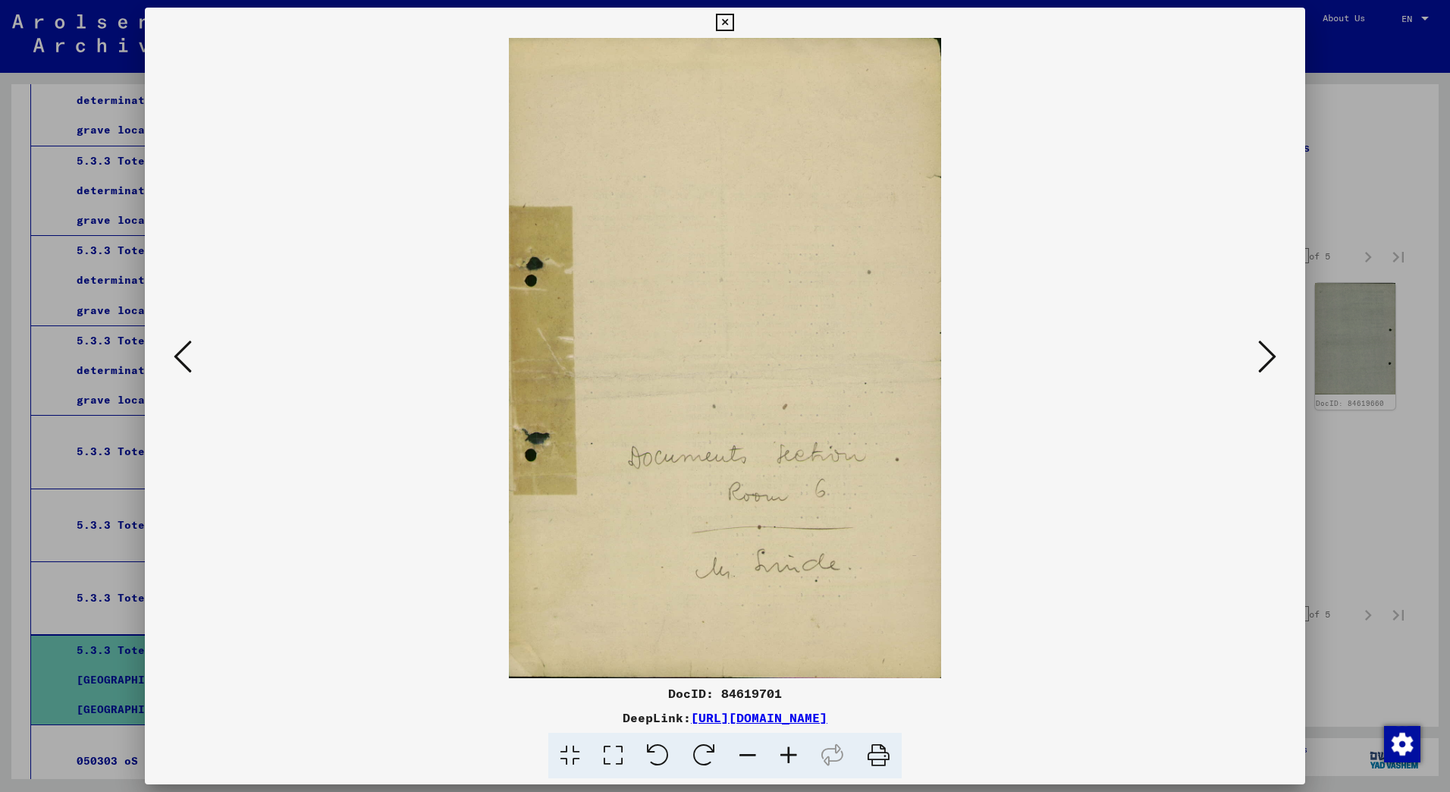
click at [1262, 353] on icon at bounding box center [1267, 356] width 18 height 36
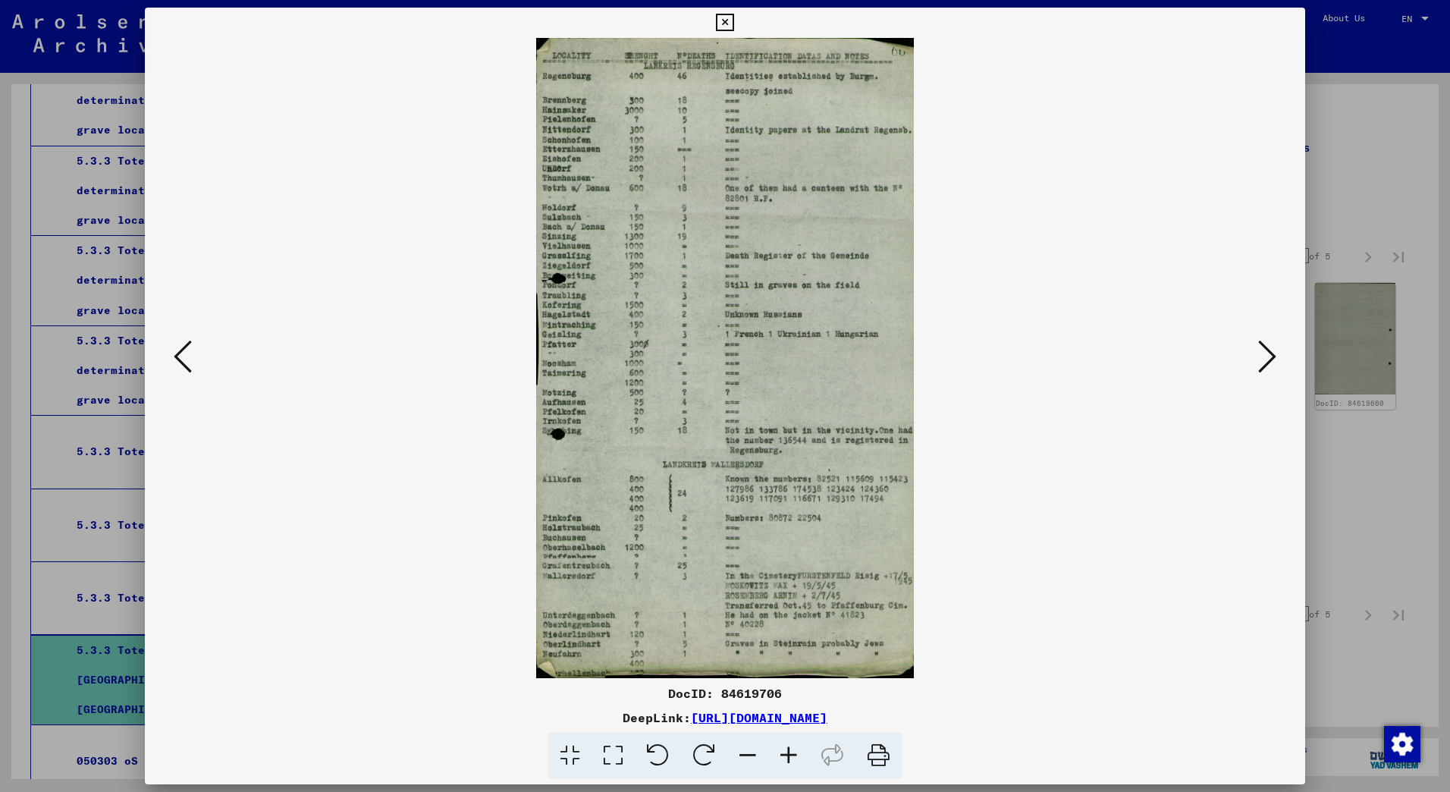
click at [1270, 351] on icon at bounding box center [1267, 356] width 18 height 36
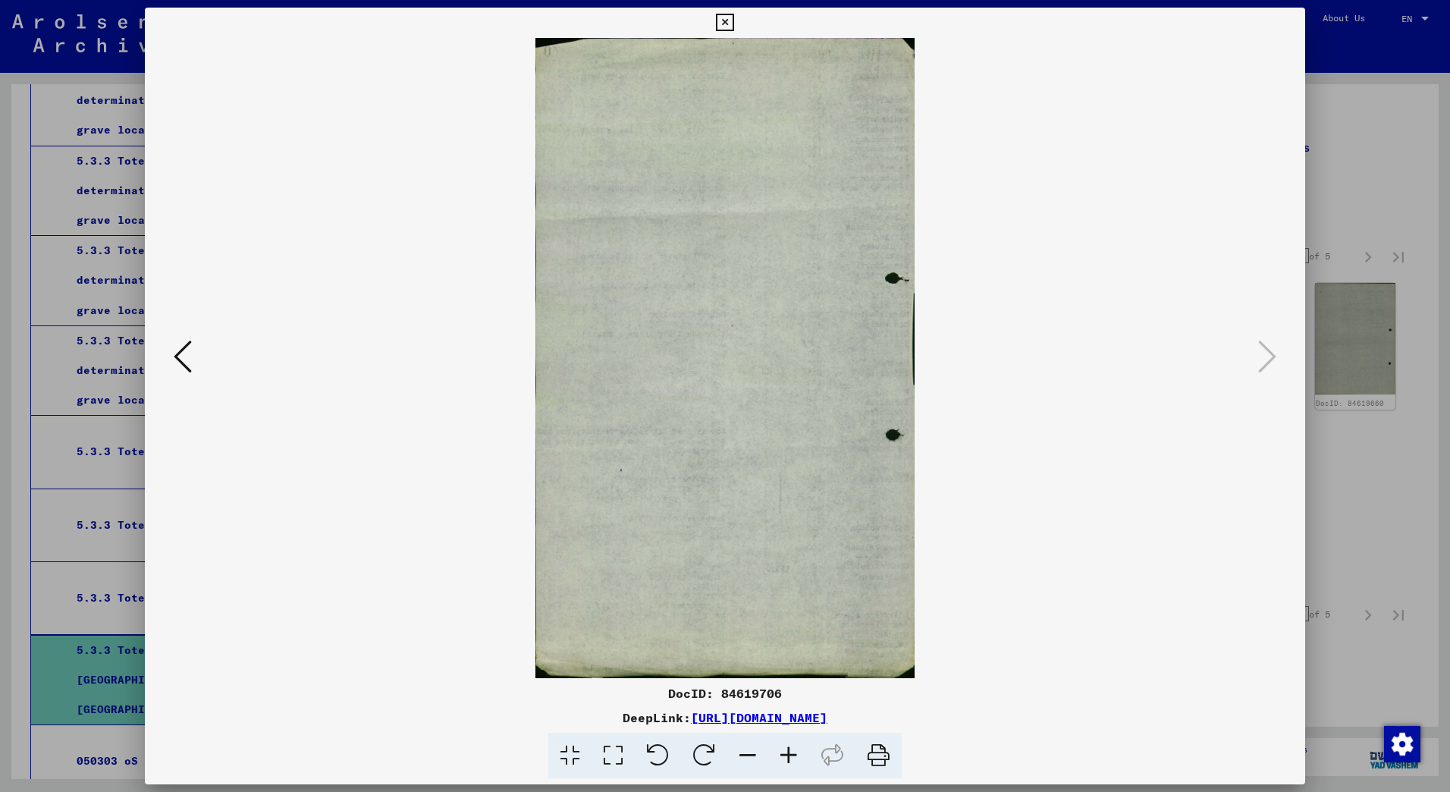
click at [725, 23] on icon at bounding box center [724, 23] width 17 height 18
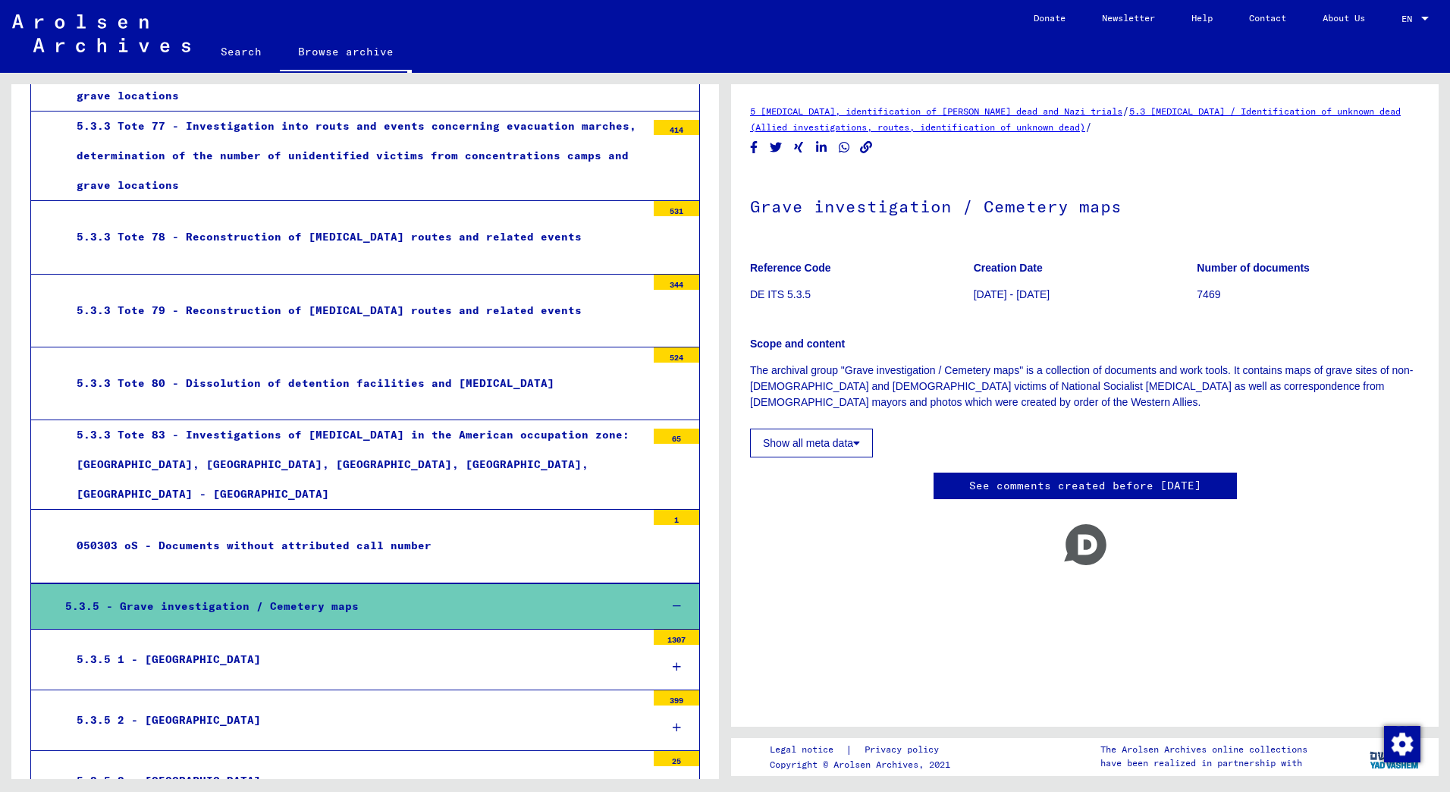
scroll to position [6441, 0]
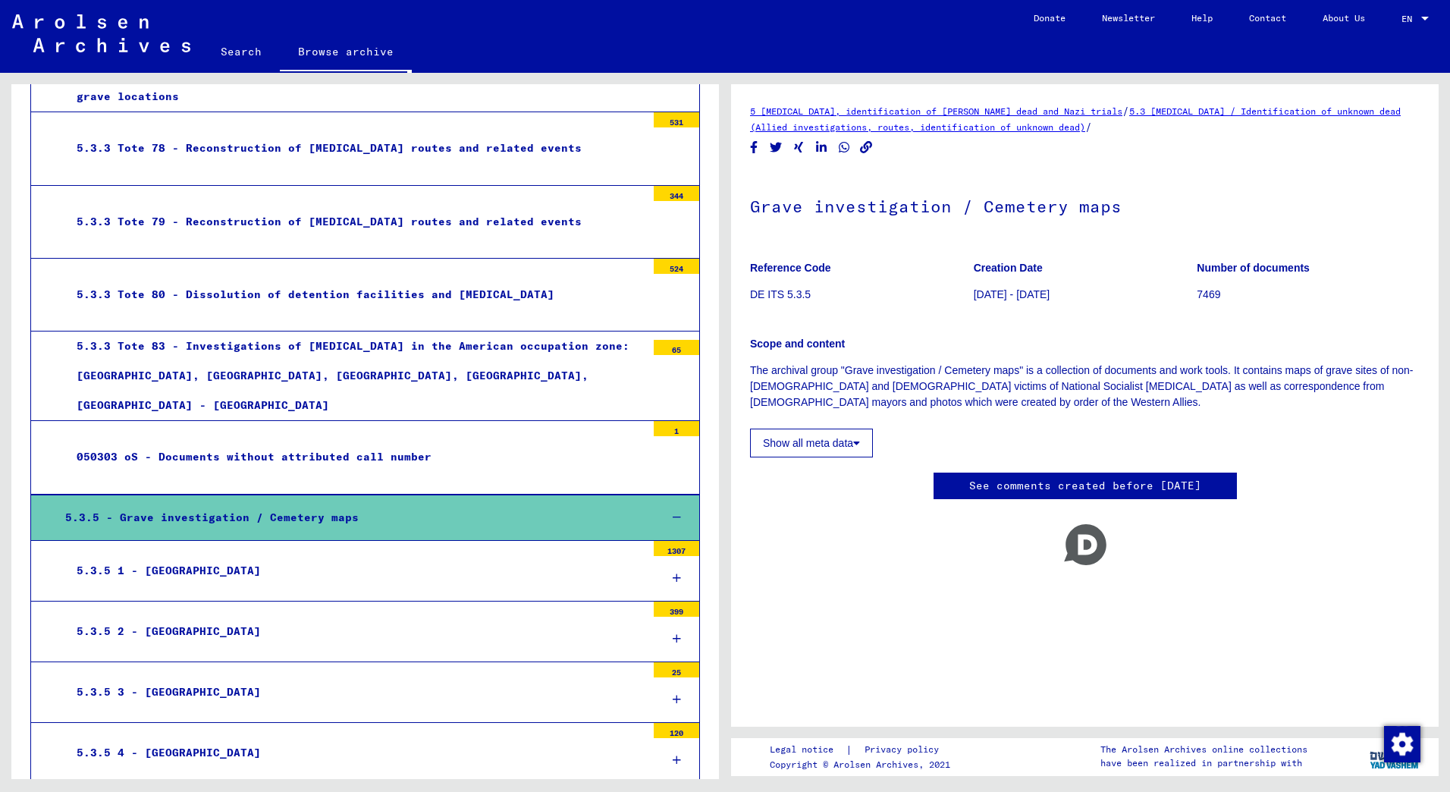
click at [153, 617] on div "5.3.5 2 - [GEOGRAPHIC_DATA]" at bounding box center [355, 632] width 581 height 30
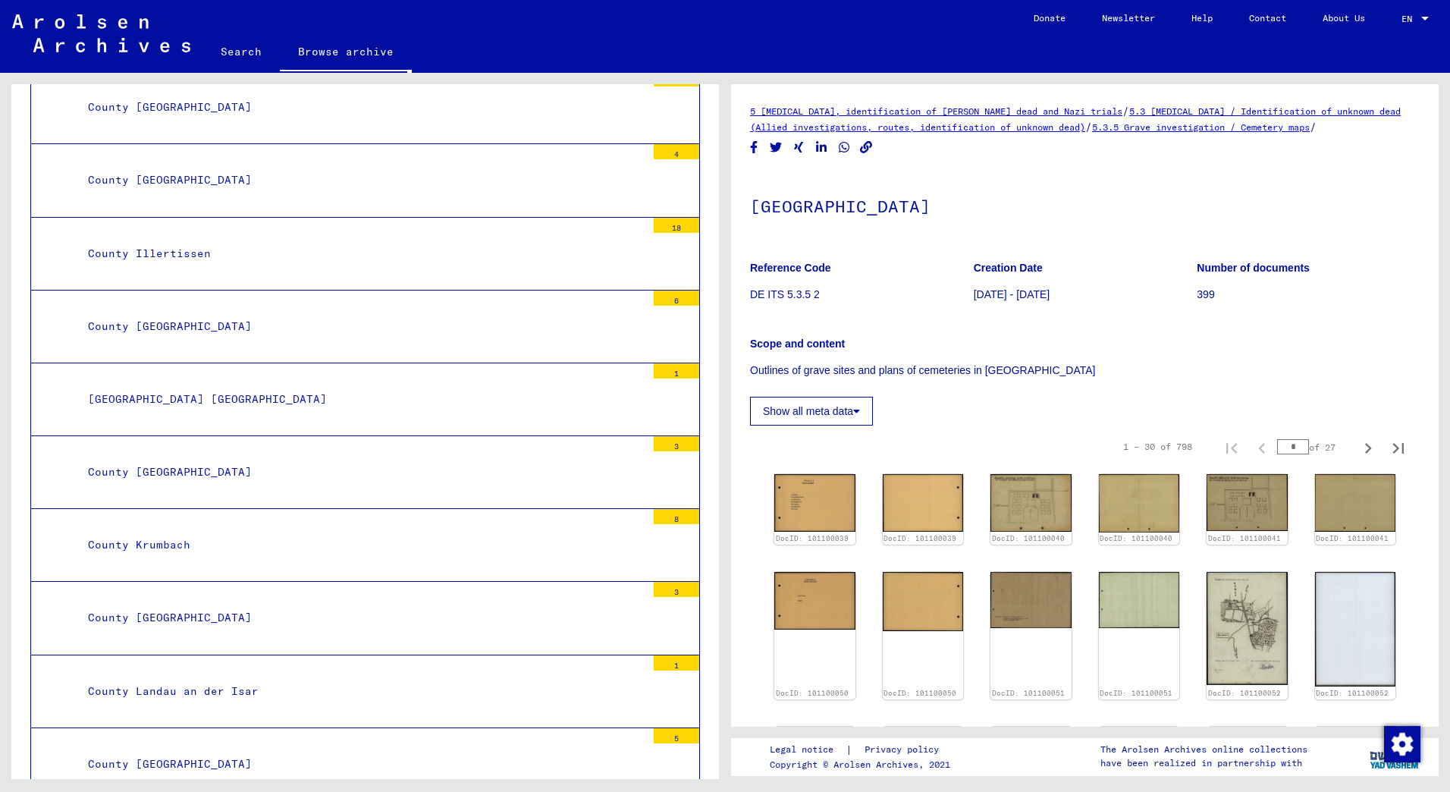
scroll to position [8564, 0]
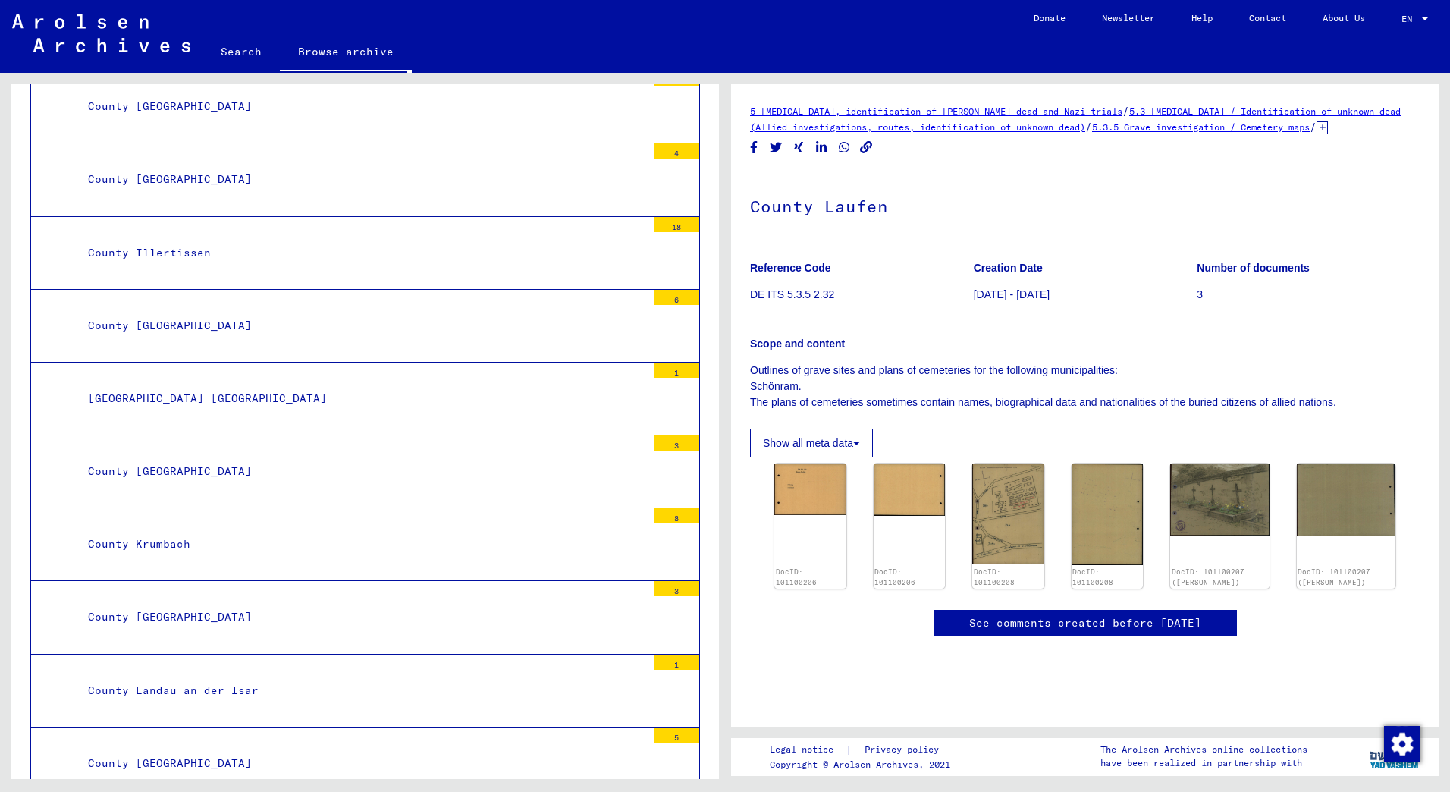
scroll to position [152, 0]
click at [813, 460] on img at bounding box center [810, 487] width 75 height 54
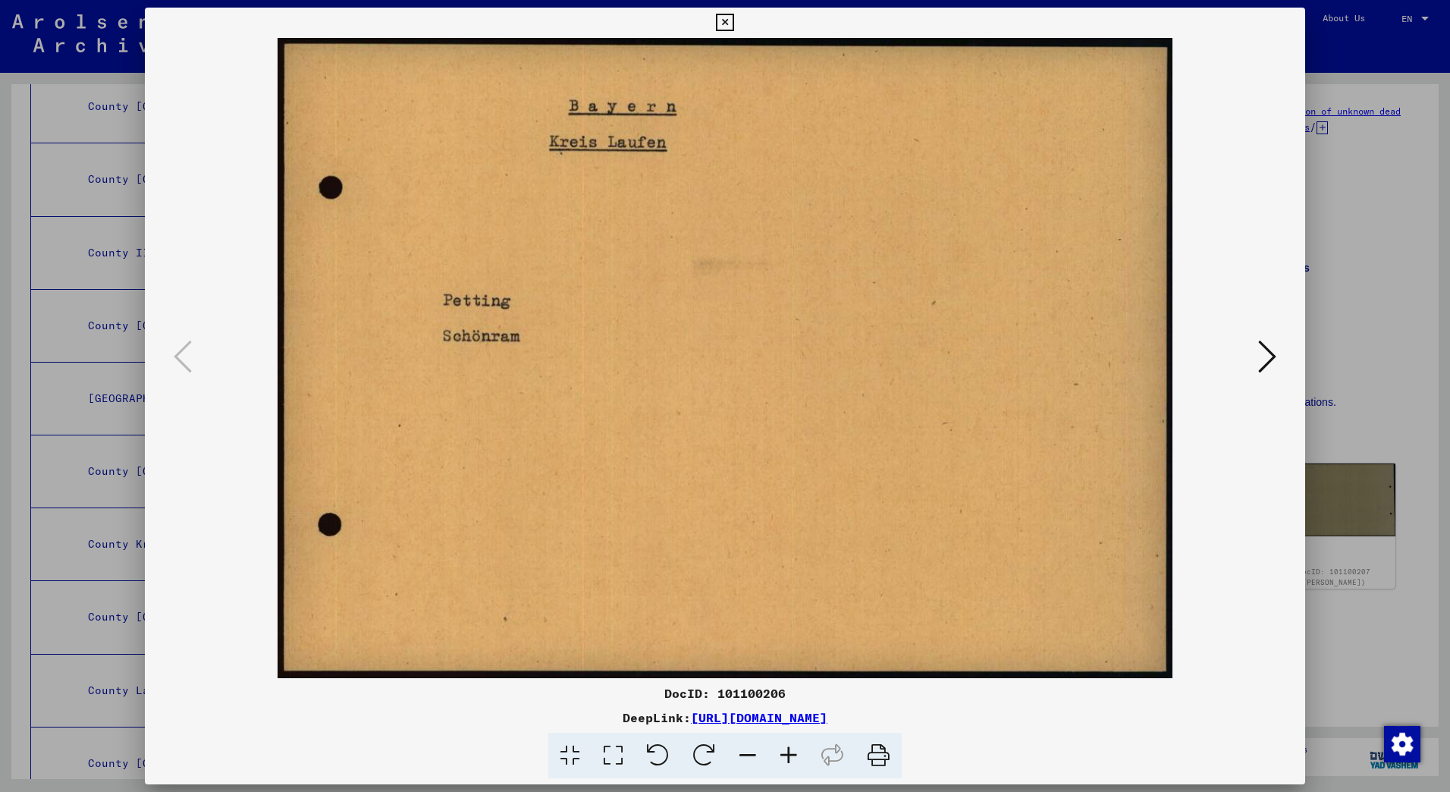
click at [1266, 354] on icon at bounding box center [1267, 356] width 18 height 36
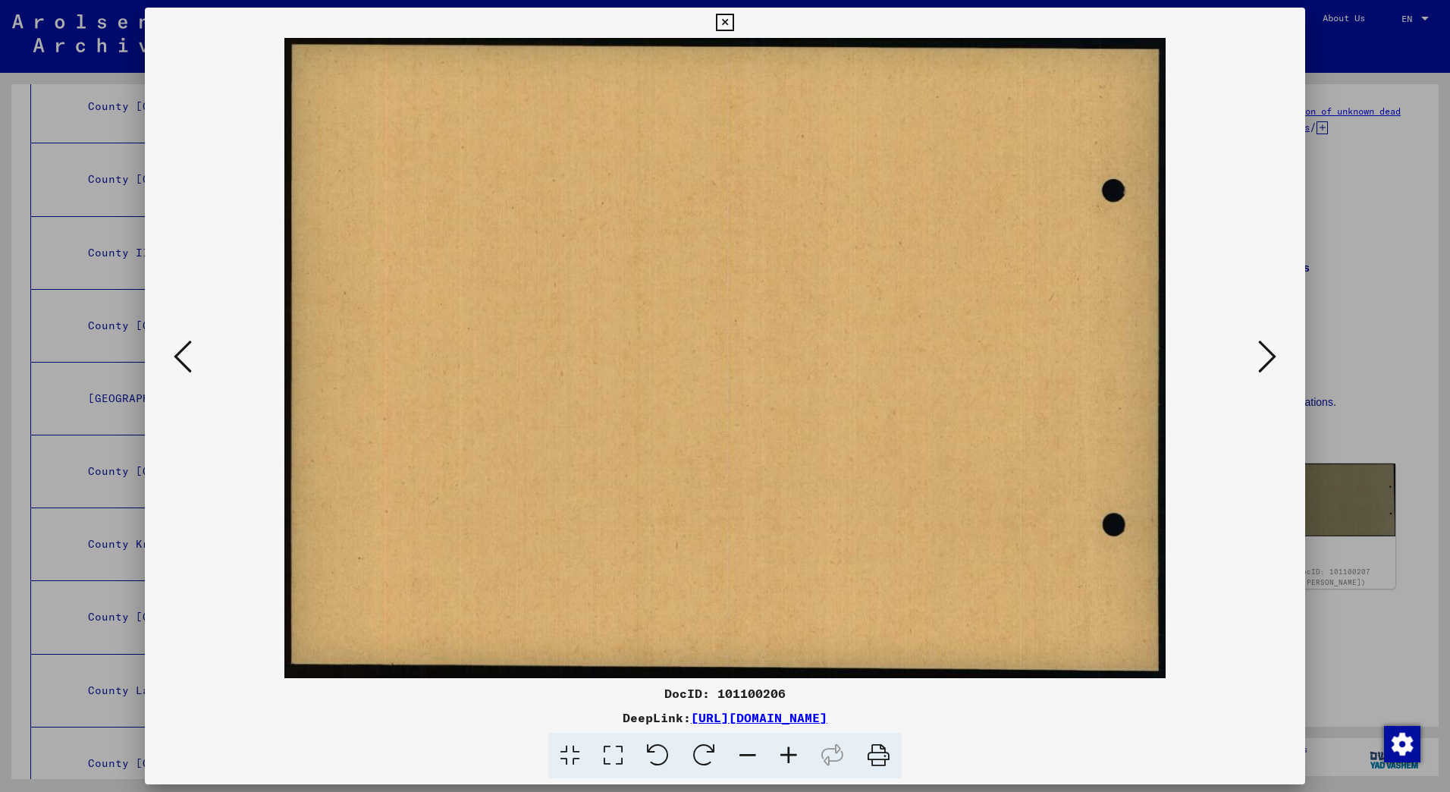
click at [1266, 354] on icon at bounding box center [1267, 356] width 18 height 36
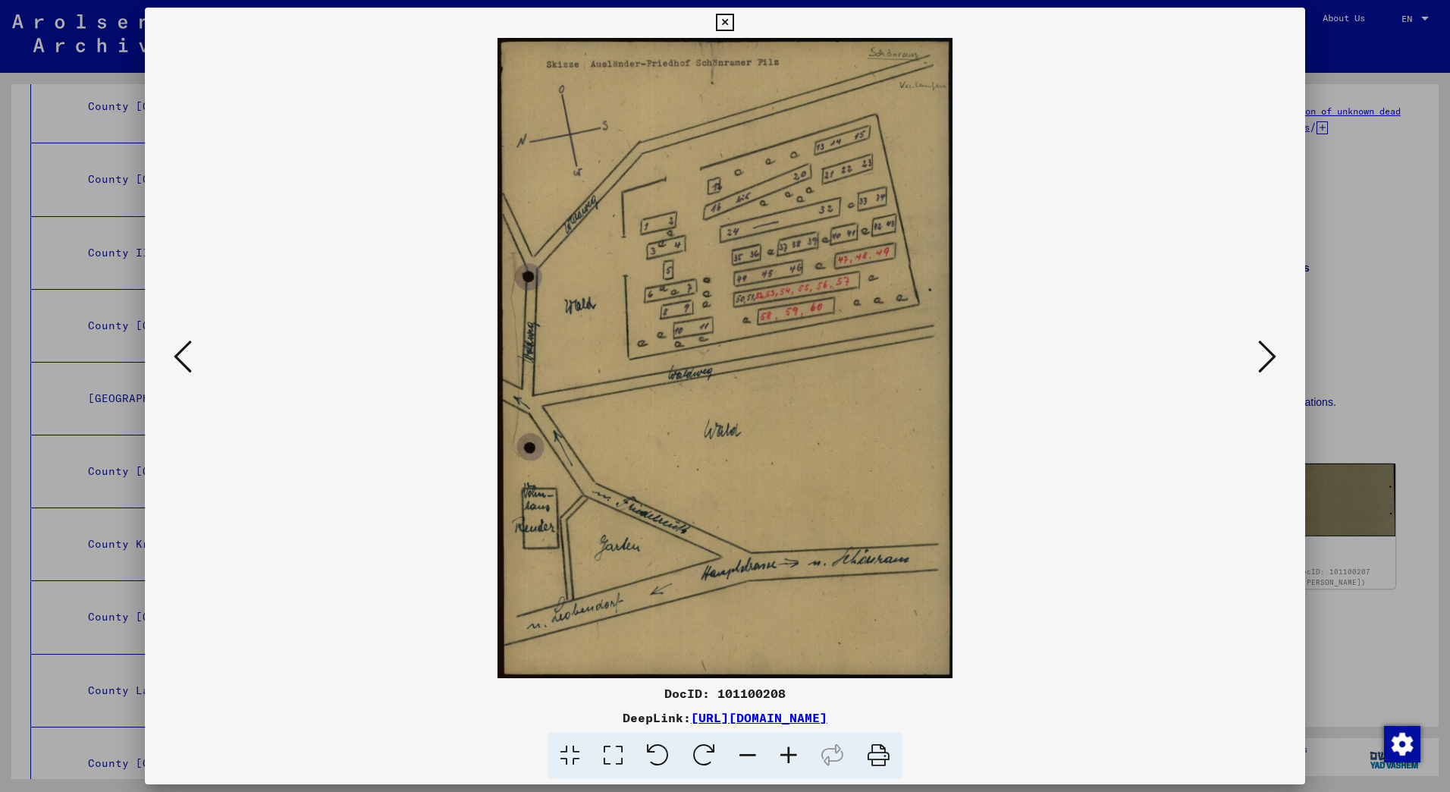
click at [1268, 356] on icon at bounding box center [1267, 356] width 18 height 36
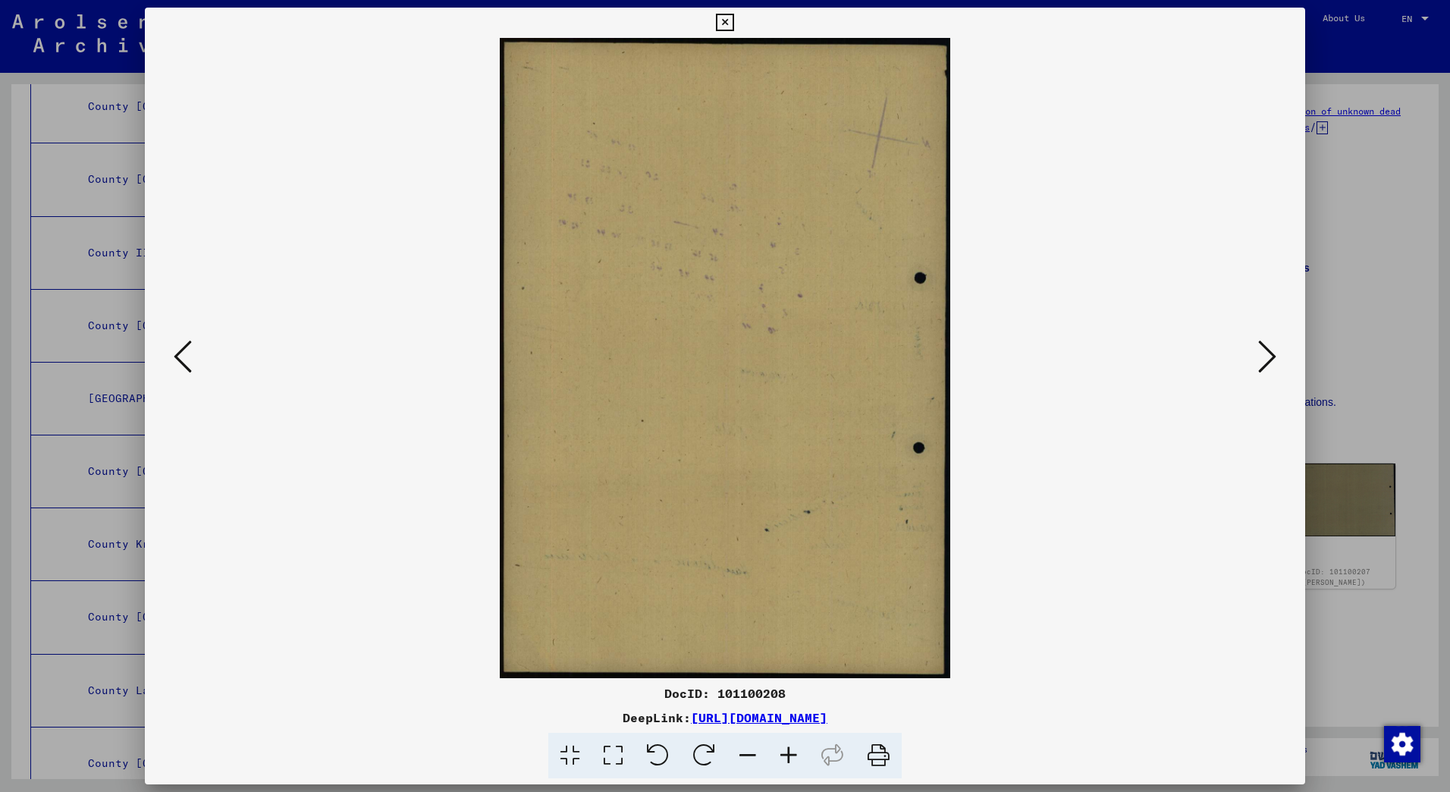
click at [1268, 356] on icon at bounding box center [1267, 356] width 18 height 36
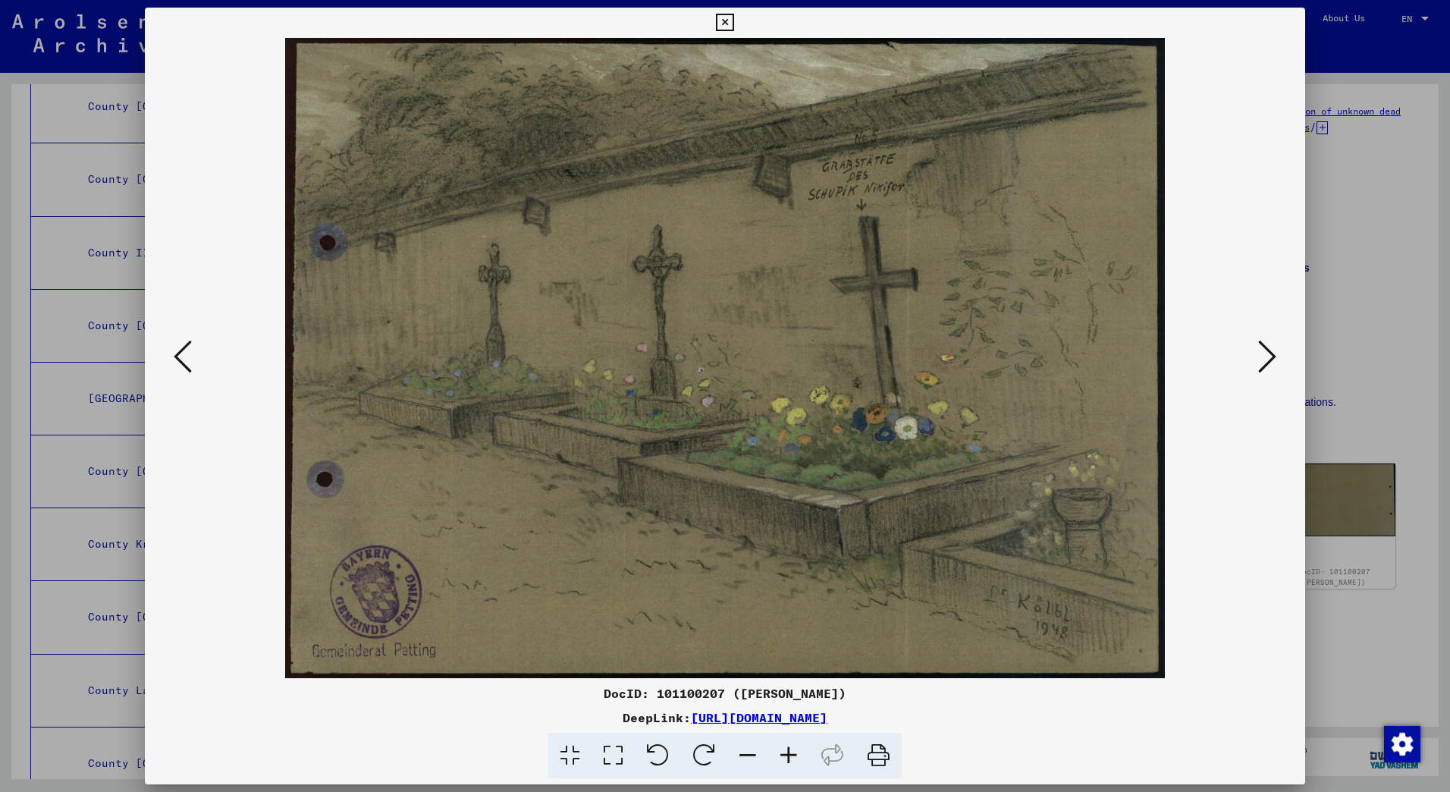
click at [1269, 356] on icon at bounding box center [1267, 356] width 18 height 36
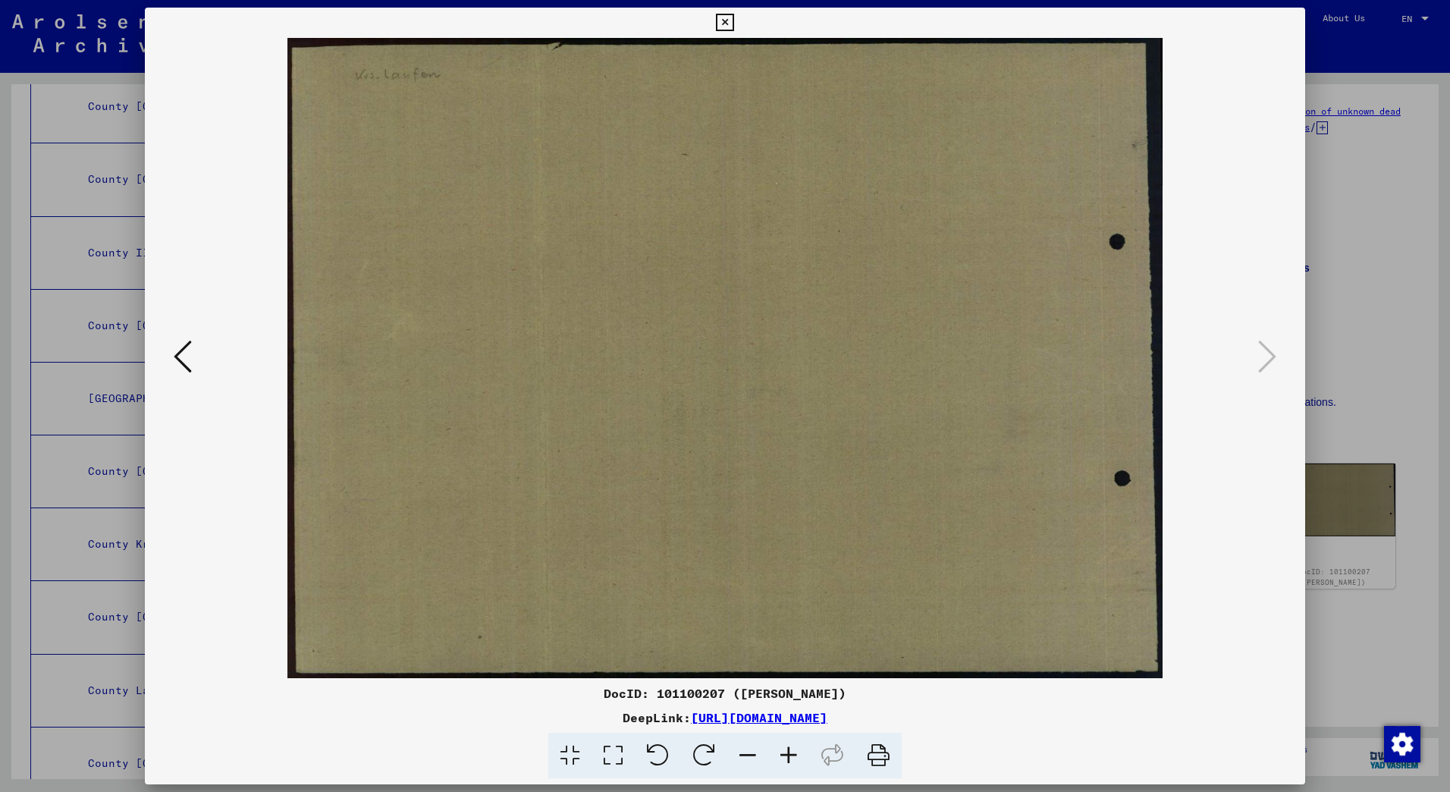
click at [177, 349] on icon at bounding box center [183, 356] width 18 height 36
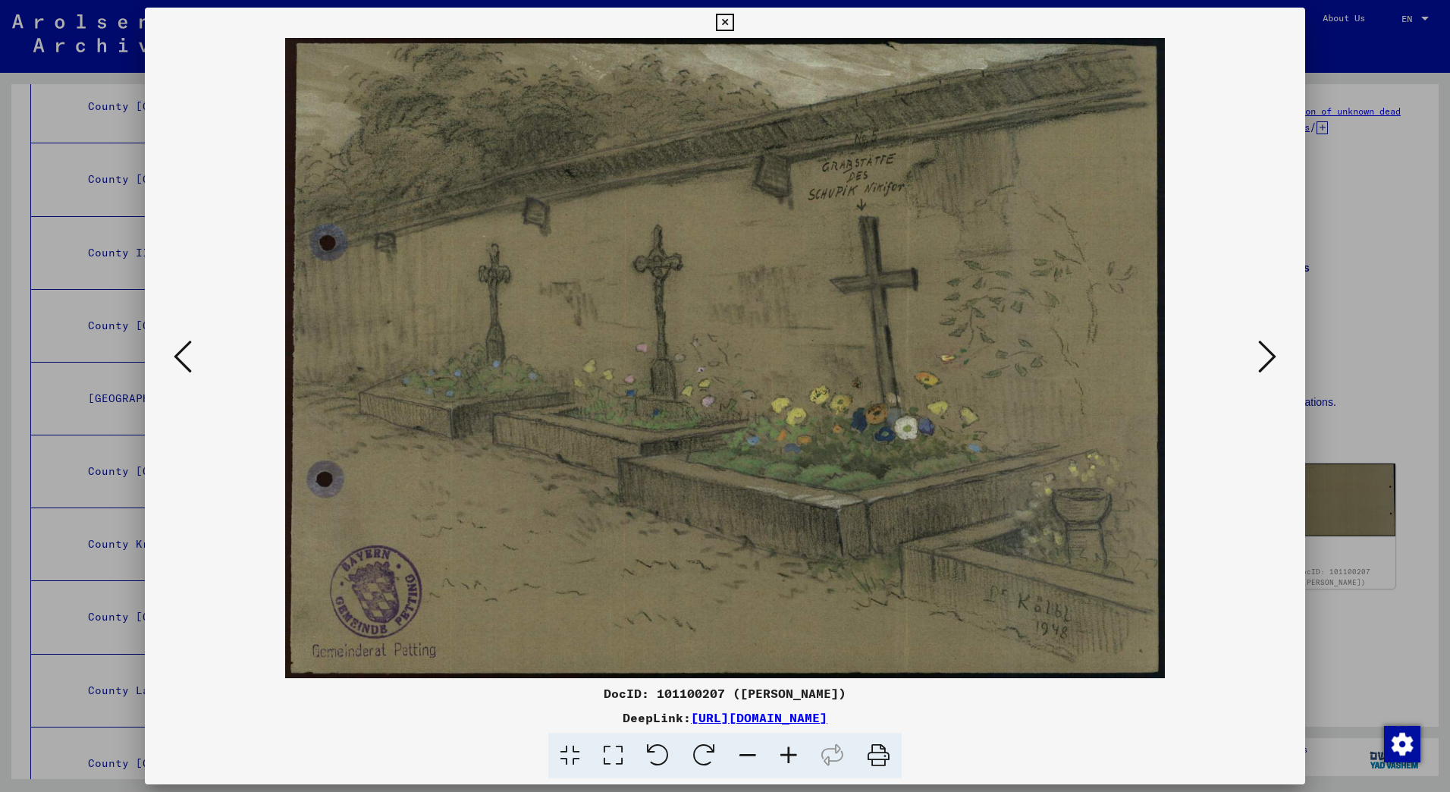
click at [185, 354] on icon at bounding box center [183, 356] width 18 height 36
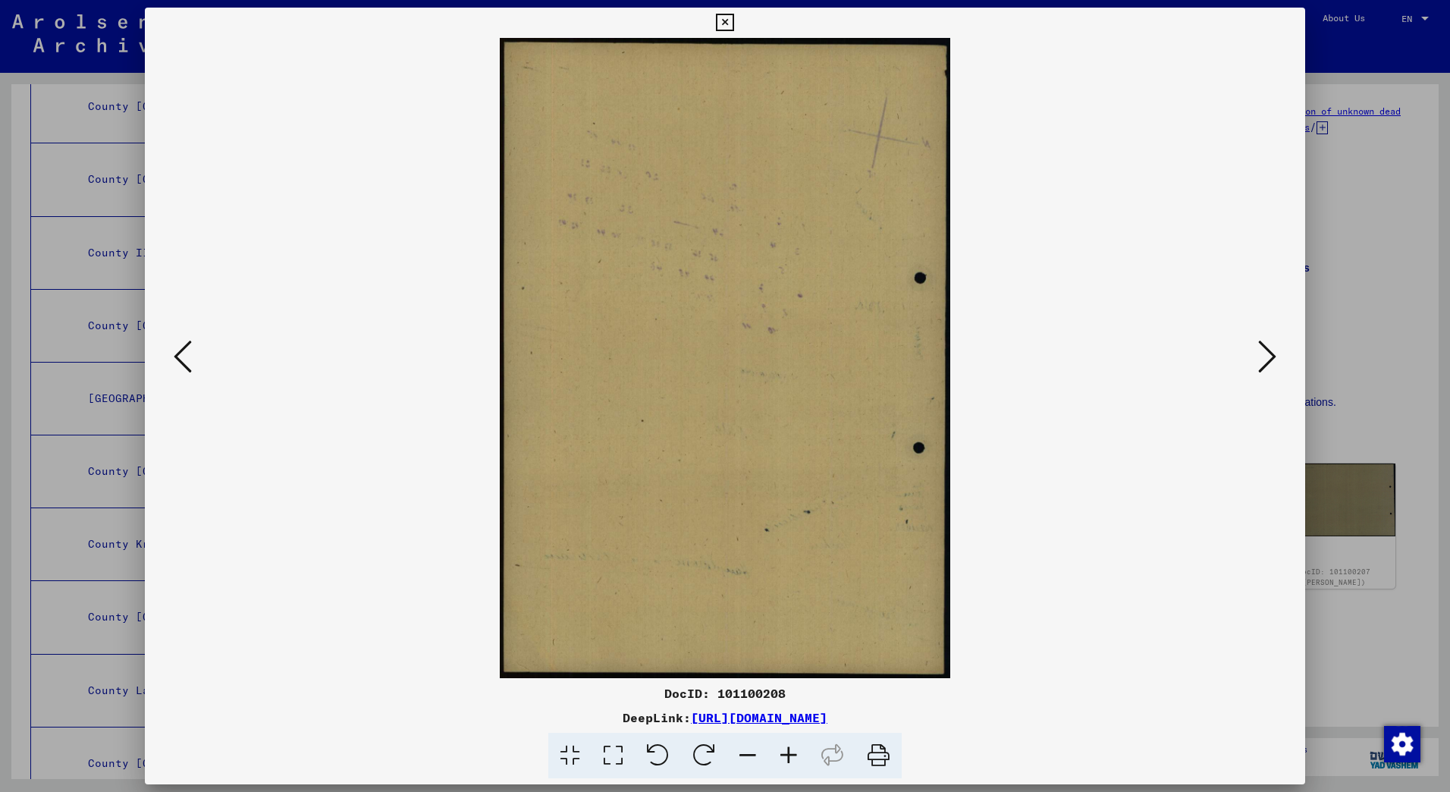
click at [185, 354] on icon at bounding box center [183, 356] width 18 height 36
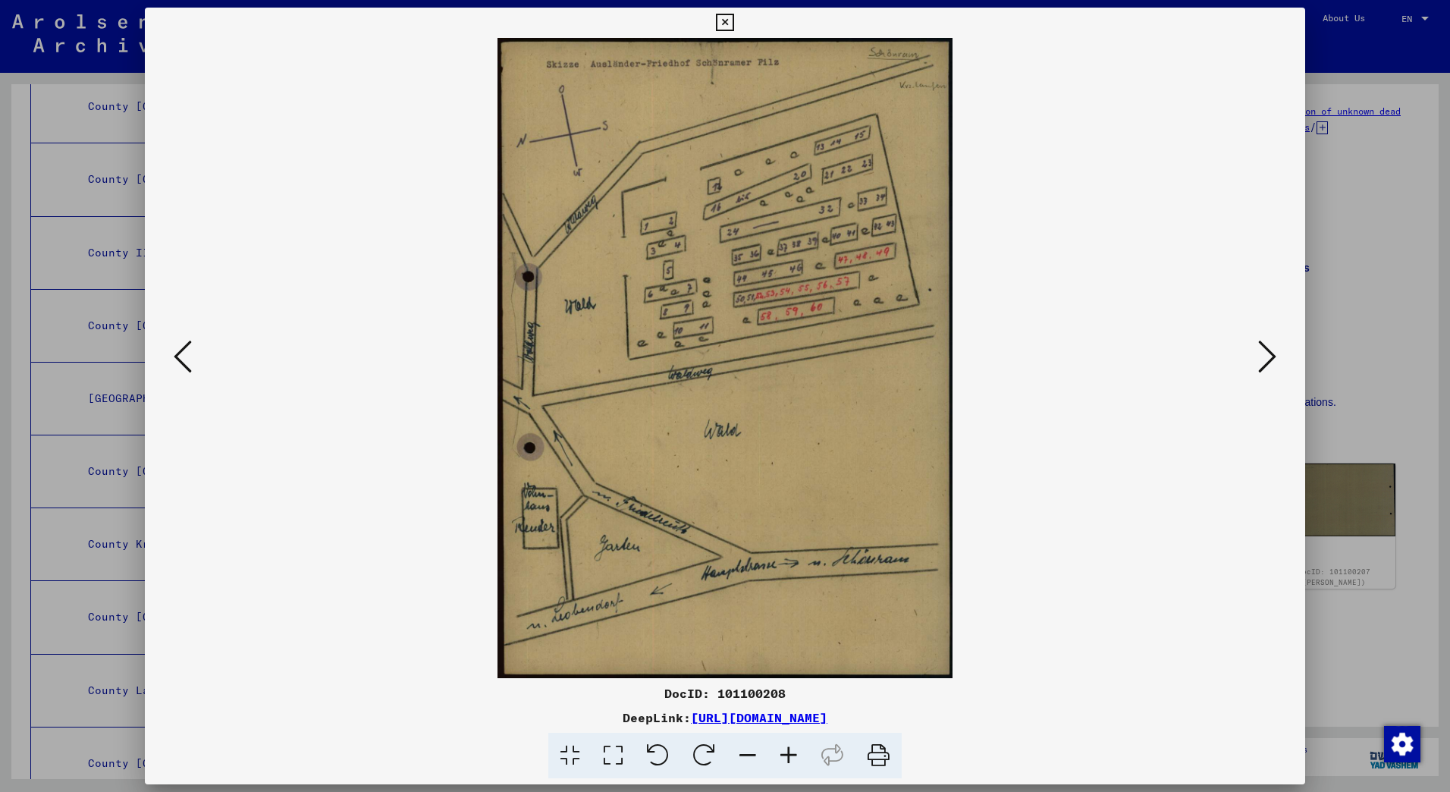
click at [726, 17] on icon at bounding box center [724, 23] width 17 height 18
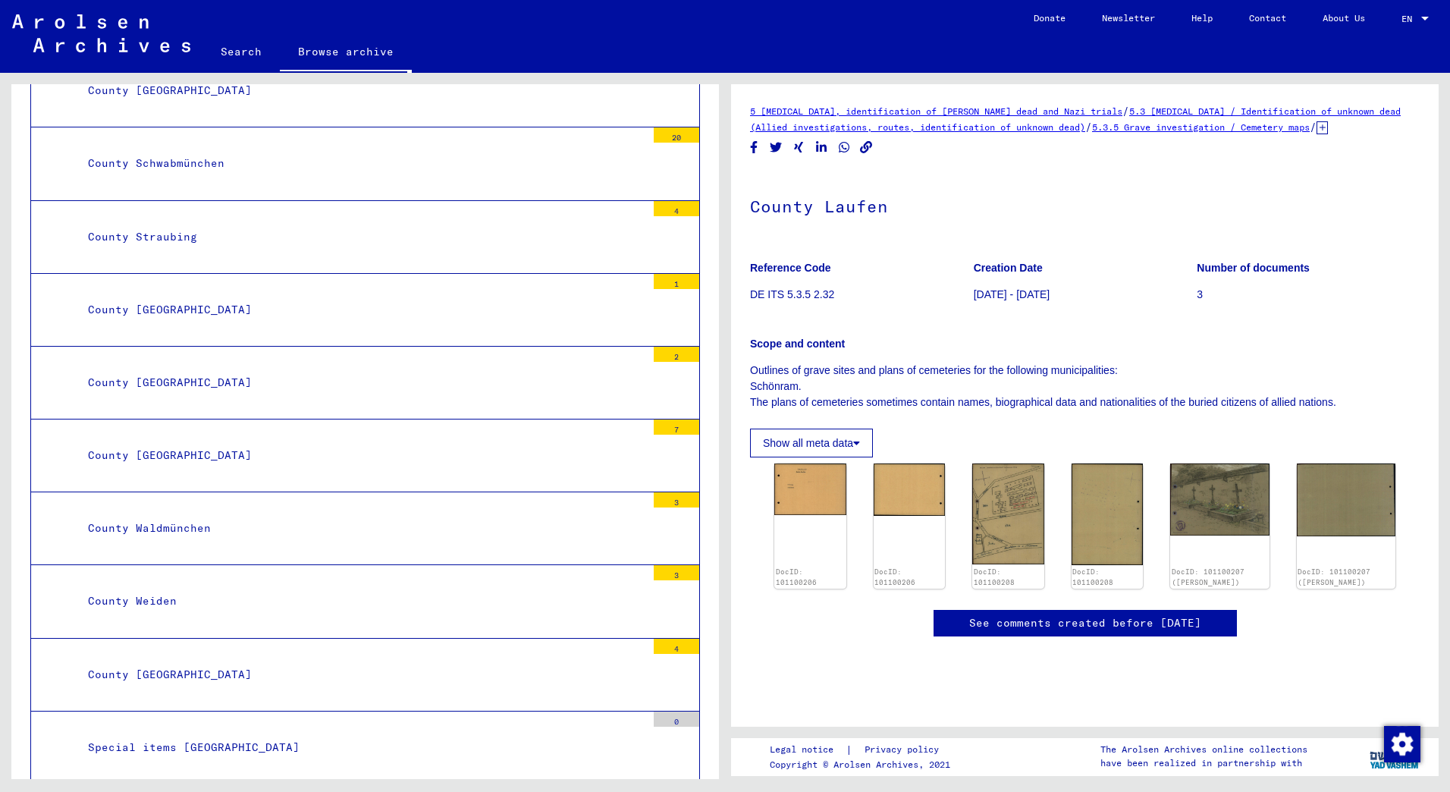
scroll to position [11341, 0]
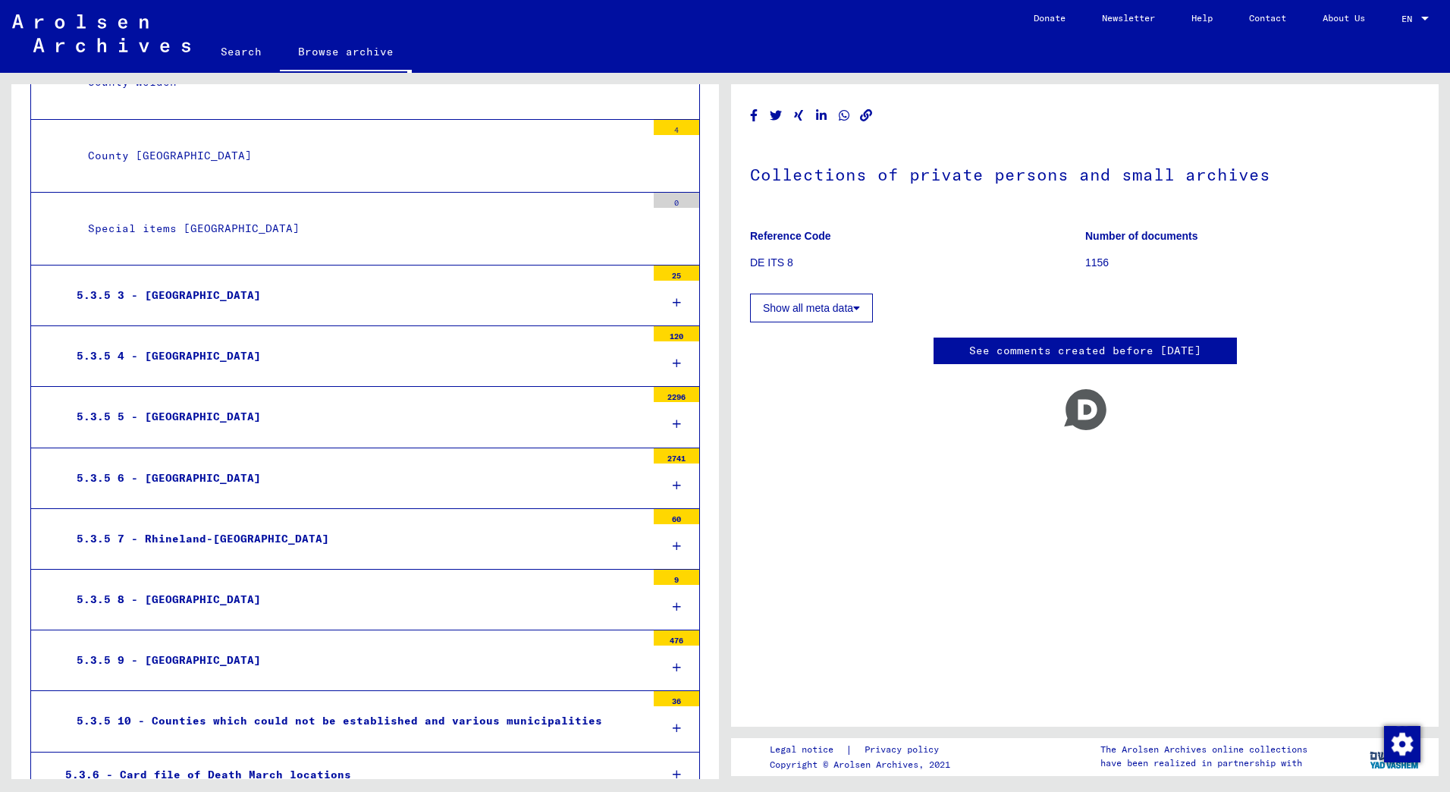
scroll to position [11433, 0]
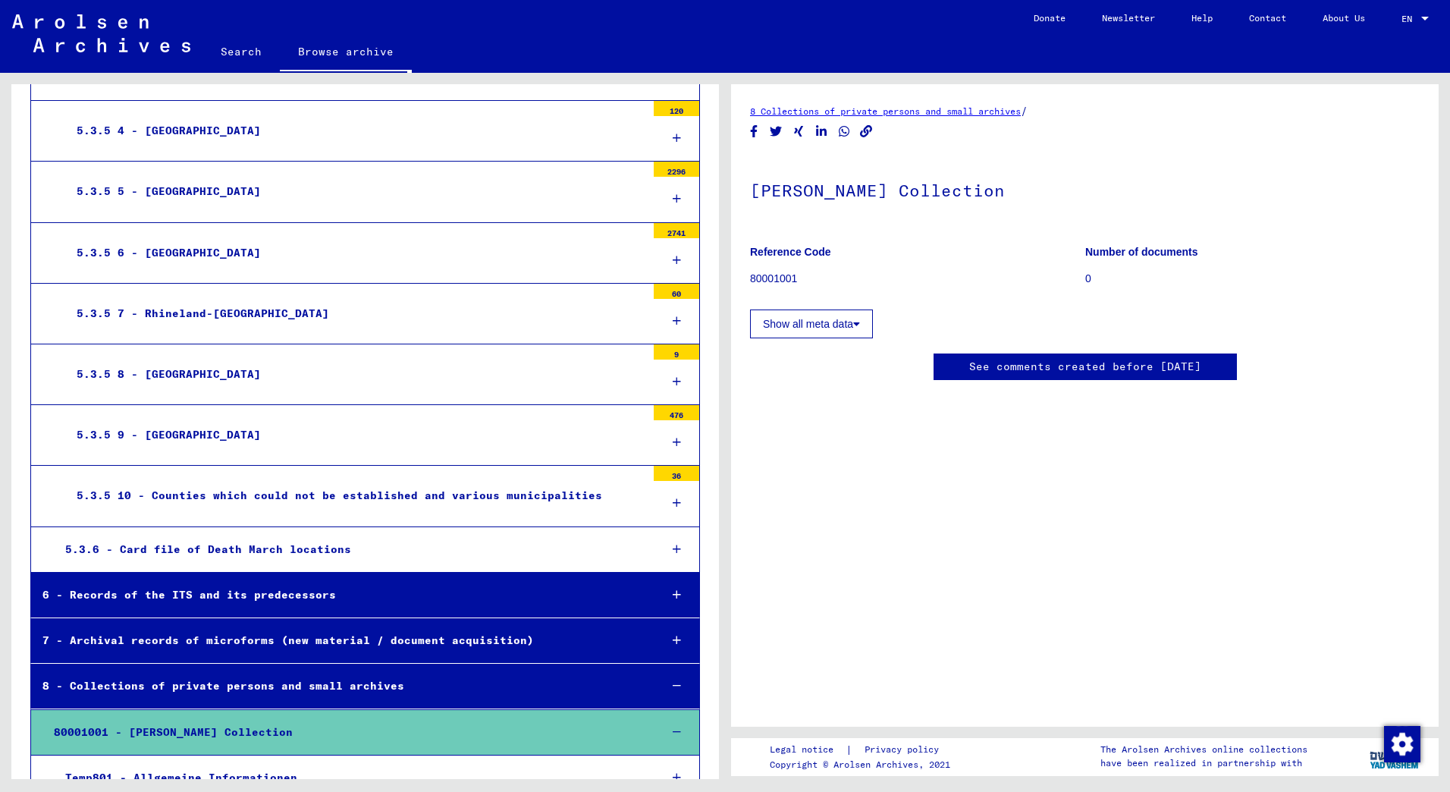
scroll to position [11661, 0]
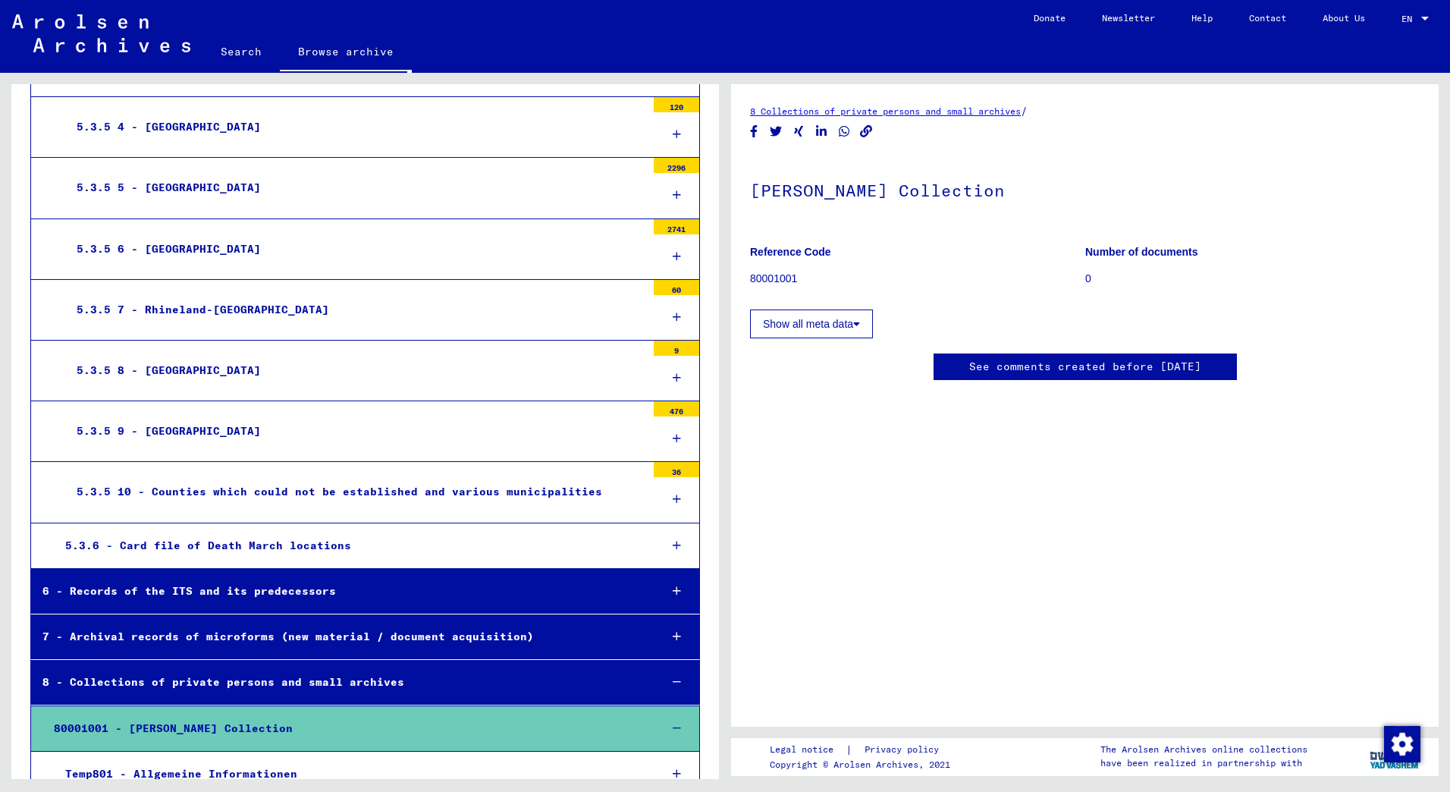
click at [244, 714] on div "80001001 - [PERSON_NAME] Collection" at bounding box center [344, 729] width 605 height 30
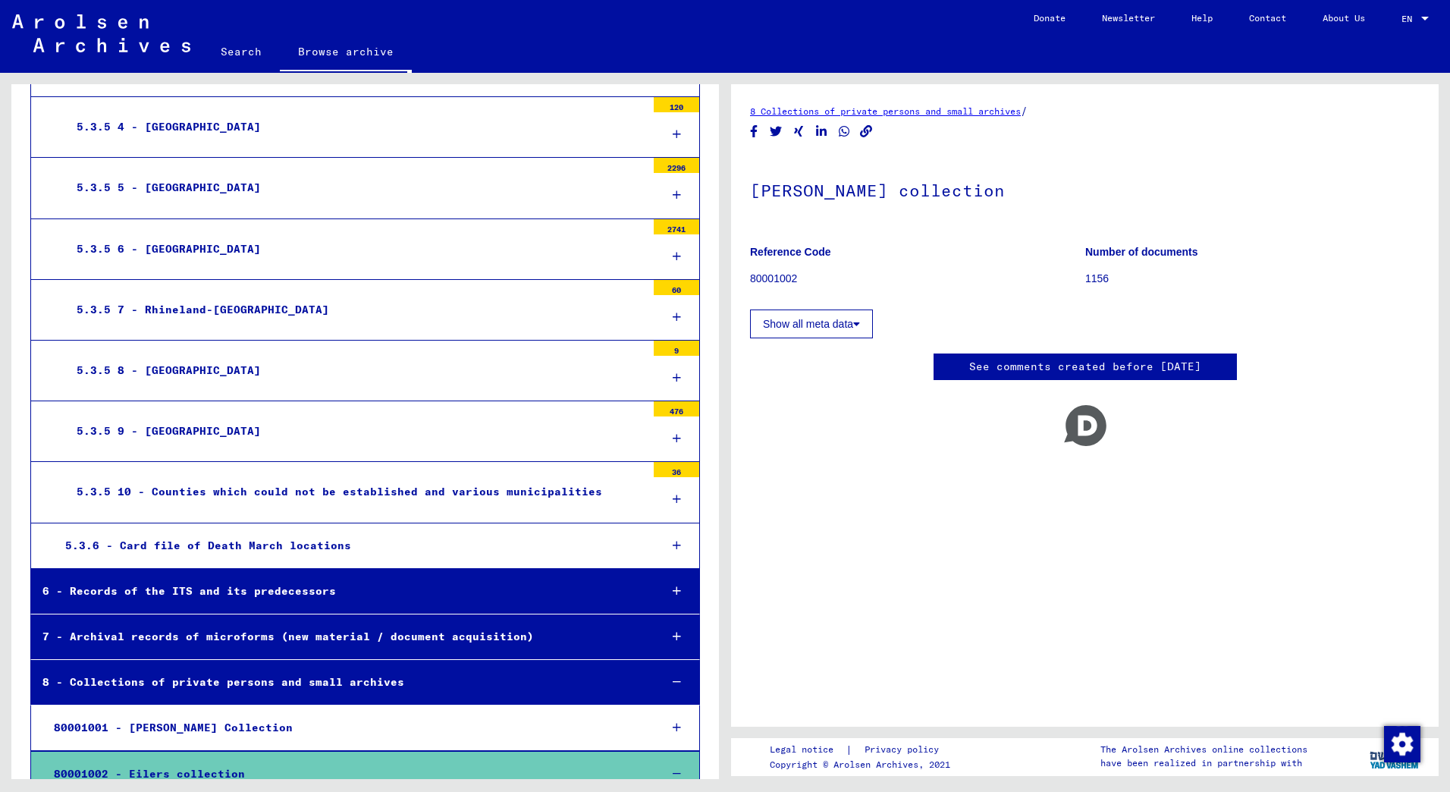
scroll to position [11812, 0]
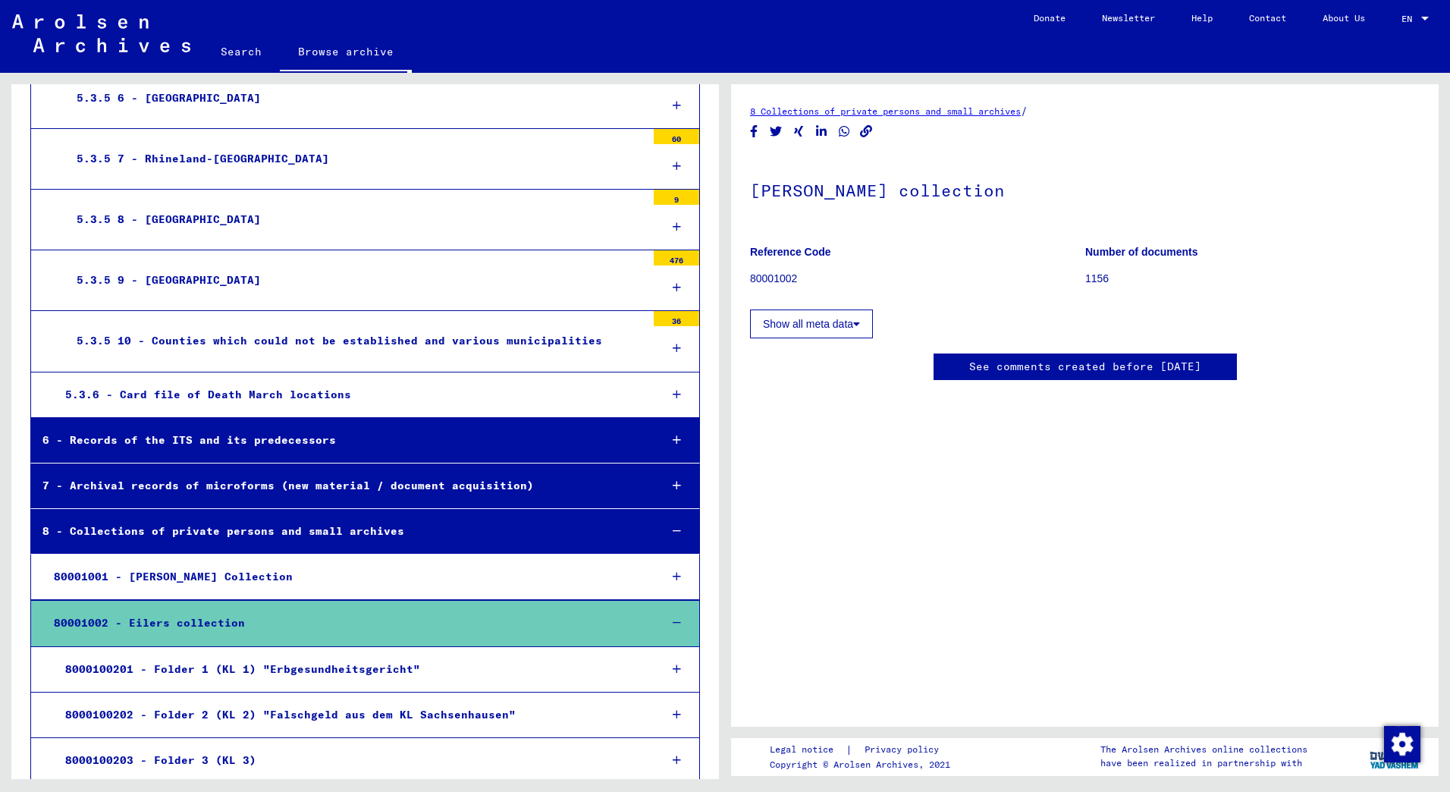
click at [431, 471] on div "7 - Archival records of microforms (new material / document acquisition)" at bounding box center [339, 486] width 617 height 30
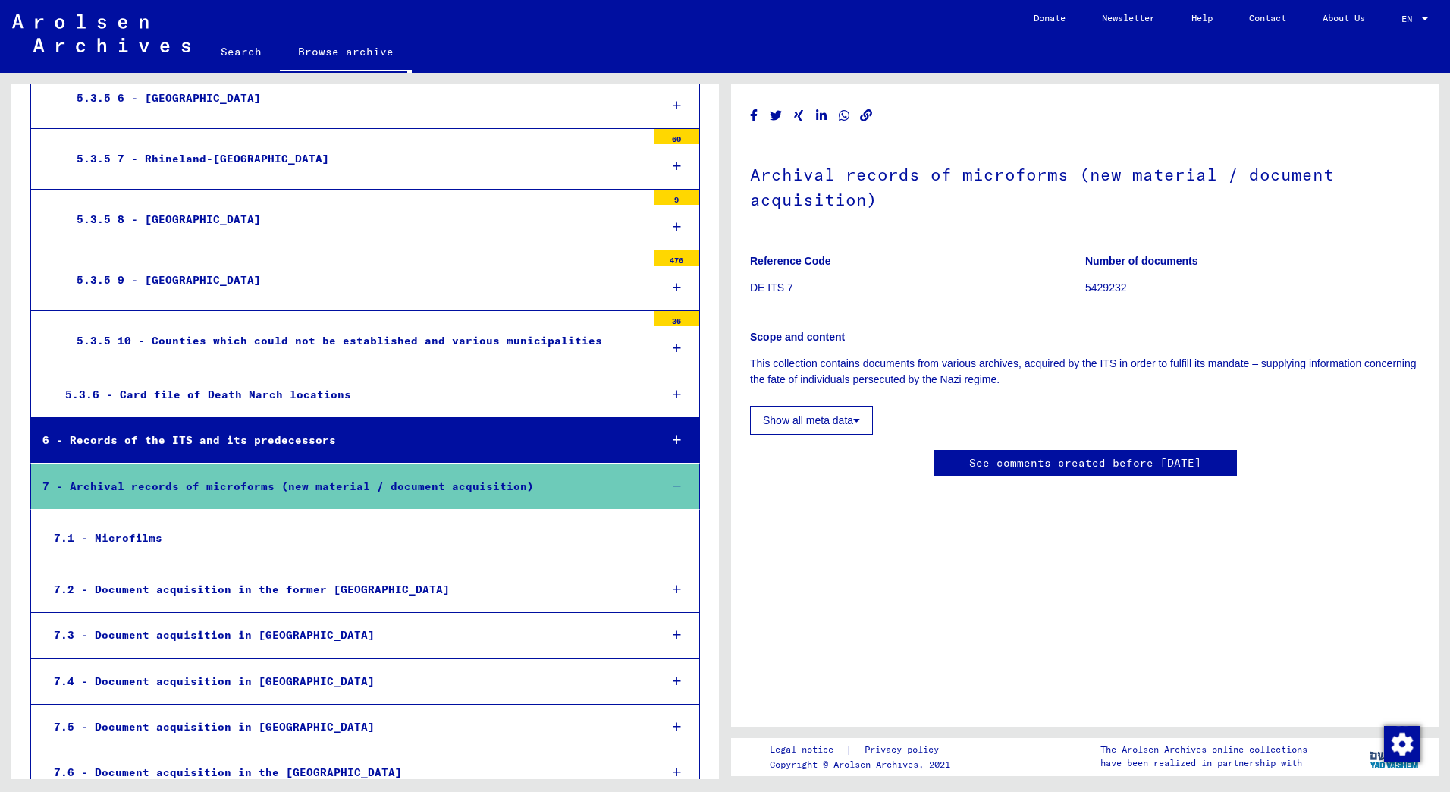
click at [187, 712] on div "7.5 - Document acquisition in [GEOGRAPHIC_DATA]" at bounding box center [344, 727] width 605 height 30
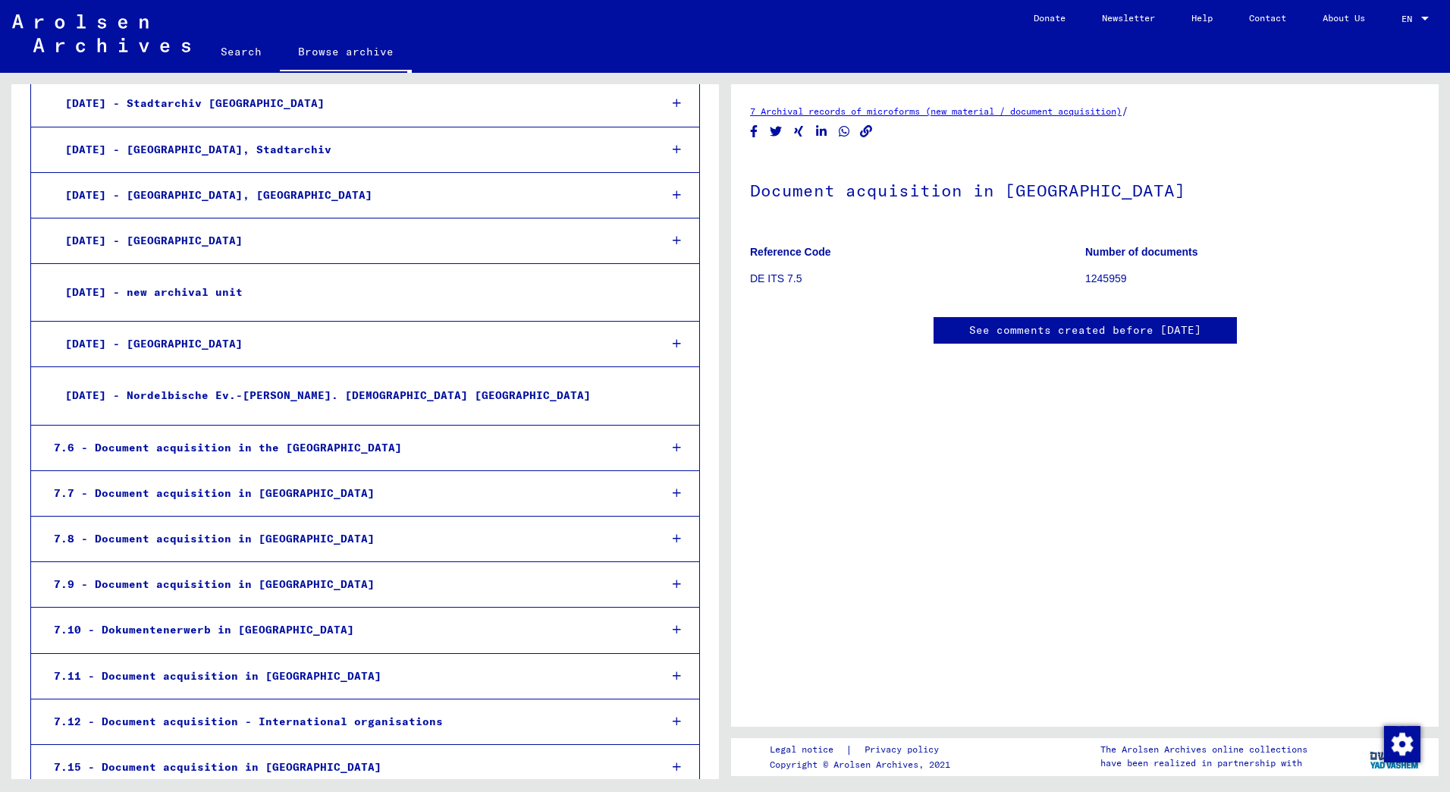
scroll to position [13556, 0]
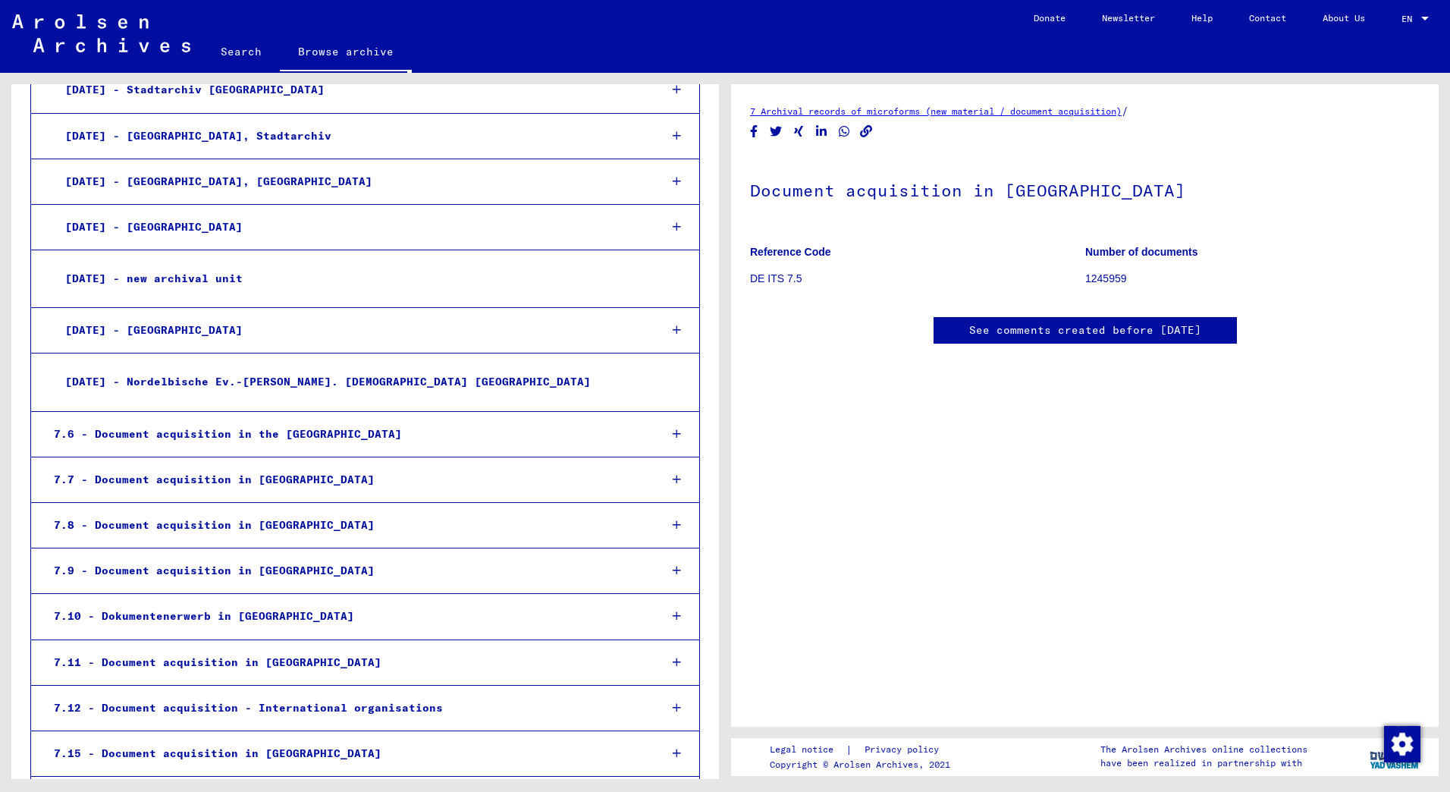
click at [287, 648] on div "7.11 - Document acquisition in [GEOGRAPHIC_DATA]" at bounding box center [344, 663] width 605 height 30
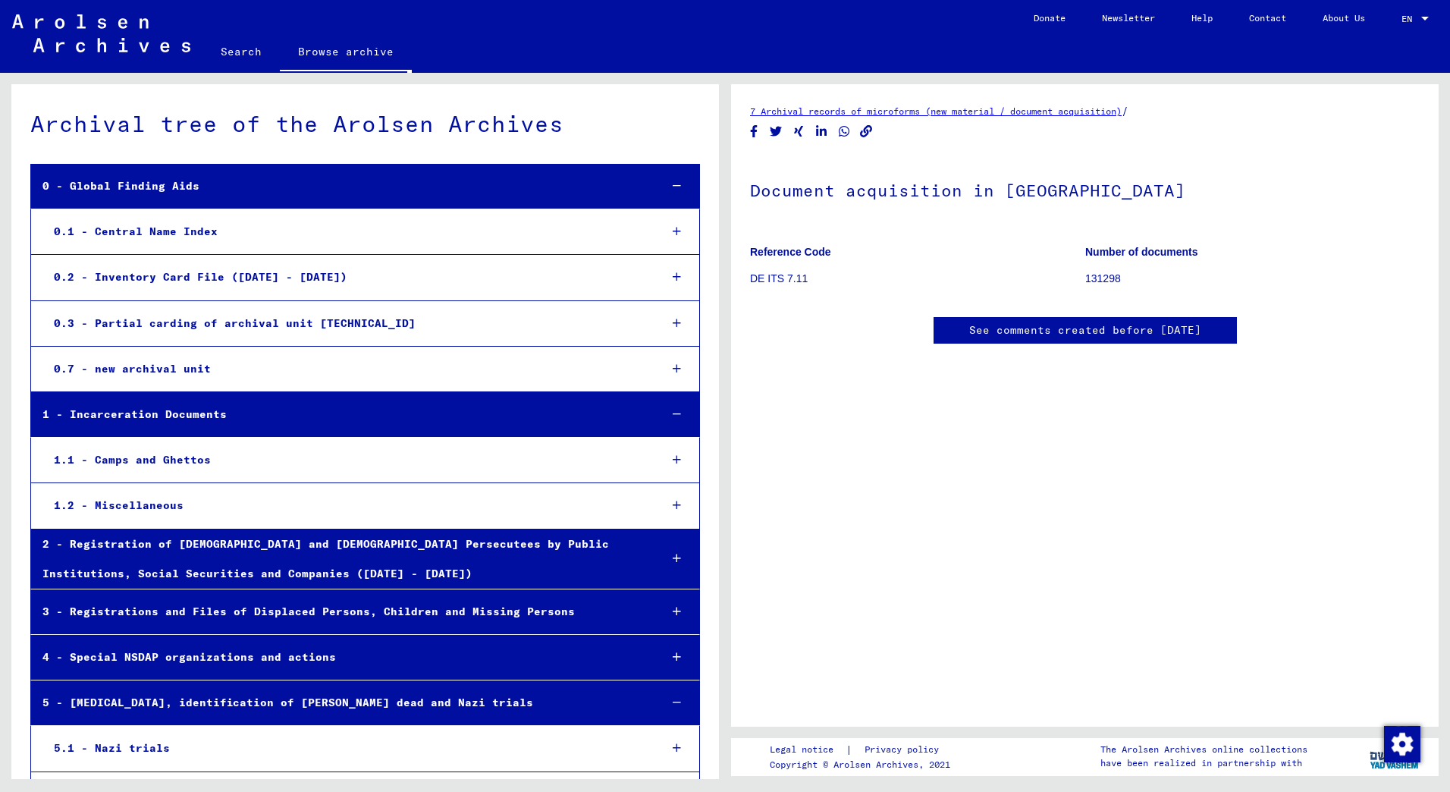
click at [190, 224] on div "0.1 - Central Name Index" at bounding box center [344, 232] width 605 height 30
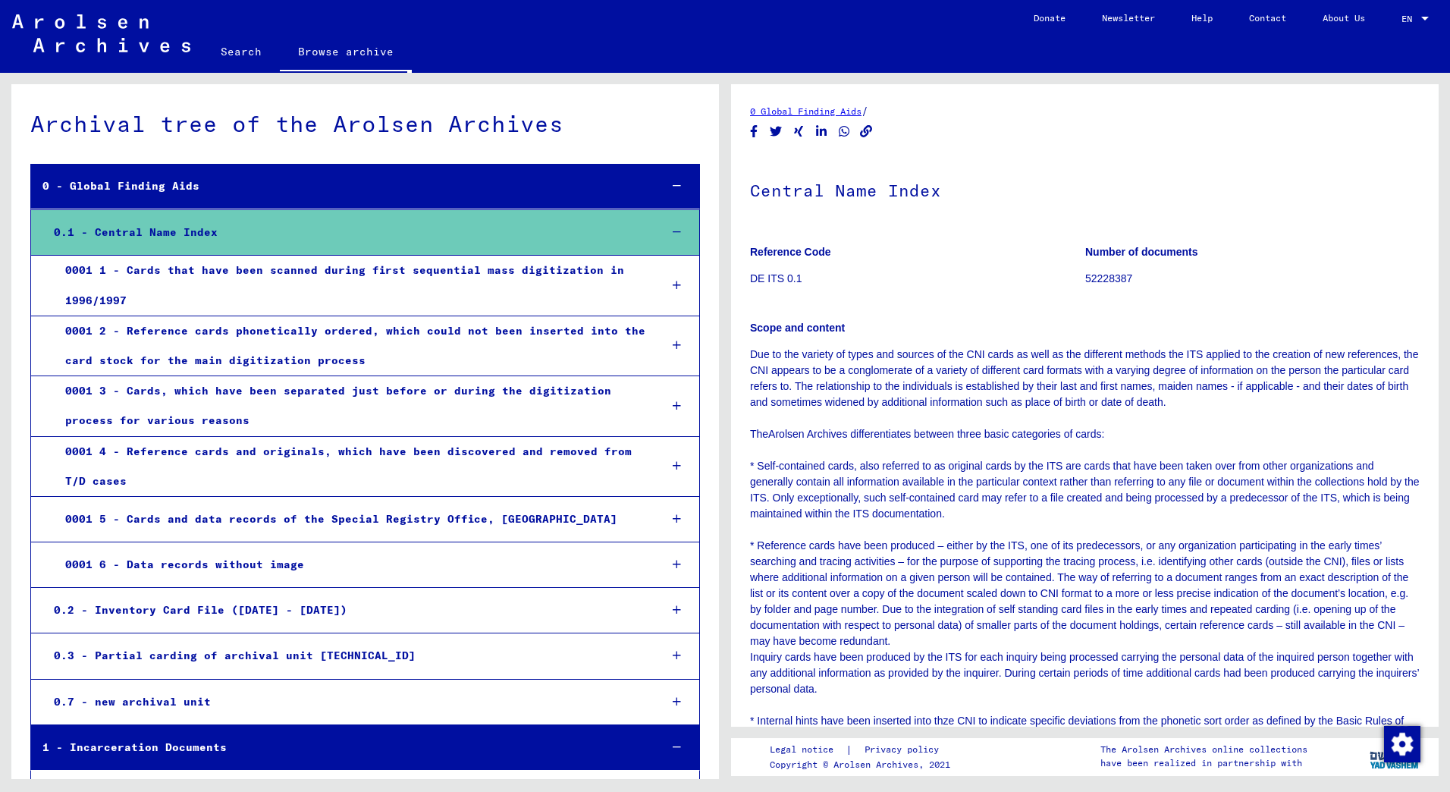
click at [526, 268] on div "0001 1 - Cards that have been scanned during first sequential mass digitization…" at bounding box center [351, 285] width 594 height 59
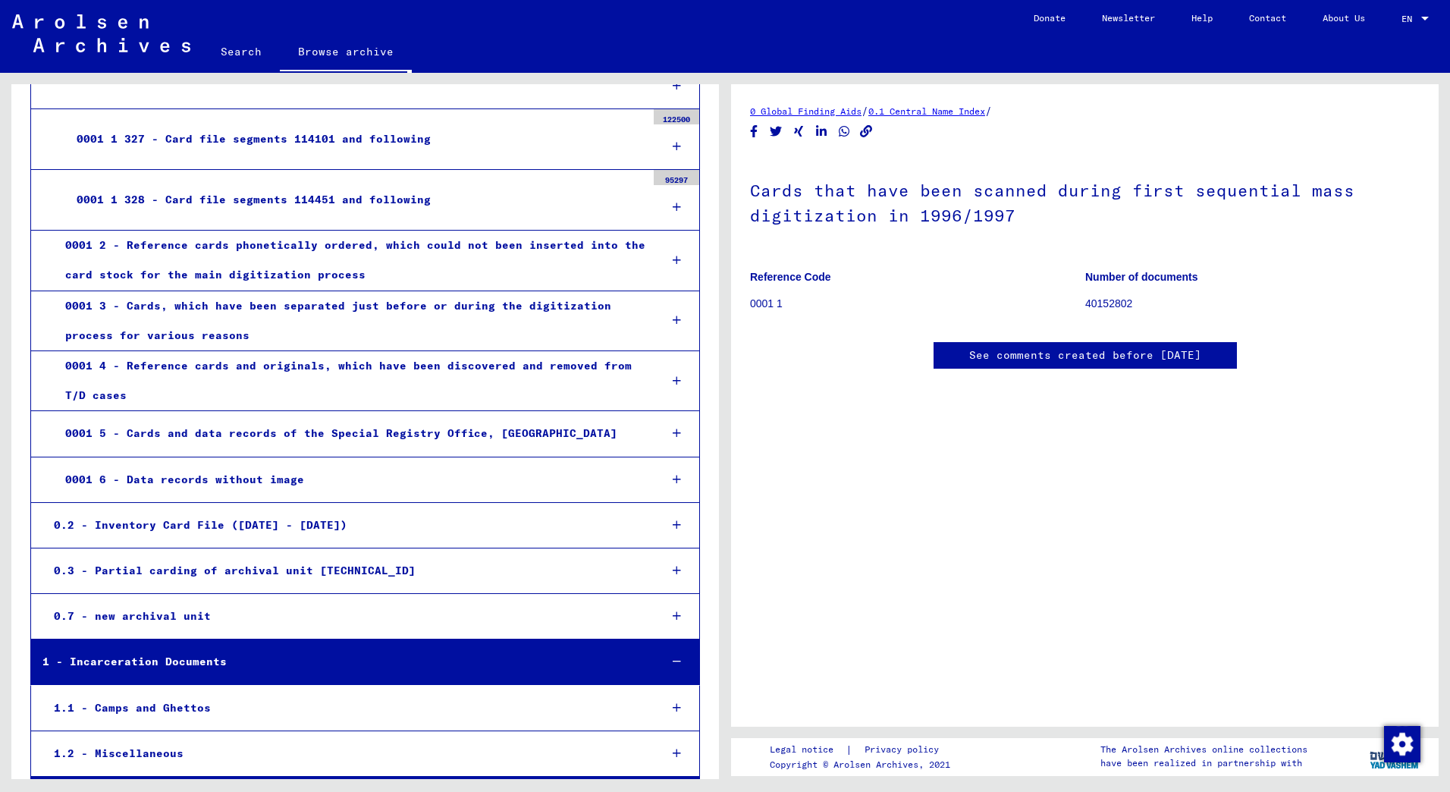
scroll to position [20008, 0]
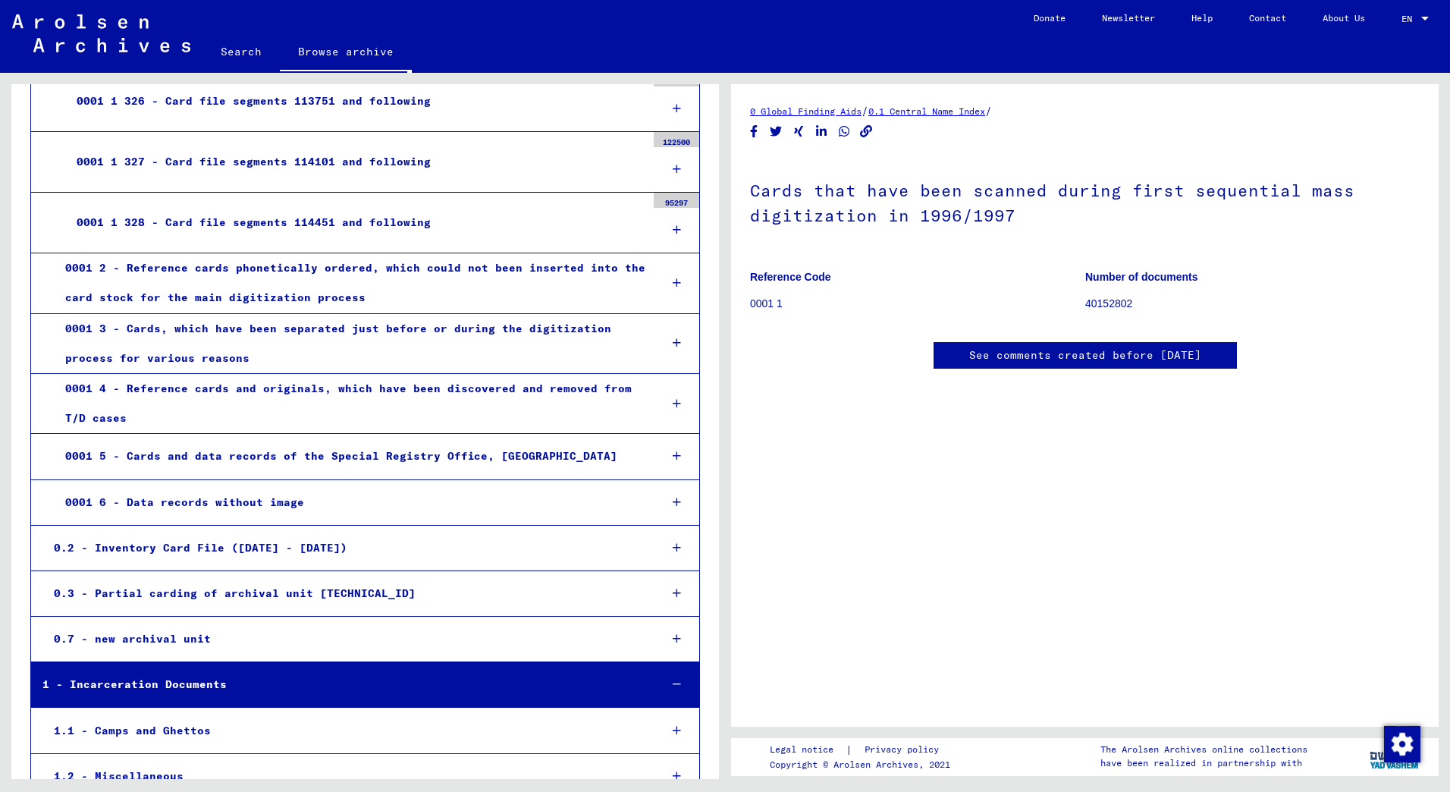
click at [359, 273] on div "0001 2 - Reference cards phonetically ordered, which could not been inserted in…" at bounding box center [351, 282] width 594 height 59
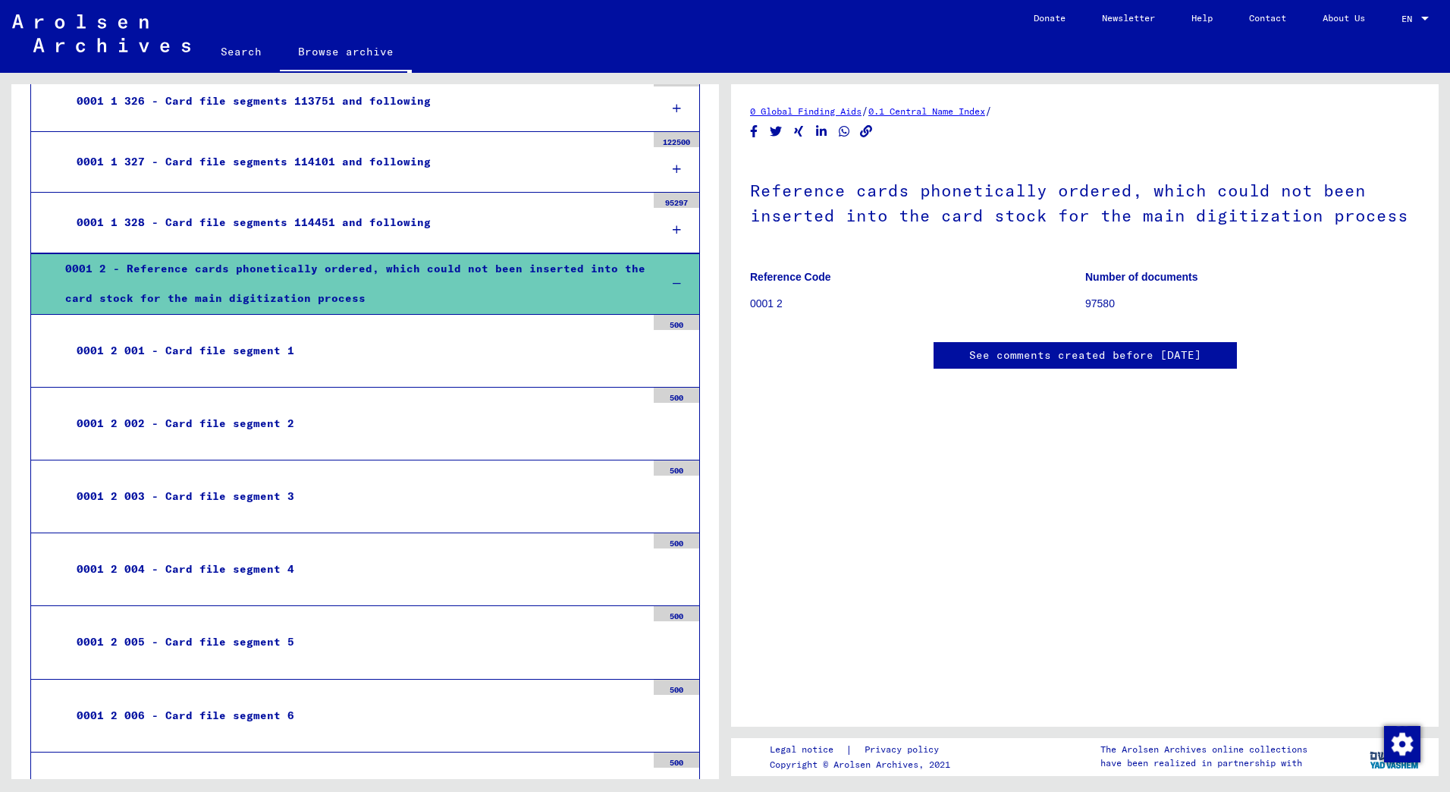
click at [239, 346] on div "0001 2 001 - Card file segment 1" at bounding box center [355, 351] width 581 height 30
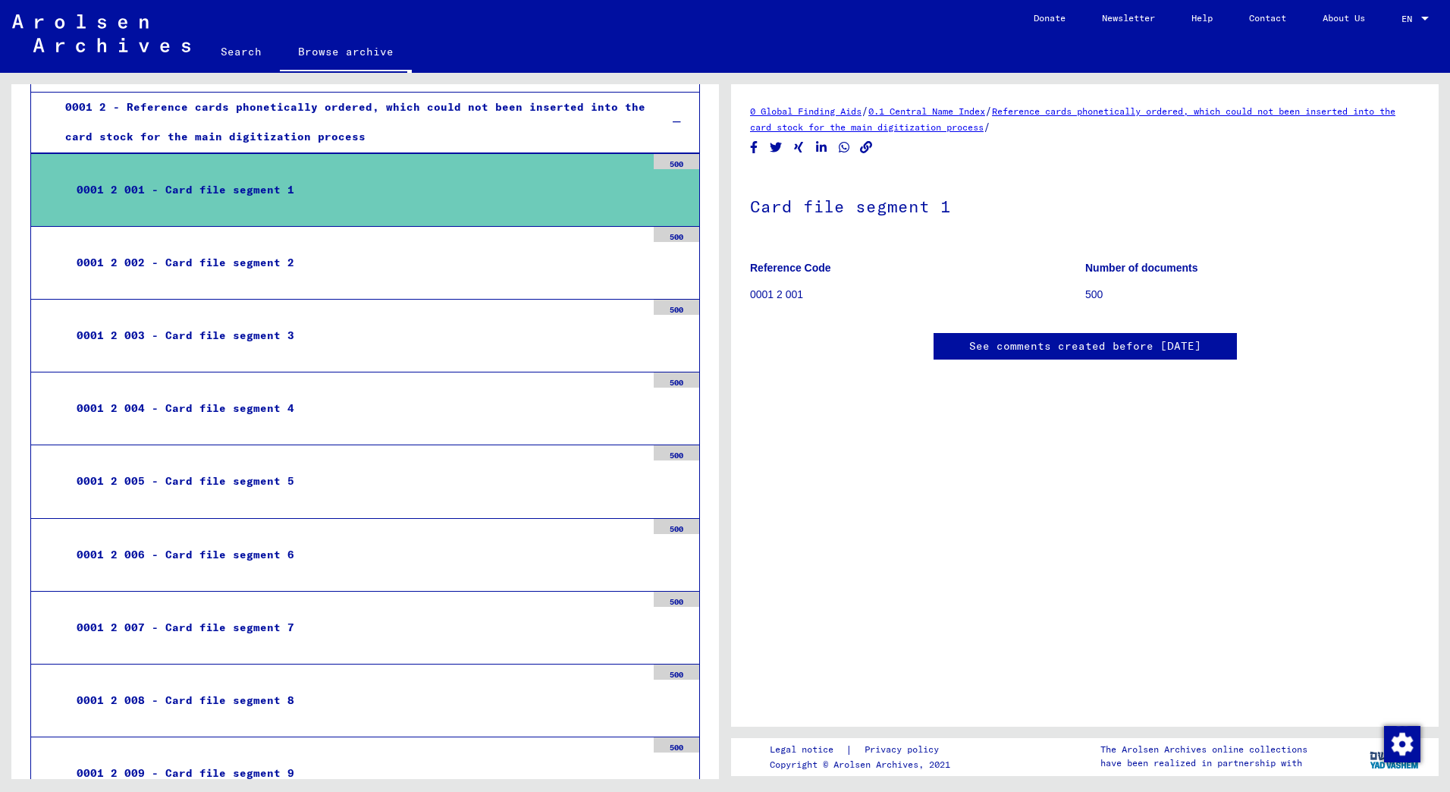
scroll to position [20083, 0]
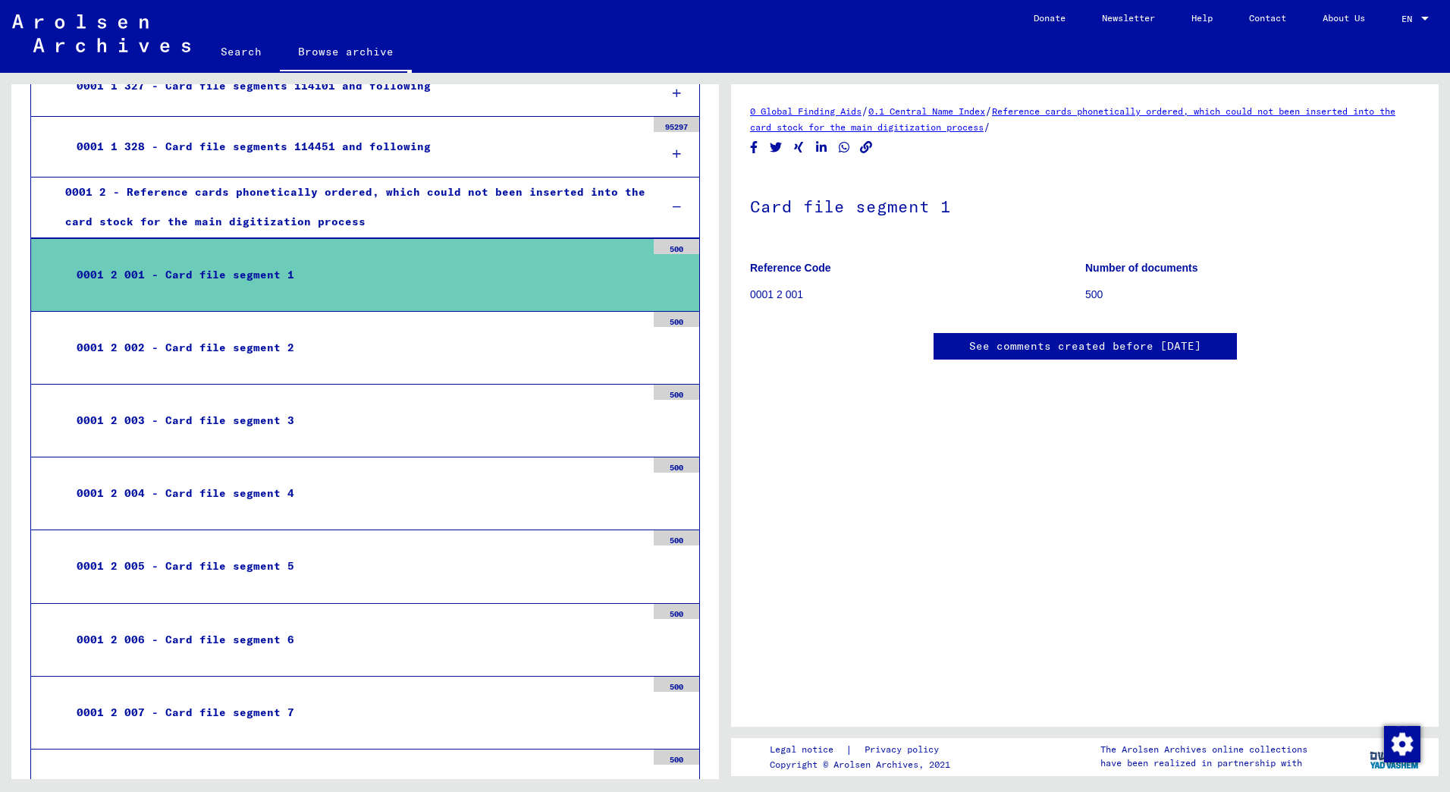
click at [202, 344] on div "0001 2 002 - Card file segment 2" at bounding box center [355, 348] width 581 height 30
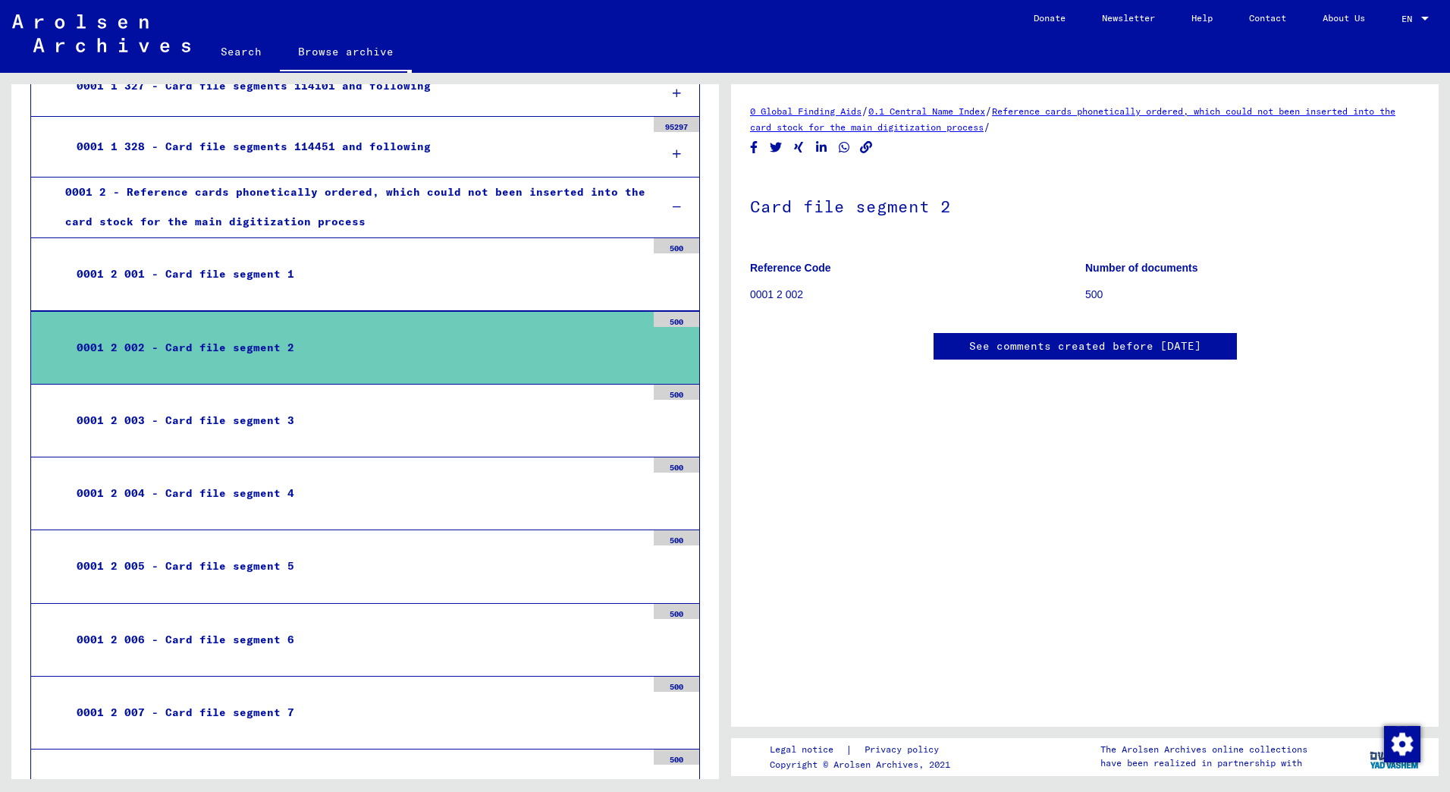
click at [199, 434] on div "0001 2 003 - Card file segment 3" at bounding box center [355, 421] width 581 height 30
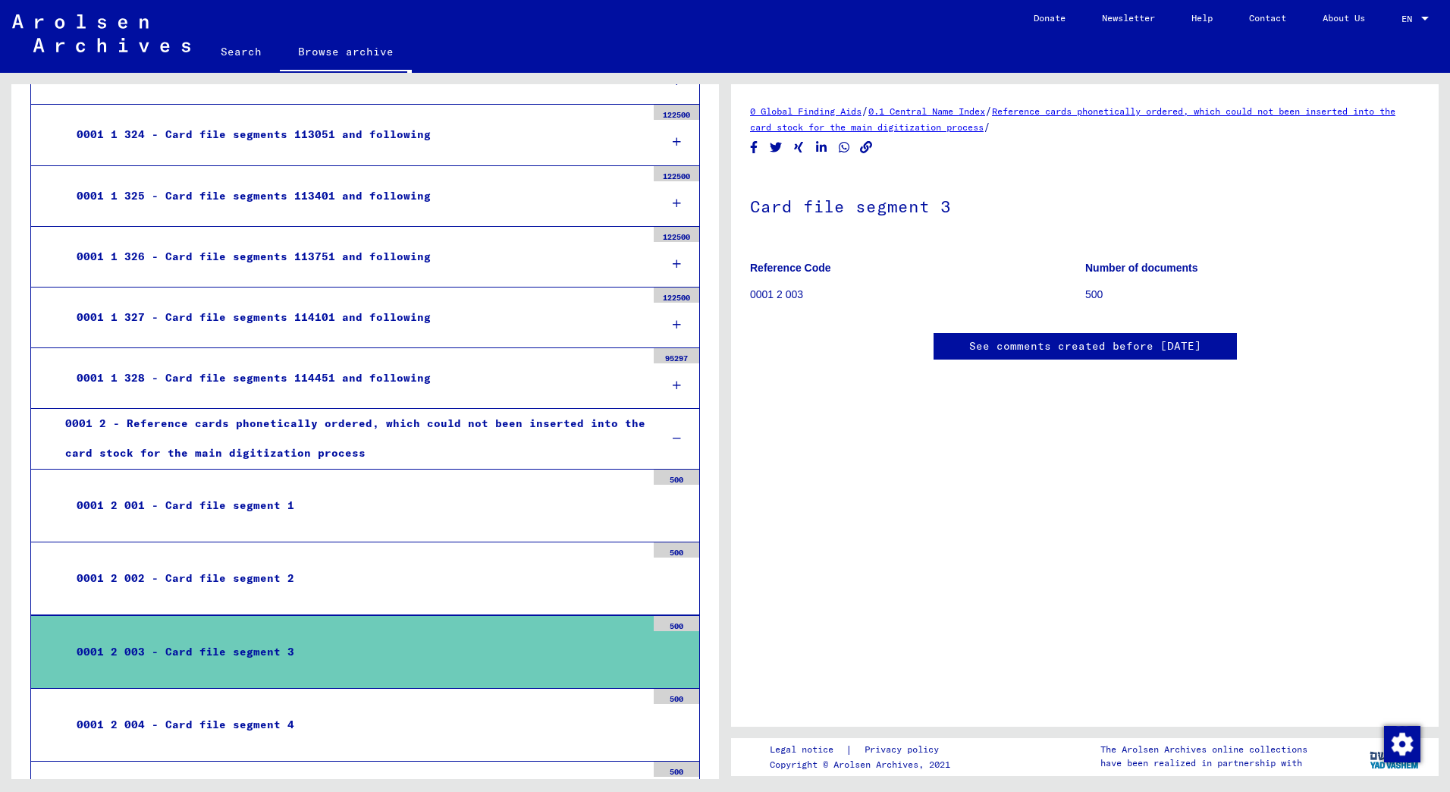
scroll to position [19628, 0]
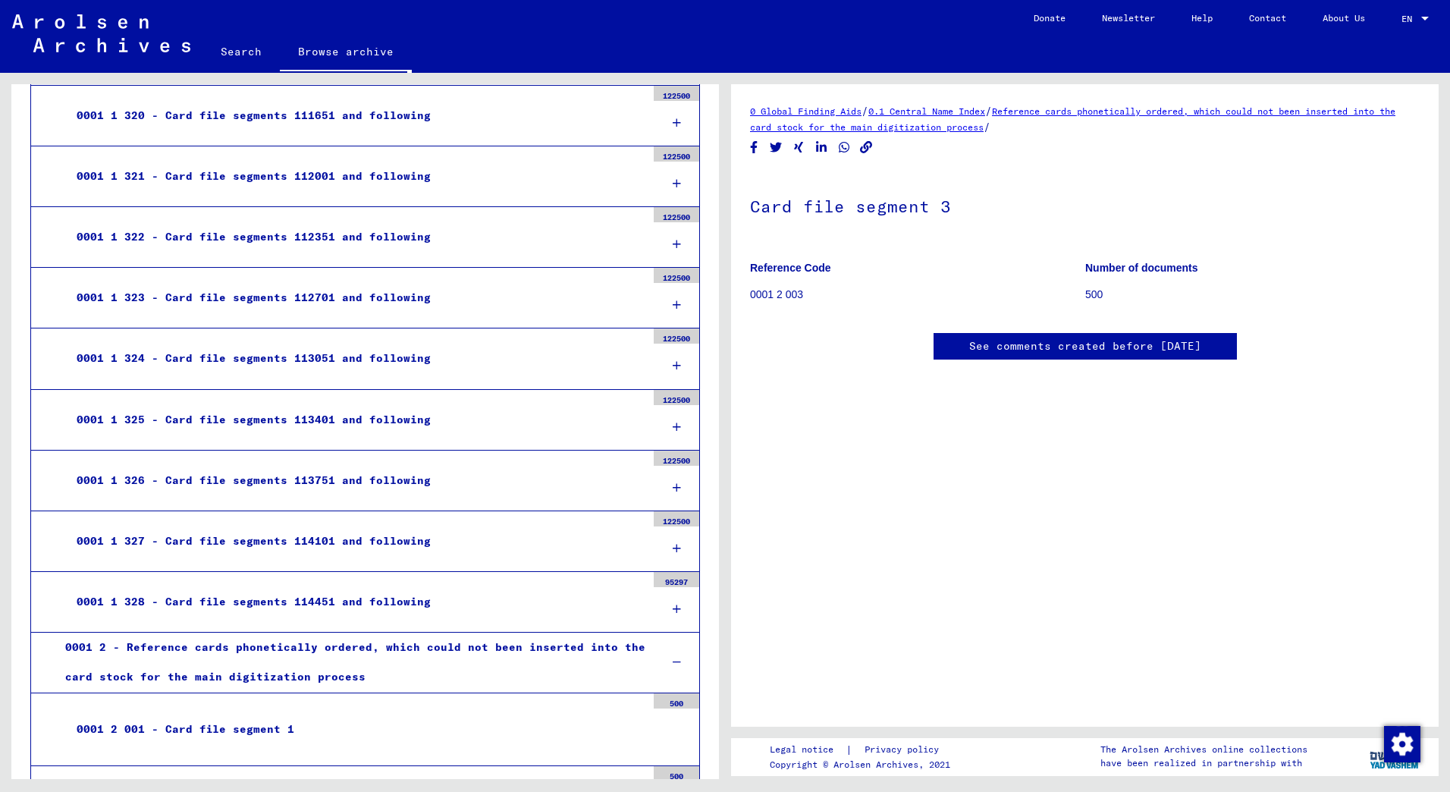
click at [85, 35] on img at bounding box center [101, 33] width 178 height 38
